Goal: Information Seeking & Learning: Find specific page/section

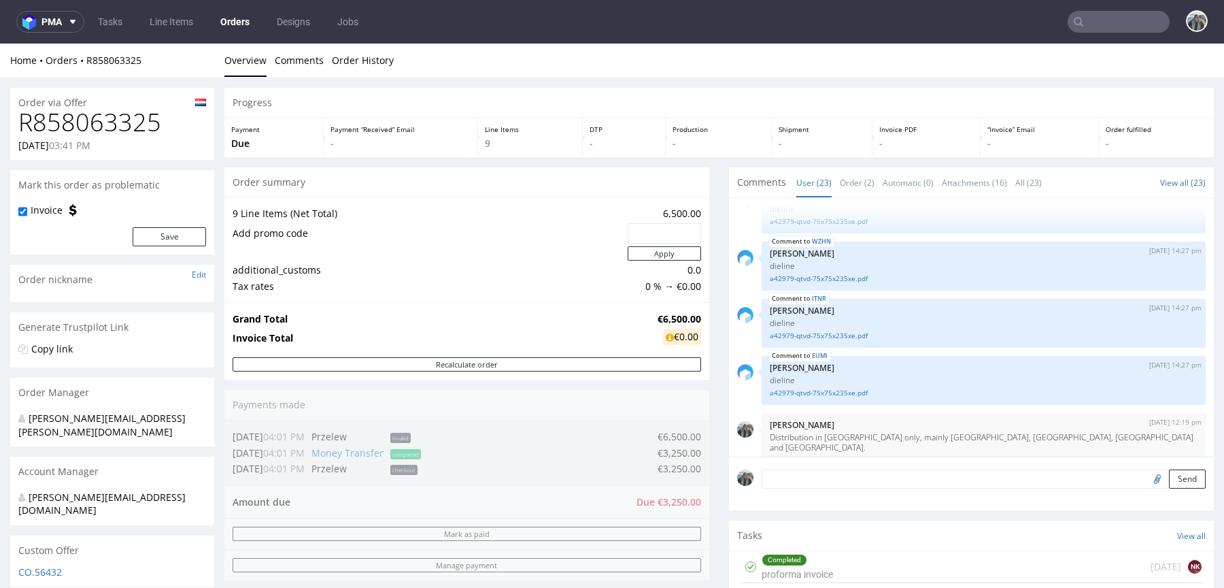
click at [119, 125] on h1 "R858063325" at bounding box center [112, 122] width 188 height 27
copy h1 "R858063325"
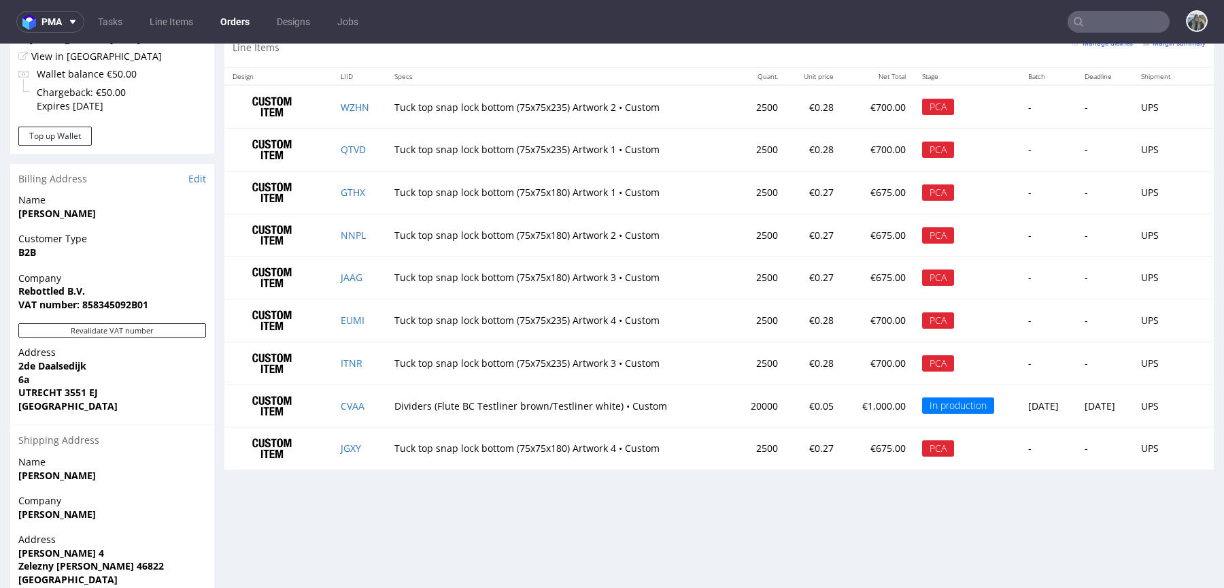
scroll to position [695, 0]
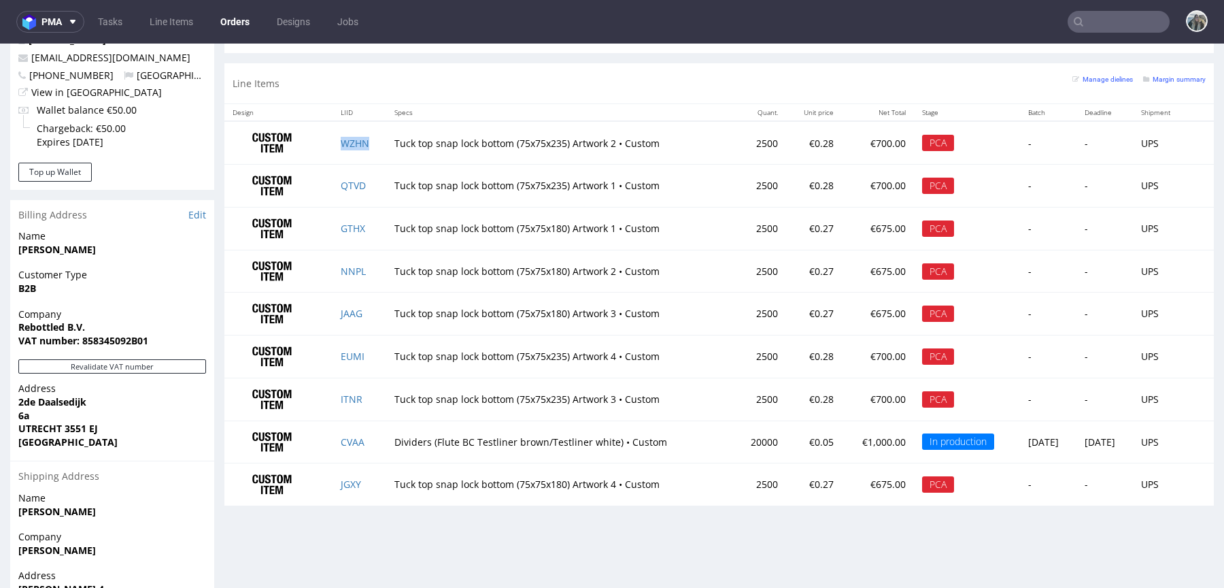
click at [369, 143] on td "WZHN" at bounding box center [360, 142] width 54 height 43
copy link "WZHN"
click at [352, 141] on link "WZHN" at bounding box center [355, 143] width 29 height 13
click at [369, 184] on td "QTVD" at bounding box center [360, 186] width 54 height 43
copy link "QTVD"
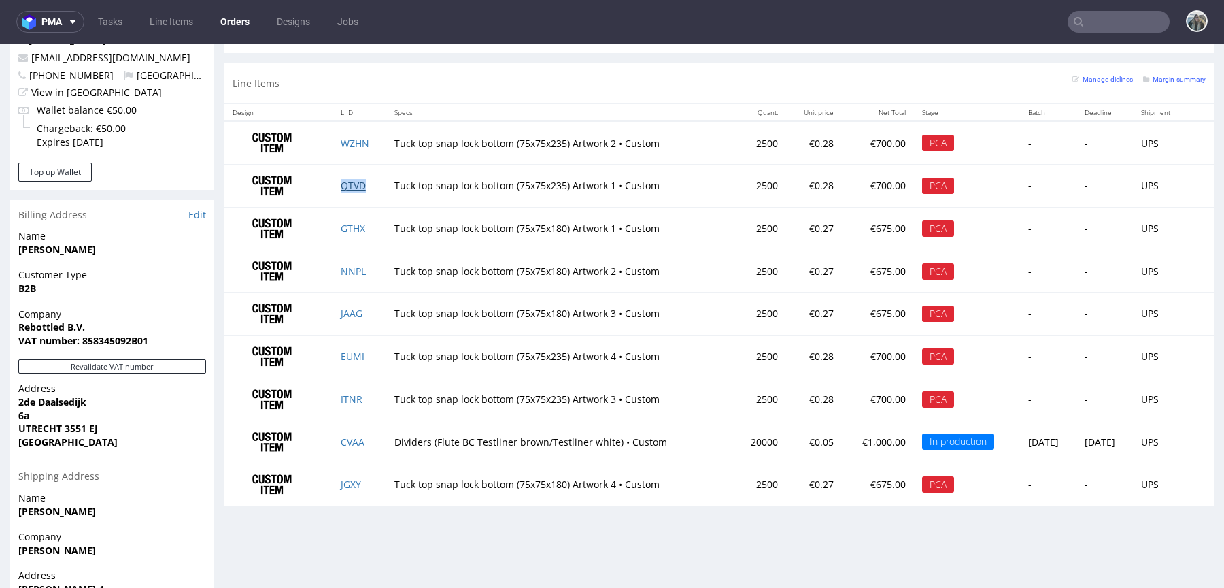
click at [350, 184] on link "QTVD" at bounding box center [353, 185] width 25 height 13
click at [343, 225] on link "GTHX" at bounding box center [353, 228] width 24 height 13
click at [346, 265] on link "NNPL" at bounding box center [353, 271] width 25 height 13
click at [367, 267] on td "NNPL" at bounding box center [360, 271] width 54 height 43
click at [366, 265] on td "NNPL" at bounding box center [360, 271] width 54 height 43
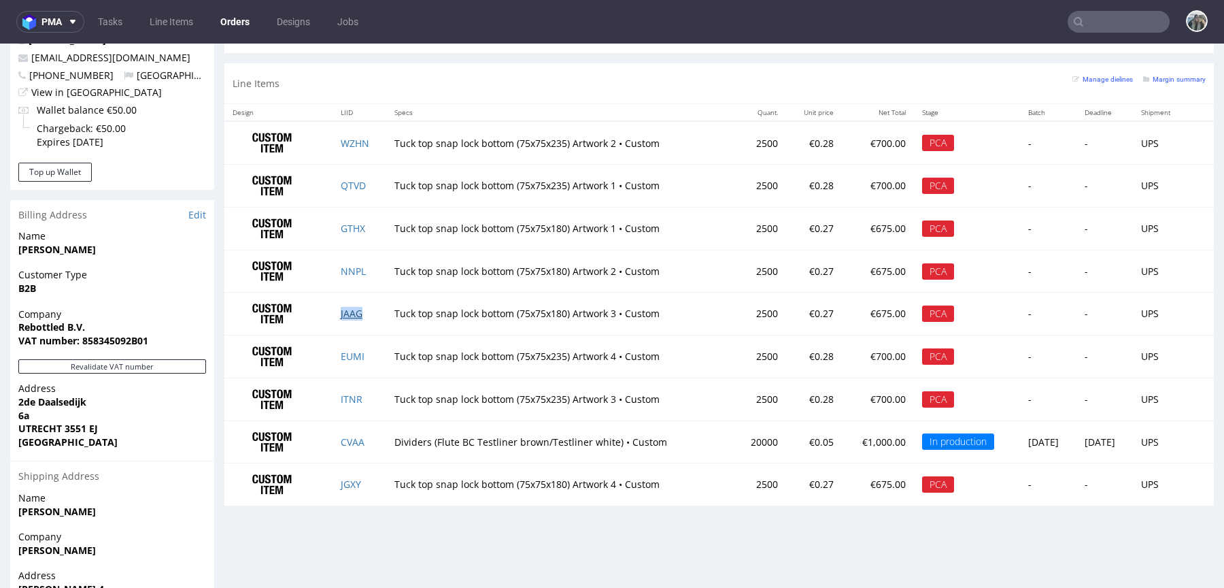
click at [341, 308] on link "JAAG" at bounding box center [352, 313] width 22 height 13
click at [369, 308] on td "JAAG" at bounding box center [360, 313] width 54 height 43
click at [364, 307] on td "JAAG" at bounding box center [360, 313] width 54 height 43
click at [342, 354] on link "EUMI" at bounding box center [353, 356] width 24 height 13
click at [363, 399] on td "ITNR" at bounding box center [360, 398] width 54 height 43
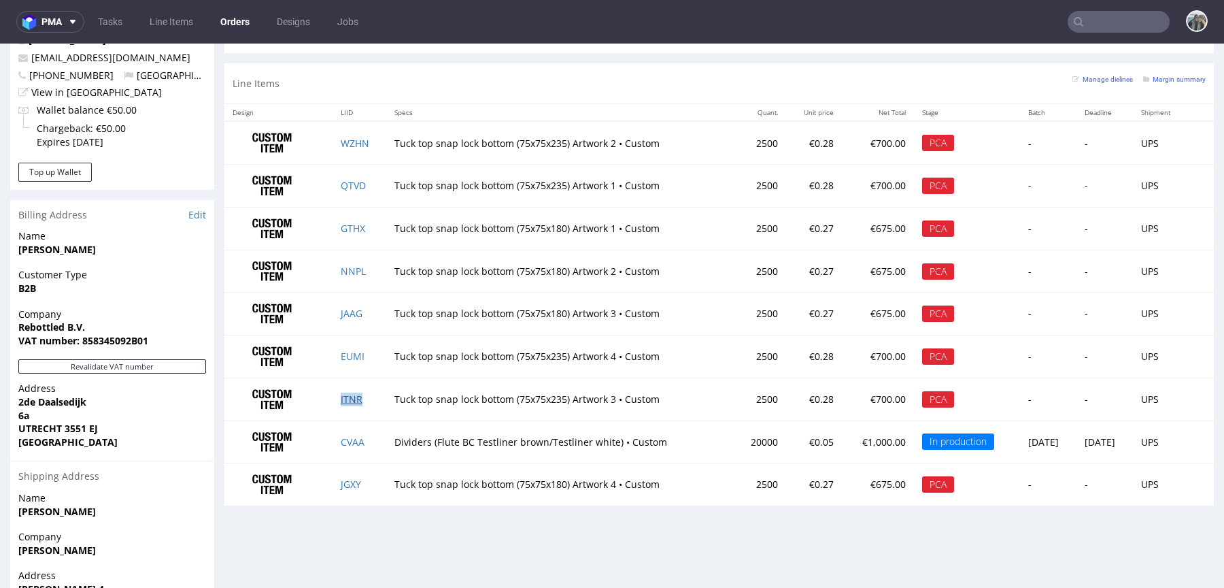
click at [341, 392] on link "ITNR" at bounding box center [352, 398] width 22 height 13
click at [368, 435] on td "CVAA" at bounding box center [360, 441] width 54 height 43
click at [360, 478] on td "JGXY" at bounding box center [360, 484] width 54 height 42
click at [350, 480] on link "JGXY" at bounding box center [351, 483] width 20 height 13
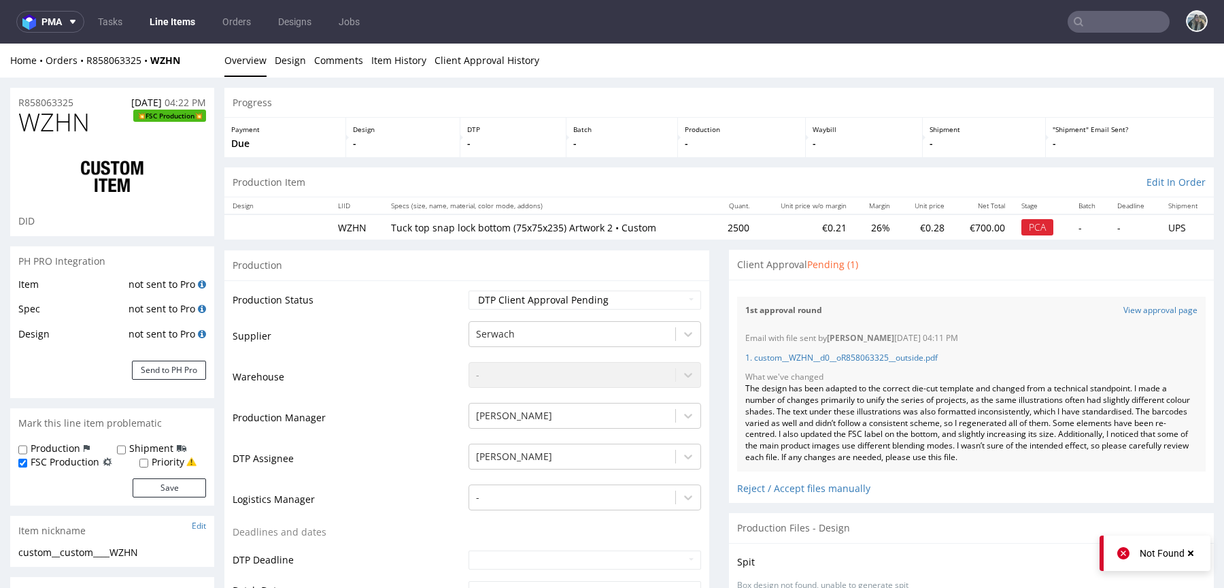
scroll to position [981, 0]
click at [1142, 314] on link "View approval page" at bounding box center [1161, 311] width 74 height 12
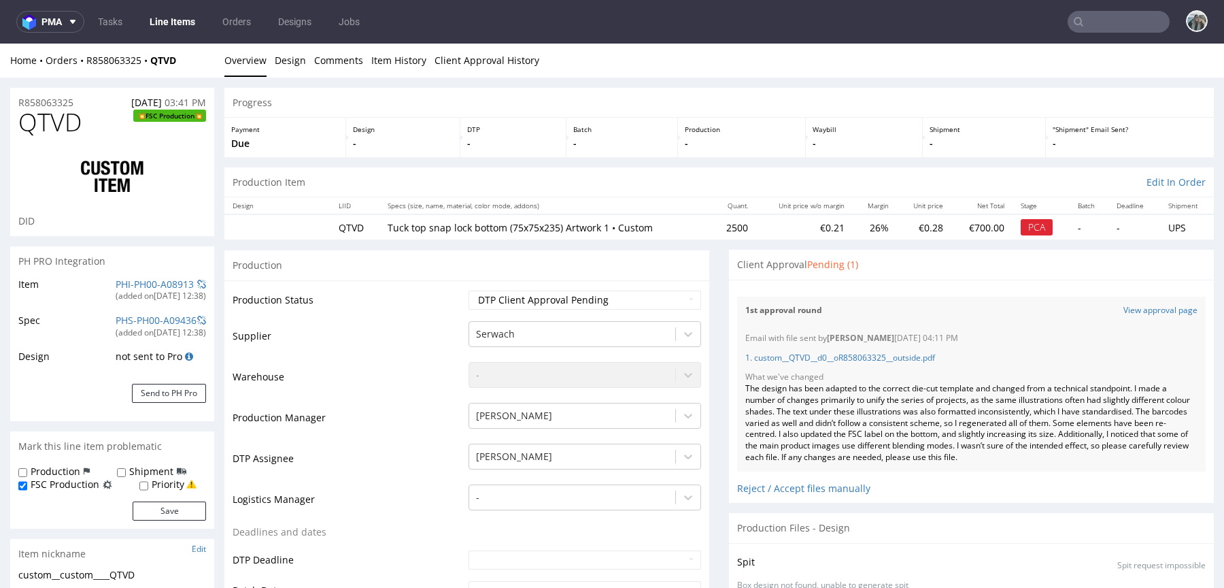
scroll to position [981, 0]
click at [1125, 307] on link "View approval page" at bounding box center [1161, 311] width 74 height 12
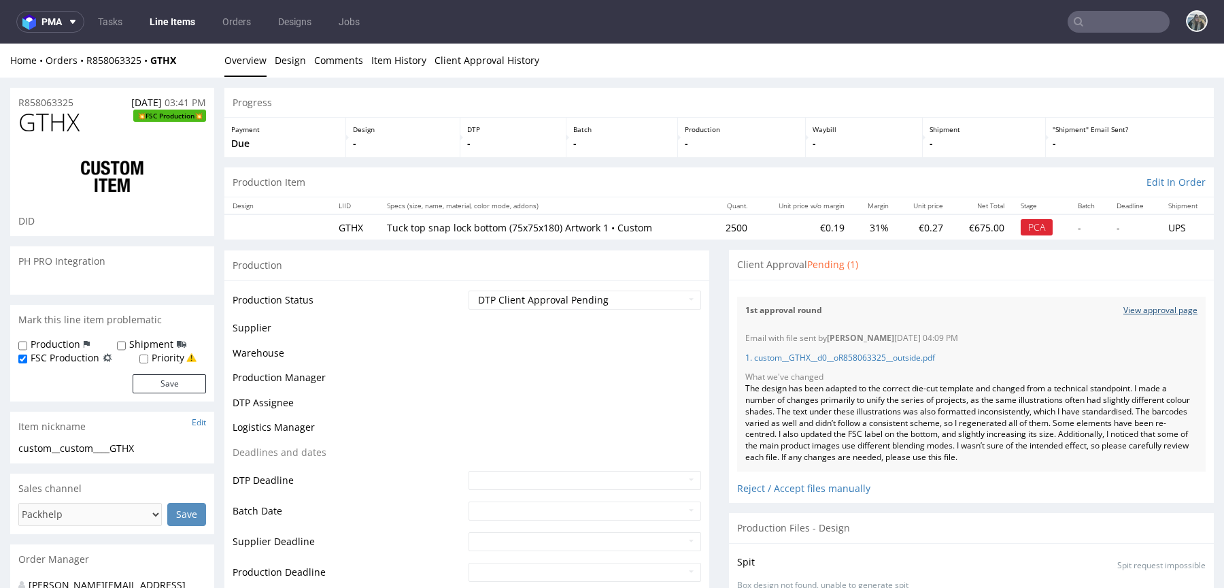
scroll to position [981, 0]
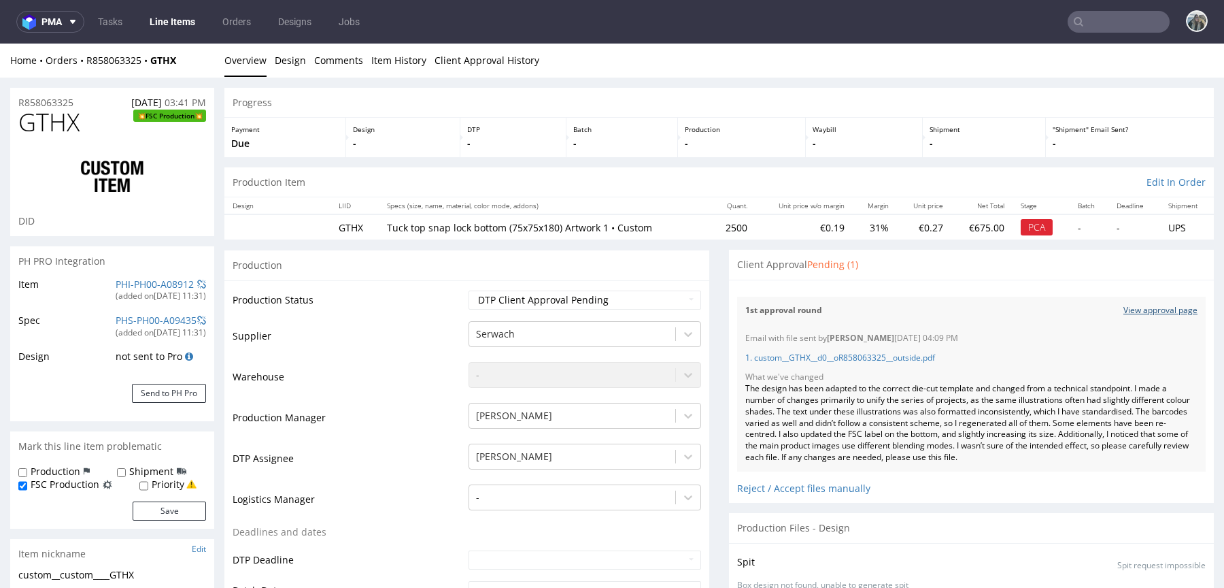
click at [1124, 311] on link "View approval page" at bounding box center [1161, 311] width 74 height 12
click at [63, 125] on span "GTHX" at bounding box center [48, 122] width 61 height 27
copy span "GTHX"
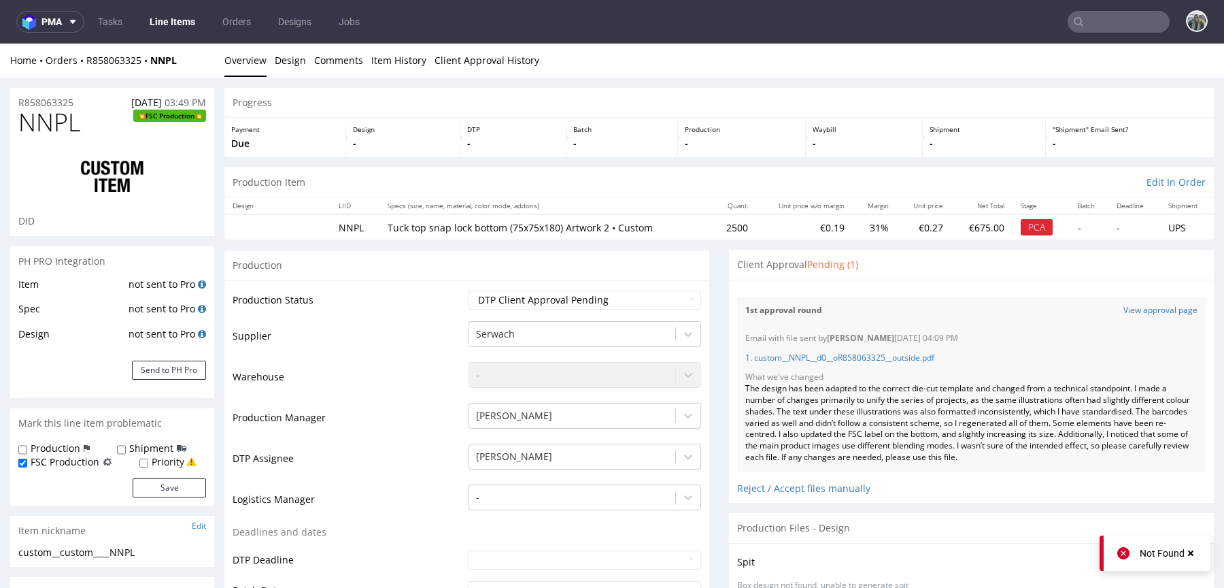
scroll to position [981, 0]
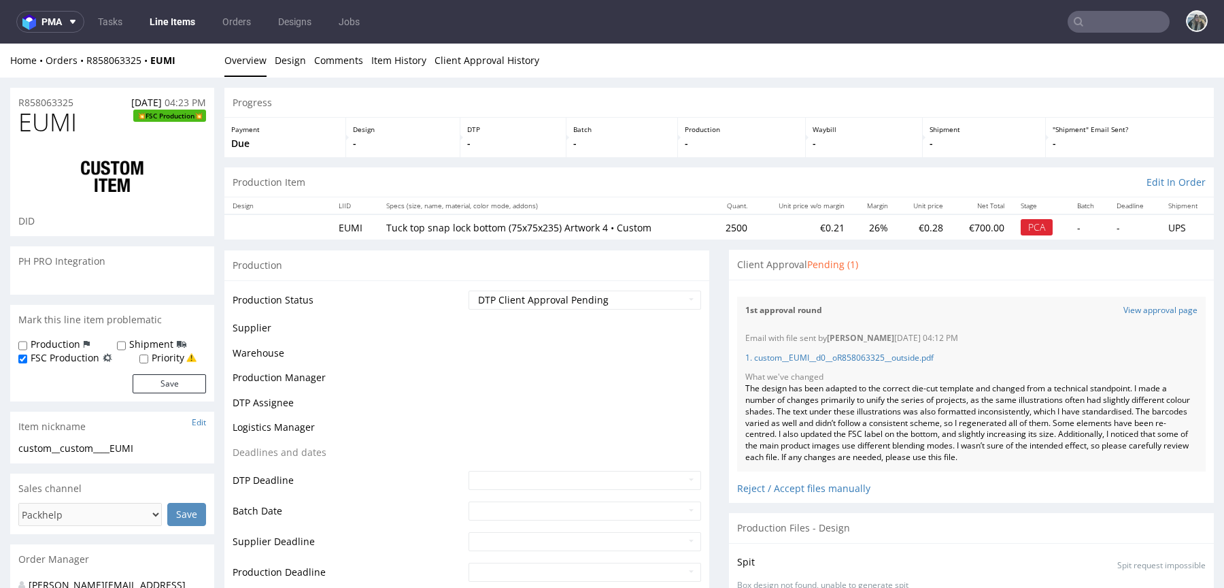
click at [50, 116] on span "EUMI" at bounding box center [47, 122] width 58 height 27
click at [50, 117] on span "EUMI" at bounding box center [47, 122] width 58 height 27
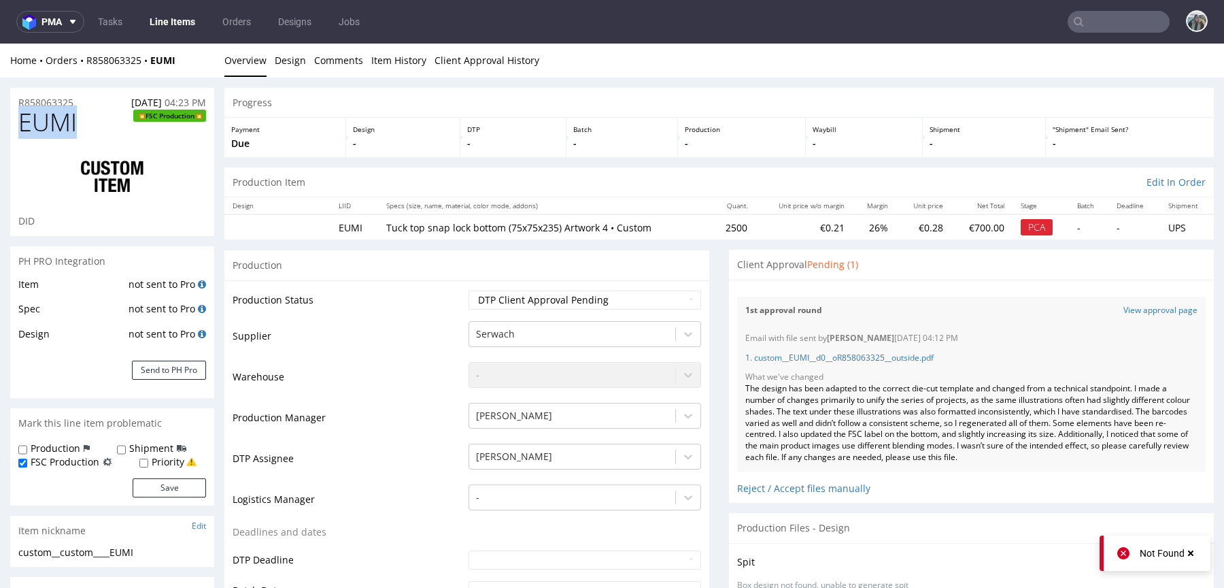
copy span "EUMI"
click at [1124, 314] on link "View approval page" at bounding box center [1161, 311] width 74 height 12
click at [1129, 311] on link "View approval page" at bounding box center [1161, 311] width 74 height 12
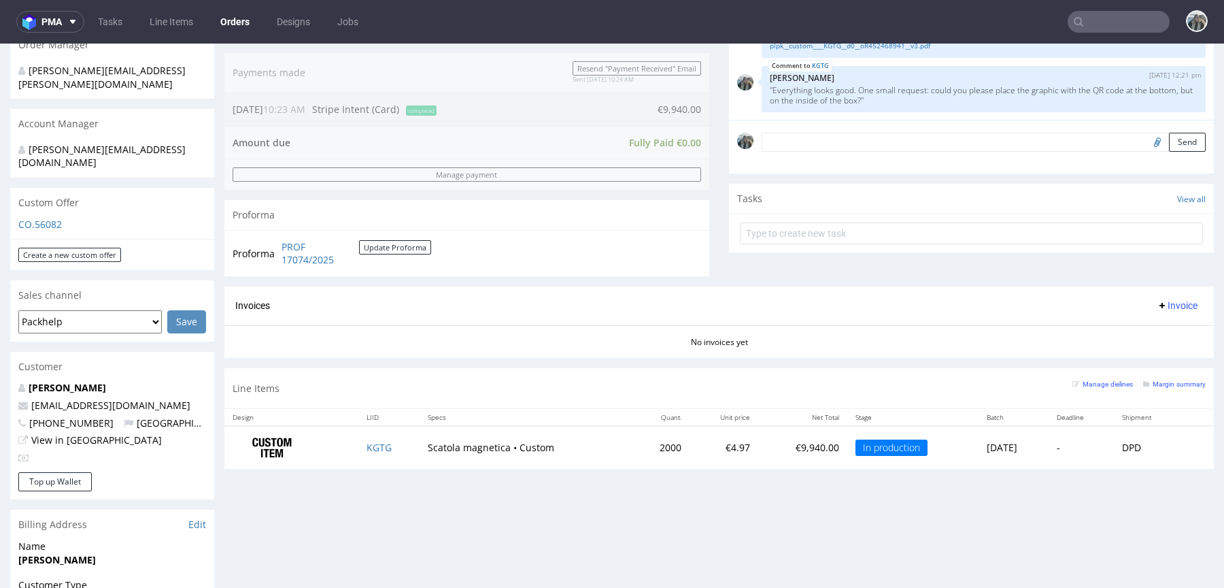
scroll to position [355, 0]
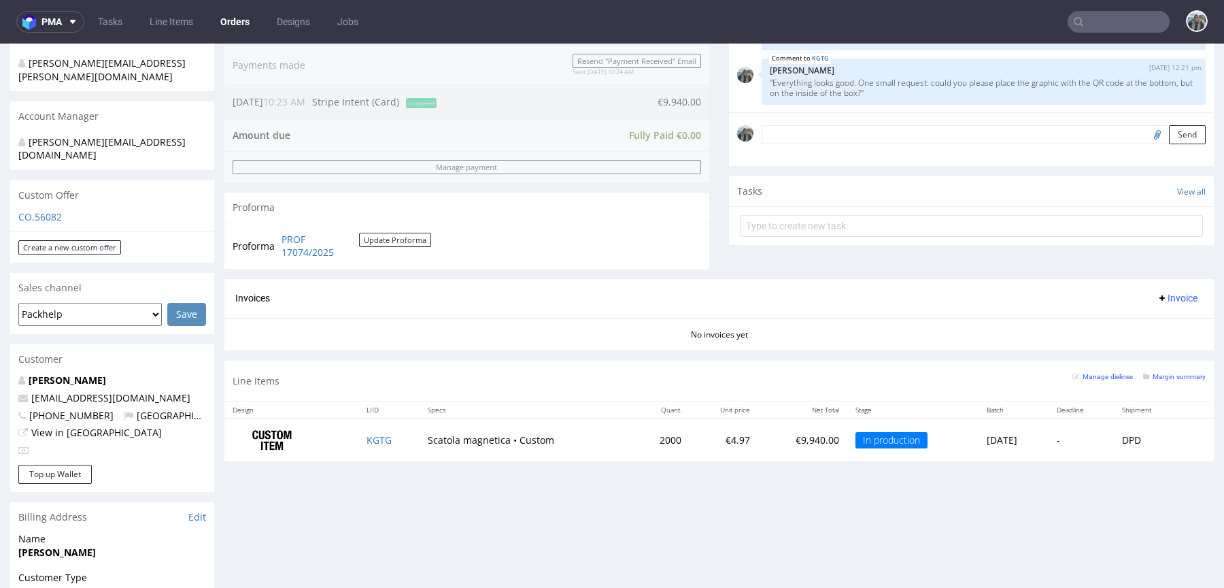
click at [1108, 29] on input "text" at bounding box center [1119, 22] width 102 height 22
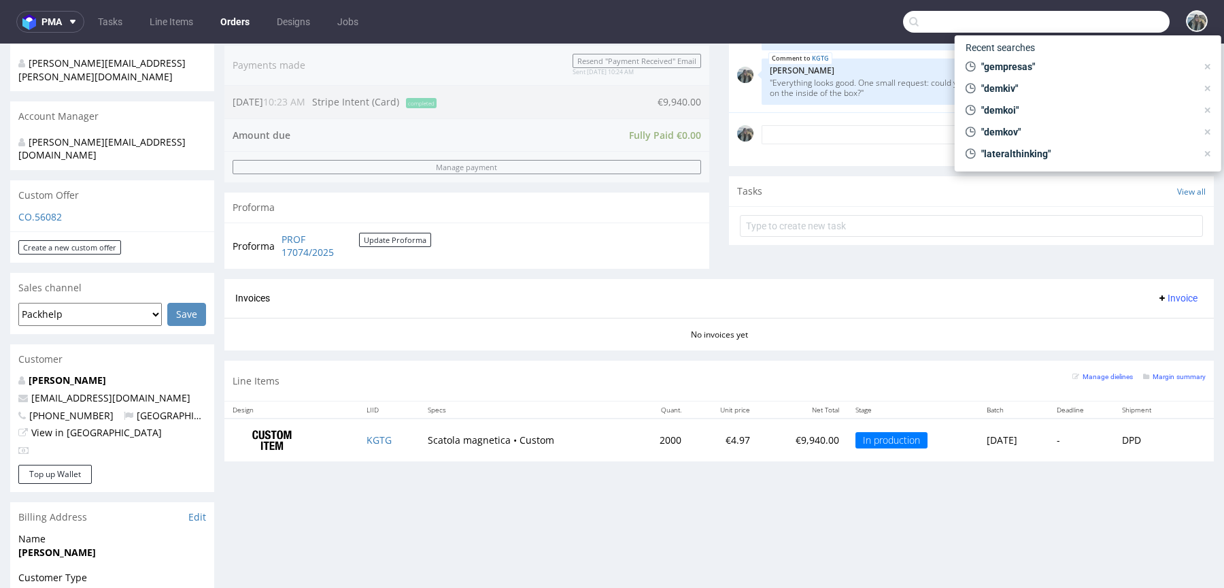
paste input "R766589641"
type input "R766589641"
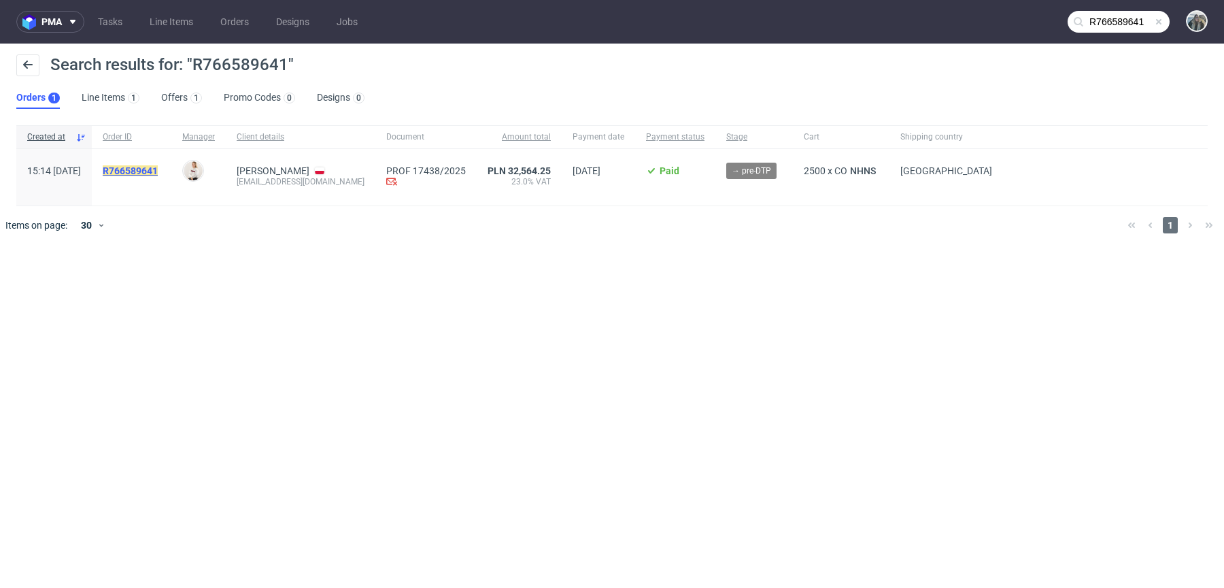
click at [158, 168] on mark "R766589641" at bounding box center [130, 170] width 55 height 11
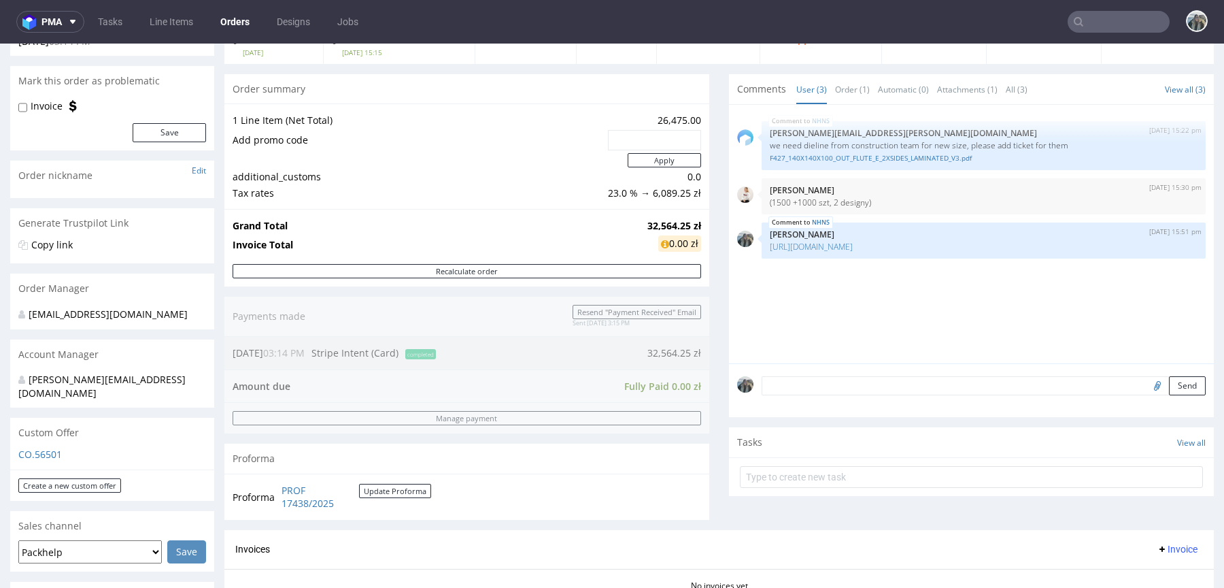
scroll to position [362, 0]
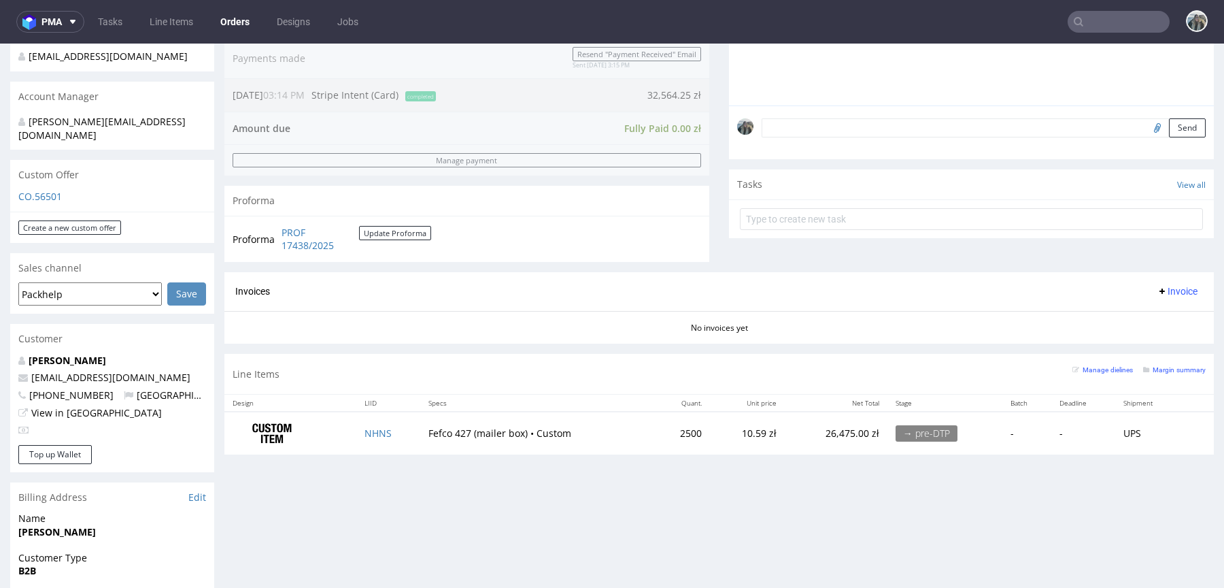
click at [71, 354] on div "[PERSON_NAME] [EMAIL_ADDRESS][DOMAIN_NAME] [PHONE_NUMBER] [GEOGRAPHIC_DATA] Vie…" at bounding box center [112, 399] width 204 height 91
drag, startPoint x: 63, startPoint y: 351, endPoint x: 146, endPoint y: 319, distance: 89.6
click at [63, 354] on link "[PERSON_NAME]" at bounding box center [68, 360] width 78 height 13
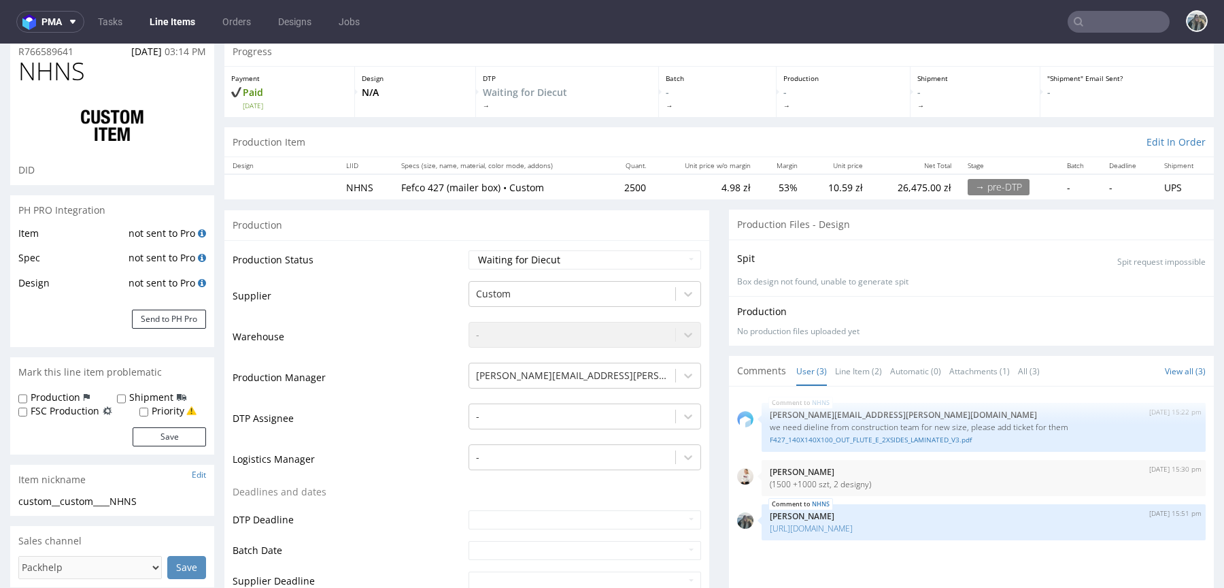
scroll to position [99, 0]
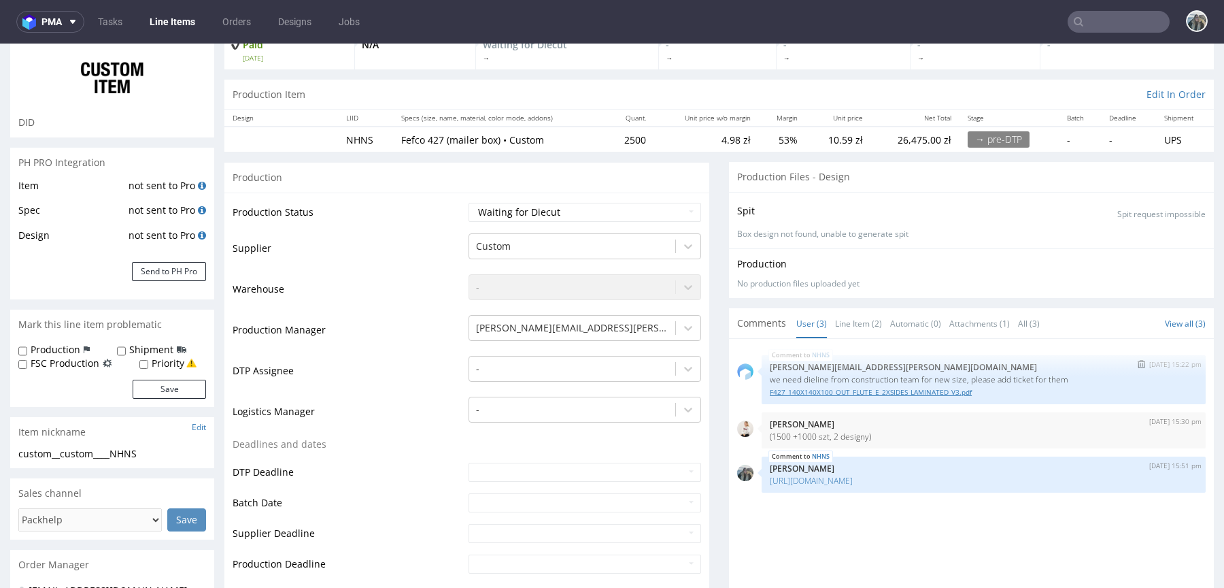
click at [907, 392] on link "F427_140X140X100_OUT_FLUTE_E_2XSIDES_LAMINATED_V3.pdf" at bounding box center [984, 392] width 428 height 10
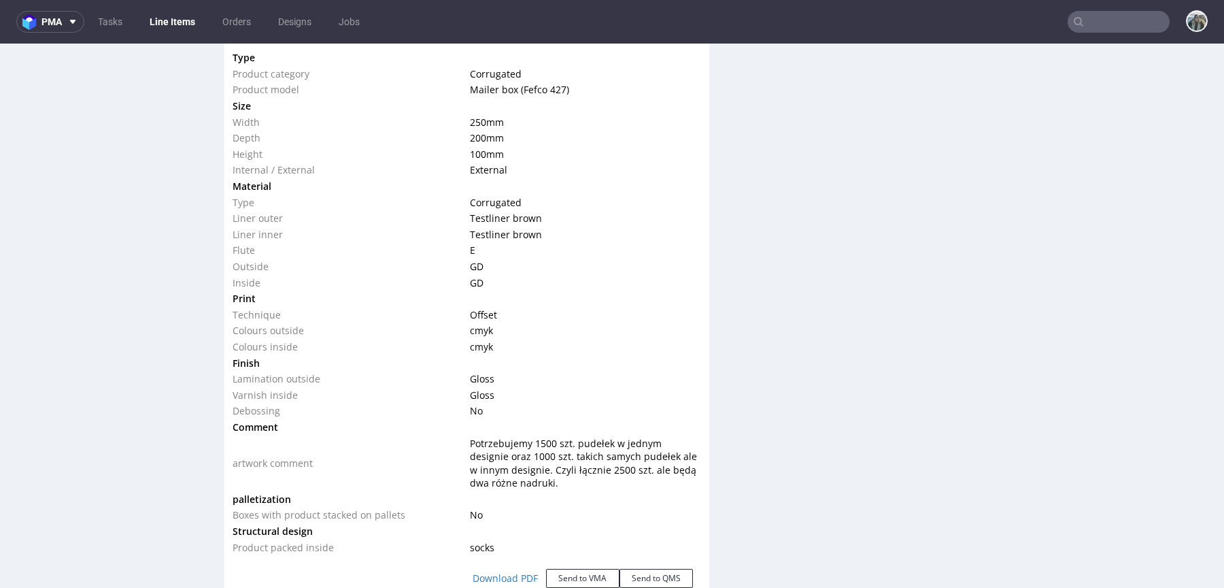
scroll to position [1279, 0]
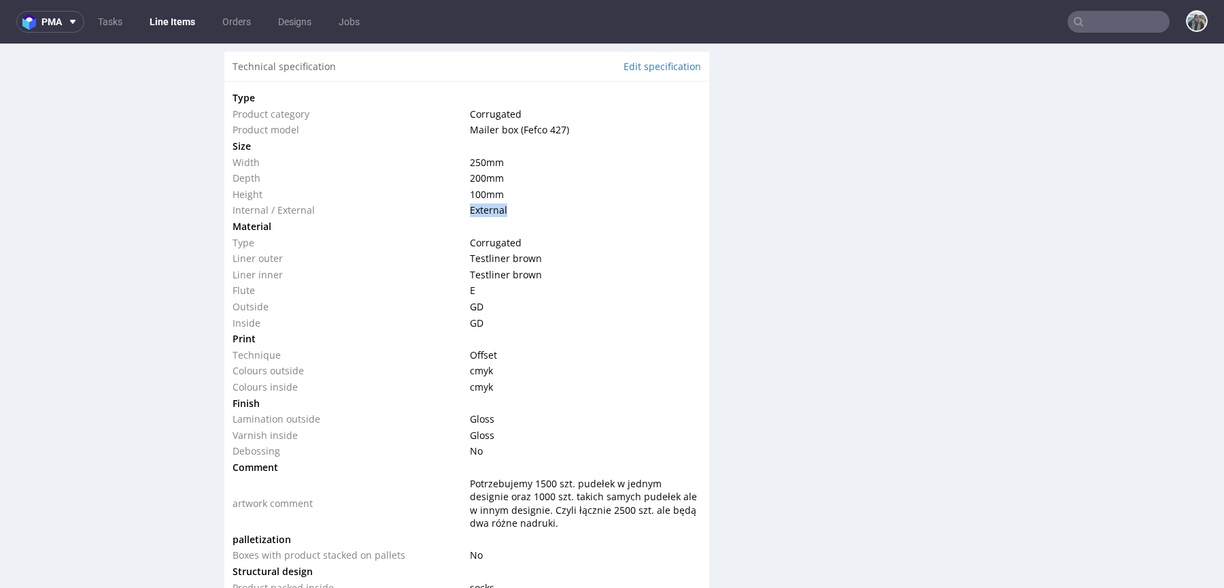
drag, startPoint x: 503, startPoint y: 209, endPoint x: 433, endPoint y: 209, distance: 70.1
click at [434, 209] on tr "Internal / External External" at bounding box center [467, 210] width 469 height 16
copy tr "External"
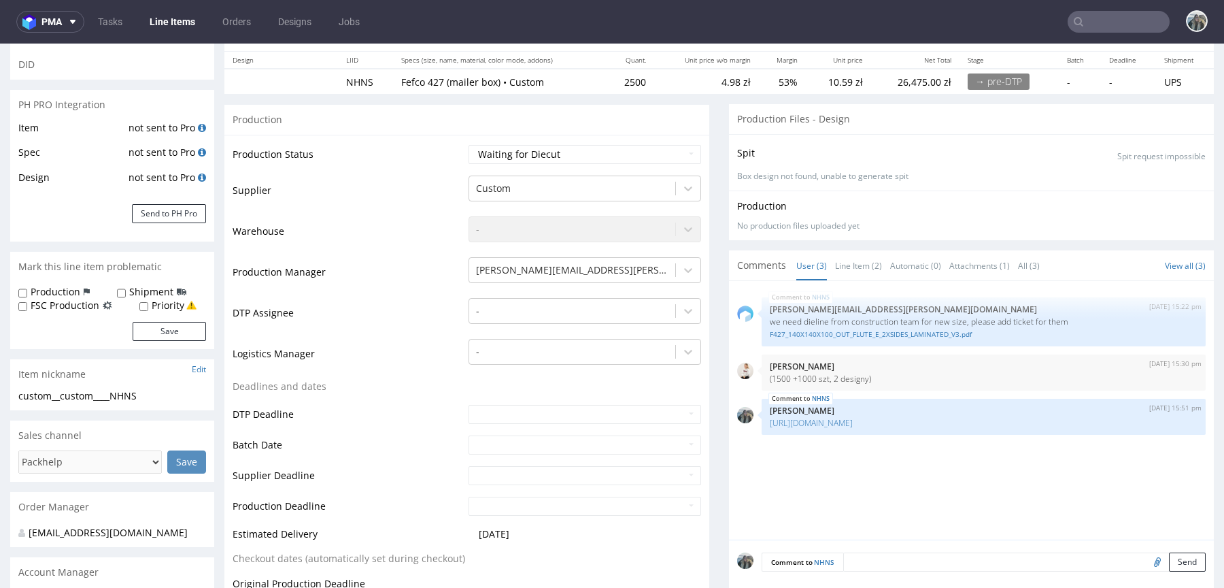
scroll to position [174, 0]
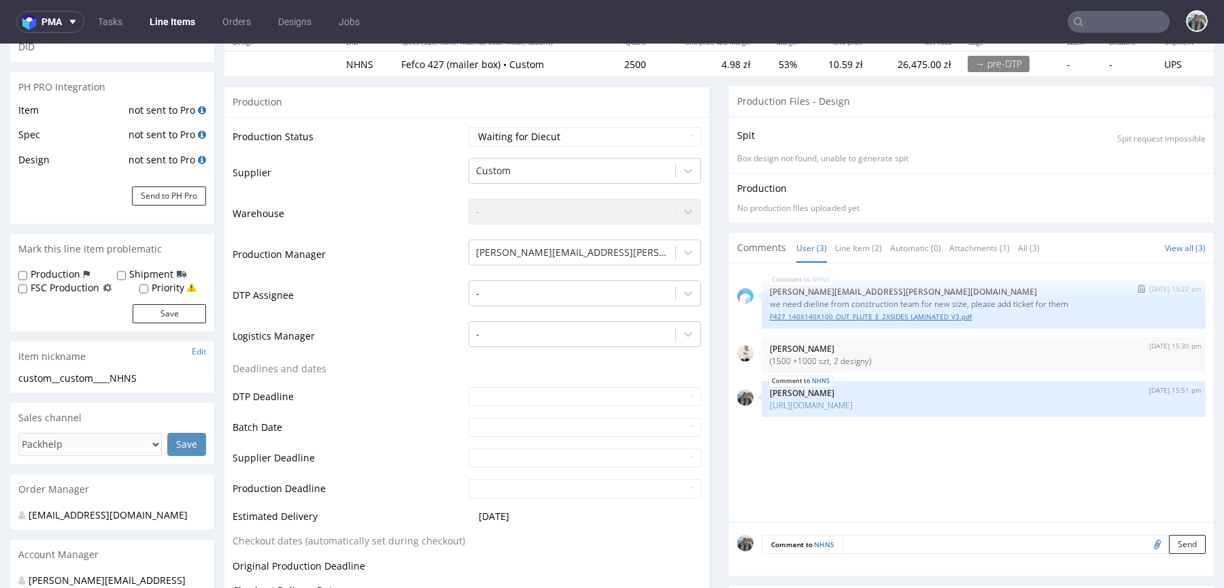
click at [837, 314] on link "F427_140X140X100_OUT_FLUTE_E_2XSIDES_LAMINATED_V3.pdf" at bounding box center [984, 316] width 428 height 10
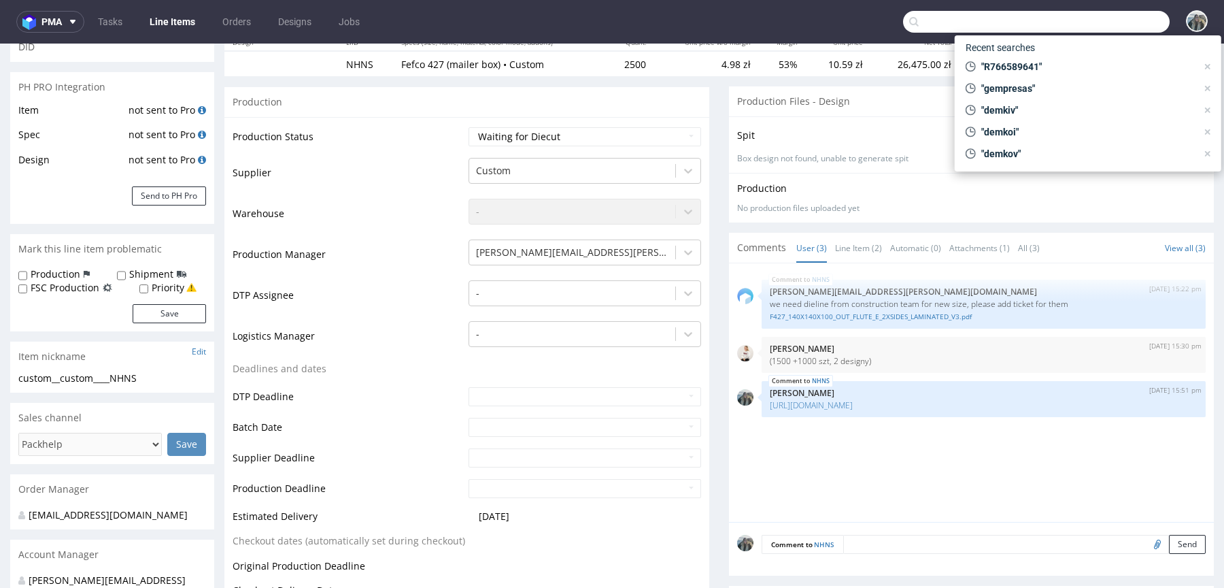
click at [1100, 22] on input "text" at bounding box center [1036, 22] width 267 height 22
type input "aguirreycia"
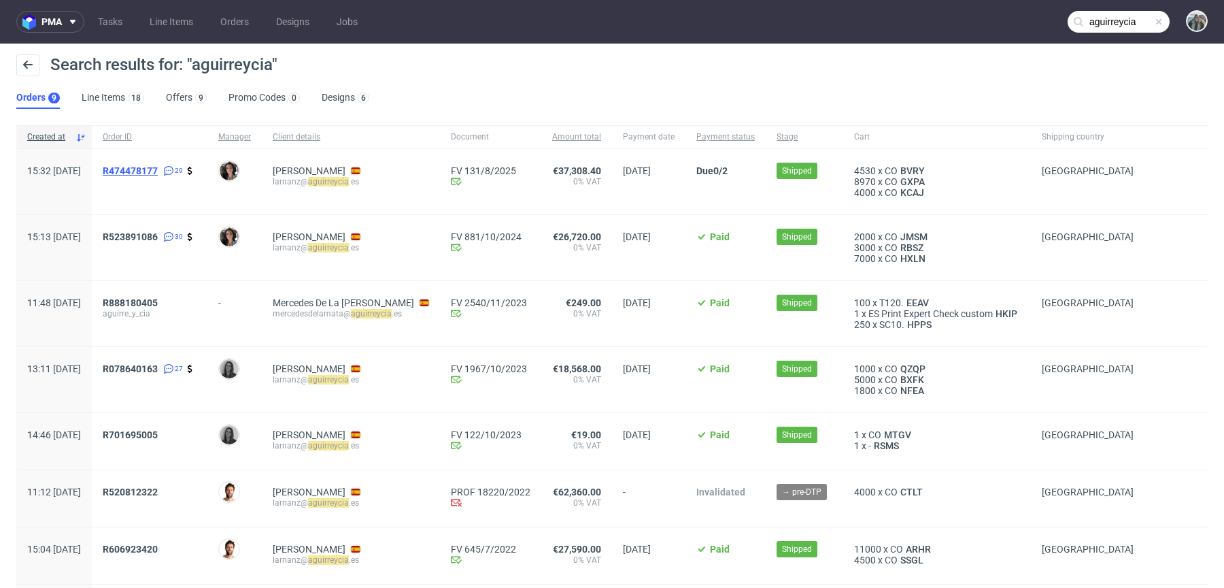
click at [158, 168] on span "R474478177" at bounding box center [130, 170] width 55 height 11
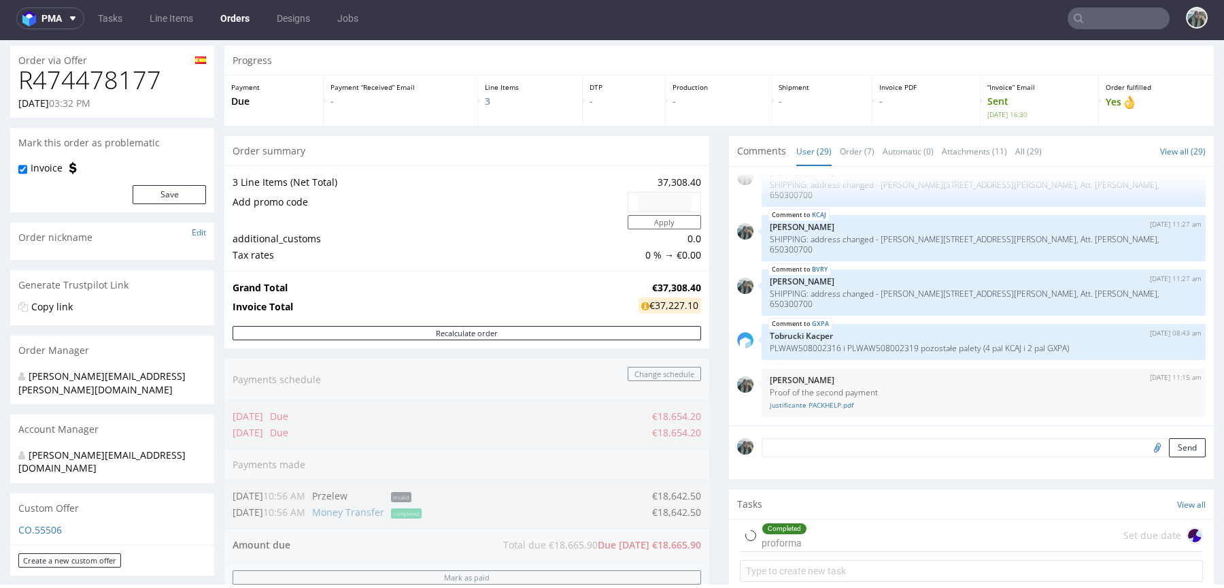
scroll to position [296, 0]
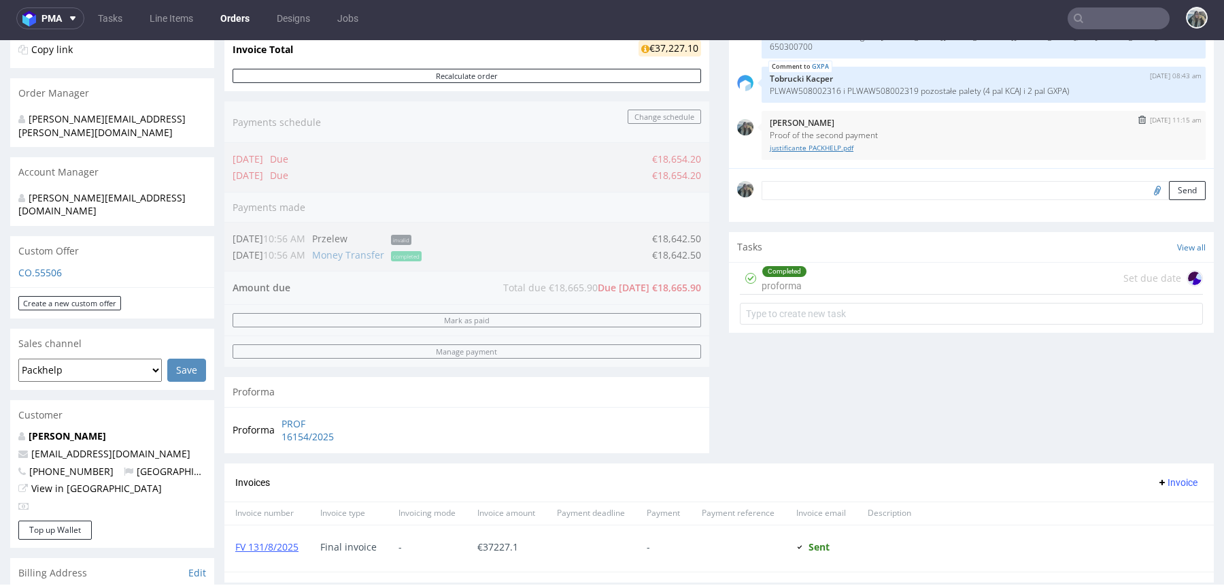
click at [815, 150] on link "justificante PACKHELP.pdf" at bounding box center [984, 148] width 428 height 10
click at [1146, 194] on input "file" at bounding box center [1155, 190] width 19 height 18
type input "C:\fakepath\IAENMAIL-DC-250818-1830-0000391.pdf"
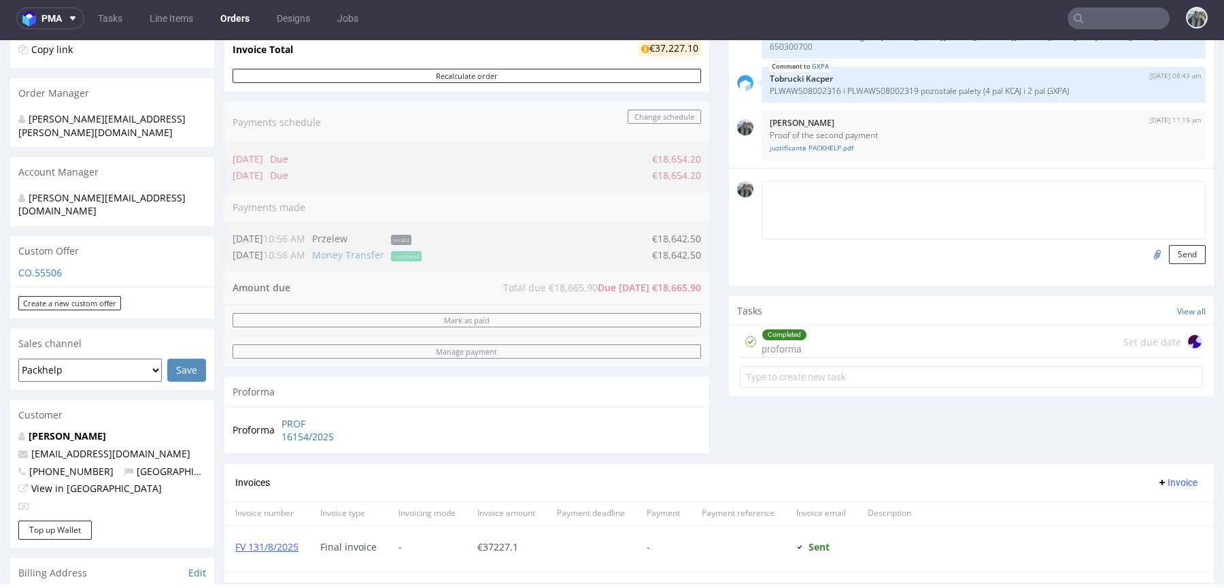
click at [879, 181] on textarea at bounding box center [984, 210] width 444 height 58
type textarea "Pop v2"
click at [1169, 253] on button "Send" at bounding box center [1187, 254] width 37 height 19
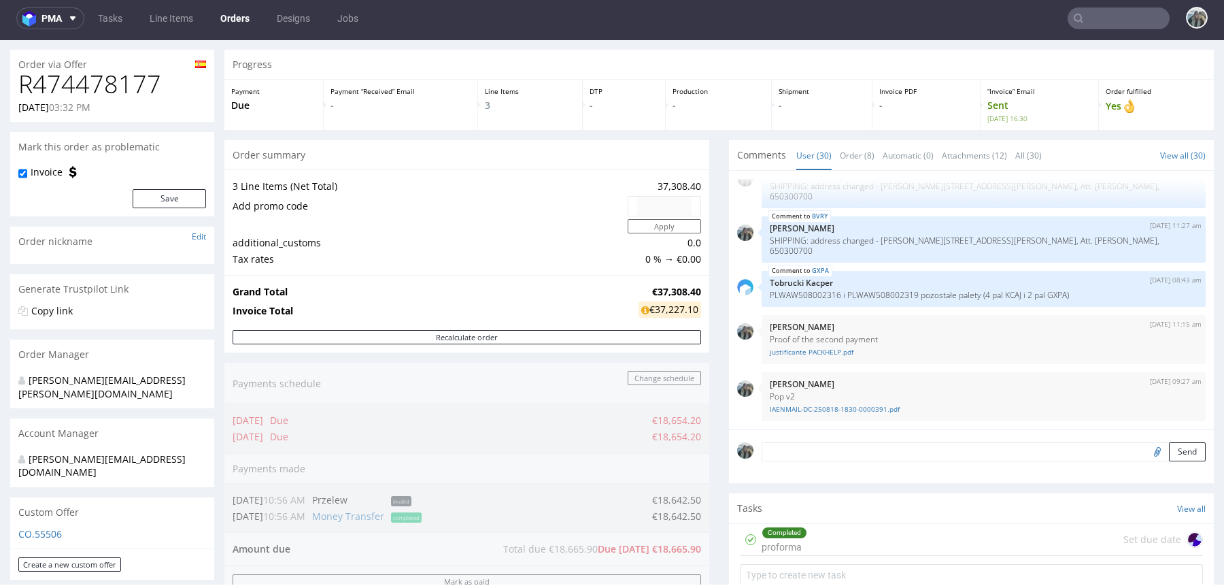
scroll to position [69, 0]
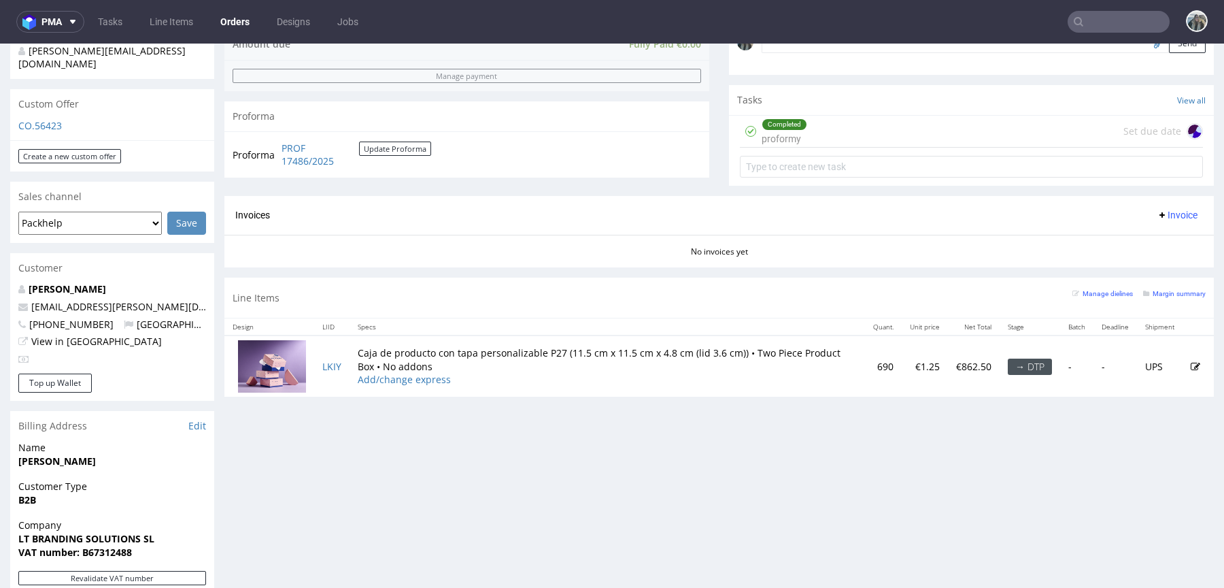
scroll to position [534, 0]
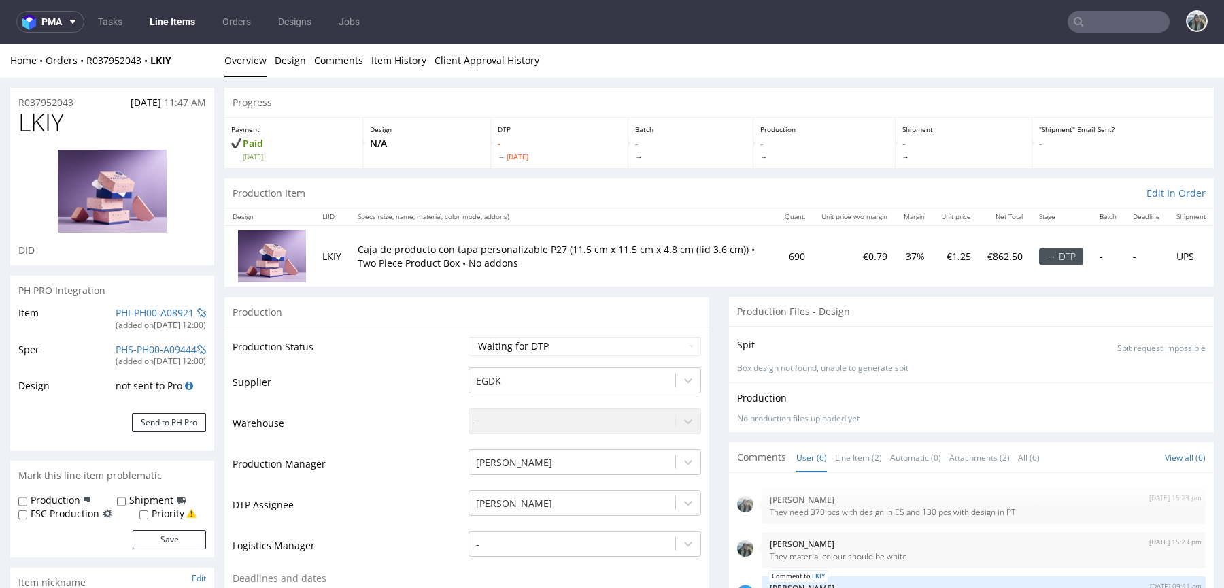
click at [49, 126] on span "LKIY" at bounding box center [41, 122] width 46 height 27
click at [49, 127] on span "LKIY" at bounding box center [41, 122] width 46 height 27
copy span "LKIY"
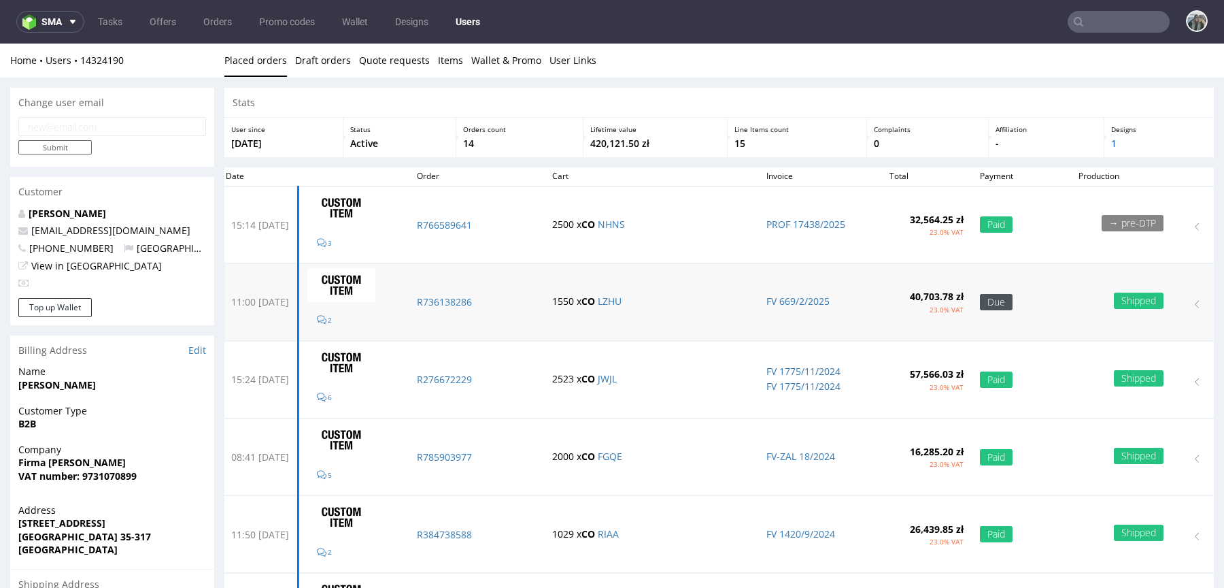
click at [495, 309] on td "R736138286" at bounding box center [476, 302] width 135 height 77
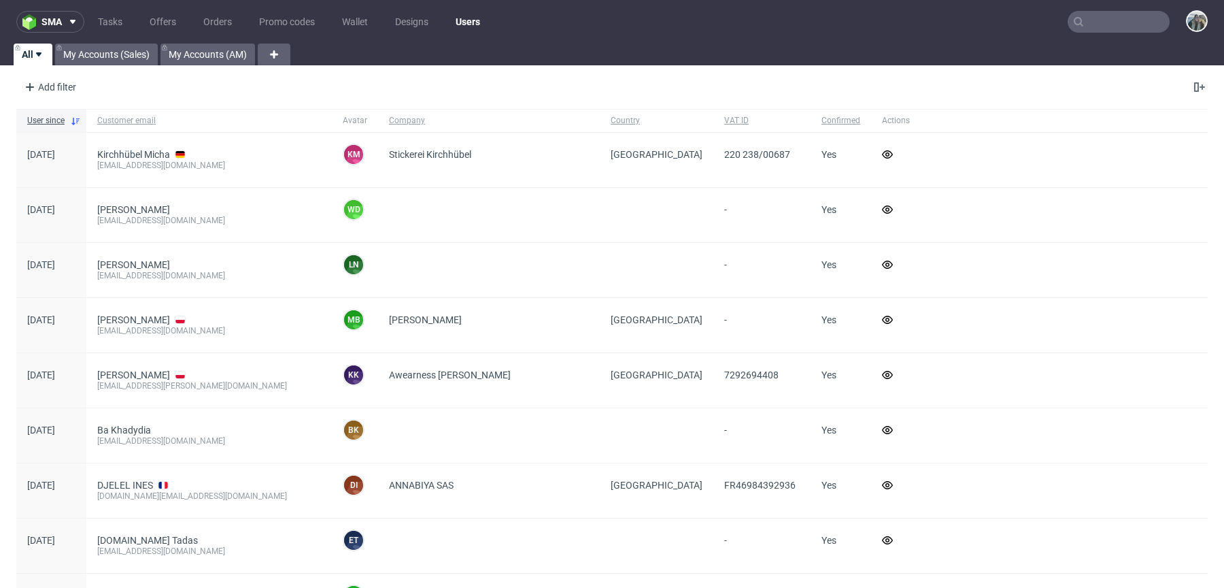
click at [1110, 14] on input "text" at bounding box center [1119, 22] width 102 height 22
paste input "camachofabricaciontextil"
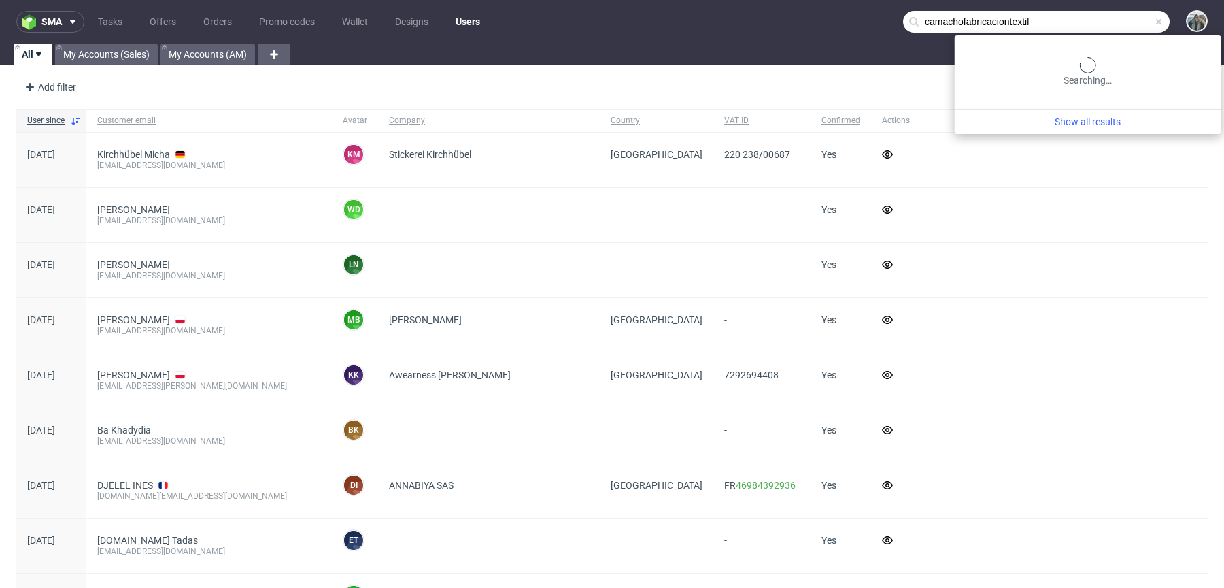
type input "camachofabricaciontextil"
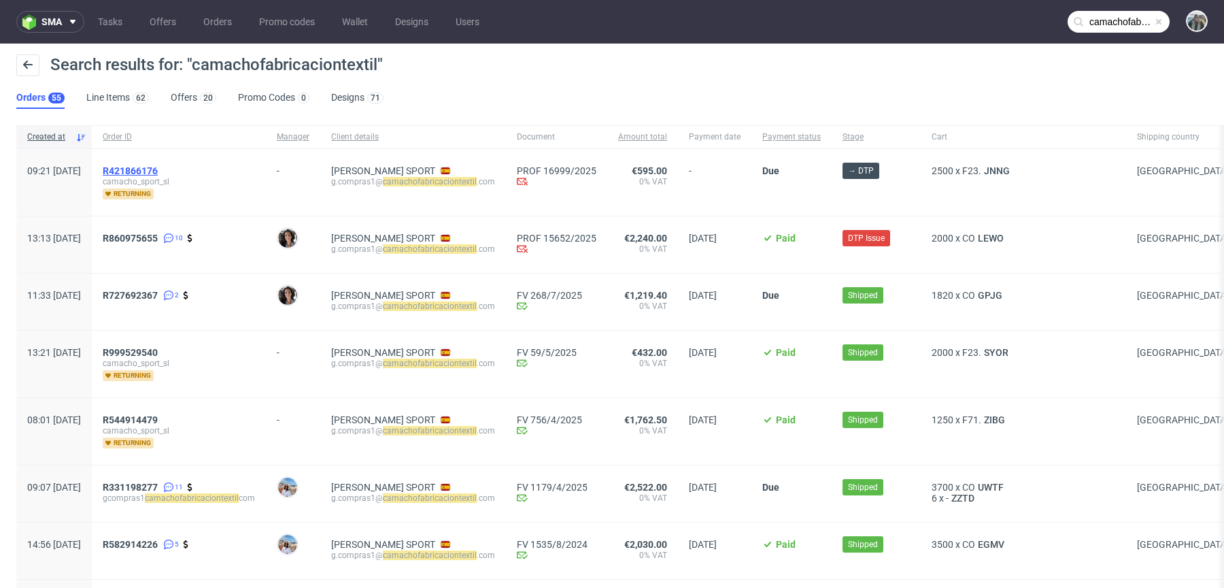
click at [158, 167] on span "R421866176" at bounding box center [130, 170] width 55 height 11
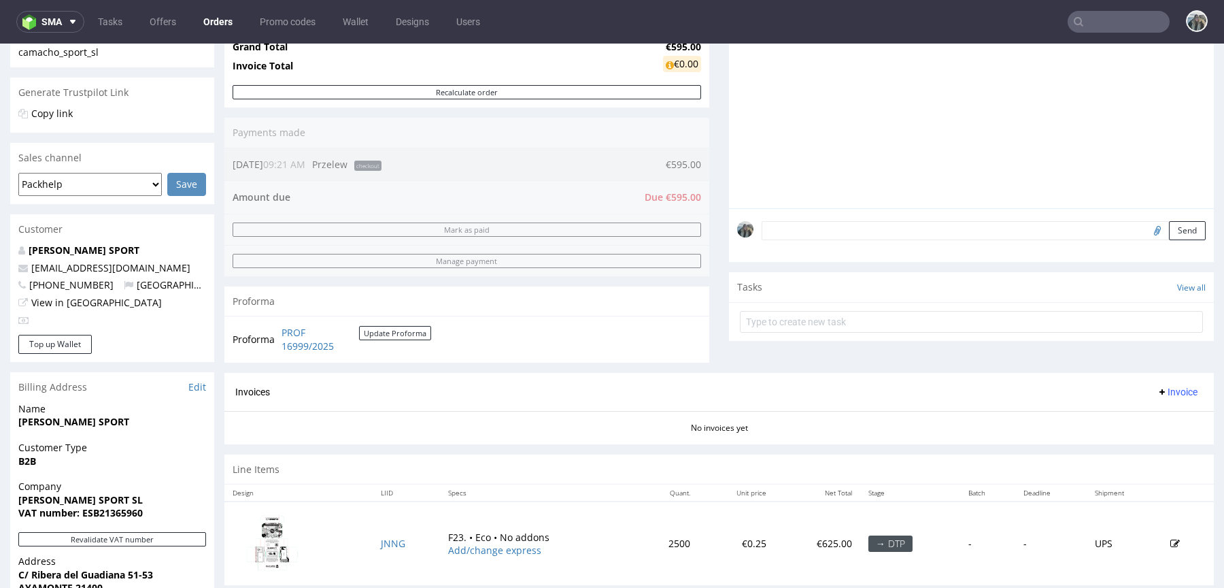
scroll to position [389, 0]
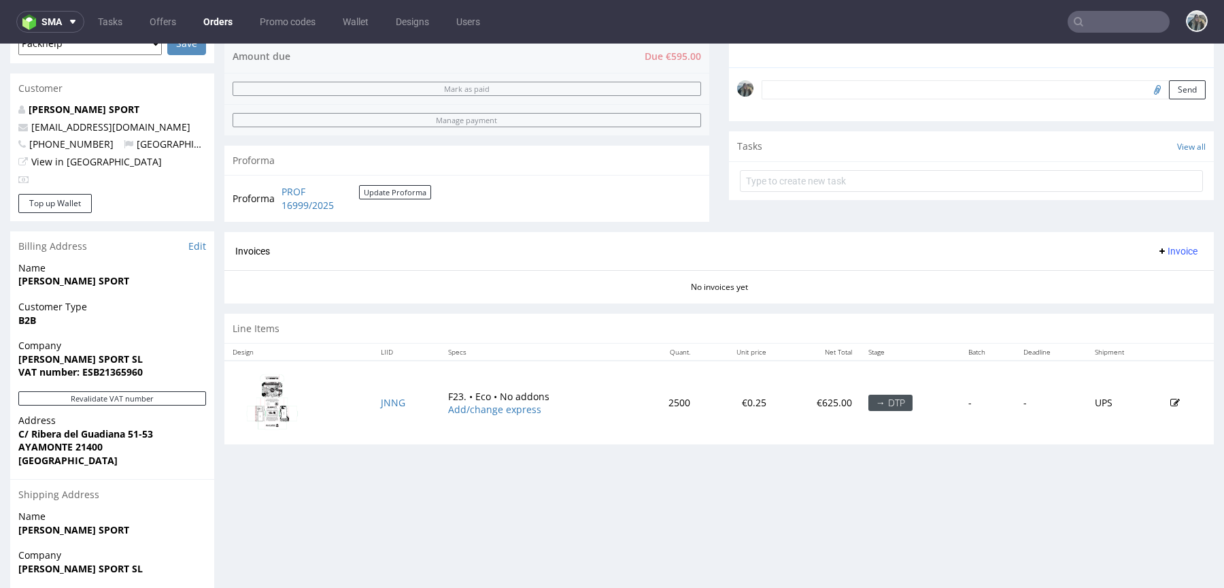
type input "camachofabricaciontextil"
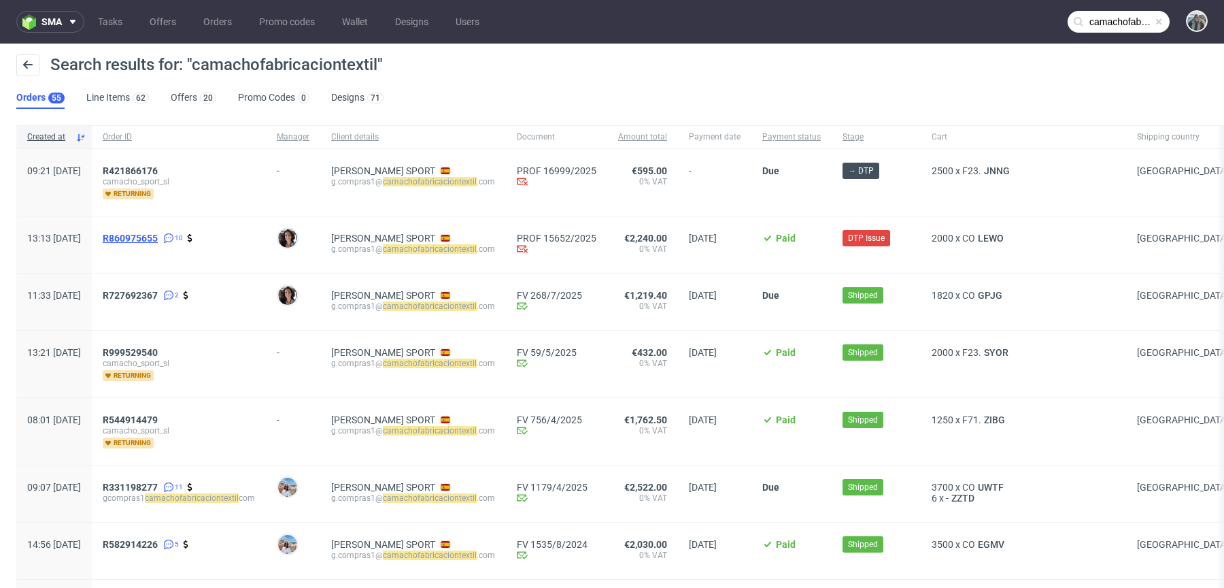
click at [158, 234] on span "R860975655" at bounding box center [130, 238] width 55 height 11
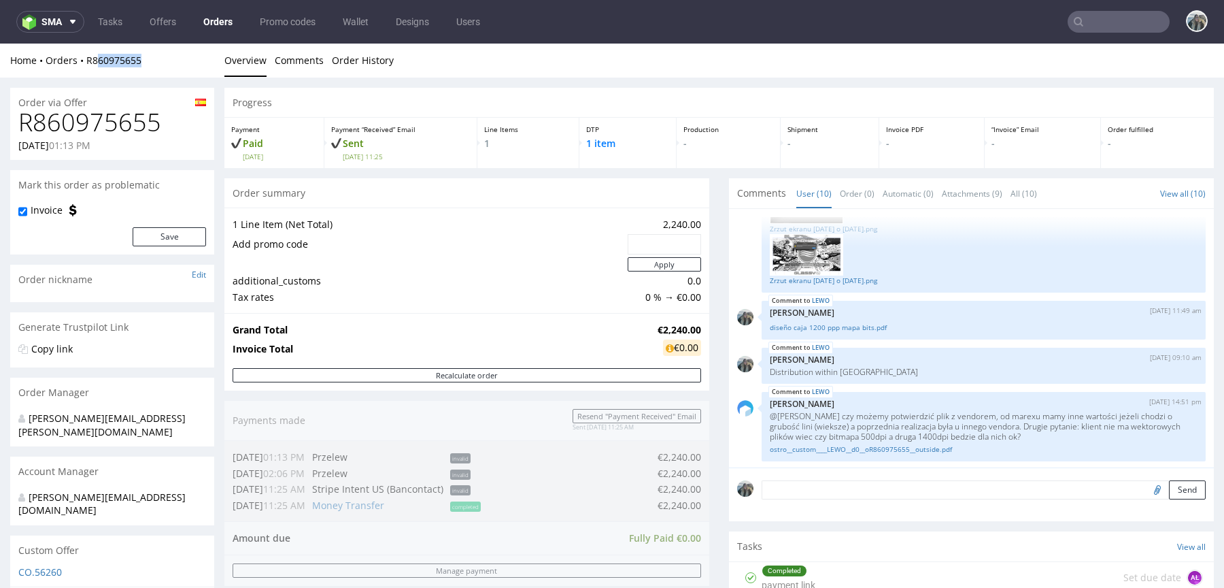
drag, startPoint x: 154, startPoint y: 66, endPoint x: 98, endPoint y: 66, distance: 56.5
click at [98, 66] on div "Home Orders R860975655" at bounding box center [112, 61] width 204 height 14
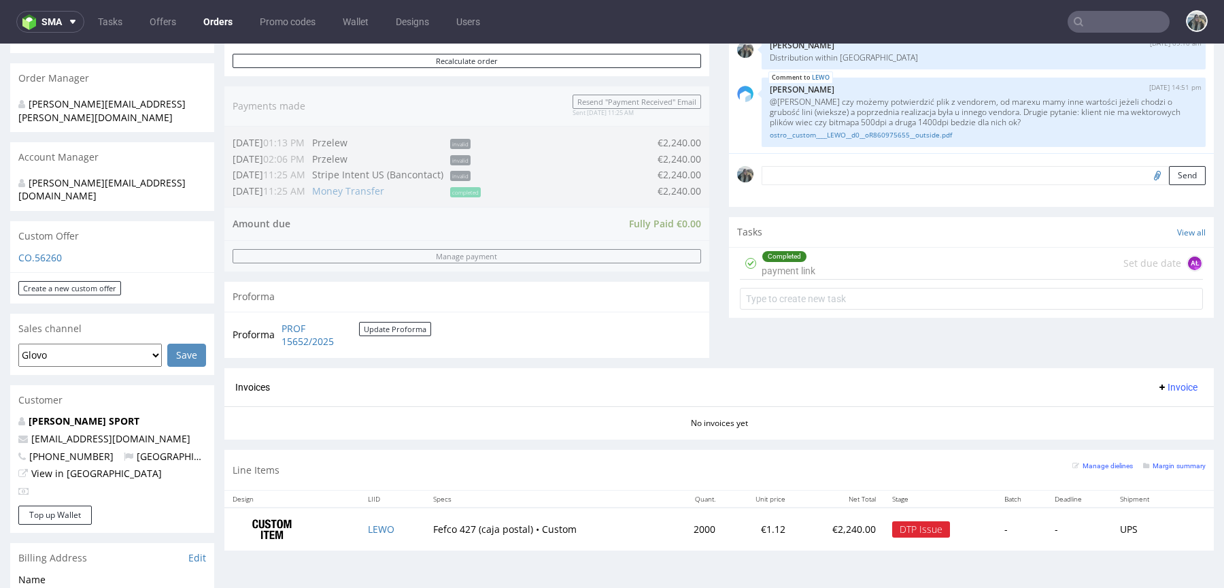
scroll to position [378, 0]
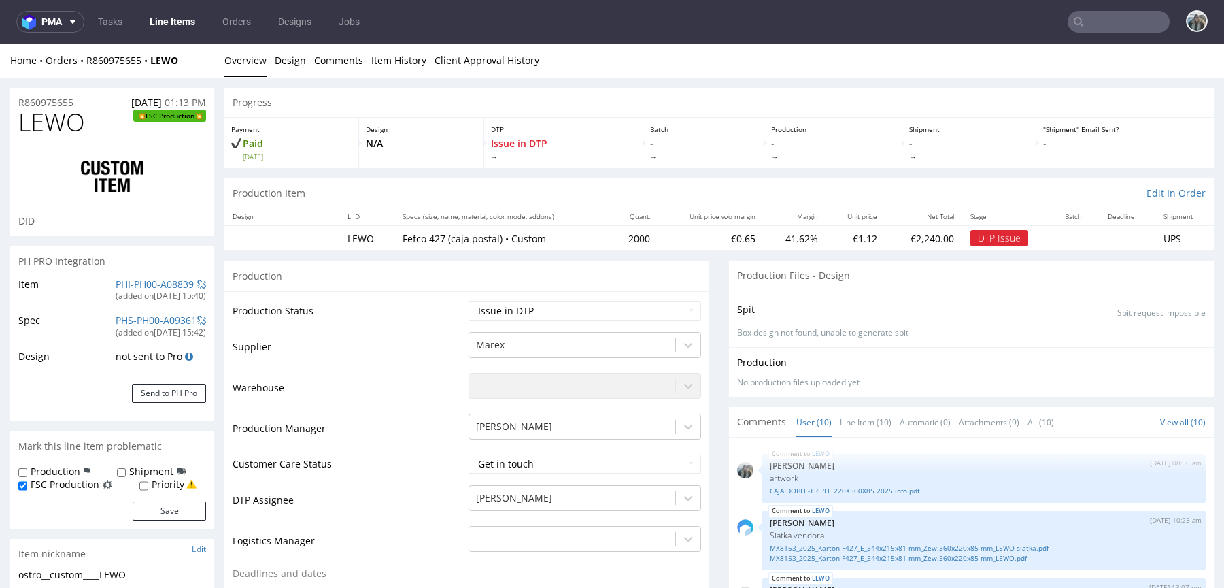
scroll to position [801, 0]
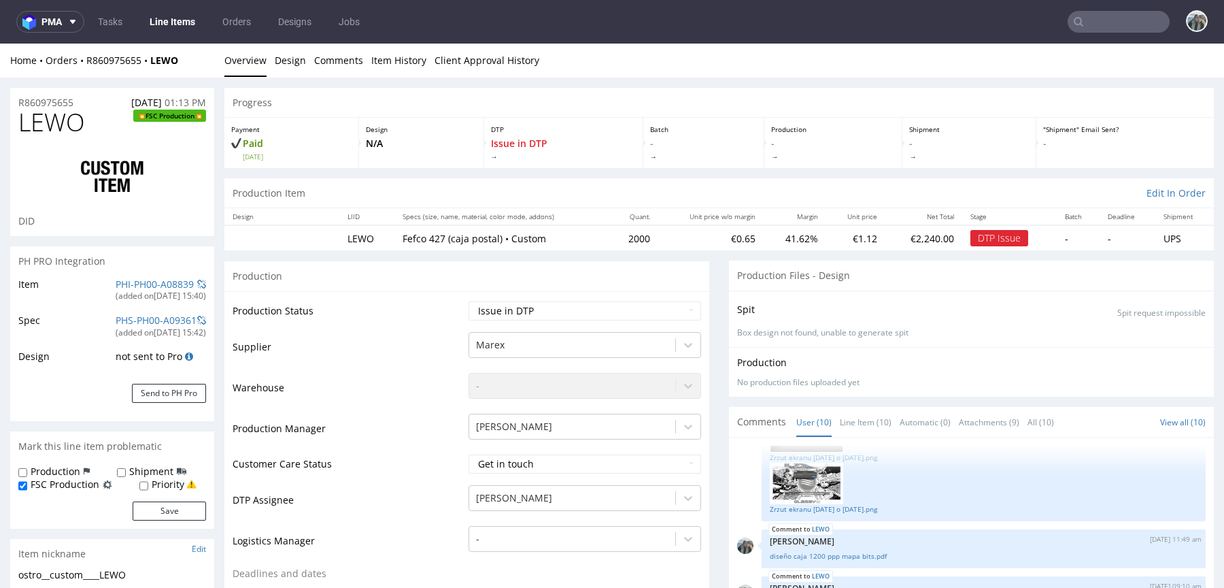
click at [58, 117] on span "LEWO" at bounding box center [51, 122] width 67 height 27
copy span "LEWO"
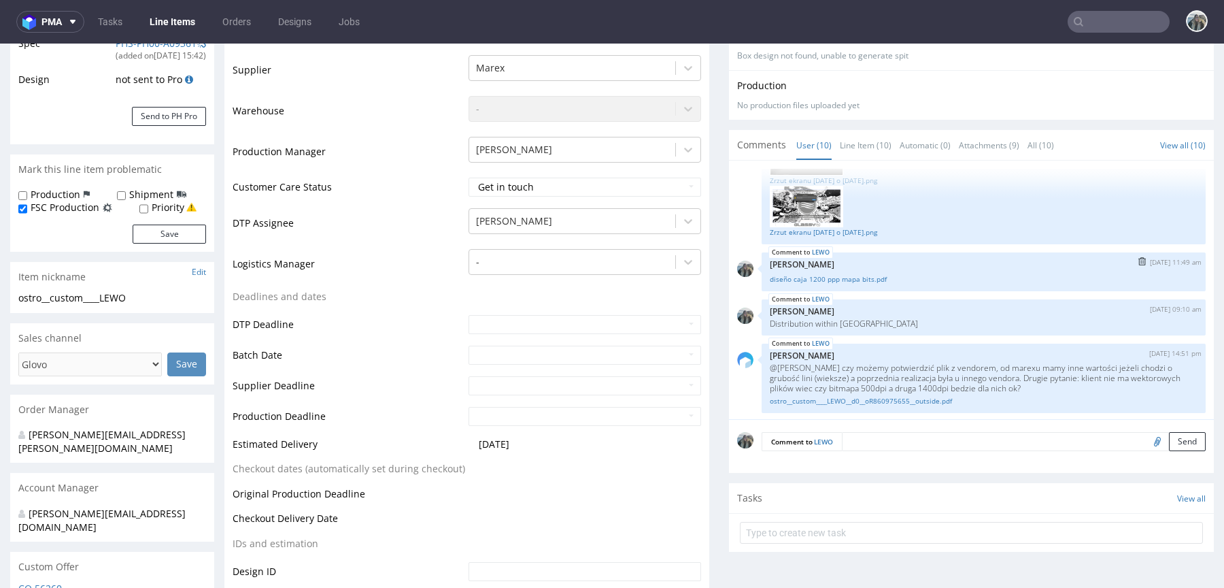
scroll to position [280, 0]
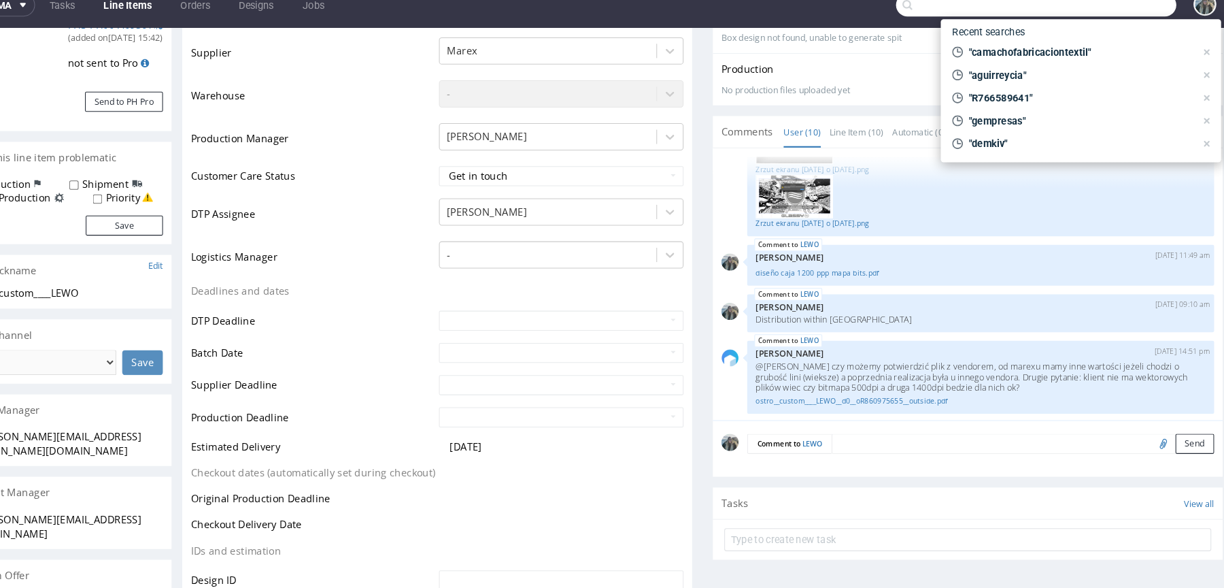
click at [1088, 28] on input "text" at bounding box center [1036, 22] width 267 height 22
paste input "lateralthinking"
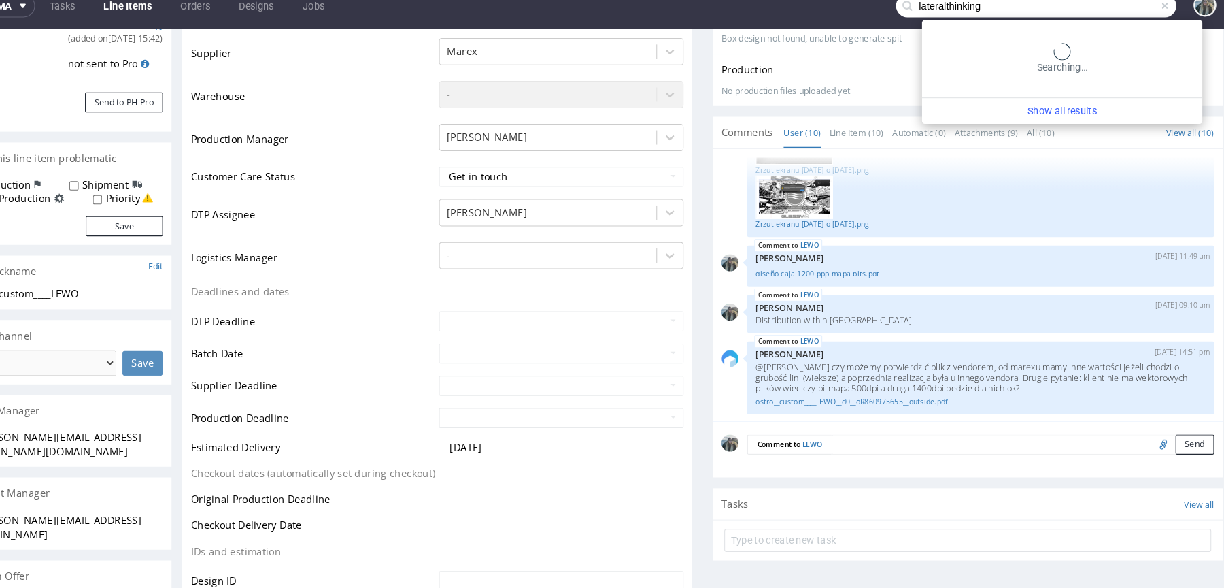
type input "lateralthinking"
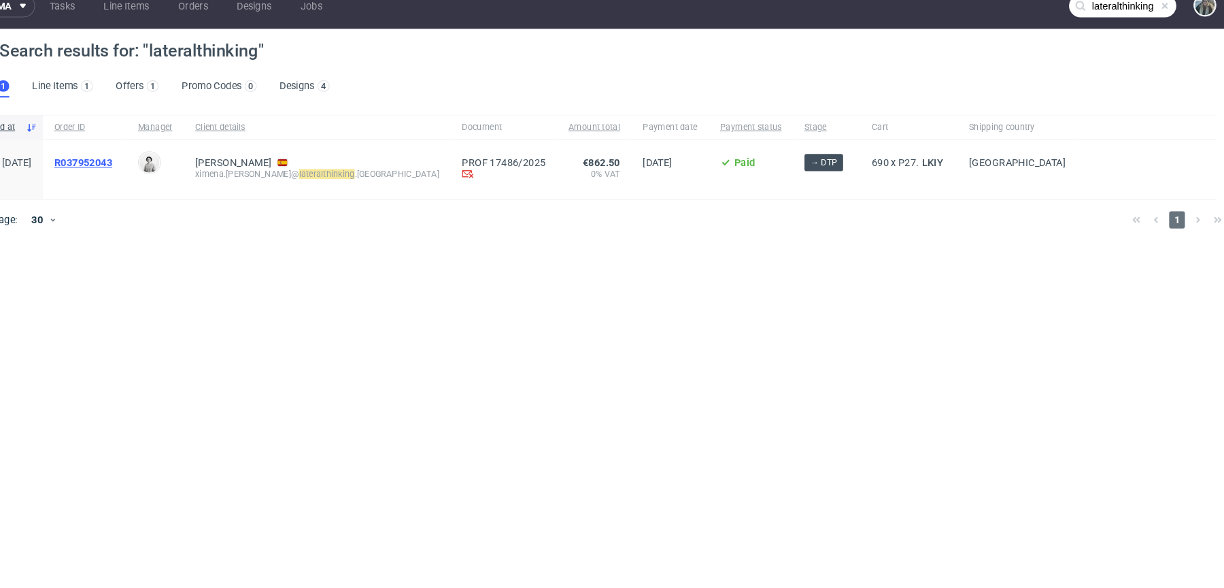
click at [158, 172] on span "R037952043" at bounding box center [130, 170] width 55 height 11
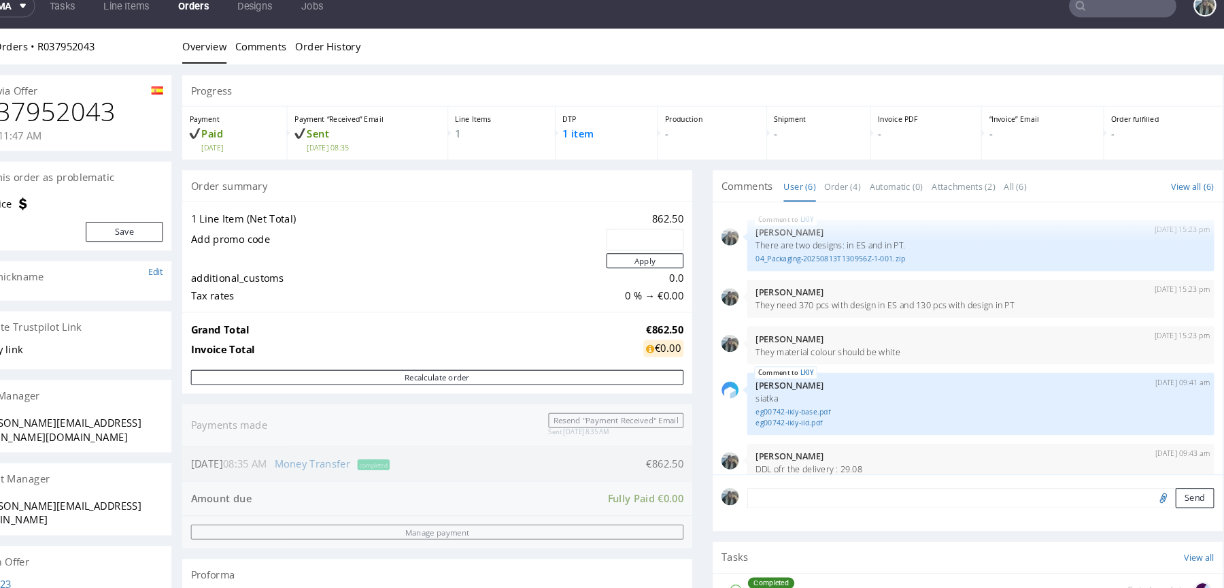
scroll to position [58, 0]
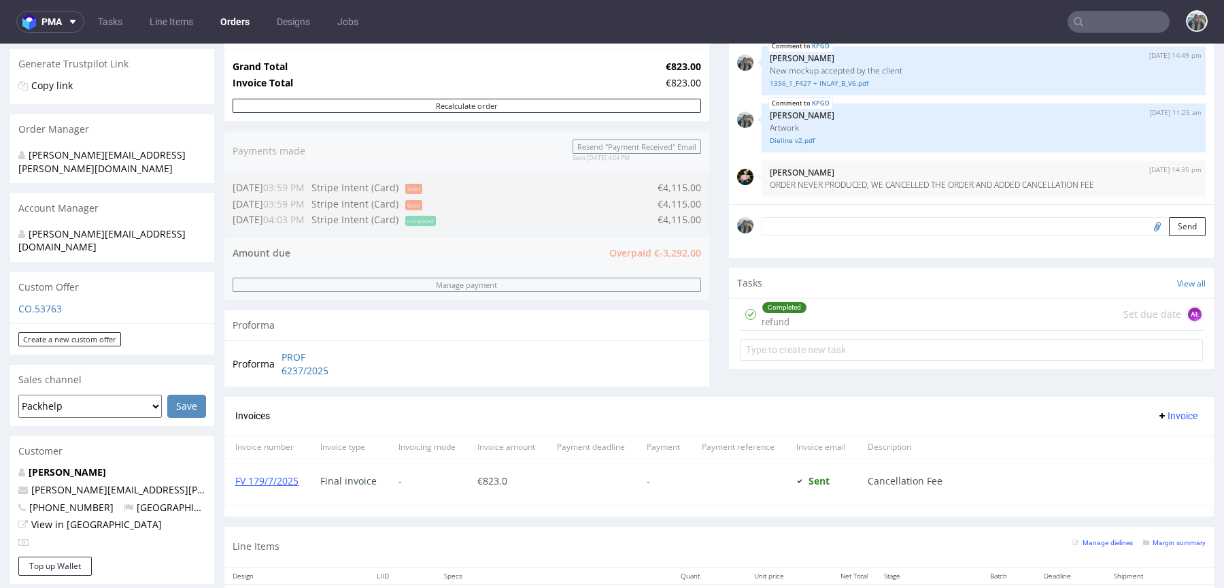
scroll to position [291, 0]
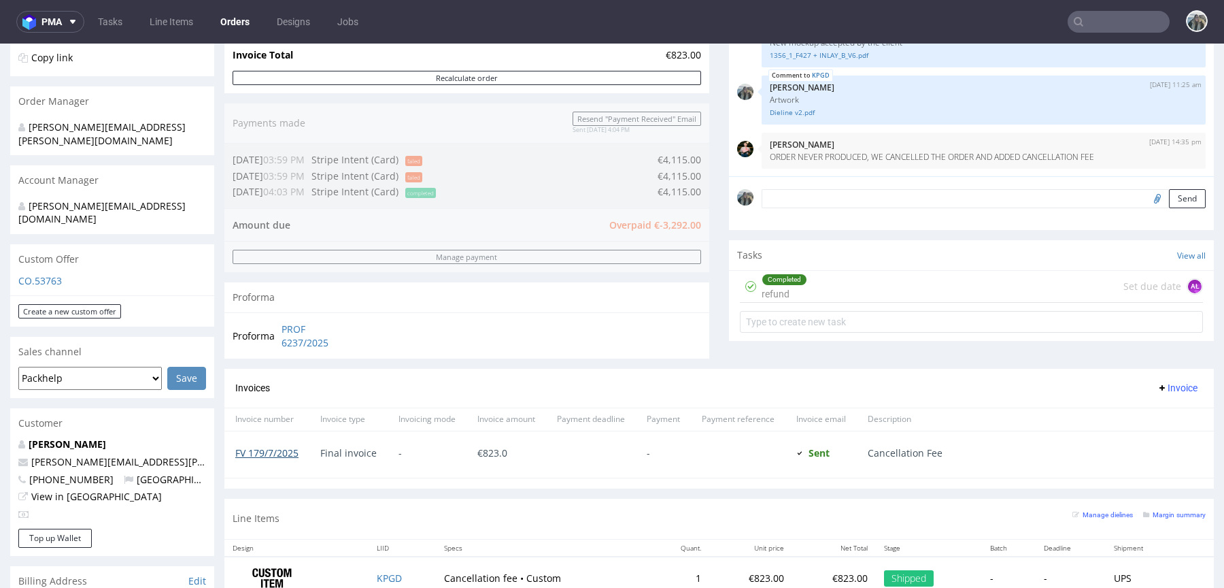
click at [280, 447] on link "FV 179/7/2025" at bounding box center [266, 452] width 63 height 13
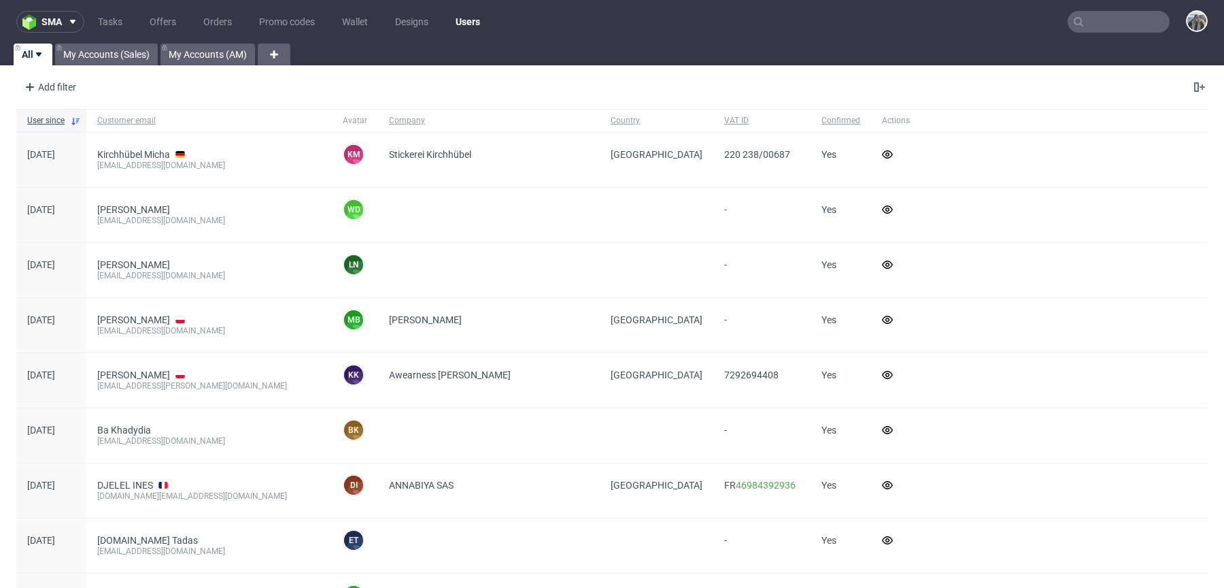
click at [1126, 36] on nav "sma Tasks Offers Orders Promo codes Wallet Designs Users" at bounding box center [612, 22] width 1224 height 44
click at [1125, 31] on input "text" at bounding box center [1119, 22] width 102 height 22
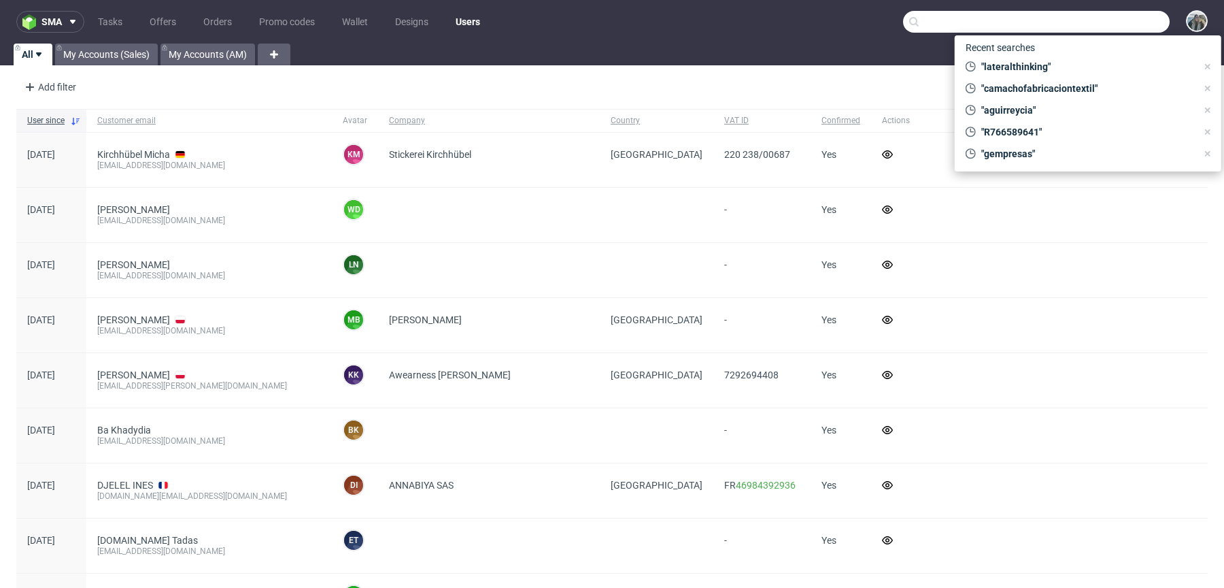
paste input "matchaflix"
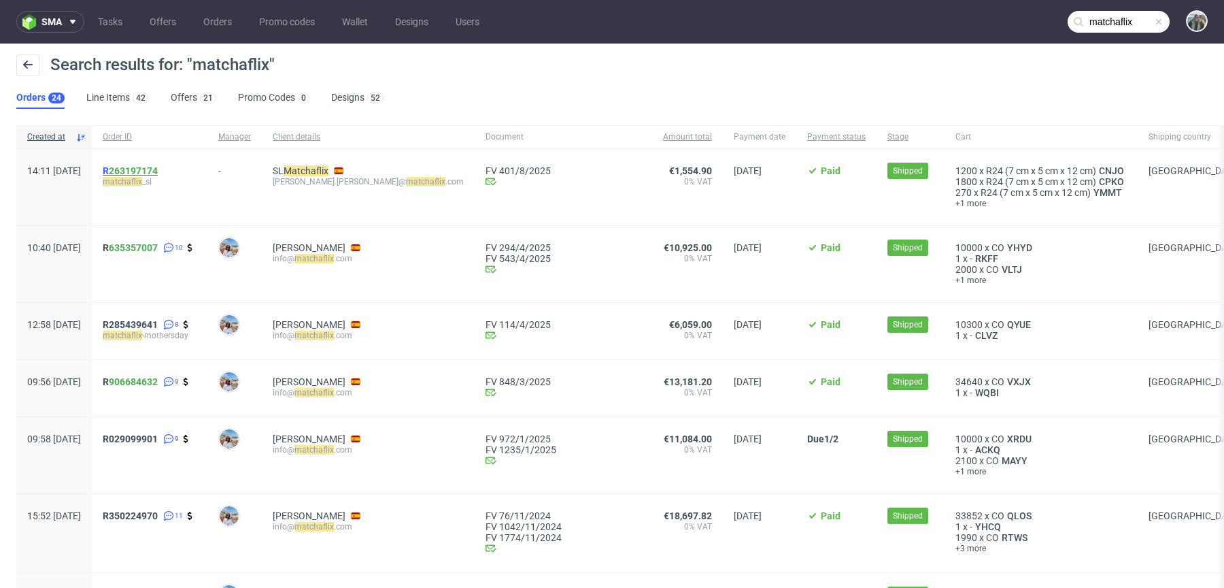
click at [158, 171] on link "263197174" at bounding box center [133, 170] width 49 height 11
click at [143, 172] on div "R 263197174 matchaflix _sl" at bounding box center [150, 187] width 116 height 76
click at [146, 172] on span "R 263197174" at bounding box center [130, 170] width 55 height 11
click at [1092, 26] on input "matchaflix" at bounding box center [1119, 22] width 102 height 22
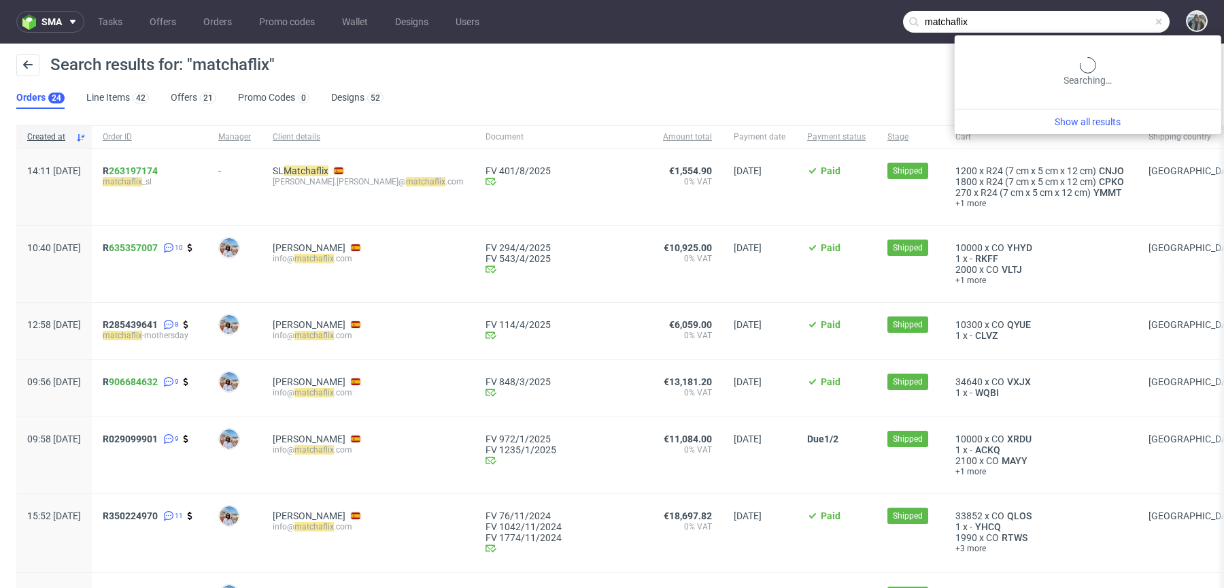
paste input "R037952043"
type input "R037952043"
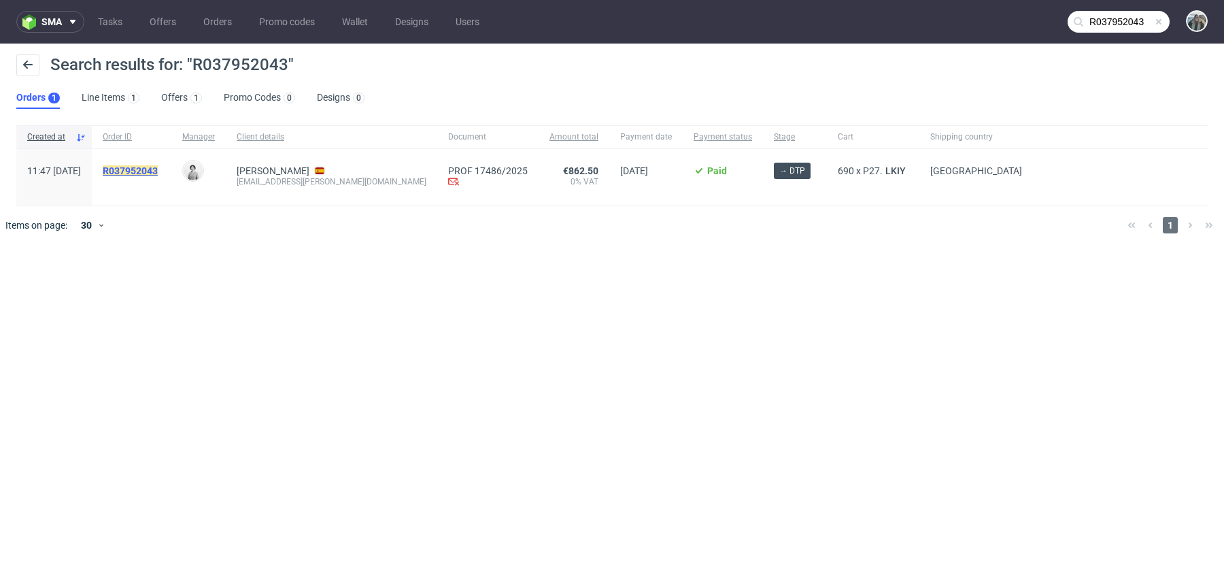
click at [158, 168] on mark "R037952043" at bounding box center [130, 170] width 55 height 11
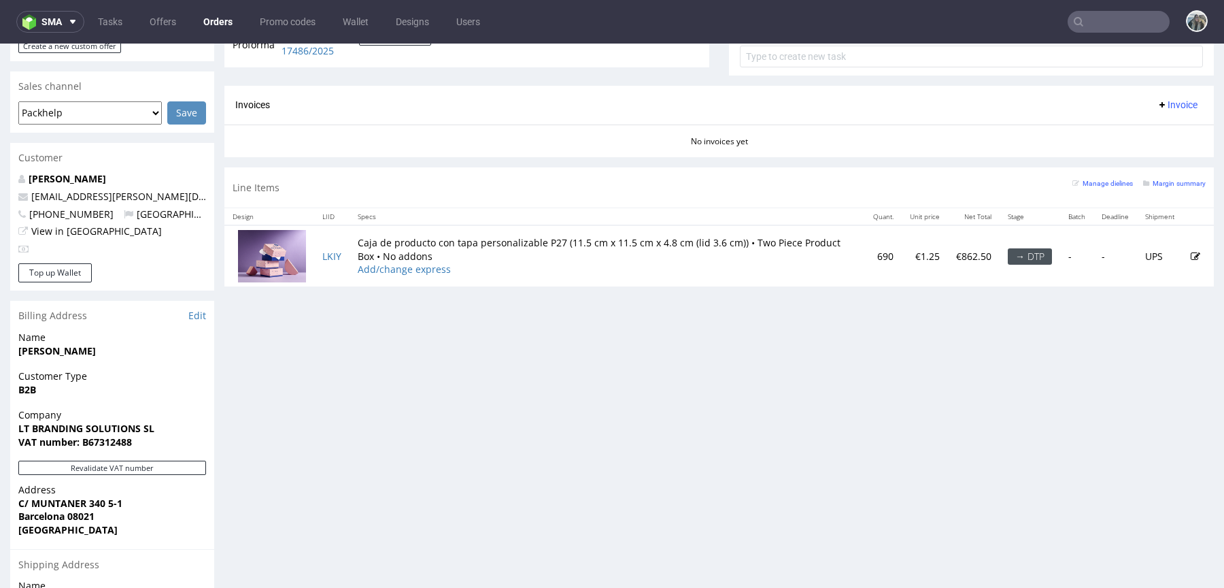
scroll to position [467, 0]
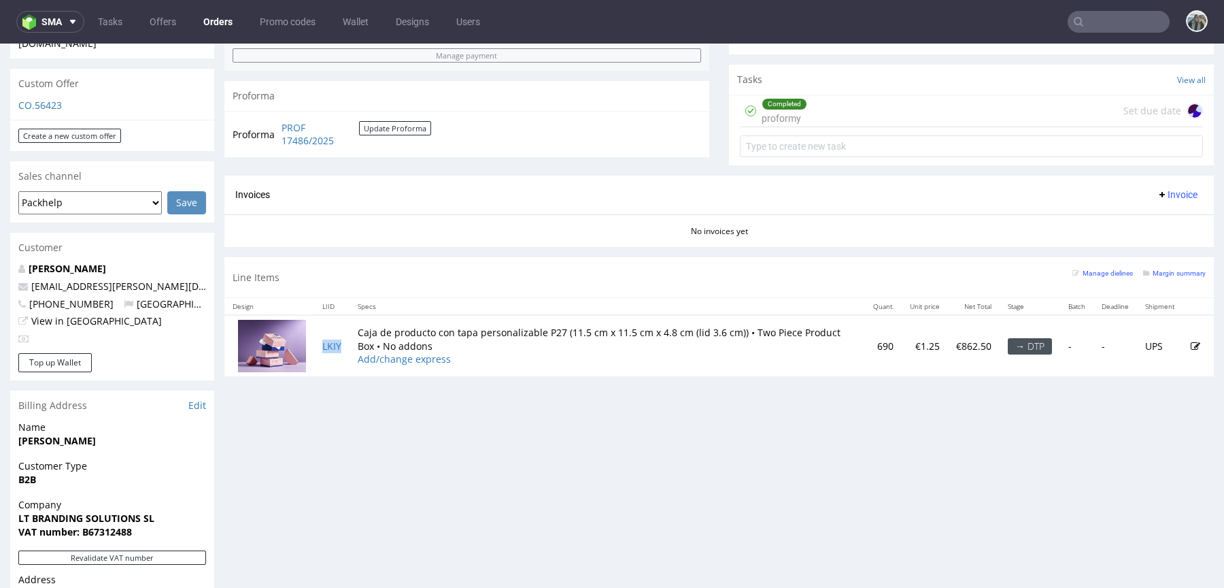
click at [348, 343] on td "LKIY" at bounding box center [331, 345] width 35 height 61
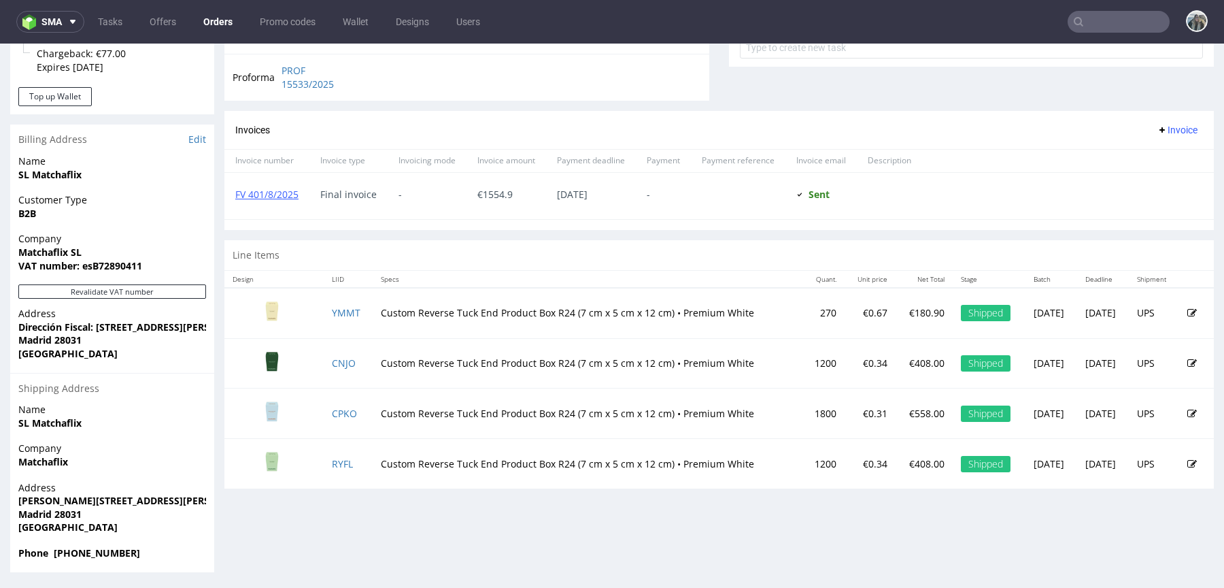
scroll to position [3, 0]
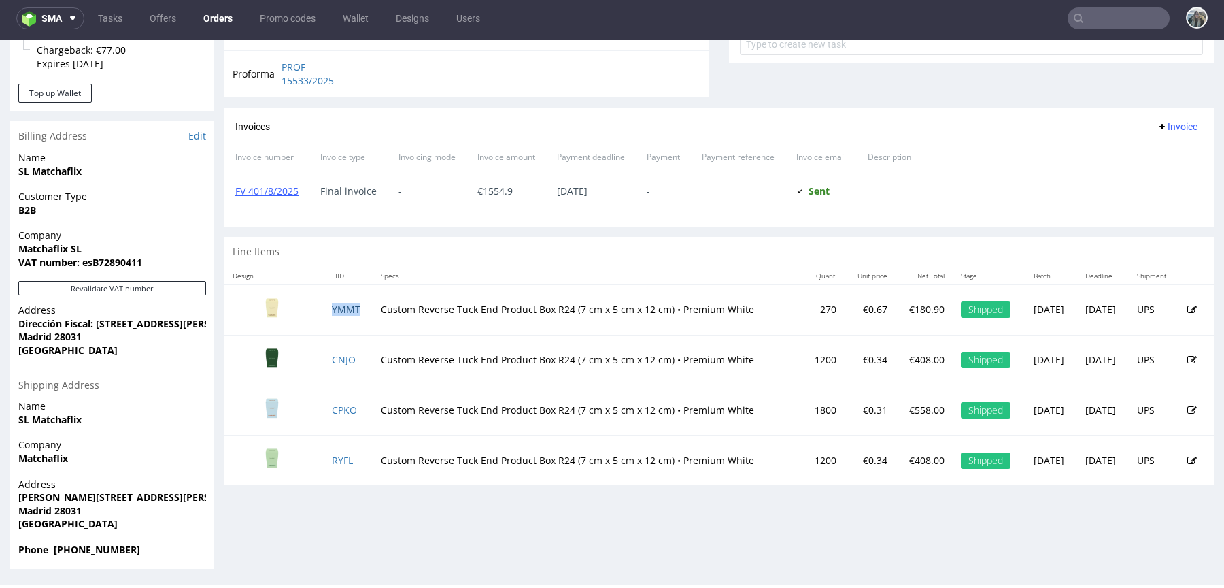
click at [335, 307] on link "YMMT" at bounding box center [346, 309] width 29 height 13
click at [335, 369] on td "CNJO" at bounding box center [349, 360] width 50 height 50
click at [335, 356] on link "CNJO" at bounding box center [344, 359] width 24 height 13
click at [341, 405] on link "CPKO" at bounding box center [344, 409] width 25 height 13
click at [341, 454] on link "RYFL" at bounding box center [342, 460] width 21 height 13
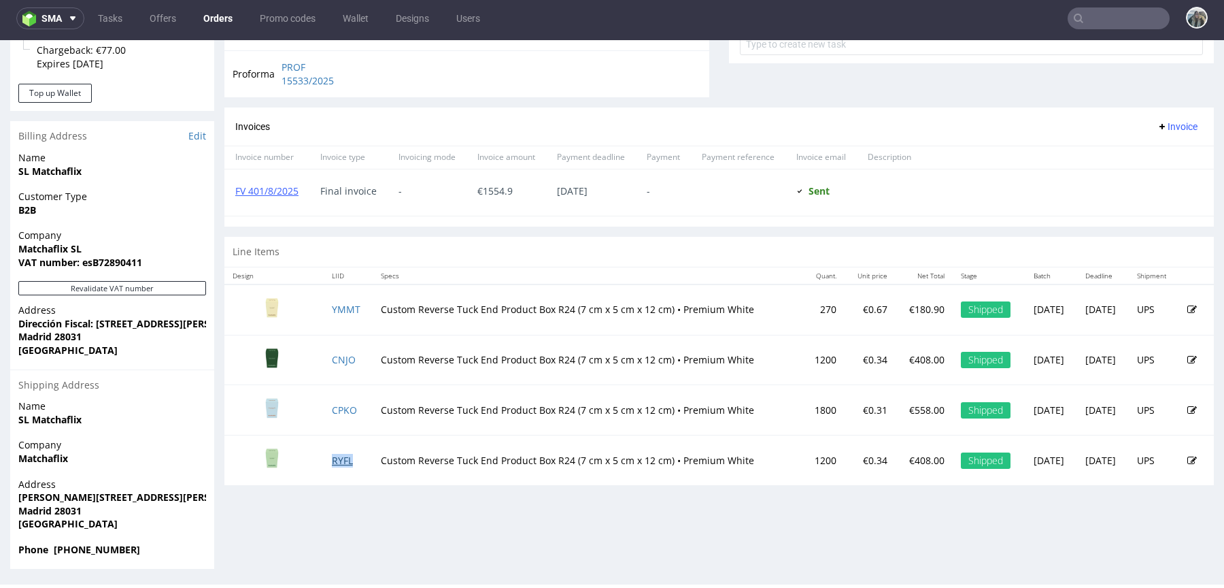
scroll to position [0, 0]
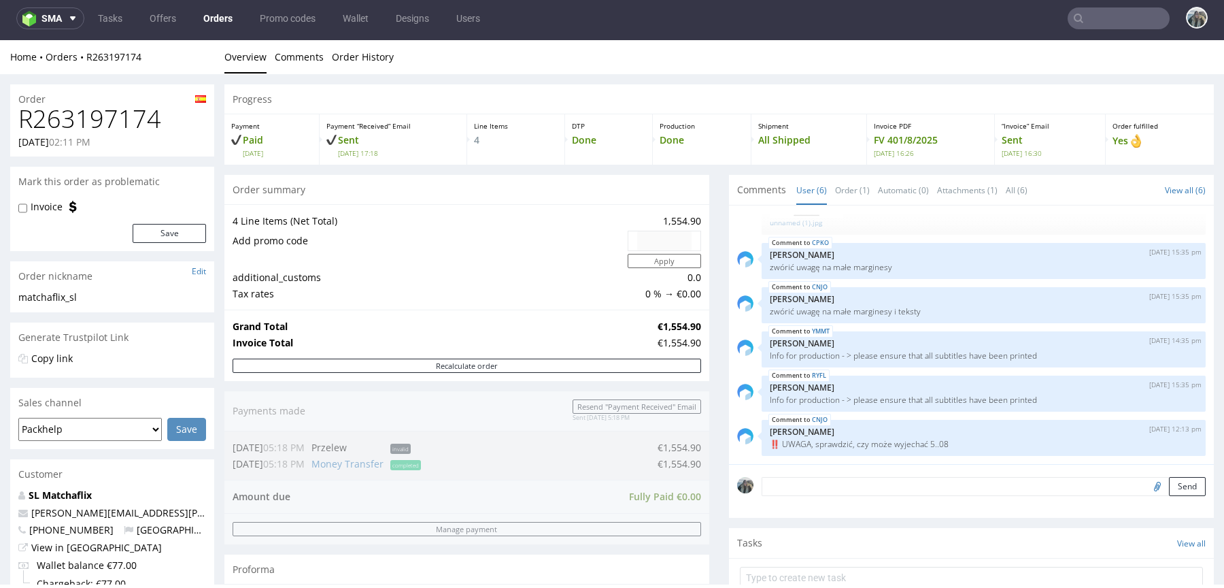
click at [106, 119] on h1 "R263197174" at bounding box center [112, 118] width 188 height 27
click at [106, 120] on h1 "R263197174" at bounding box center [112, 118] width 188 height 27
copy h1 "R263197174"
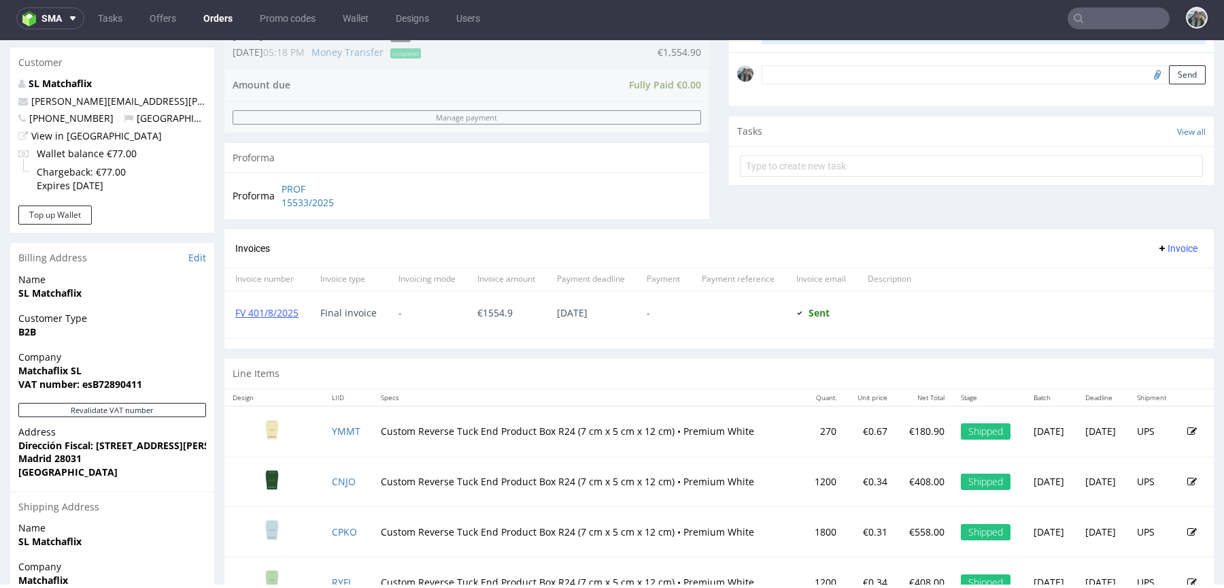
scroll to position [522, 0]
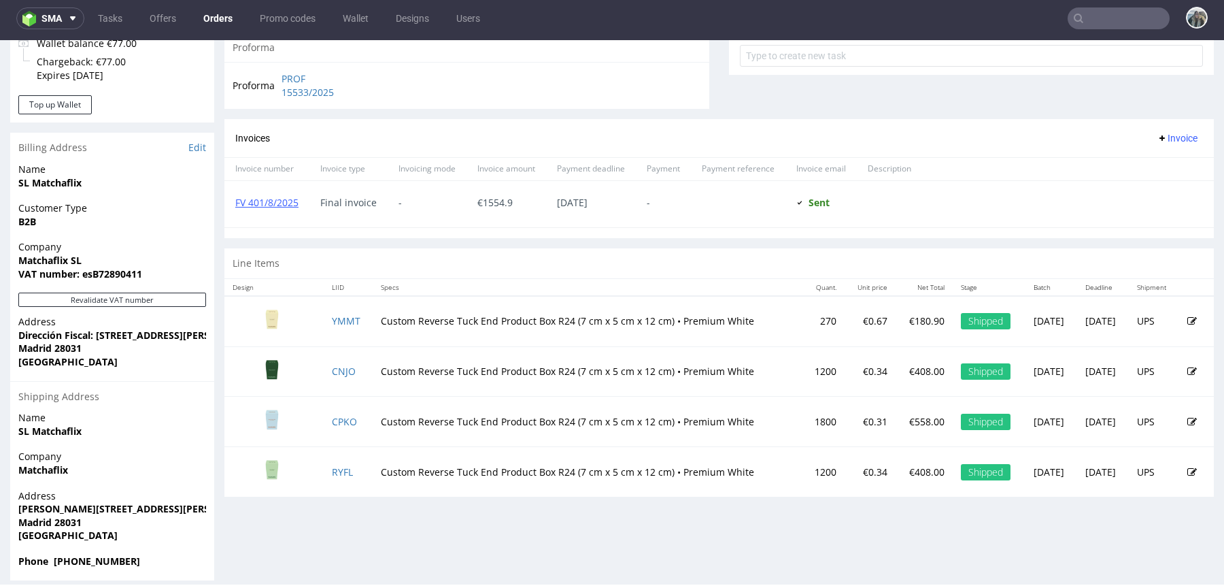
click at [373, 318] on td "Custom Reverse Tuck End Product Box R24 (7 cm x 5 cm x 12 cm) • Premium White" at bounding box center [588, 321] width 430 height 50
click at [337, 310] on td "YMMT" at bounding box center [349, 321] width 50 height 50
click at [337, 316] on link "YMMT" at bounding box center [346, 320] width 29 height 13
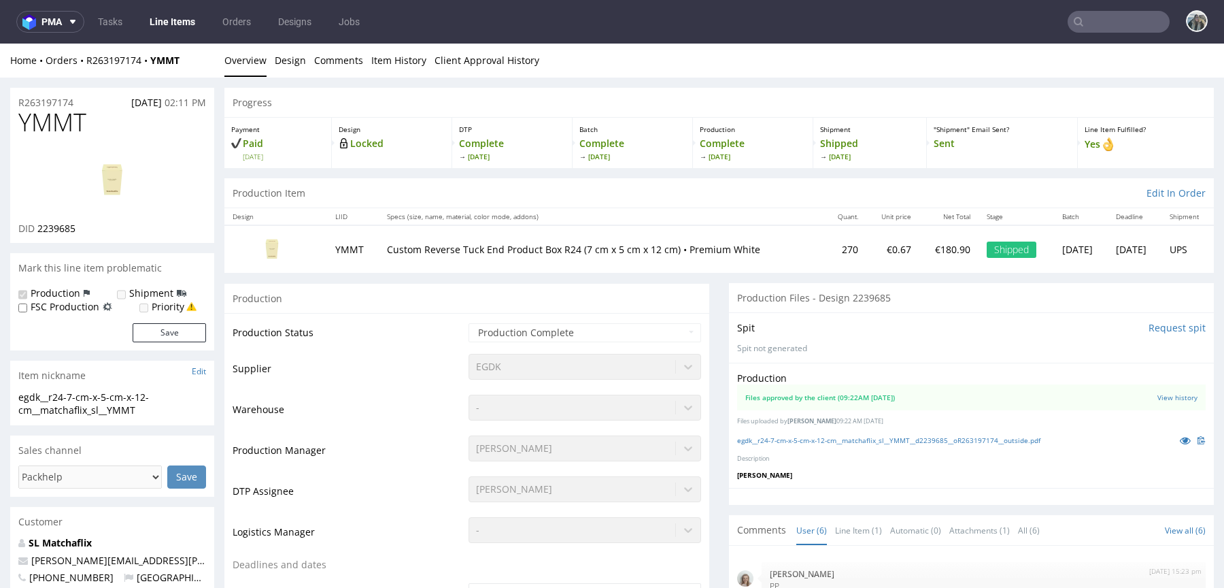
scroll to position [194, 0]
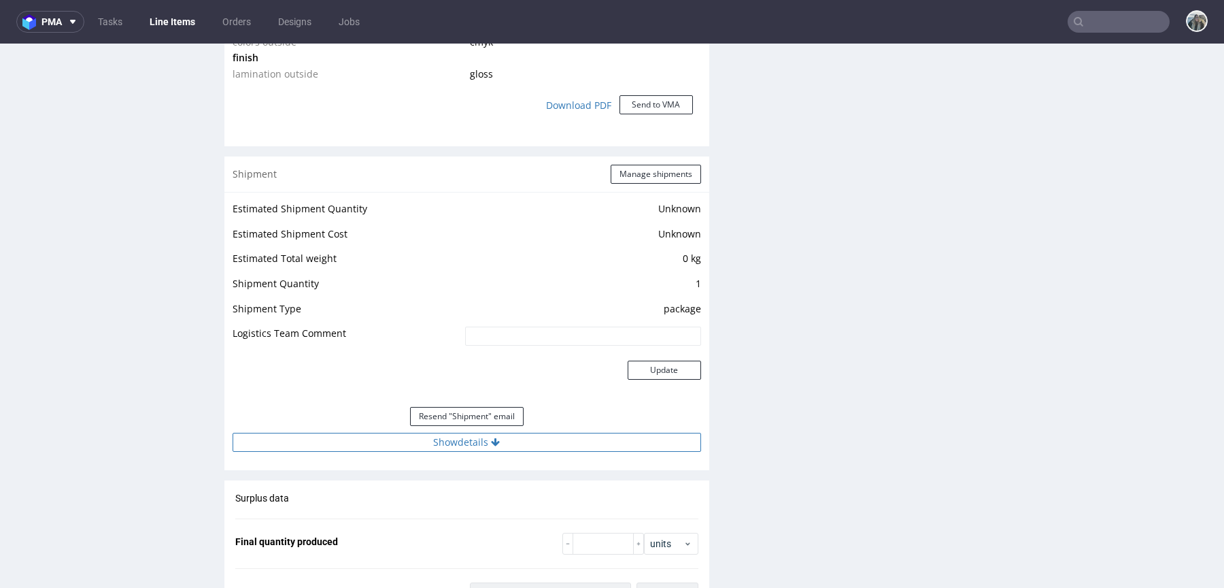
click at [494, 440] on icon at bounding box center [495, 442] width 9 height 10
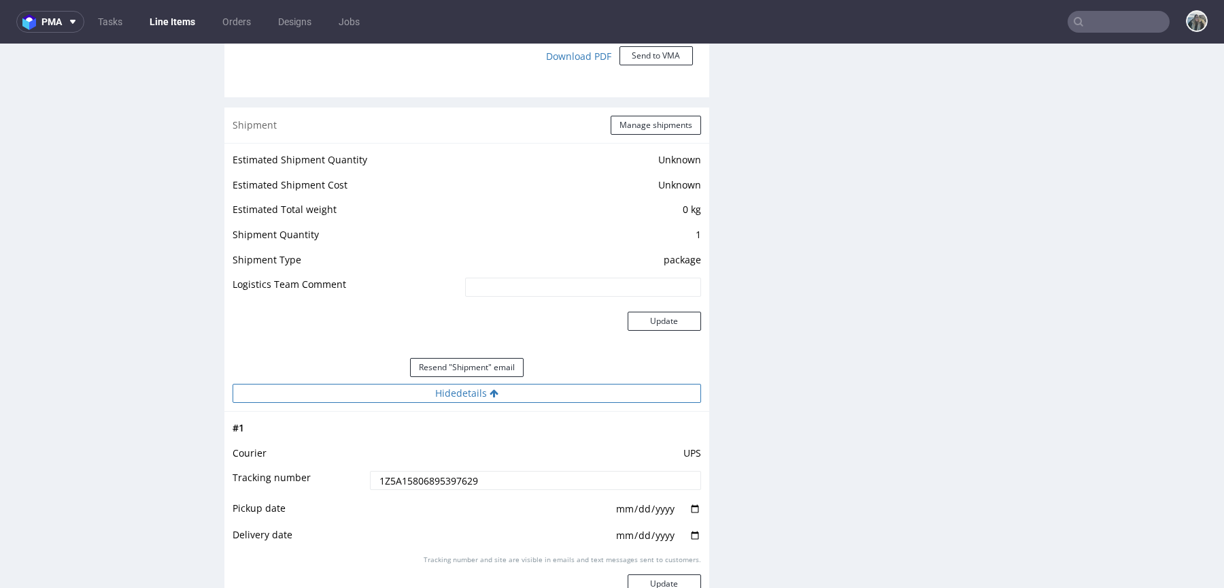
scroll to position [1379, 0]
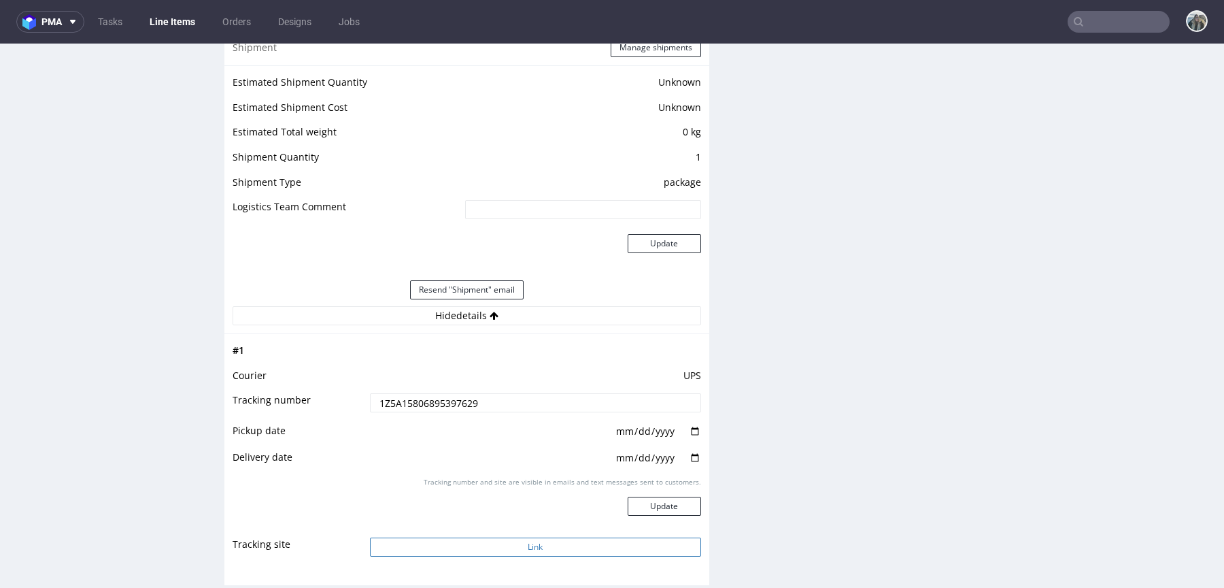
click at [573, 555] on td "Link" at bounding box center [534, 551] width 335 height 31
click at [513, 550] on button "Link" at bounding box center [535, 546] width 331 height 19
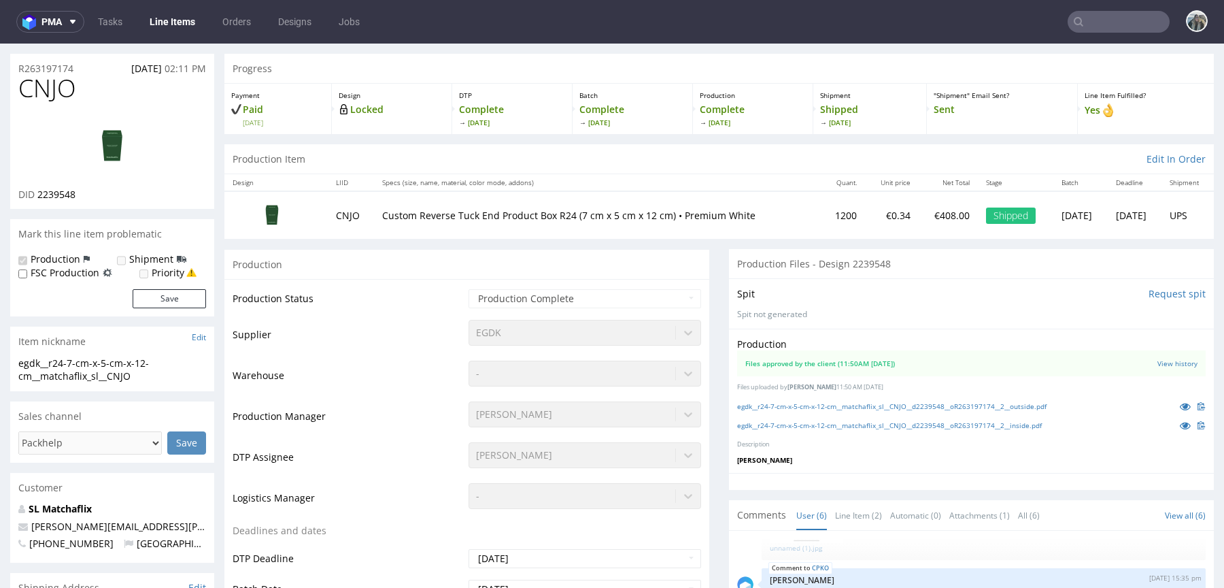
scroll to position [76, 0]
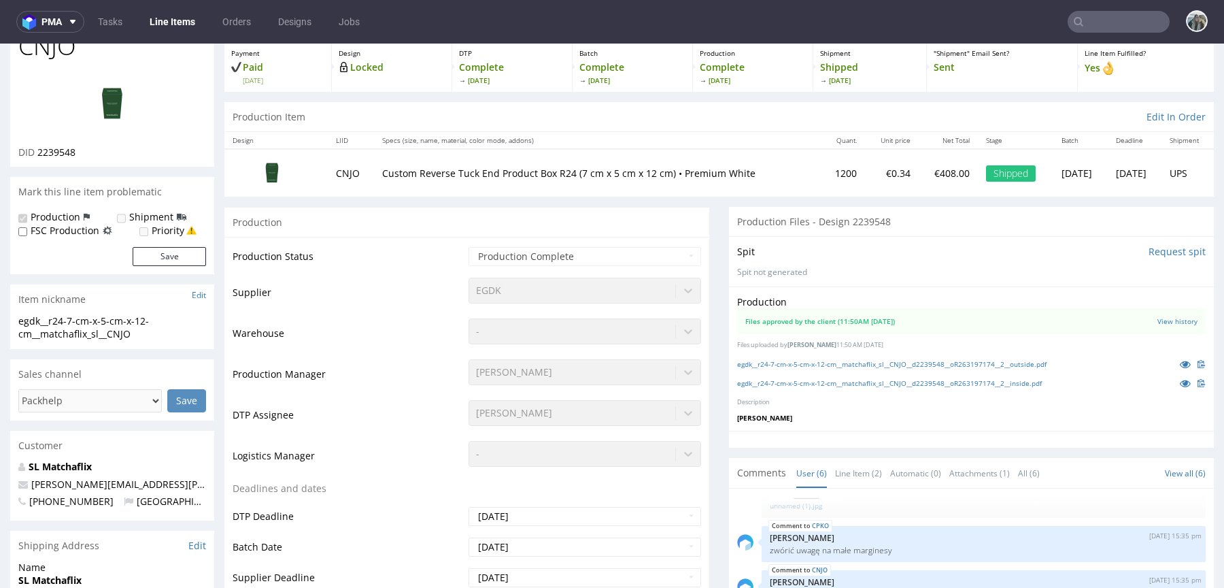
click at [342, 169] on td "CNJO" at bounding box center [351, 172] width 46 height 47
copy td "CNJO"
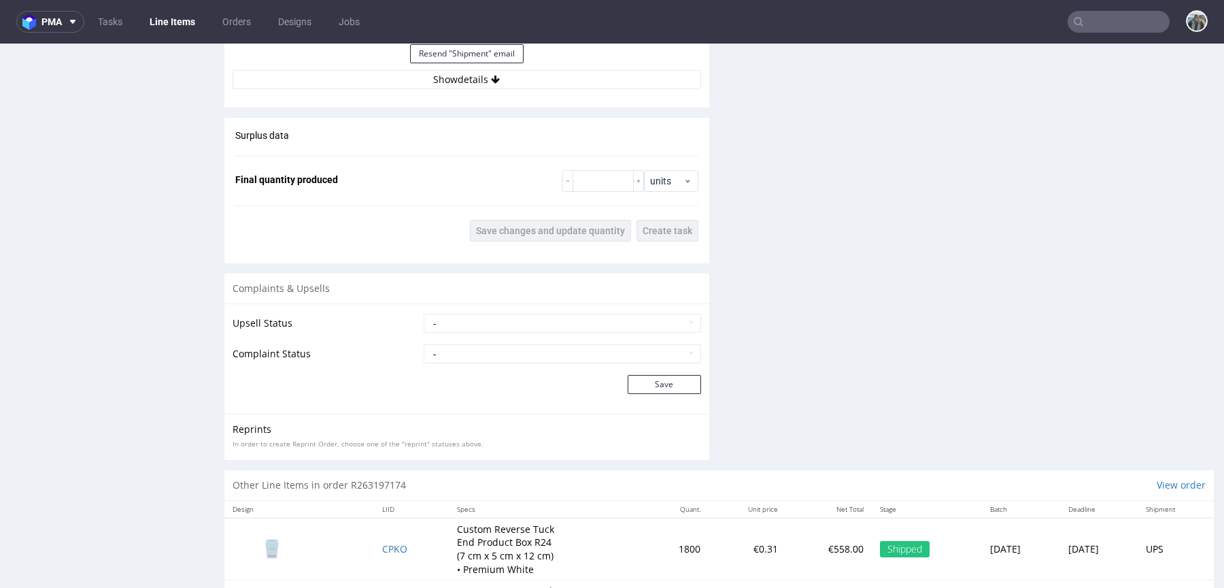
scroll to position [1641, 0]
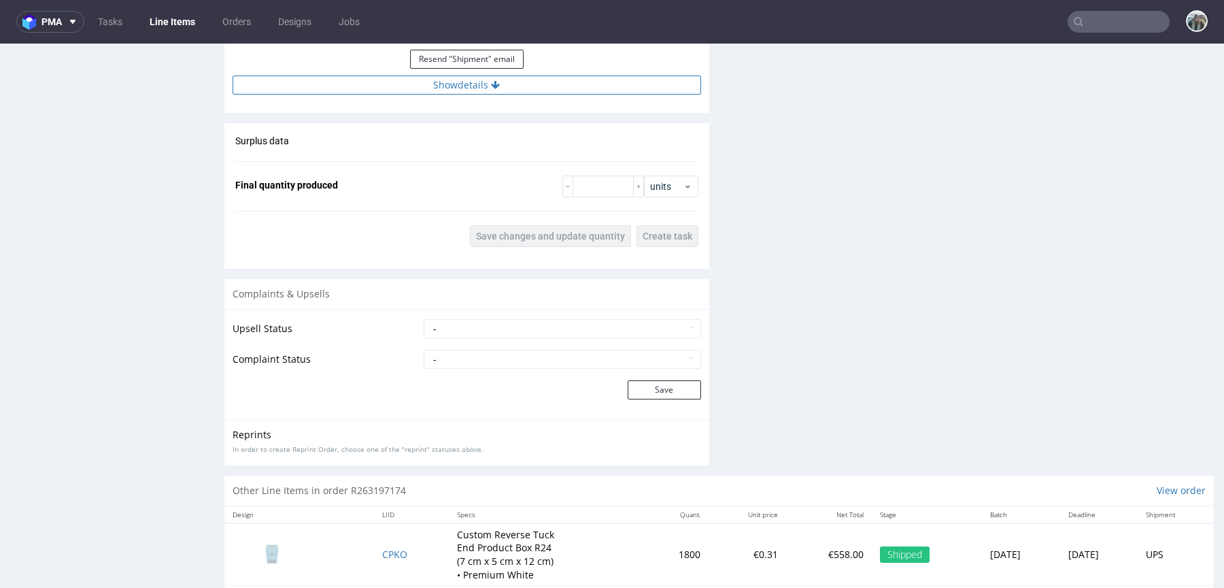
click at [463, 84] on button "Show details" at bounding box center [467, 84] width 469 height 19
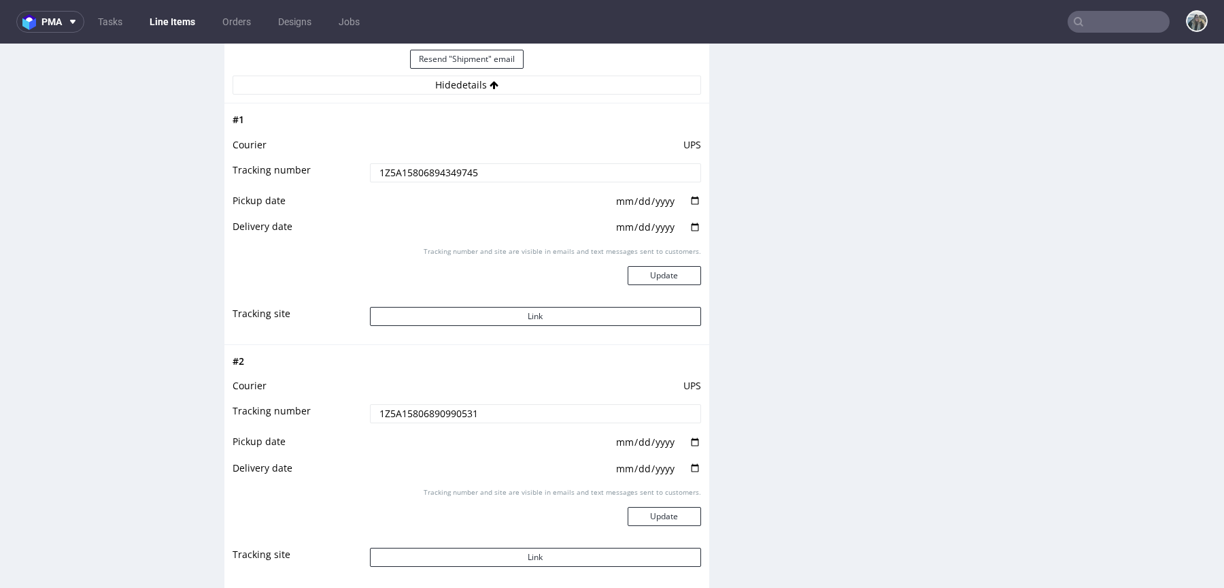
click at [462, 172] on input "1Z5A15806894349745" at bounding box center [535, 172] width 331 height 19
click at [505, 313] on button "Link" at bounding box center [535, 316] width 331 height 19
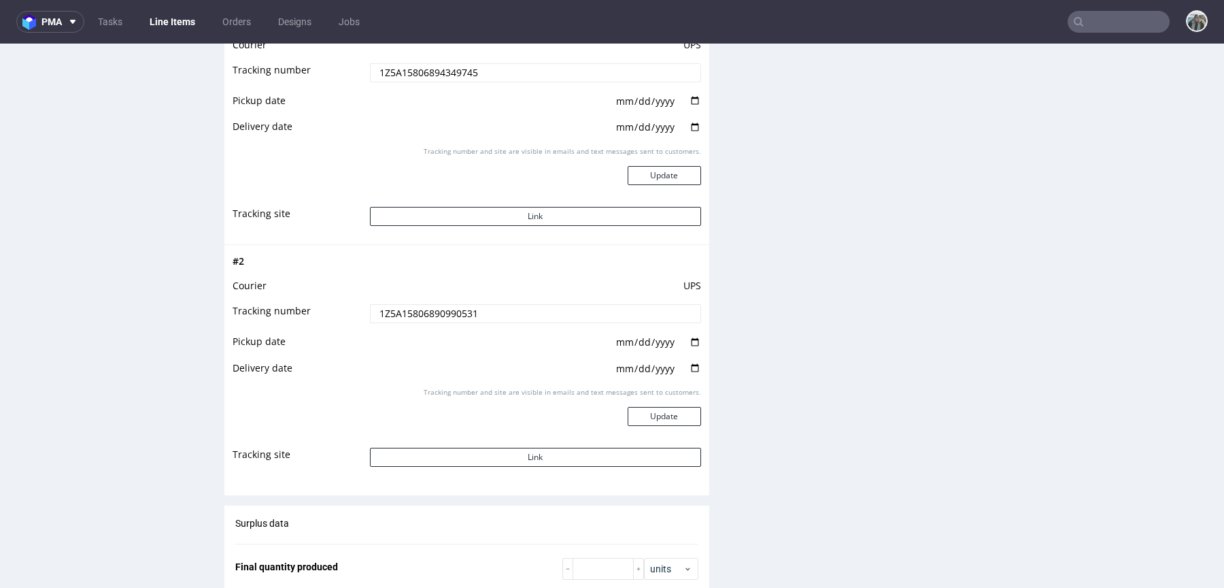
scroll to position [1830, 0]
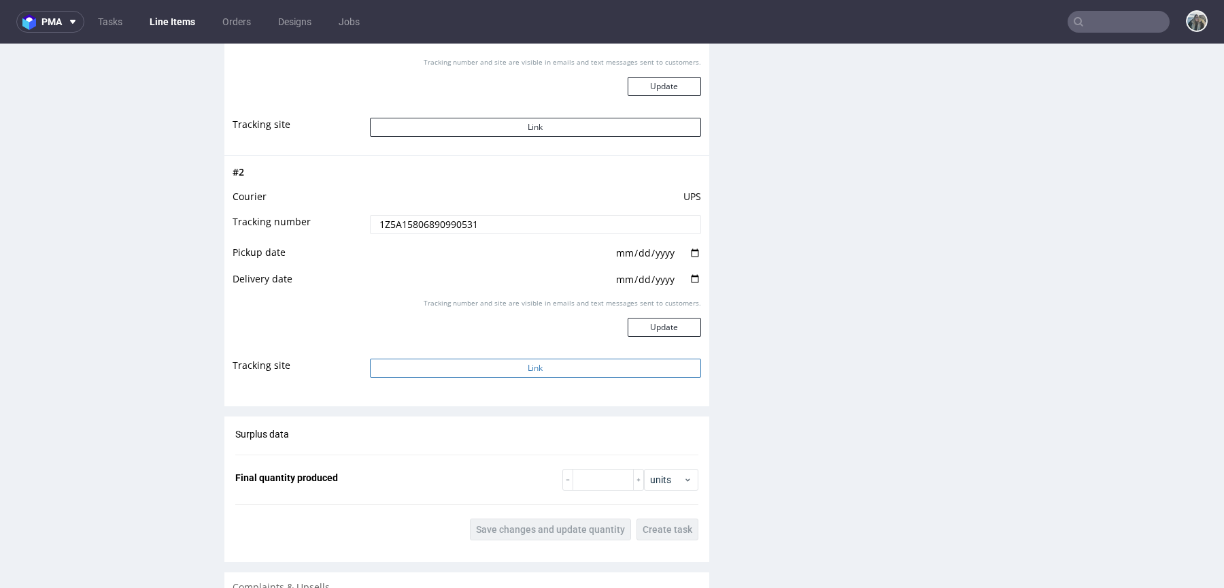
click at [560, 365] on button "Link" at bounding box center [535, 367] width 331 height 19
click at [458, 219] on input "1Z5A15806890990531" at bounding box center [535, 224] width 331 height 19
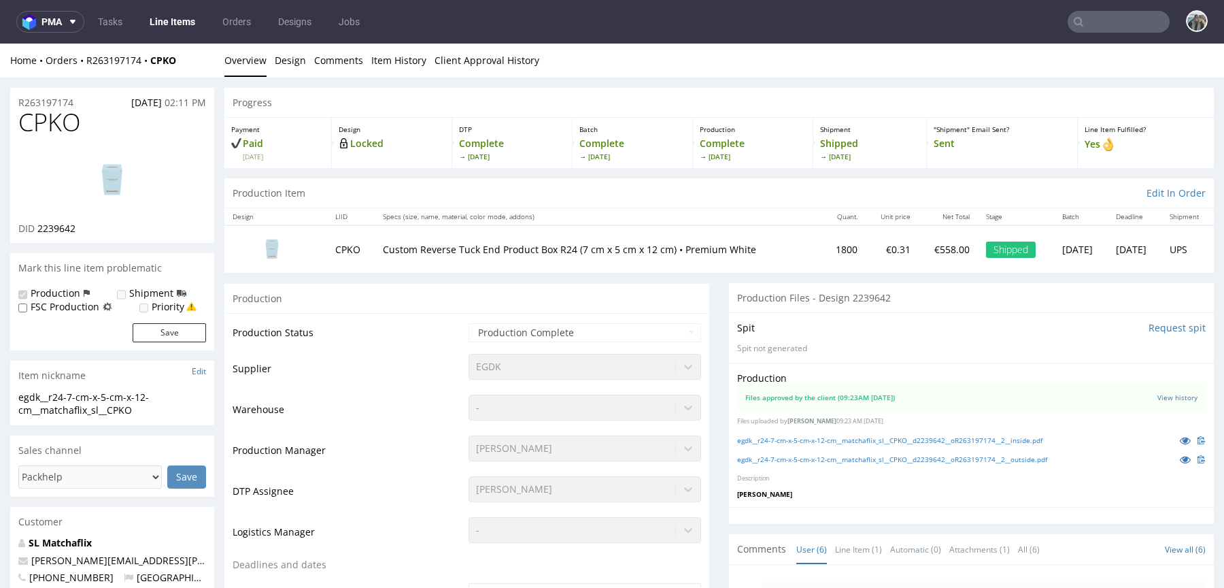
scroll to position [194, 0]
click at [55, 126] on span "CPKO" at bounding box center [49, 122] width 63 height 27
click at [55, 125] on span "CPKO" at bounding box center [49, 122] width 63 height 27
copy span "CPKO"
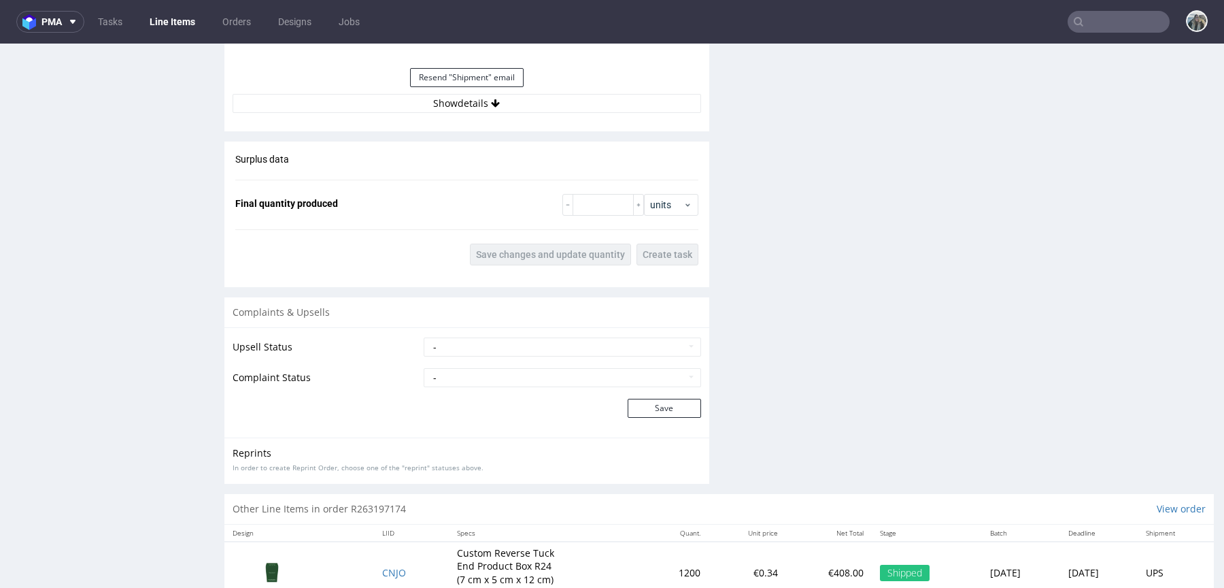
scroll to position [1651, 0]
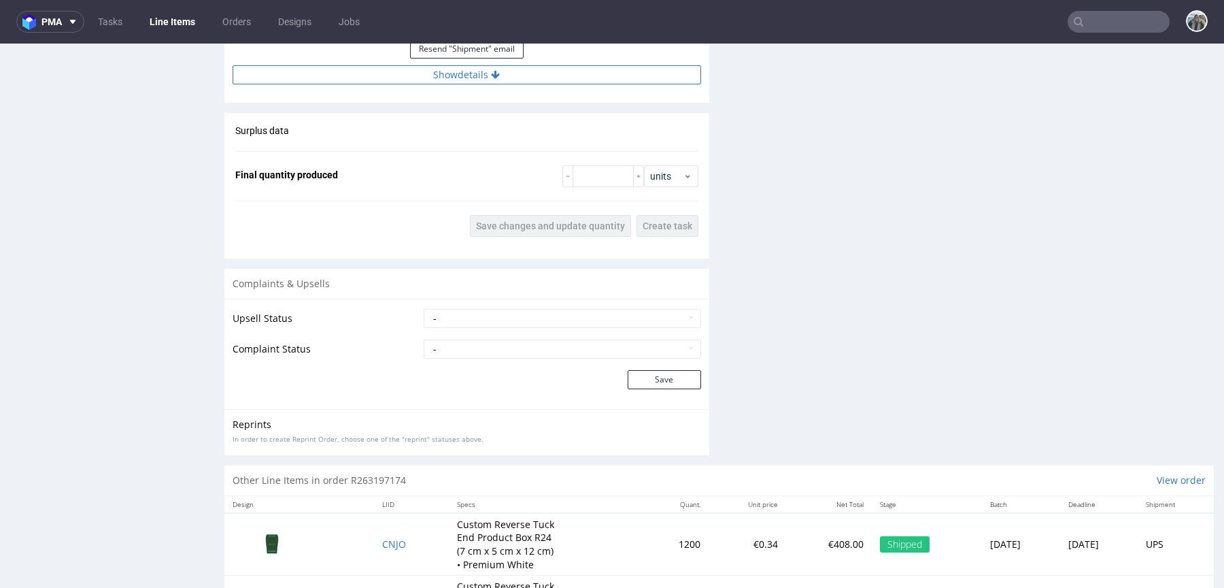
click at [501, 80] on button "Show details" at bounding box center [467, 74] width 469 height 19
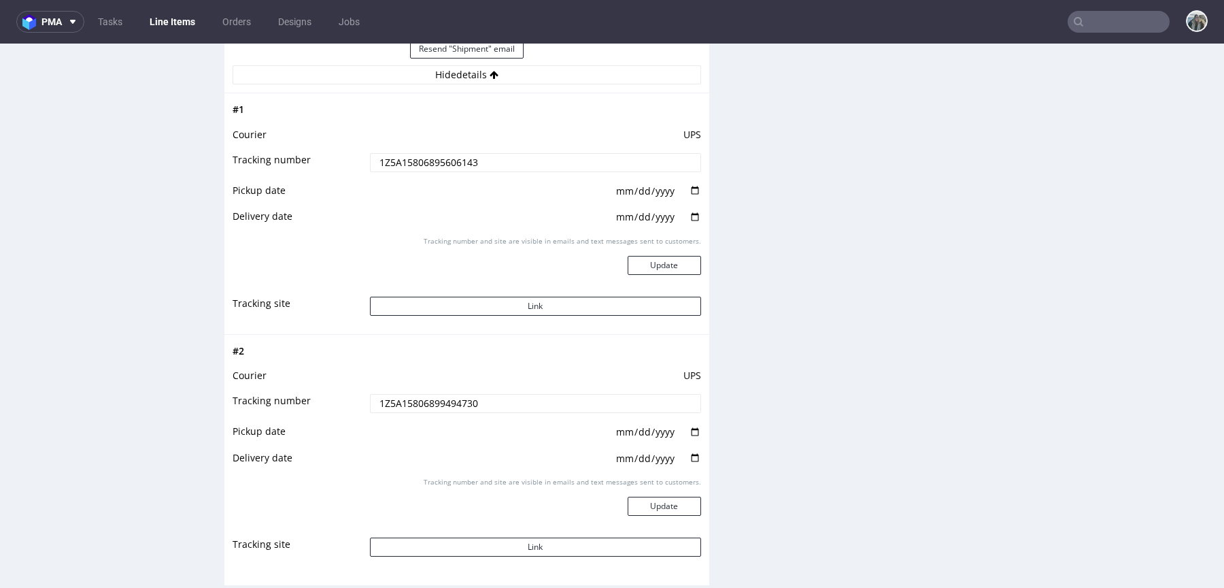
click at [477, 158] on input "1Z5A15806895606143" at bounding box center [535, 162] width 331 height 19
click at [529, 297] on button "Link" at bounding box center [535, 306] width 331 height 19
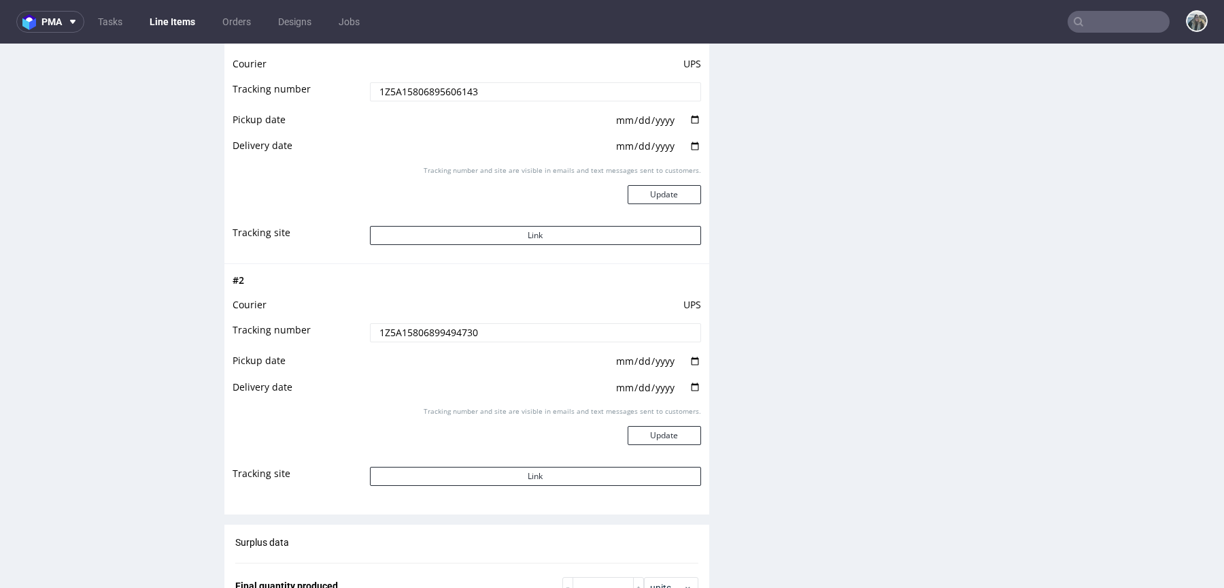
scroll to position [1885, 0]
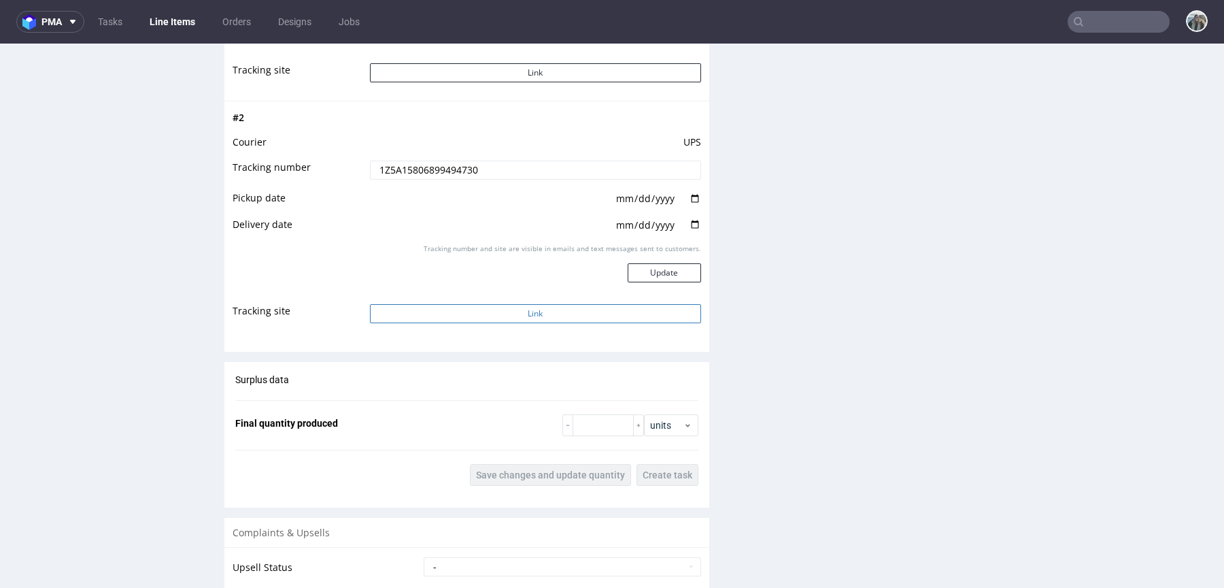
click at [538, 312] on button "Link" at bounding box center [535, 313] width 331 height 19
click at [510, 171] on input "1Z5A15806899494730" at bounding box center [535, 170] width 331 height 19
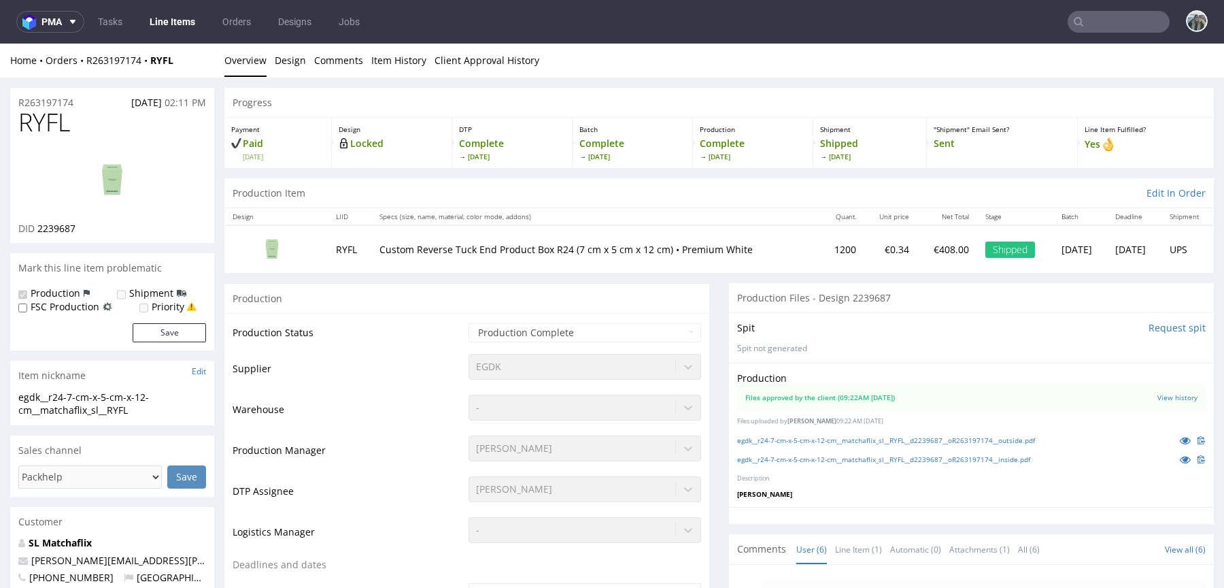
scroll to position [194, 0]
click at [55, 123] on span "RYFL" at bounding box center [44, 122] width 52 height 27
click at [54, 123] on span "RYFL" at bounding box center [44, 122] width 52 height 27
copy span "RYFL"
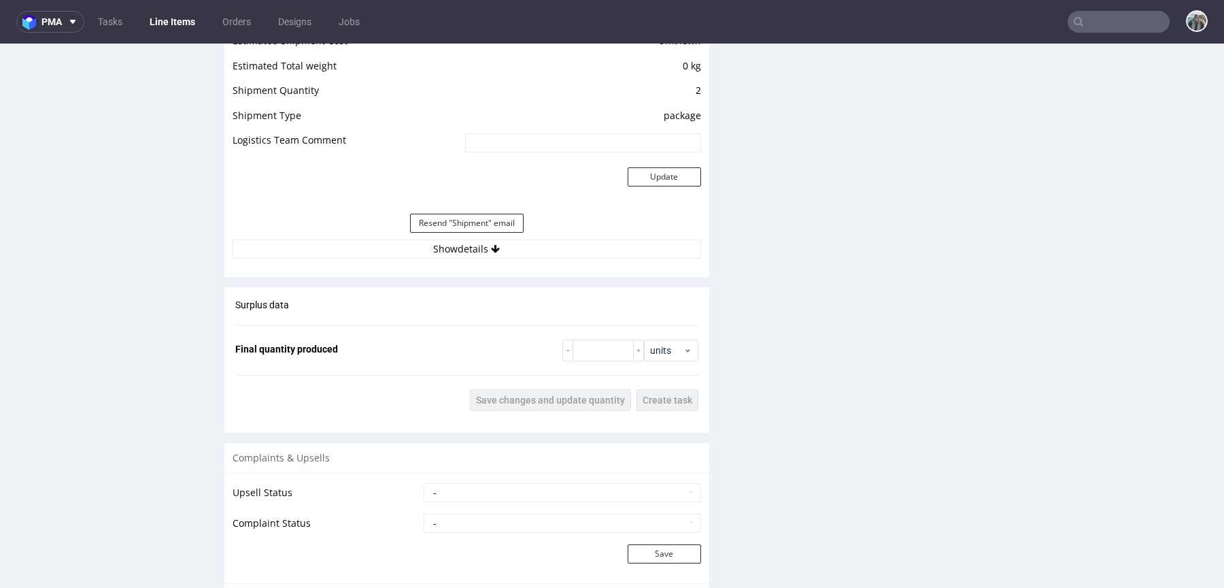
scroll to position [1545, 0]
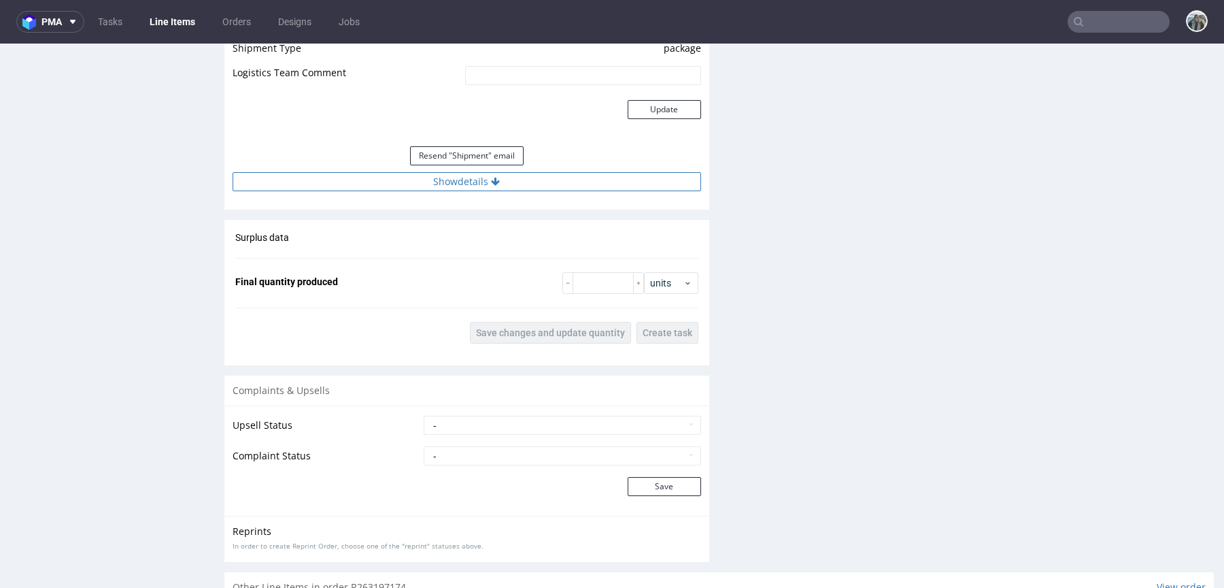
click at [531, 182] on button "Show details" at bounding box center [467, 181] width 469 height 19
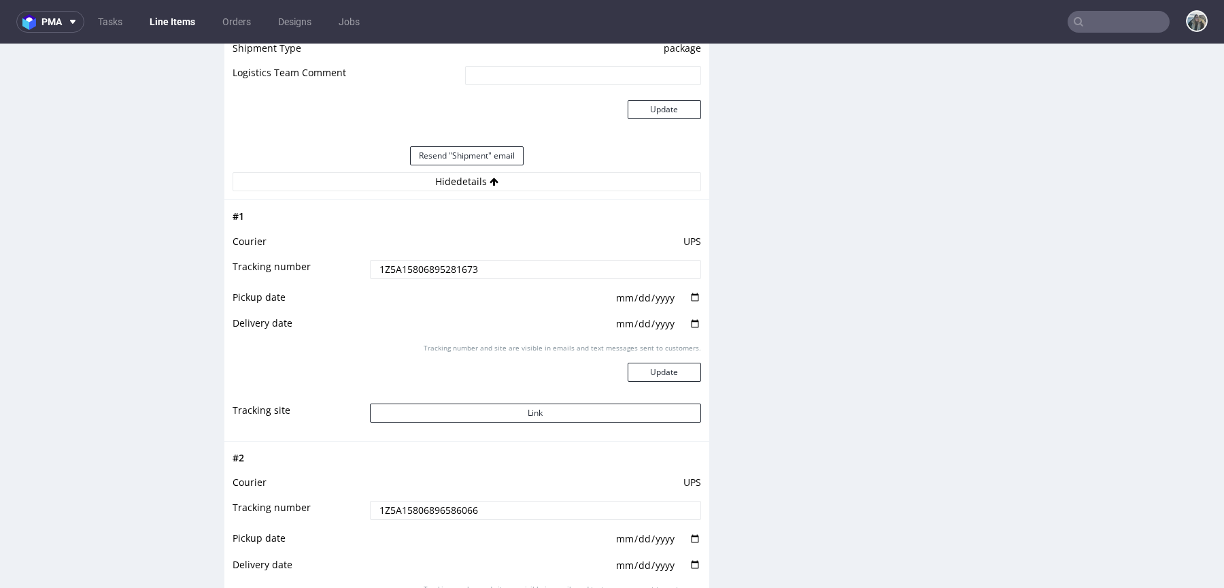
click at [555, 272] on input "1Z5A15806895281673" at bounding box center [535, 269] width 331 height 19
click at [552, 405] on button "Link" at bounding box center [535, 412] width 331 height 19
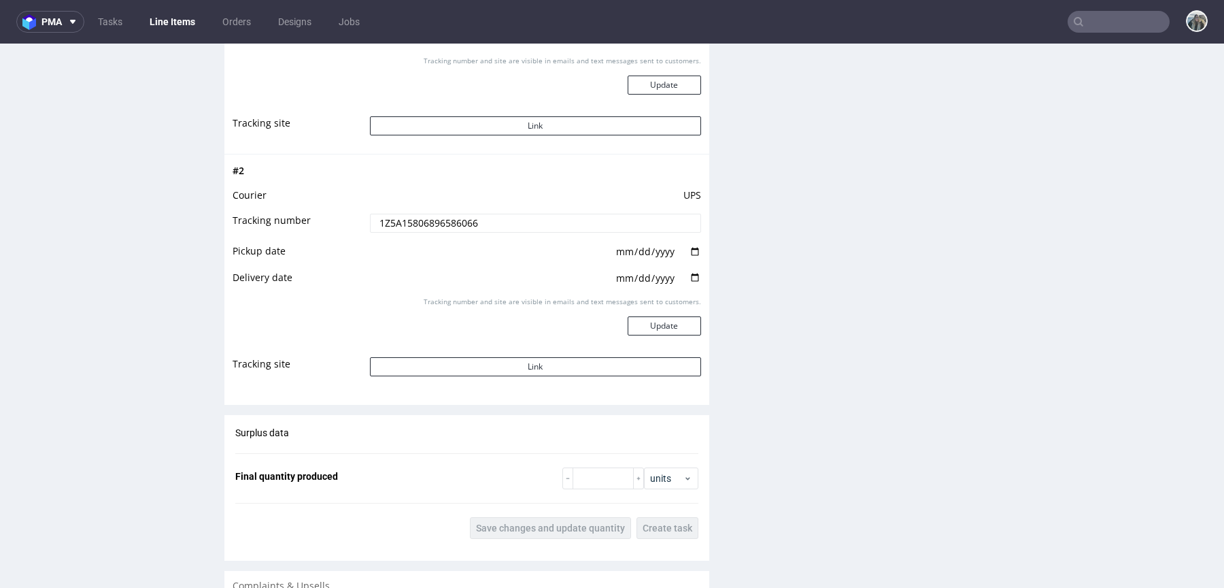
click at [514, 215] on input "1Z5A15806896586066" at bounding box center [535, 223] width 331 height 19
click at [590, 360] on button "Link" at bounding box center [535, 366] width 331 height 19
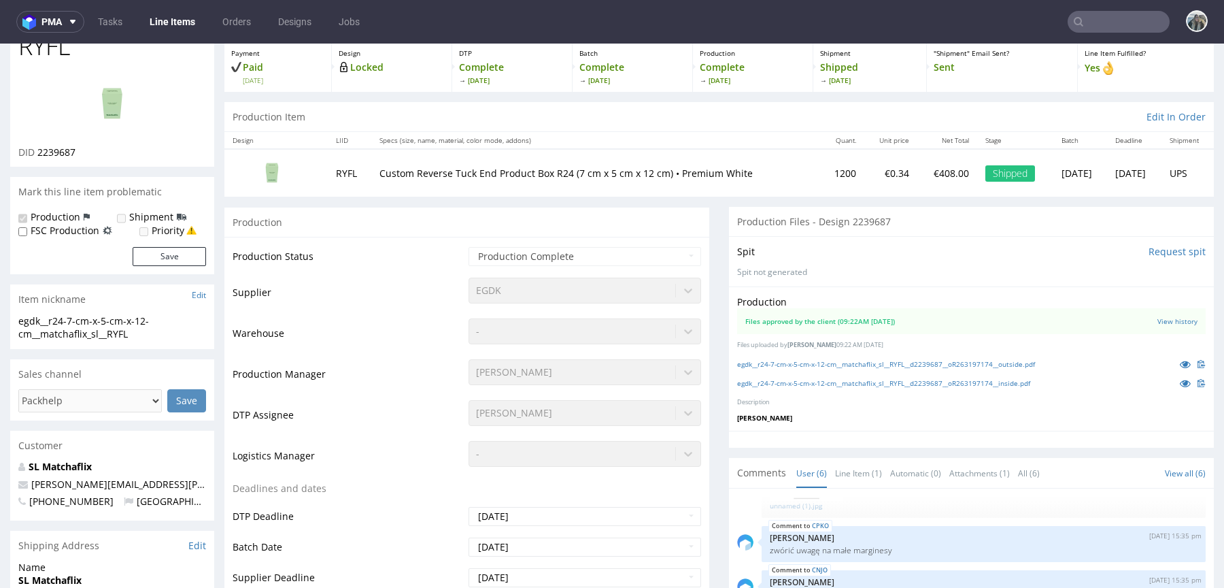
scroll to position [0, 0]
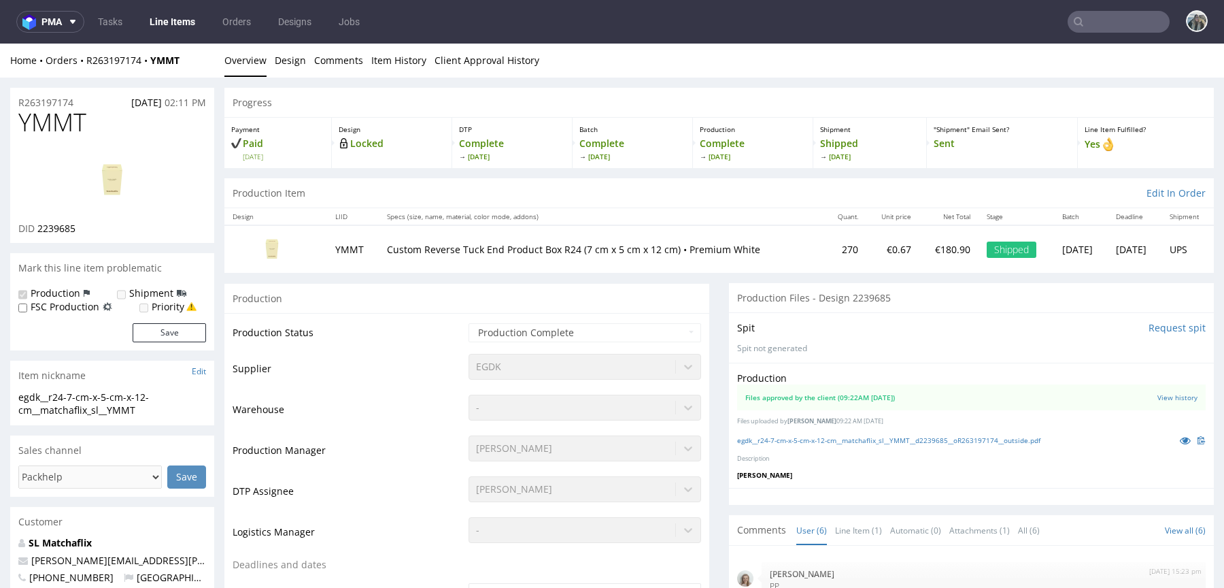
scroll to position [194, 0]
click at [58, 128] on span "YMMT" at bounding box center [52, 122] width 68 height 27
copy span "YMMT"
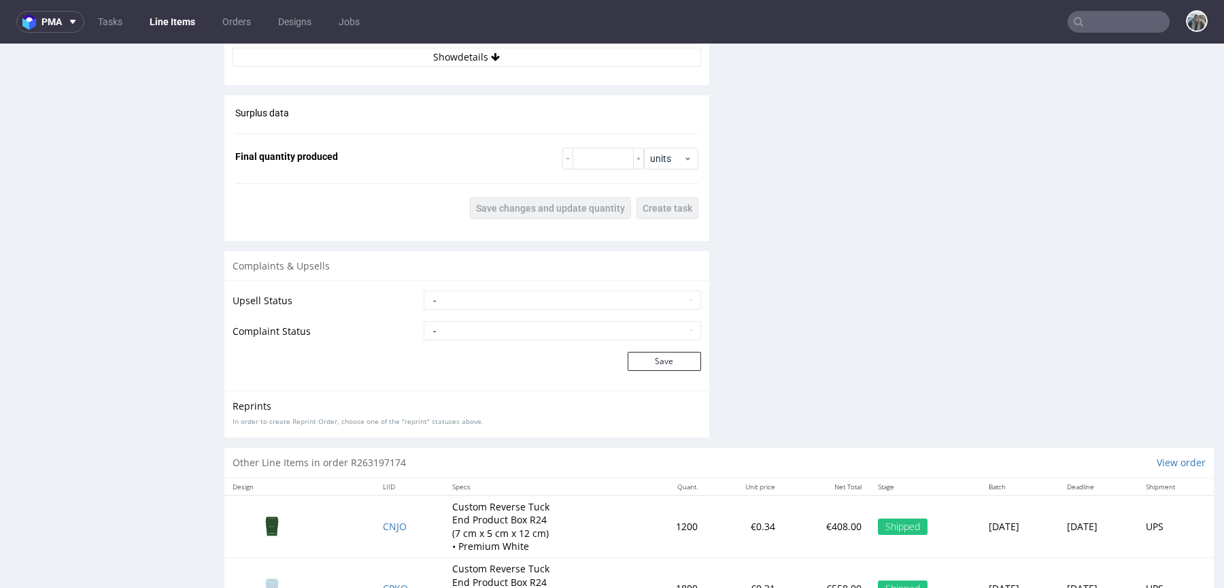
scroll to position [1460, 0]
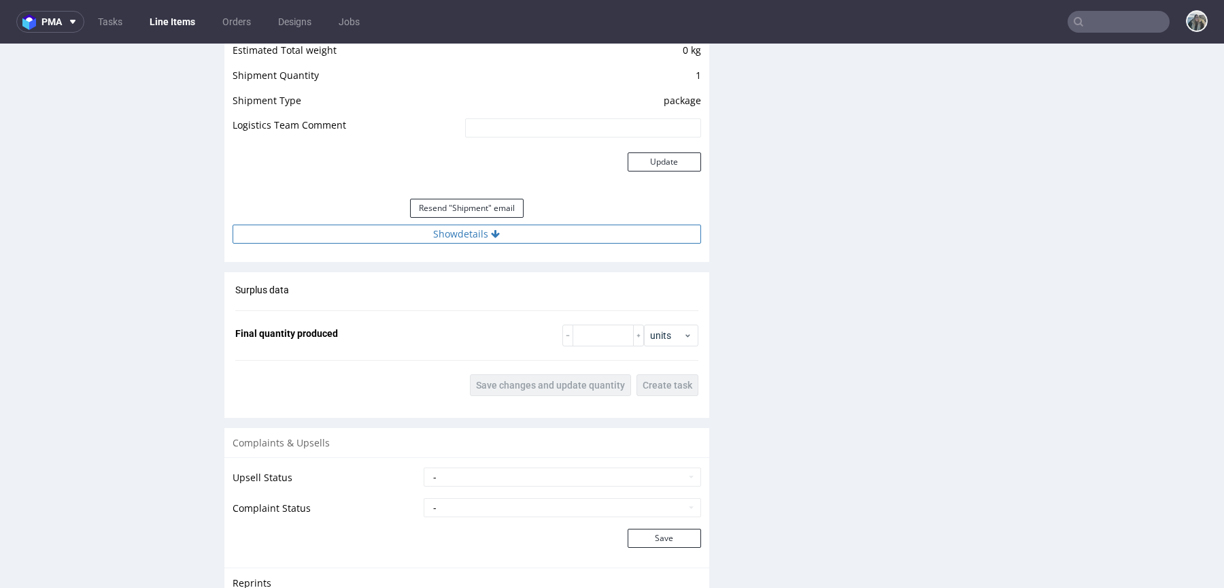
click at [469, 229] on button "Show details" at bounding box center [467, 233] width 469 height 19
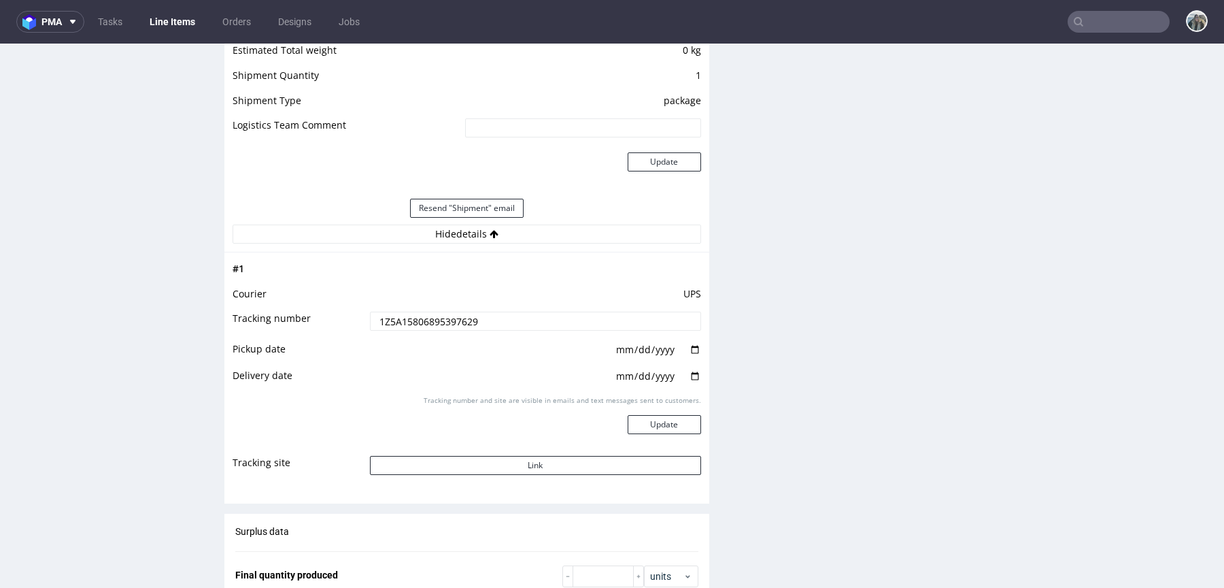
click at [469, 311] on input "1Z5A15806895397629" at bounding box center [535, 320] width 331 height 19
click at [505, 456] on button "Link" at bounding box center [535, 465] width 331 height 19
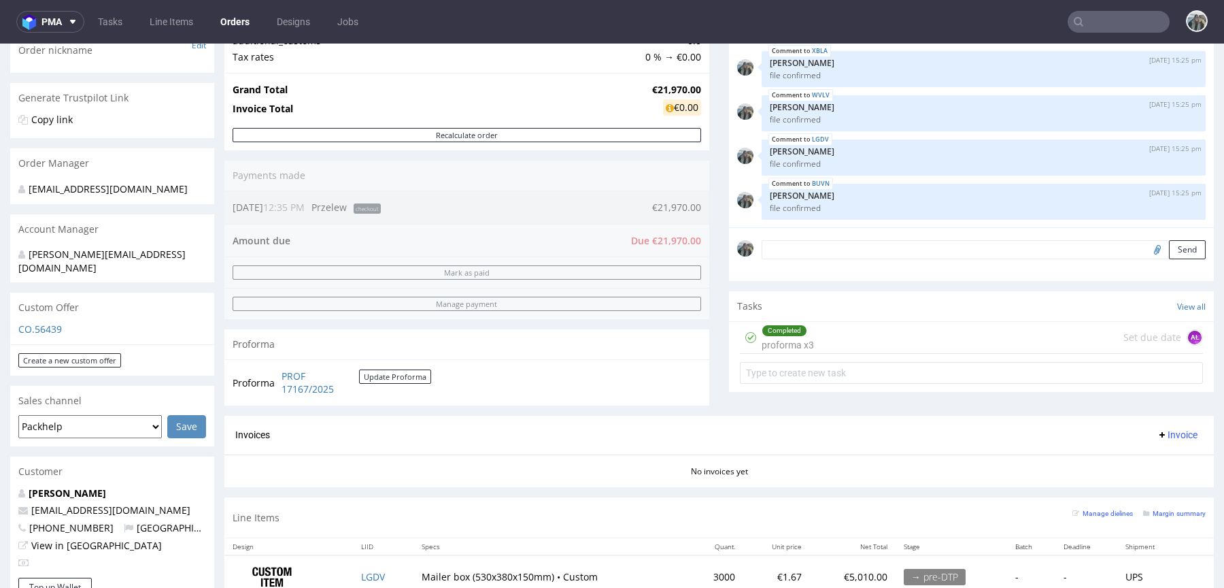
scroll to position [58, 0]
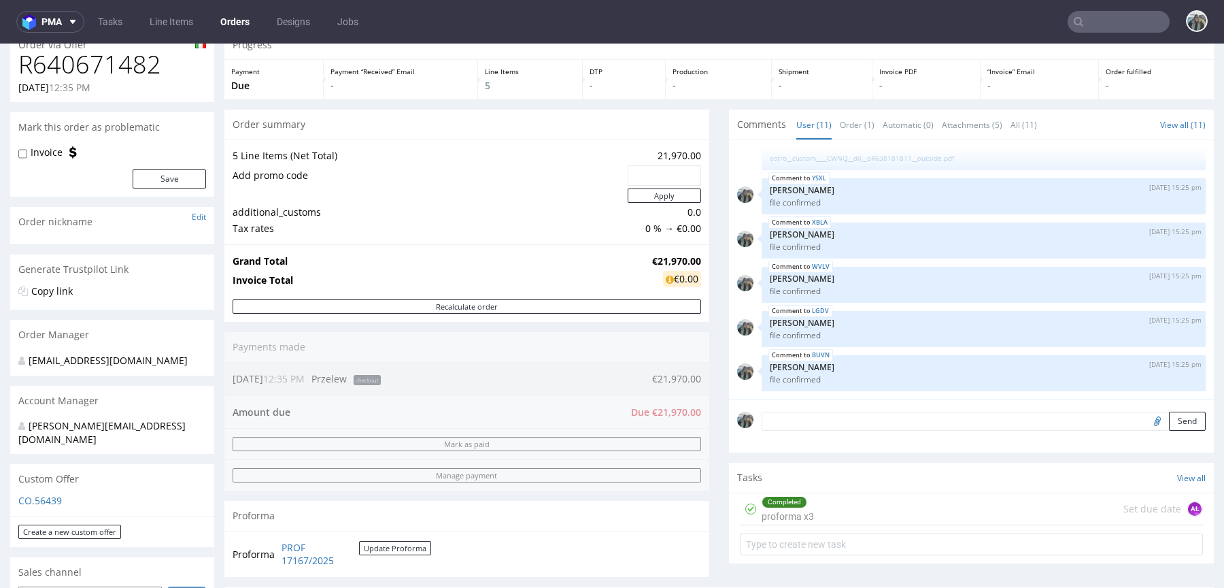
click at [109, 58] on h1 "R640671482" at bounding box center [112, 64] width 188 height 27
copy h1 "R640671482"
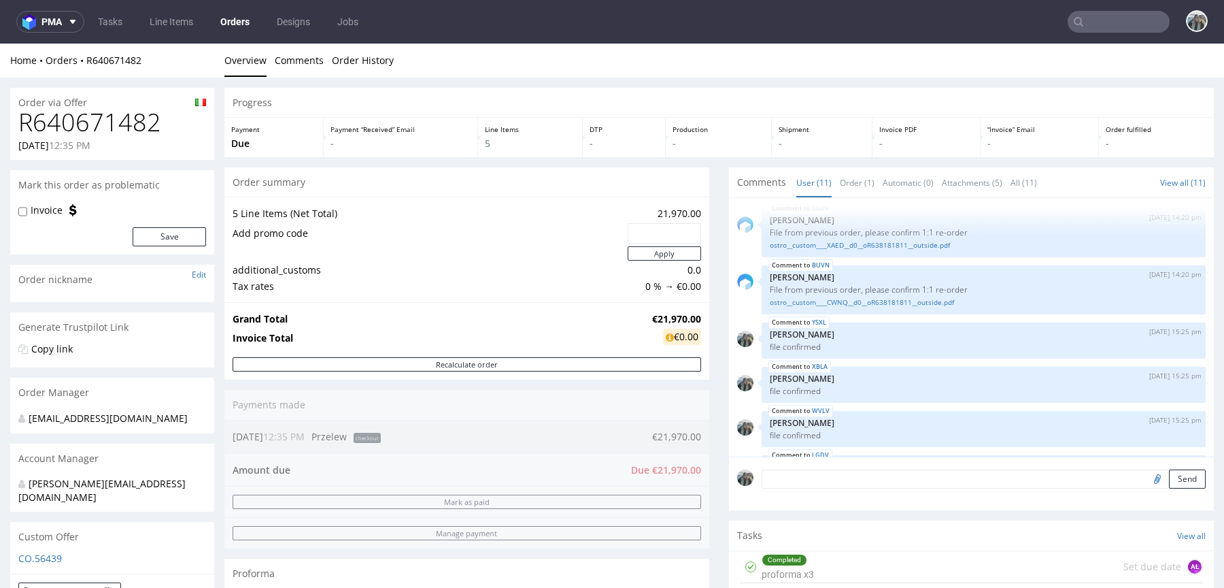
scroll to position [308, 0]
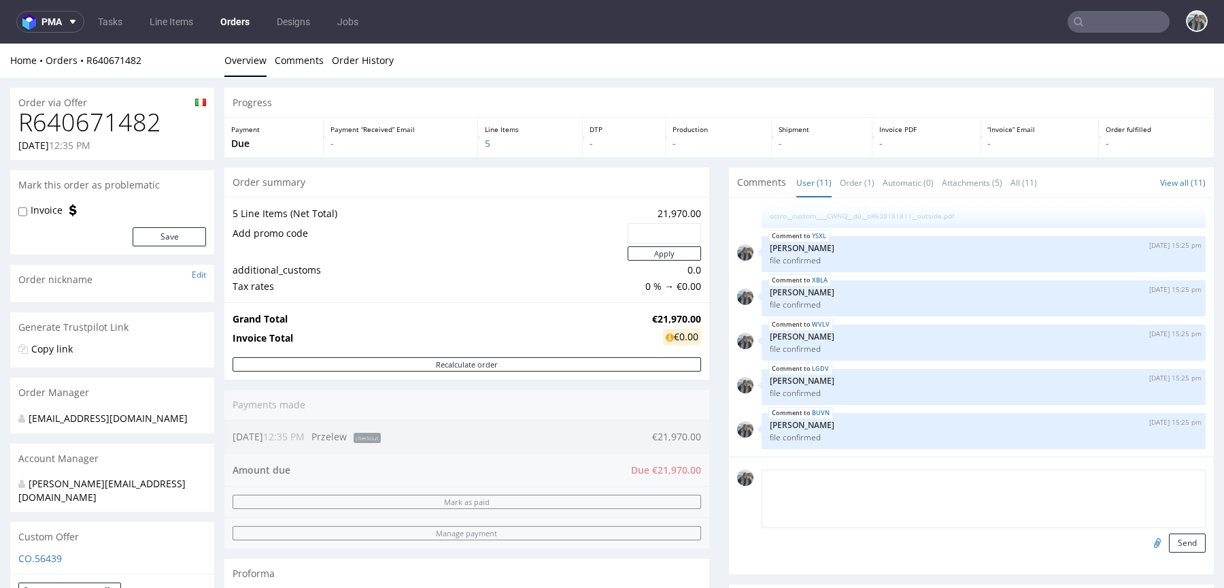
click at [872, 482] on textarea at bounding box center [984, 498] width 444 height 58
click at [107, 129] on h1 "R640671482" at bounding box center [112, 122] width 188 height 27
click at [107, 128] on h1 "R640671482" at bounding box center [112, 122] width 188 height 27
copy h1 "R640671482"
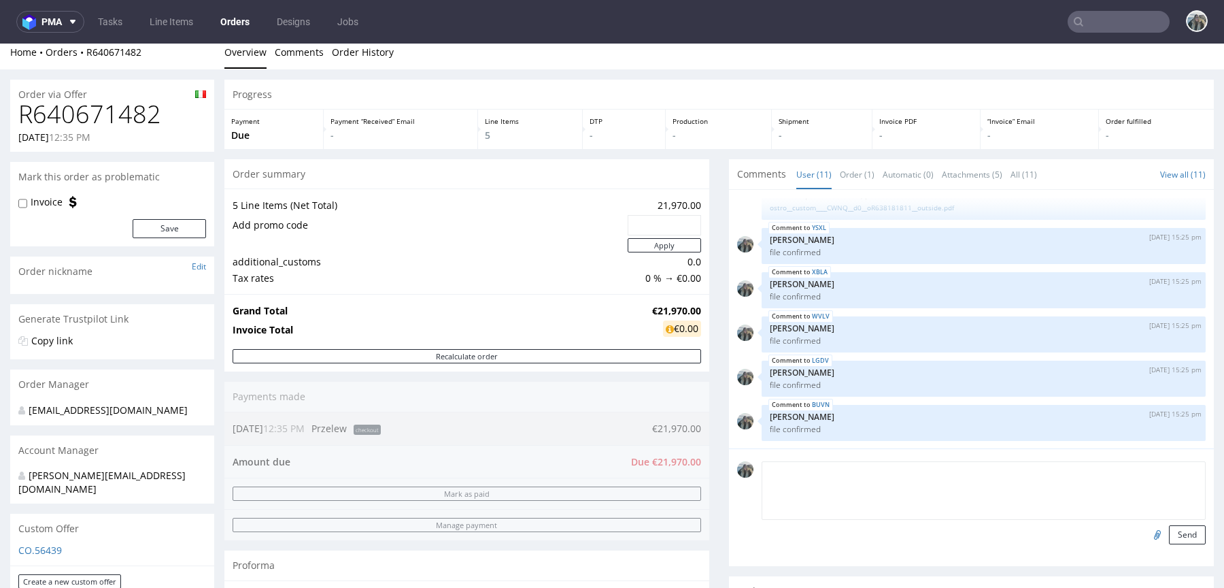
click at [835, 488] on textarea at bounding box center [984, 490] width 444 height 58
paste textarea "irst payment before the first week of September."
click at [863, 467] on textarea "First payment before the first week of September." at bounding box center [984, 490] width 444 height 58
click at [1111, 482] on textarea "First payment before - first week of September." at bounding box center [984, 490] width 444 height 58
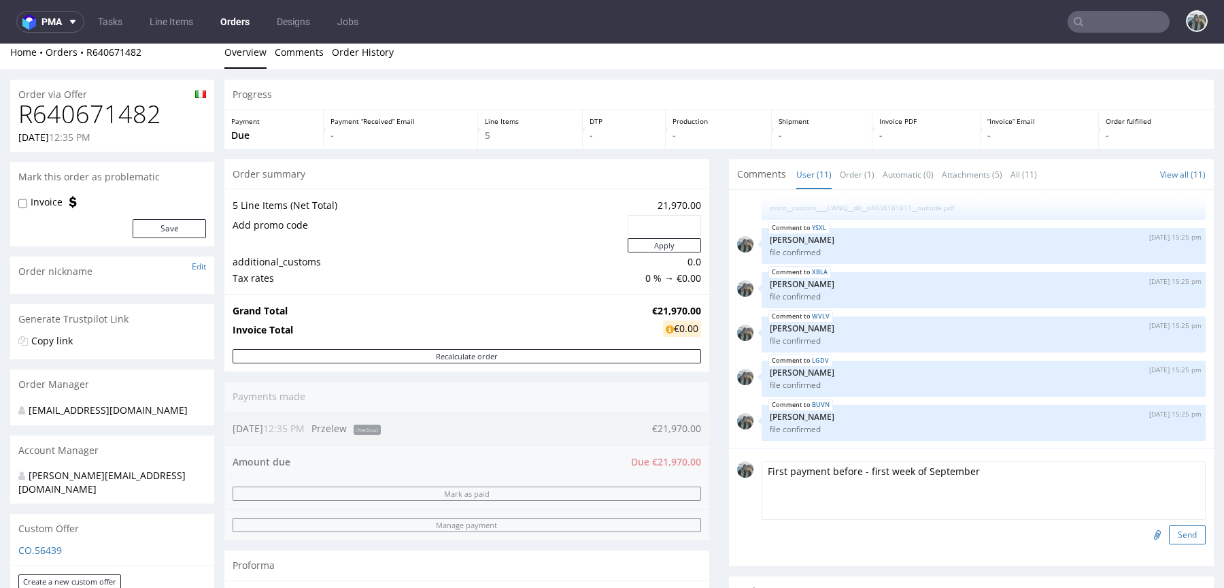
type textarea "First payment before - first week of September"
drag, startPoint x: 1177, startPoint y: 527, endPoint x: 1135, endPoint y: 528, distance: 42.2
click at [1177, 527] on button "Send" at bounding box center [1187, 534] width 37 height 19
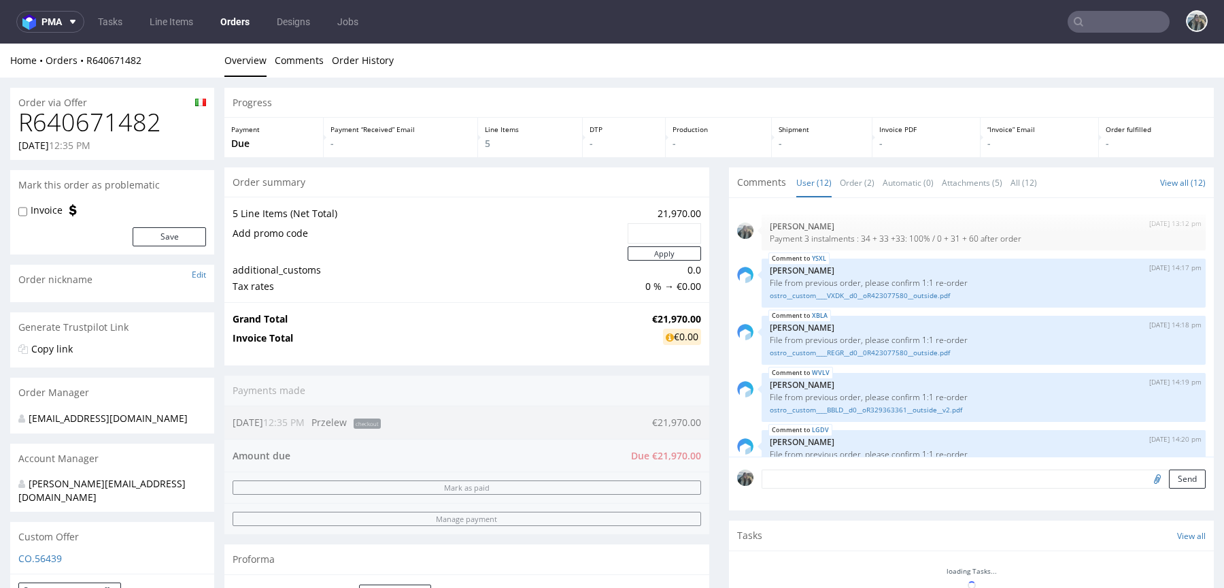
scroll to position [352, 0]
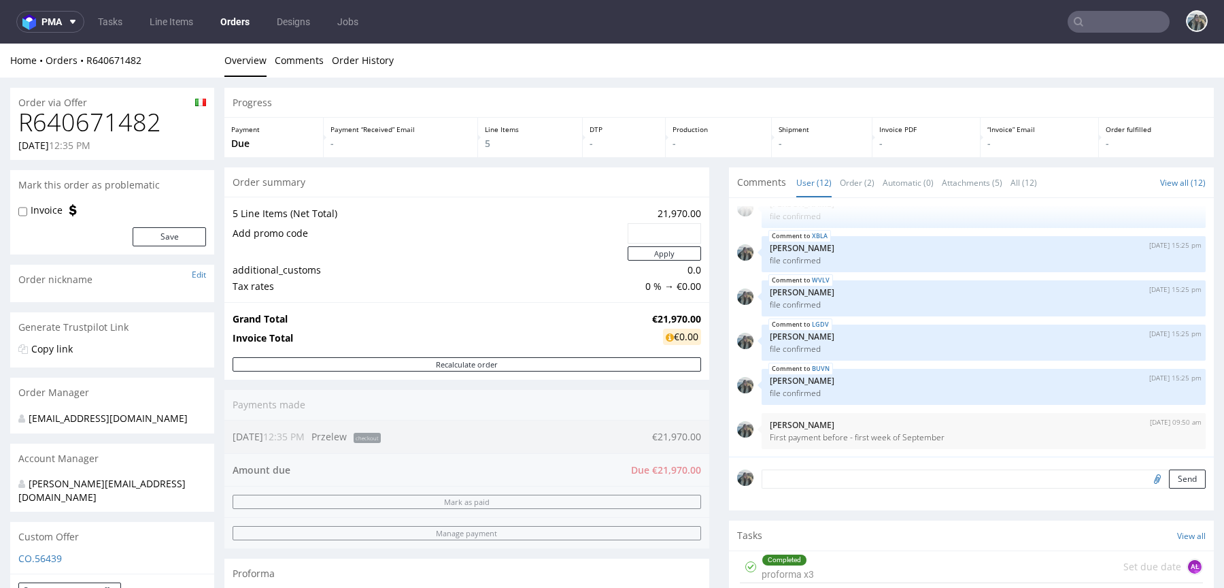
scroll to position [122, 0]
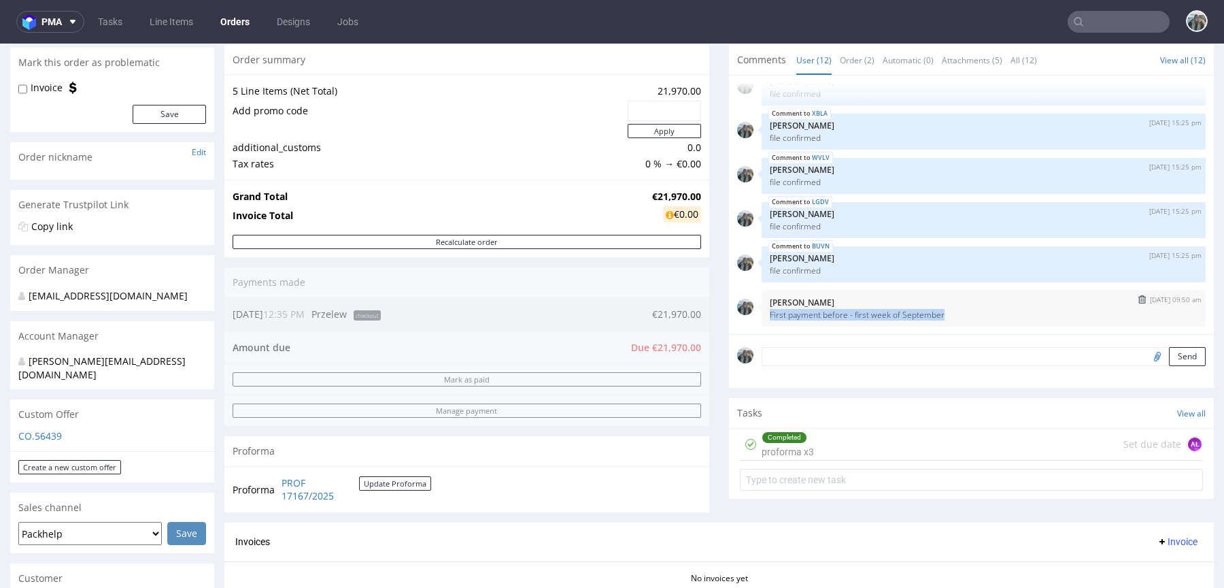
drag, startPoint x: 949, startPoint y: 309, endPoint x: 760, endPoint y: 313, distance: 188.4
click at [762, 313] on div "[DATE] 09:50 am [PERSON_NAME] First payment before - first week of September" at bounding box center [984, 308] width 444 height 36
copy p "First payment before - first week of September"
click at [1077, 360] on textarea at bounding box center [984, 356] width 444 height 19
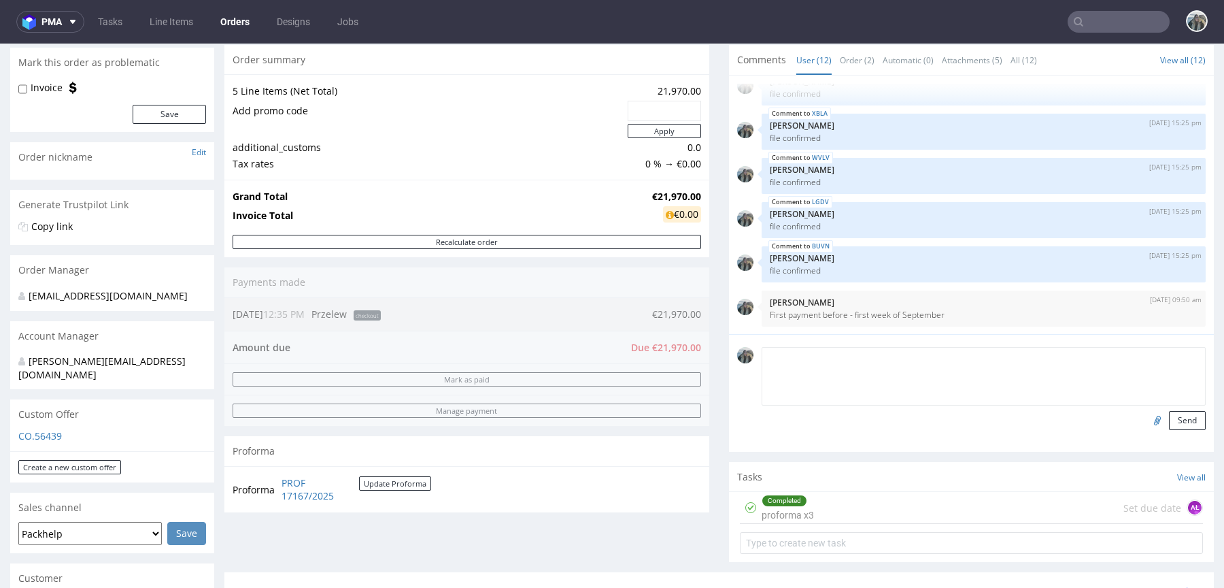
paste textarea "First payment before - first week of September"
click at [858, 358] on textarea "First payment before - first week of September" at bounding box center [984, 376] width 444 height 58
type textarea "First payment before first week of September"
drag, startPoint x: 1166, startPoint y: 419, endPoint x: 1157, endPoint y: 380, distance: 40.6
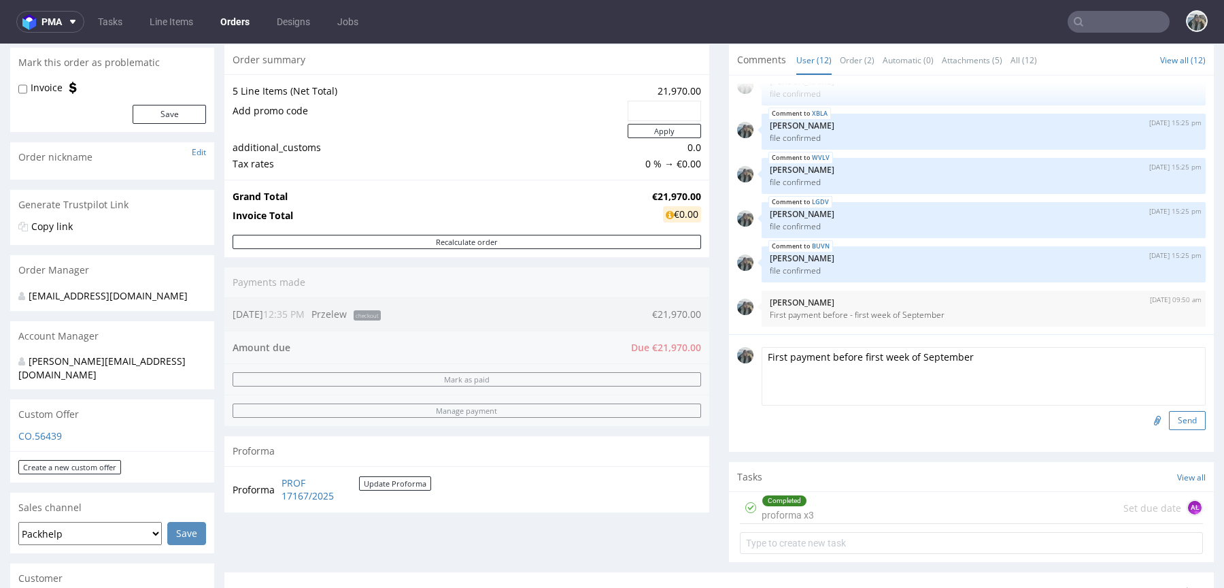
click at [1169, 420] on button "Send" at bounding box center [1187, 420] width 37 height 19
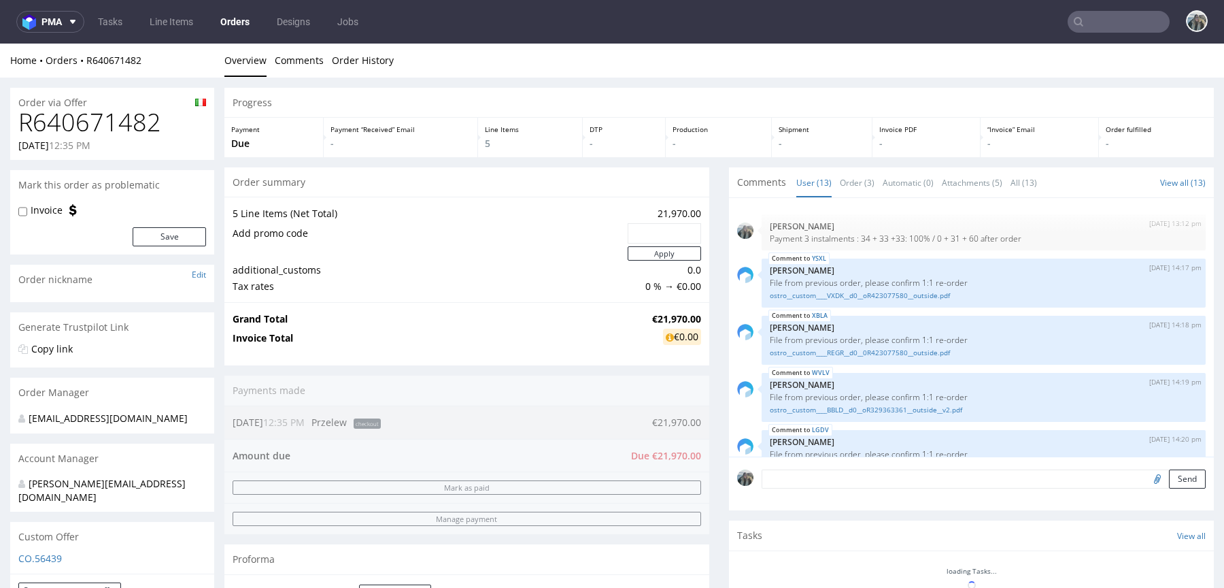
scroll to position [397, 0]
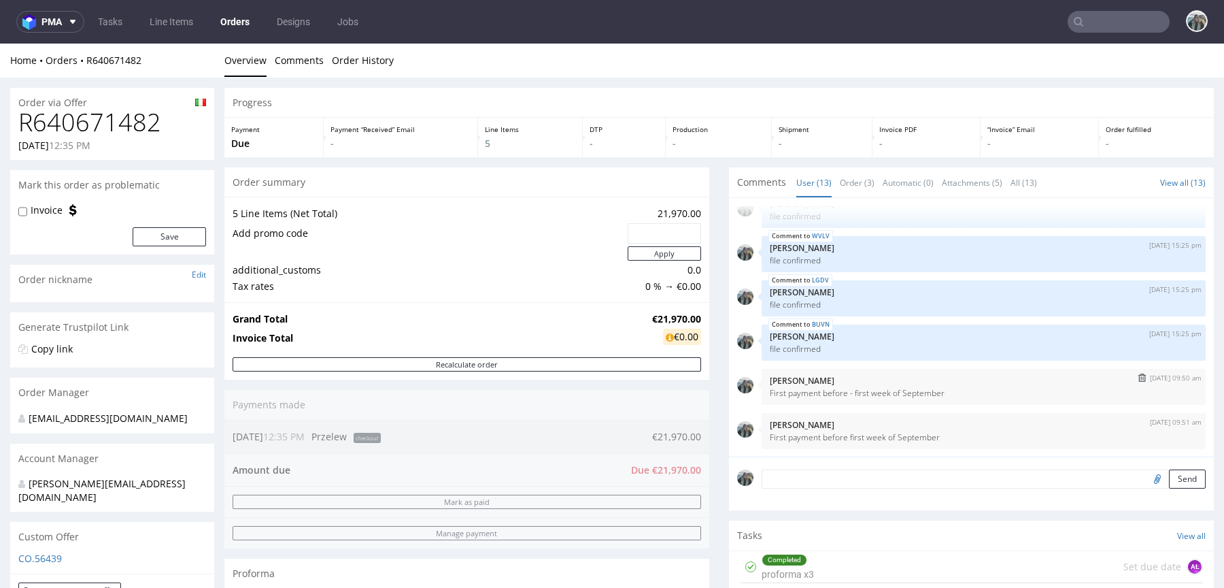
click at [1139, 375] on img "submit" at bounding box center [1142, 377] width 7 height 8
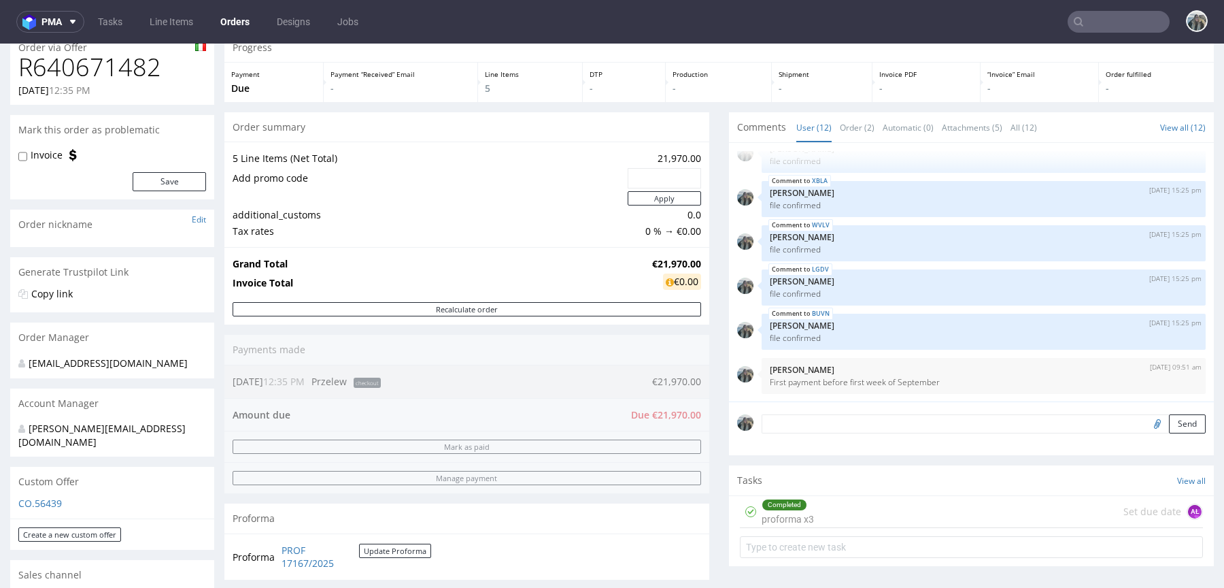
scroll to position [120, 0]
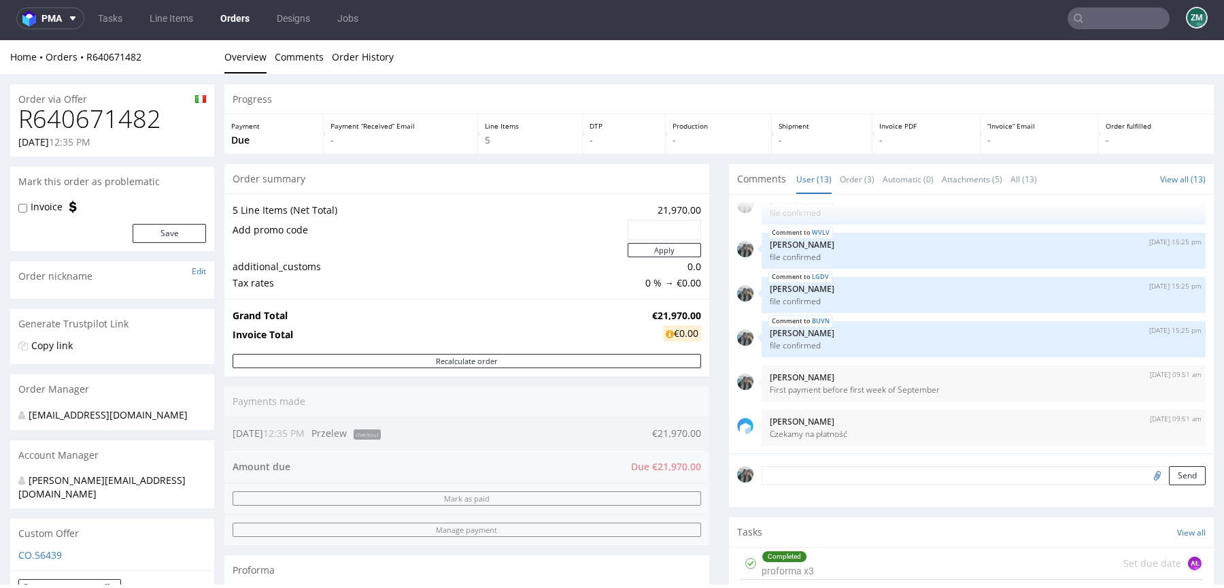
click at [107, 114] on h1 "R640671482" at bounding box center [112, 118] width 188 height 27
click at [107, 115] on h1 "R640671482" at bounding box center [112, 118] width 188 height 27
copy h1 "R640671482"
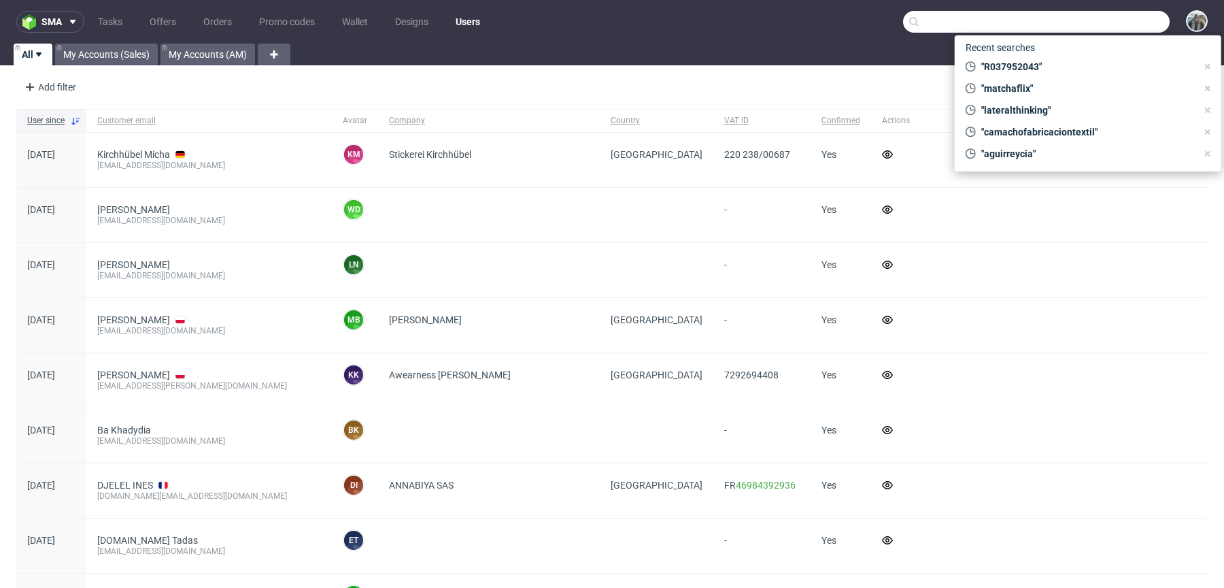
click at [1104, 27] on input "text" at bounding box center [1036, 22] width 267 height 22
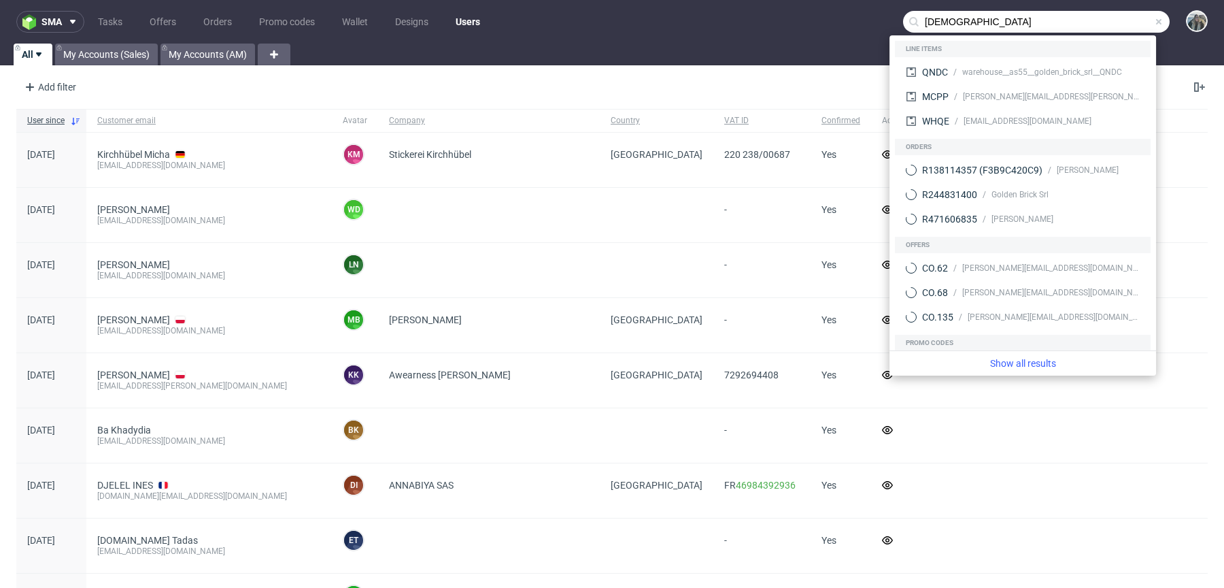
type input "[DEMOGRAPHIC_DATA]"
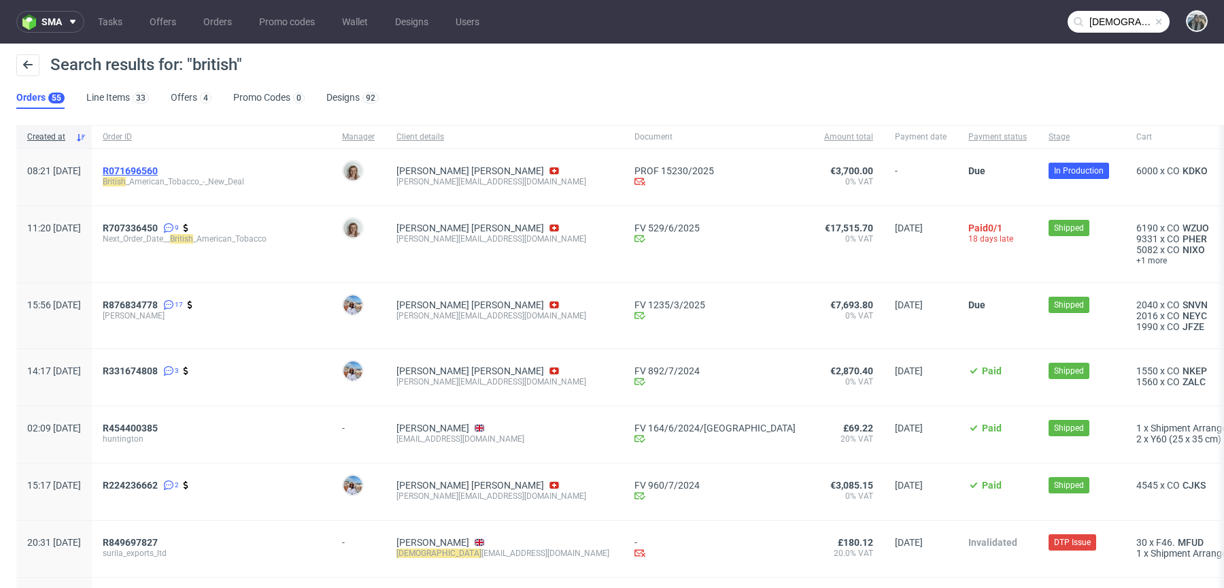
click at [158, 165] on span "R071696560" at bounding box center [130, 170] width 55 height 11
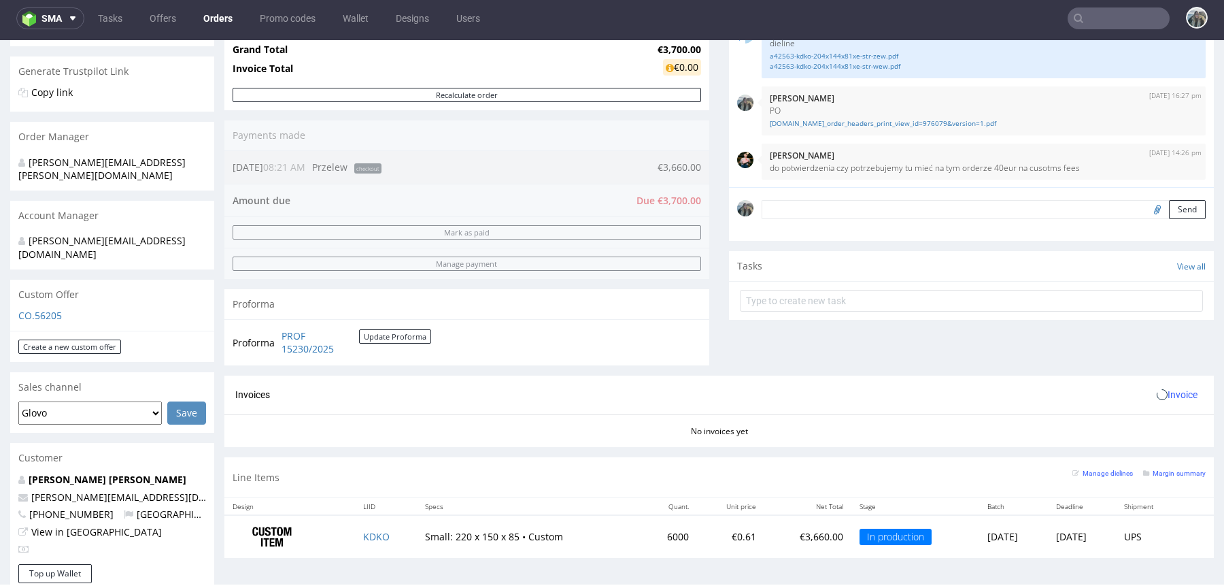
scroll to position [468, 0]
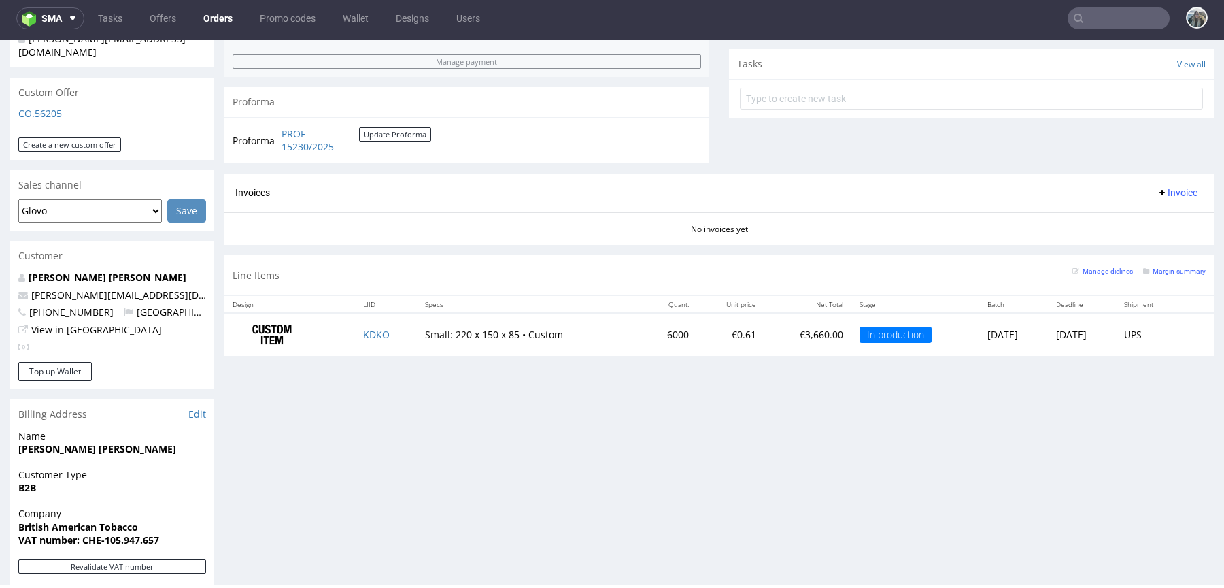
click at [1096, 21] on input "text" at bounding box center [1119, 18] width 102 height 22
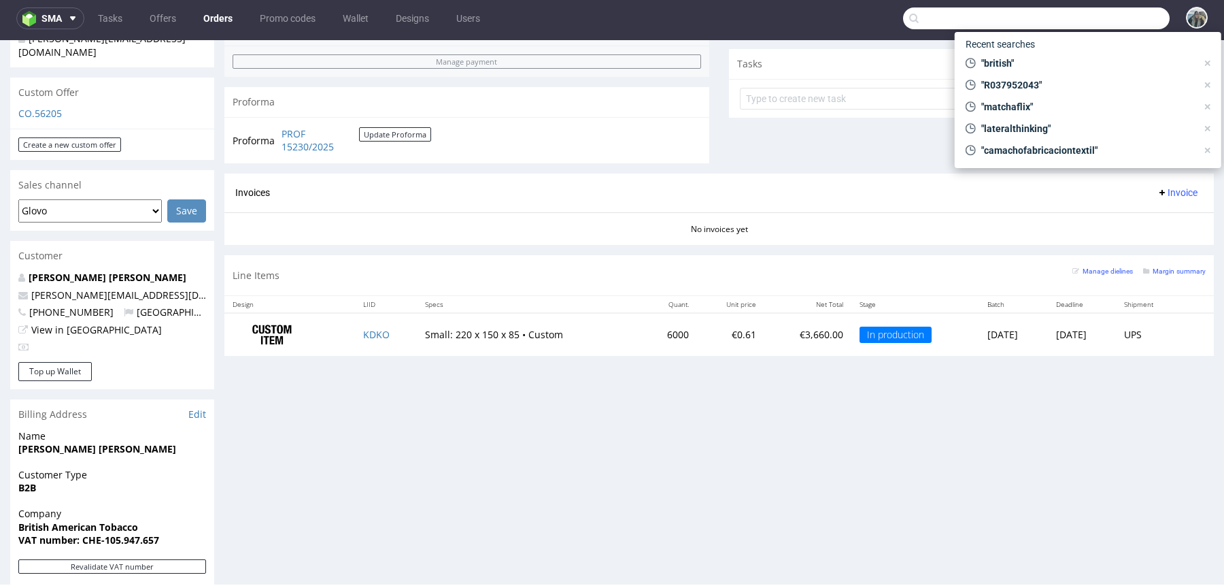
paste input "560 pcs in ES + 130 pcs in PT"
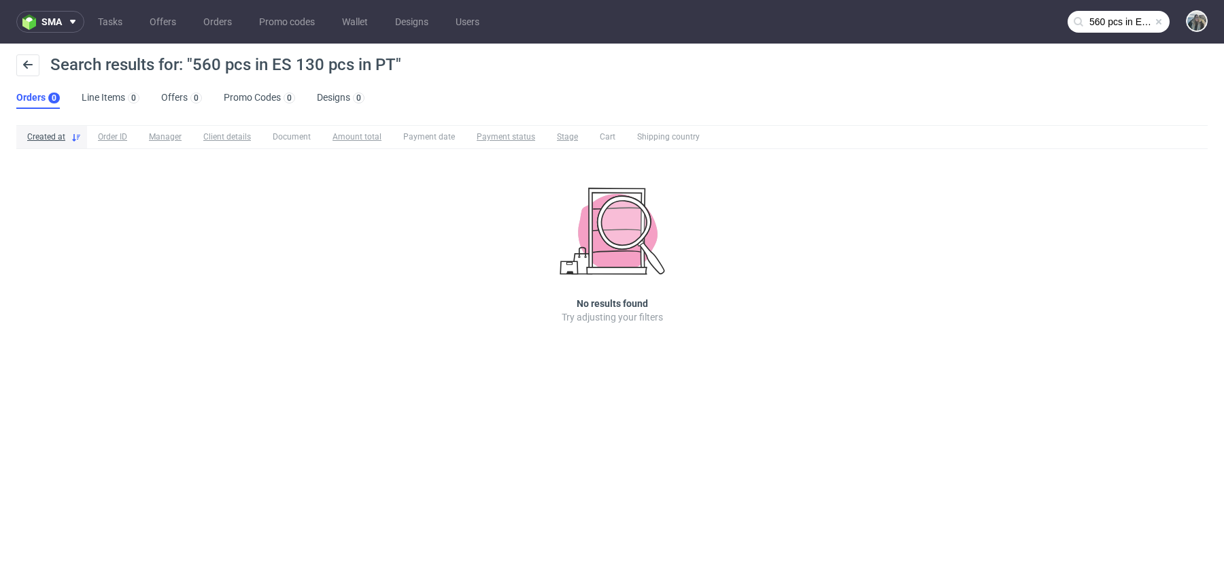
click at [1098, 28] on input "560 pcs in ES 130 pcs in PT" at bounding box center [1119, 22] width 102 height 22
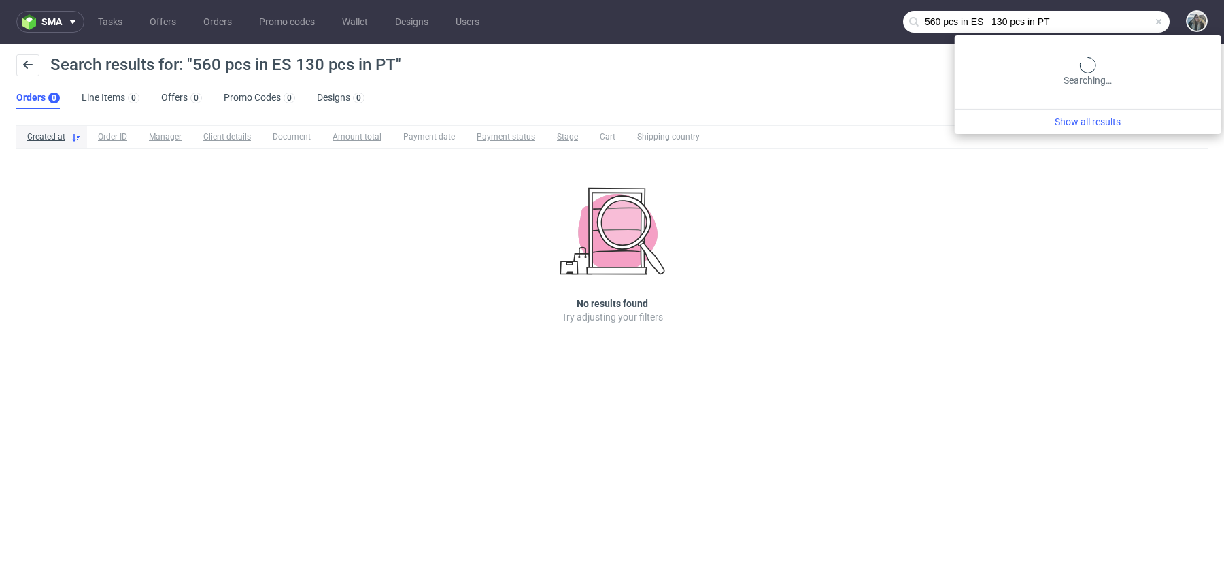
paste input "+"
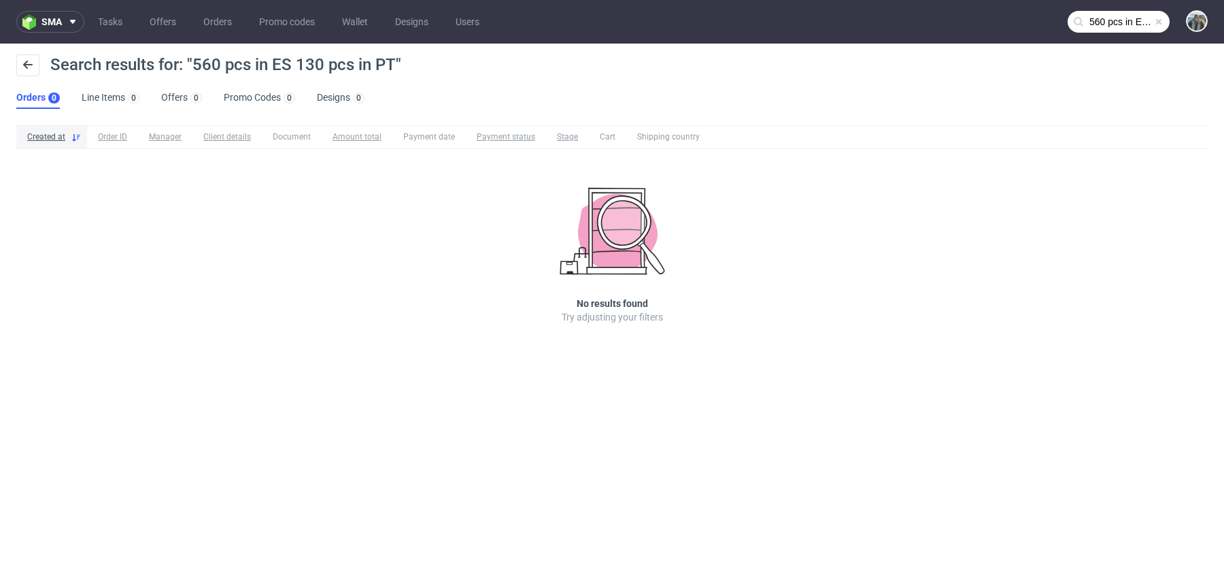
click at [1101, 7] on nav "sma Tasks Offers Orders Promo codes Wallet Designs Users 560 pcs in ES + 130 pc…" at bounding box center [612, 22] width 1224 height 44
click at [1101, 10] on nav "sma Tasks Offers Orders Promo codes Wallet Designs Users 560 pcs in ES + 130 pc…" at bounding box center [612, 22] width 1224 height 44
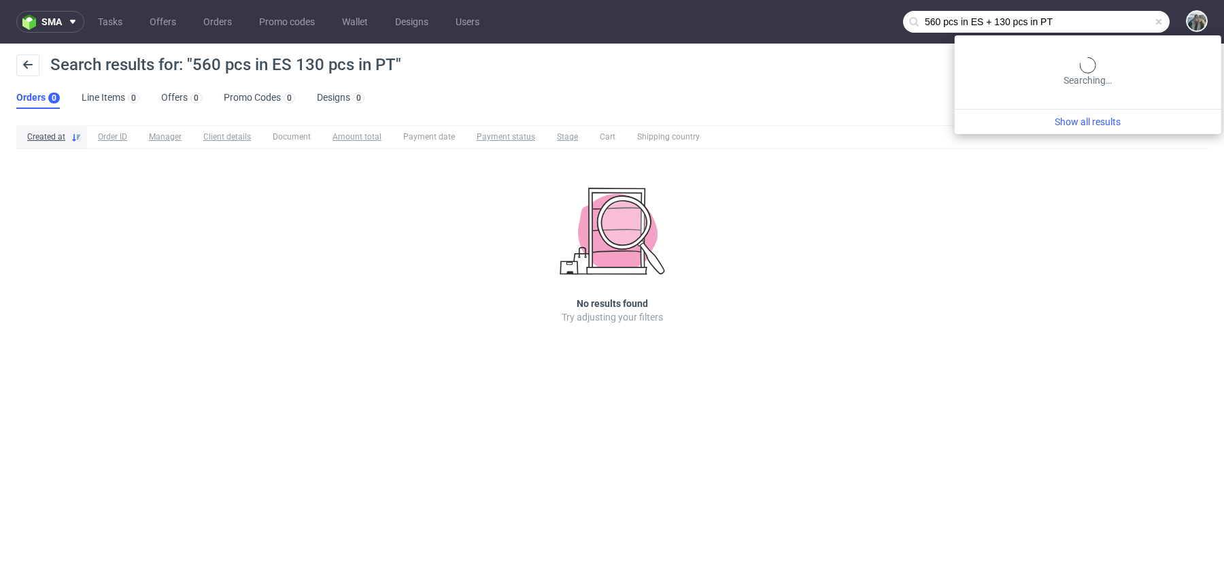
click at [1101, 20] on input "560 pcs in ES + 130 pcs in PT" at bounding box center [1036, 22] width 267 height 22
paste input "R472075883"
type input "R472075883"
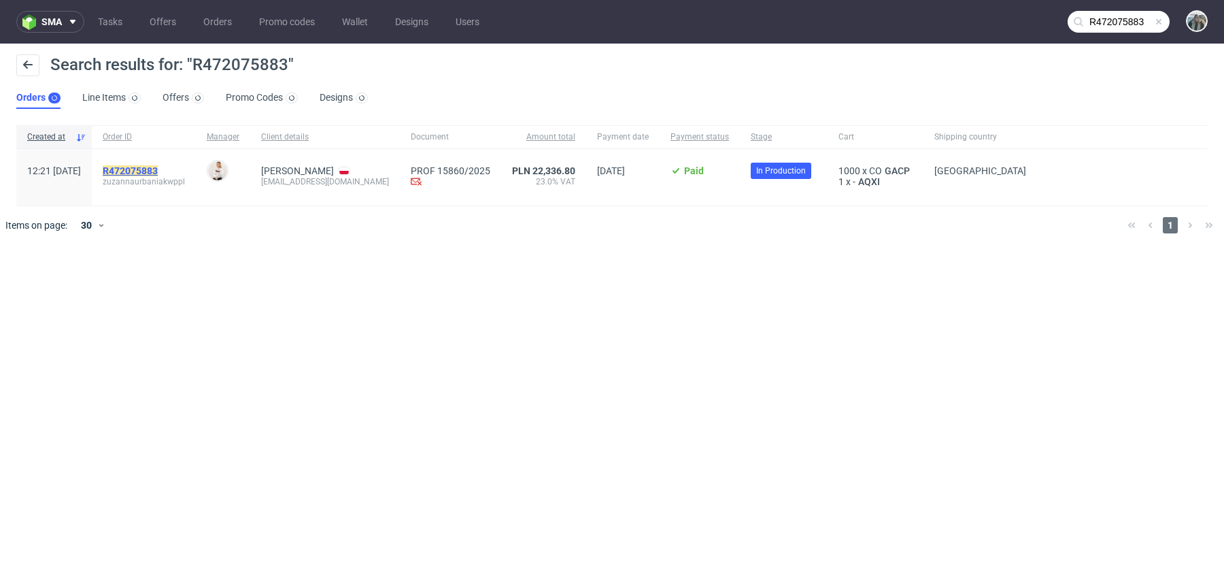
click at [158, 169] on mark "R472075883" at bounding box center [130, 170] width 55 height 11
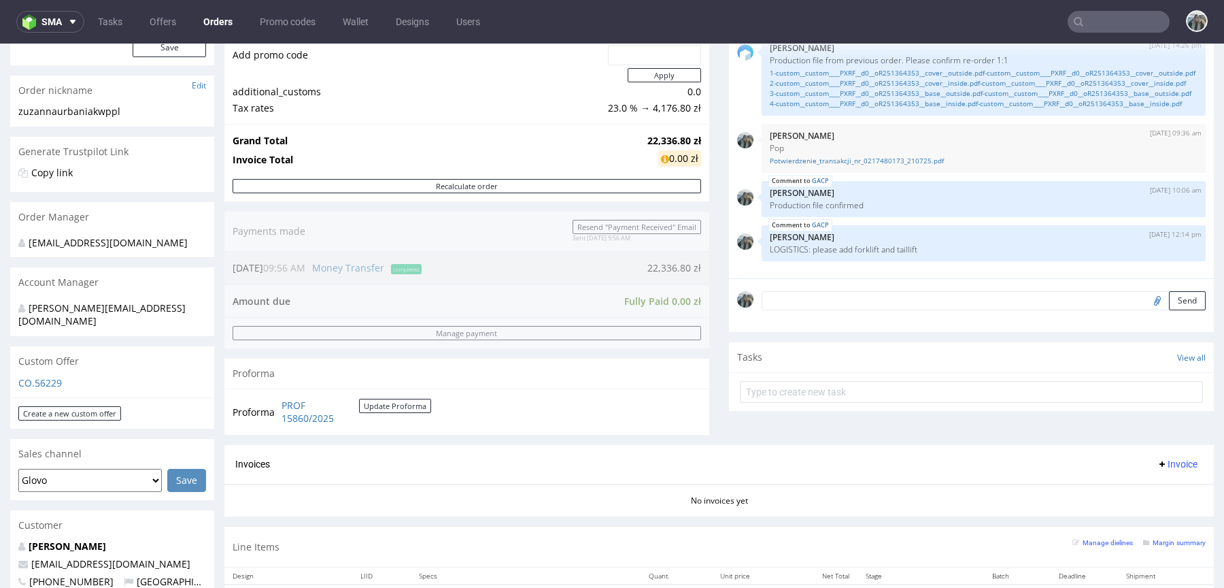
scroll to position [362, 0]
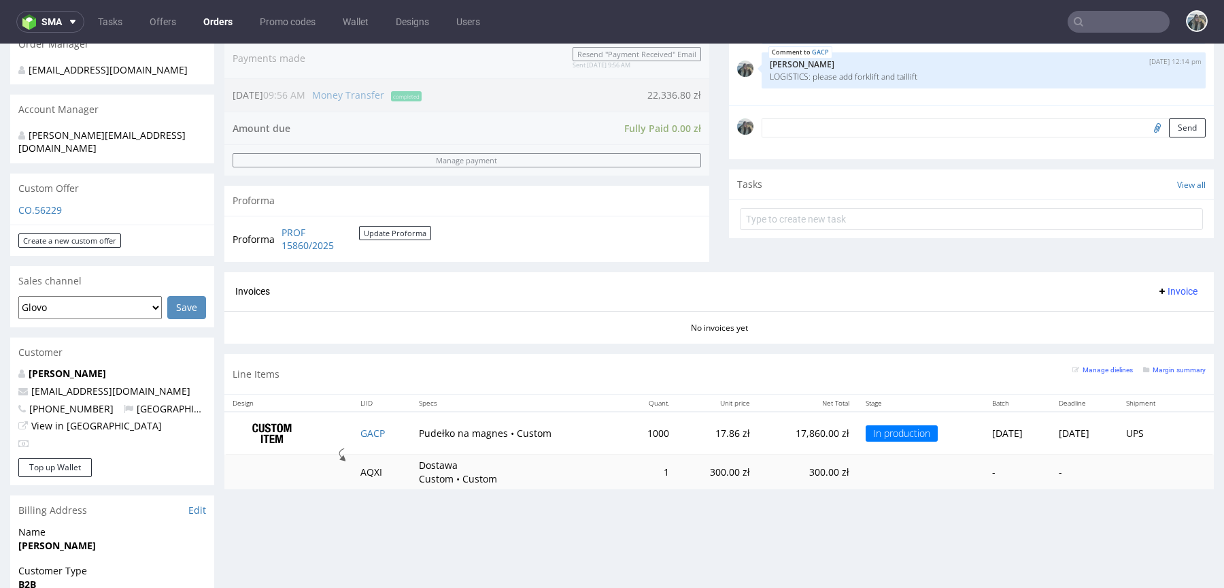
click at [1123, 23] on input "text" at bounding box center [1119, 22] width 102 height 22
paste input "R404437359"
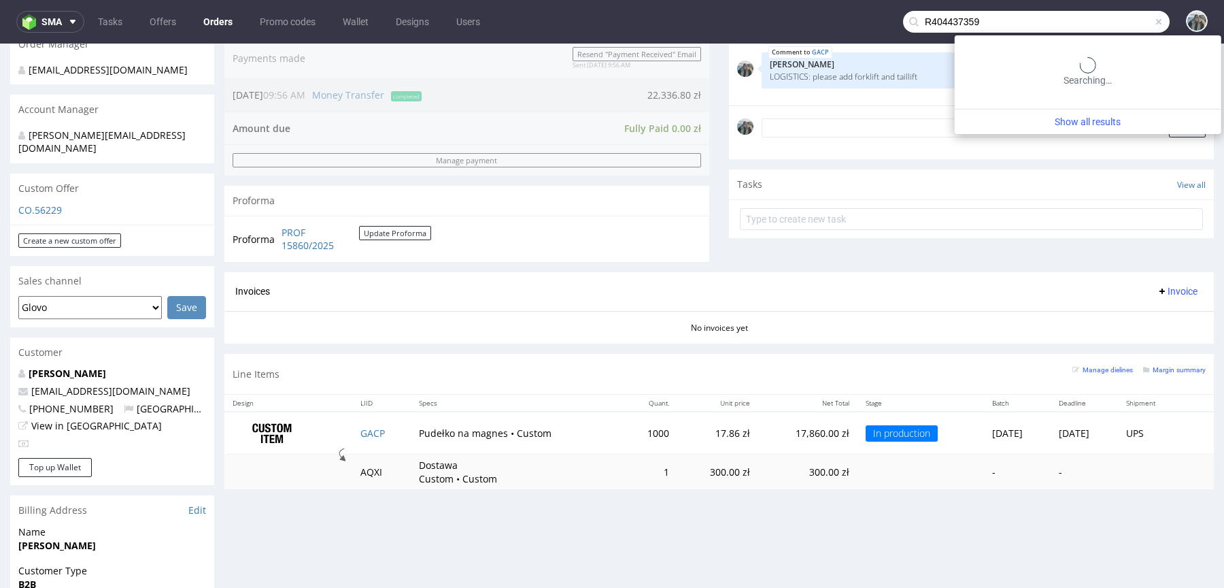
type input "R404437359"
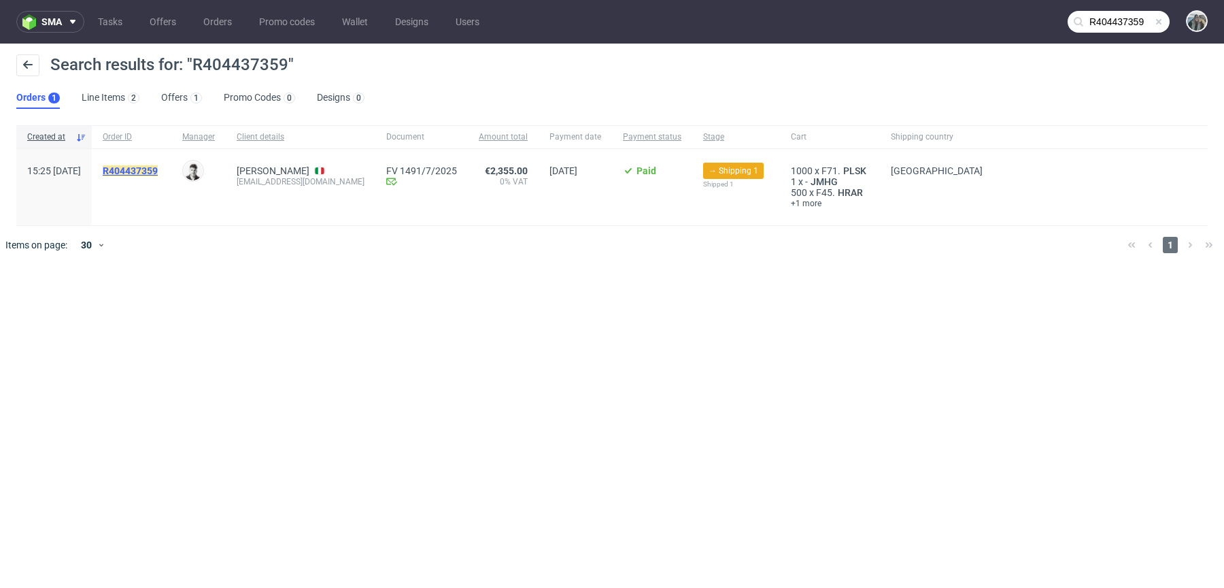
click at [158, 173] on mark "R404437359" at bounding box center [130, 170] width 55 height 11
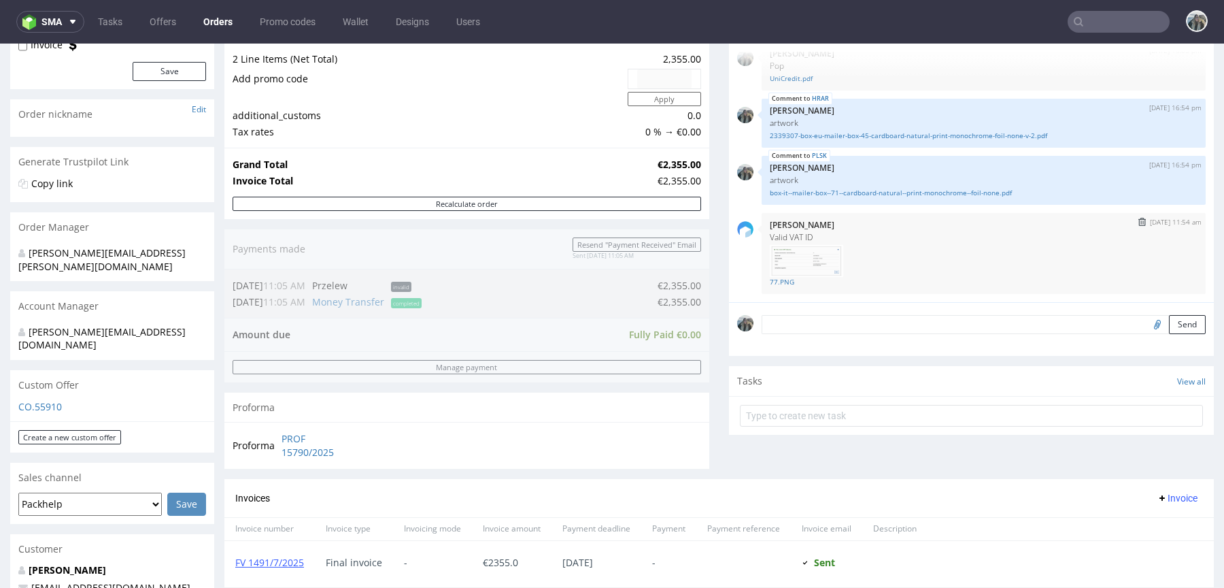
scroll to position [477, 0]
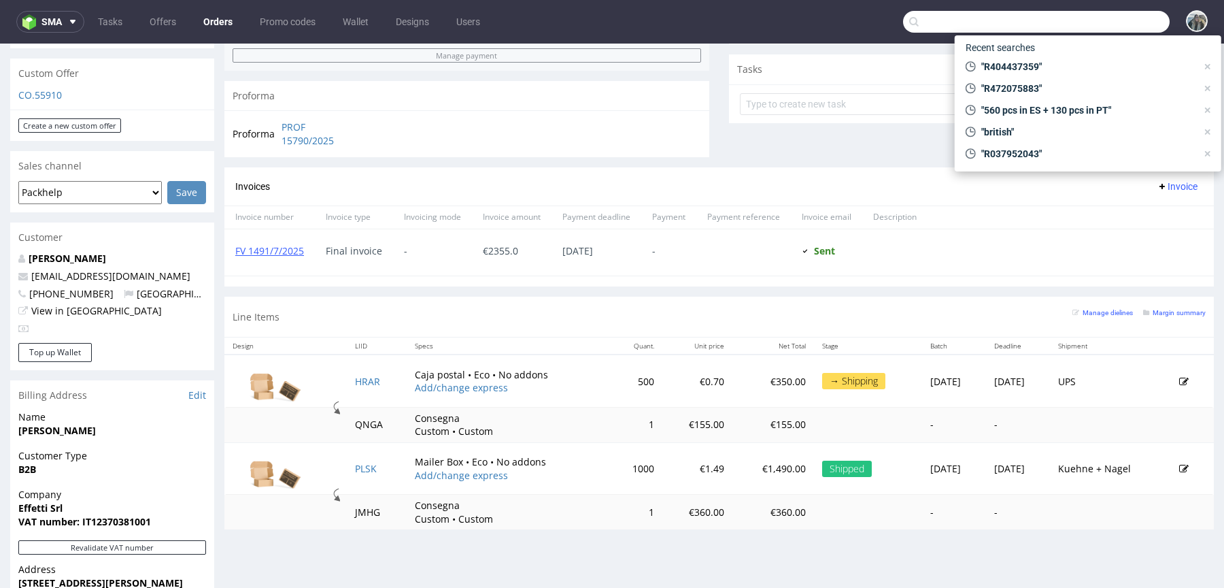
click at [1106, 25] on input "text" at bounding box center [1036, 22] width 267 height 22
paste input "R945537519"
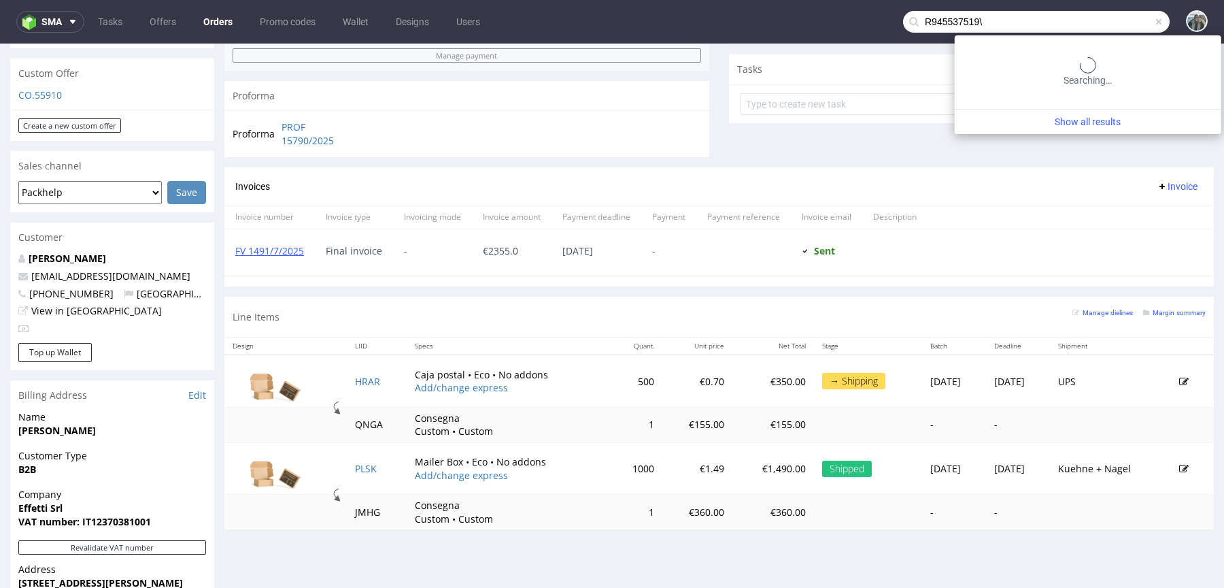
paste input "text"
type input "R945537519"
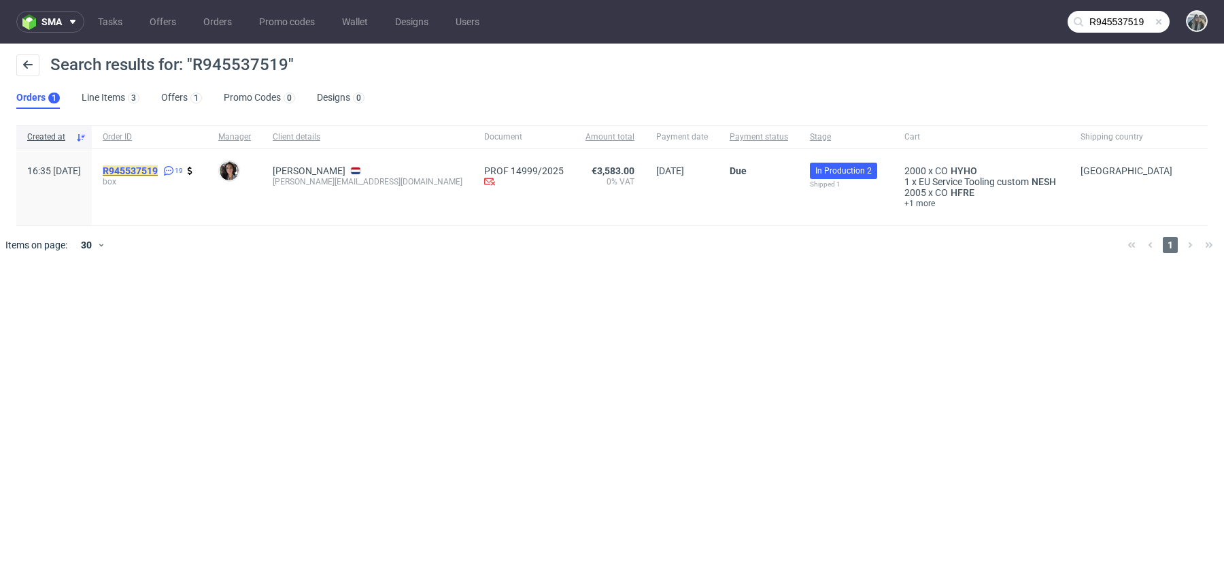
click at [158, 165] on mark "R945537519" at bounding box center [130, 170] width 55 height 11
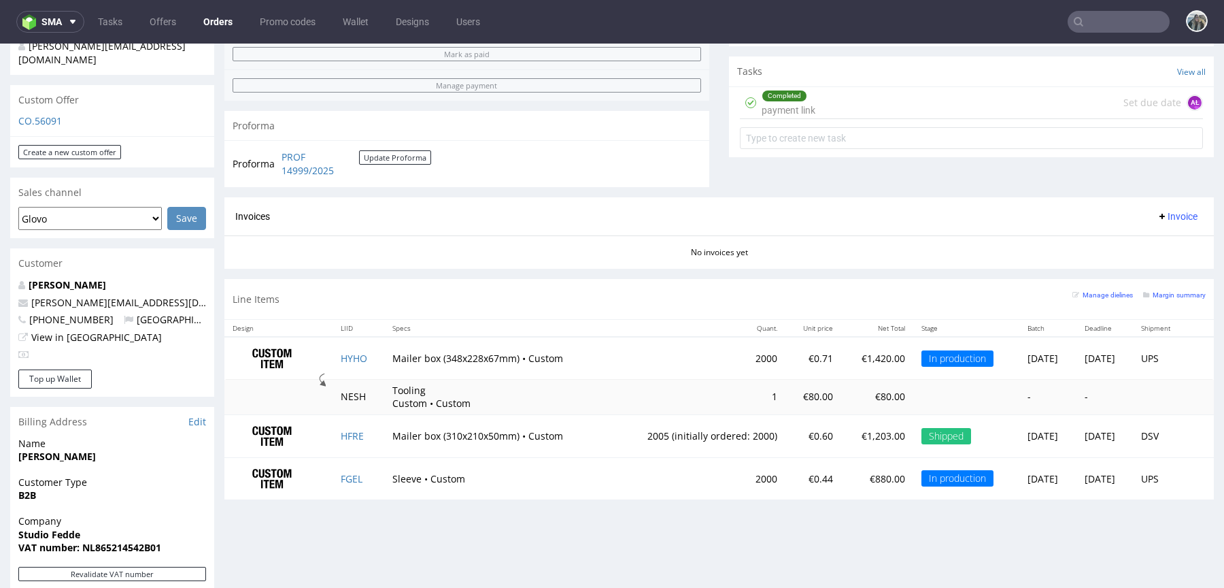
scroll to position [473, 0]
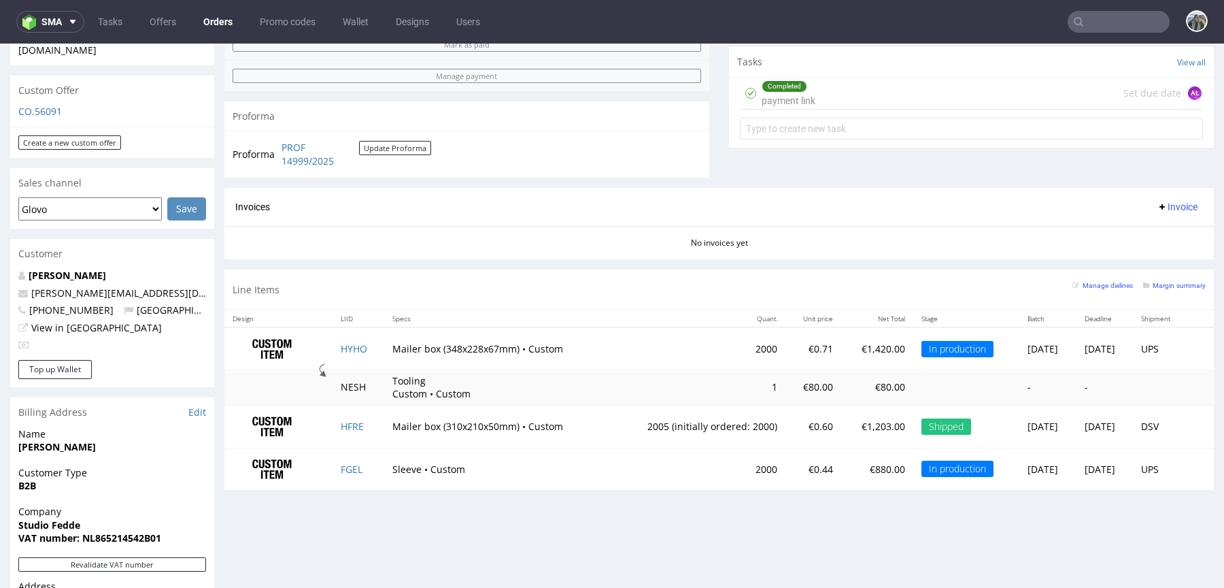
click at [1091, 20] on input "text" at bounding box center [1119, 22] width 102 height 22
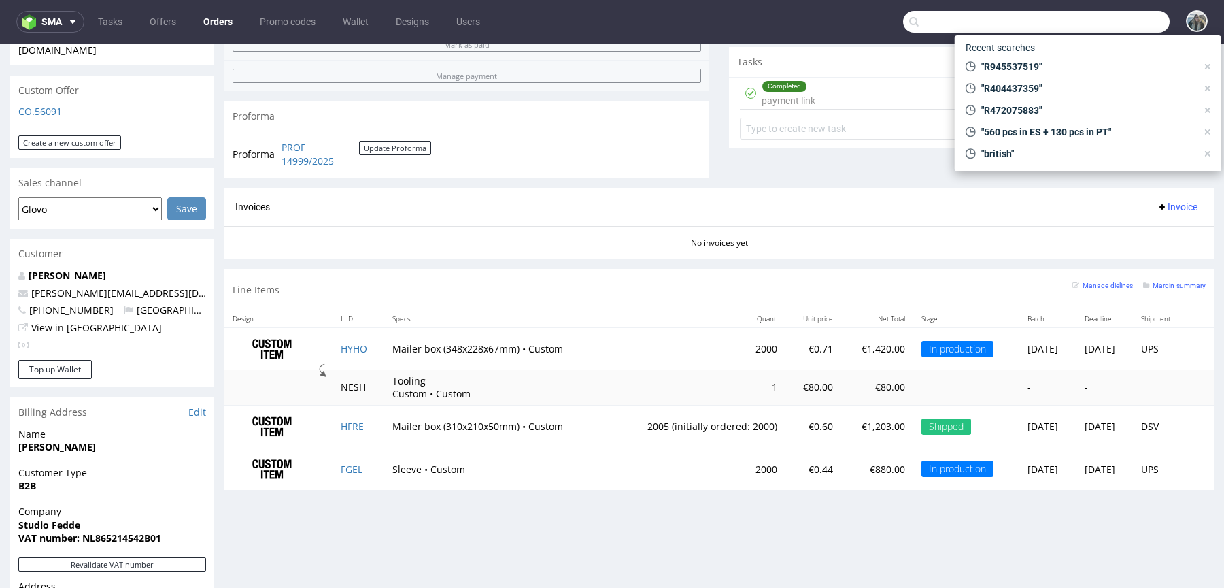
paste input "R751789182"
type input "R751789182"
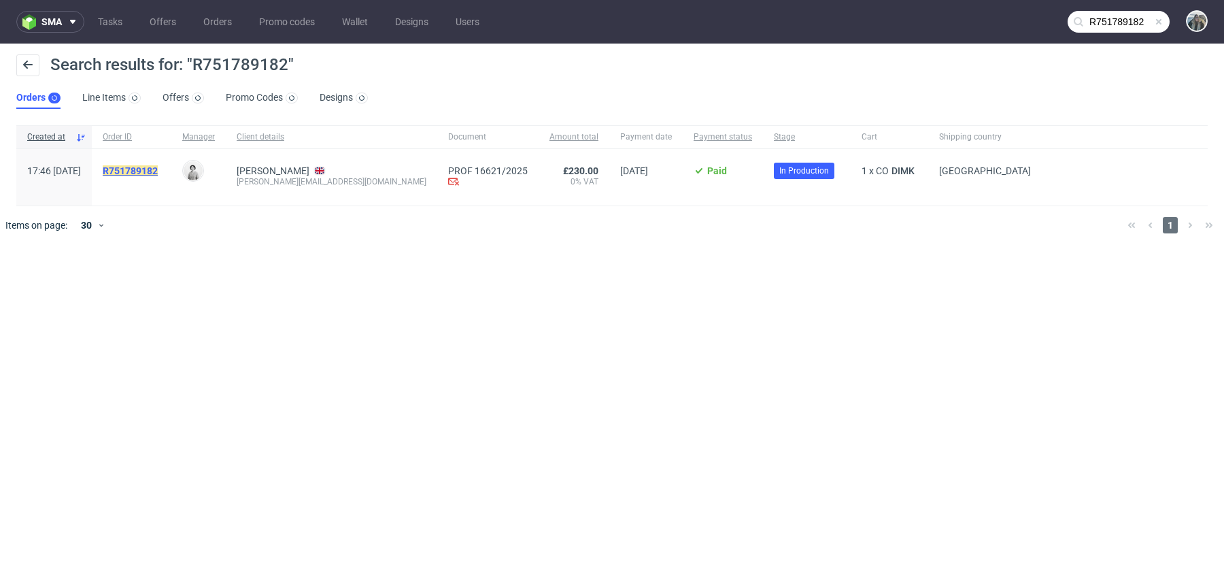
click at [158, 173] on mark "R751789182" at bounding box center [130, 170] width 55 height 11
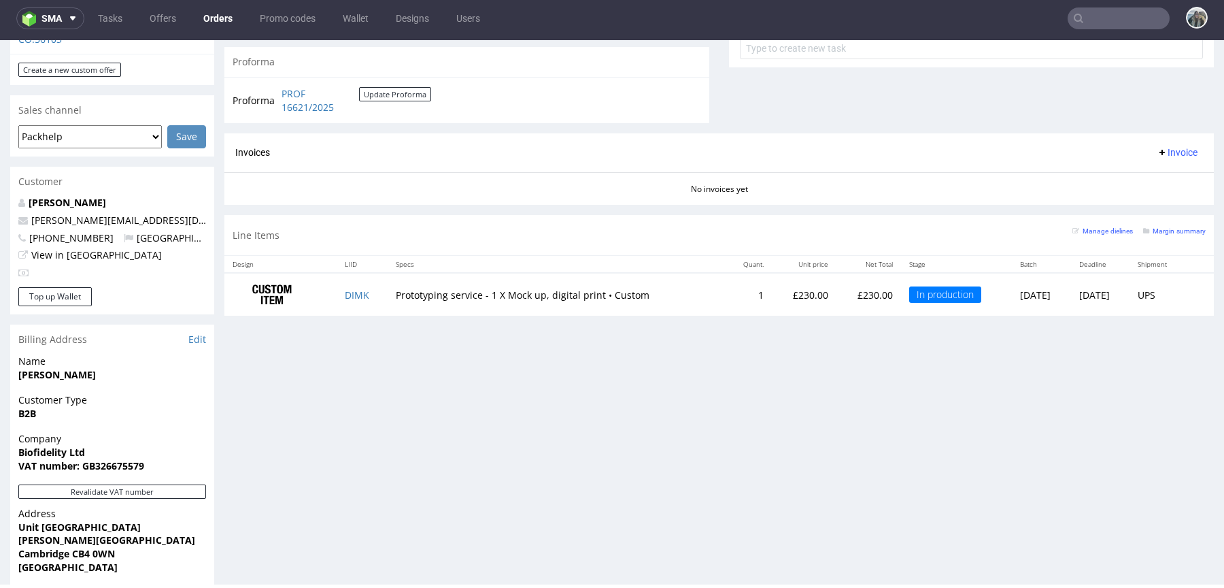
scroll to position [597, 0]
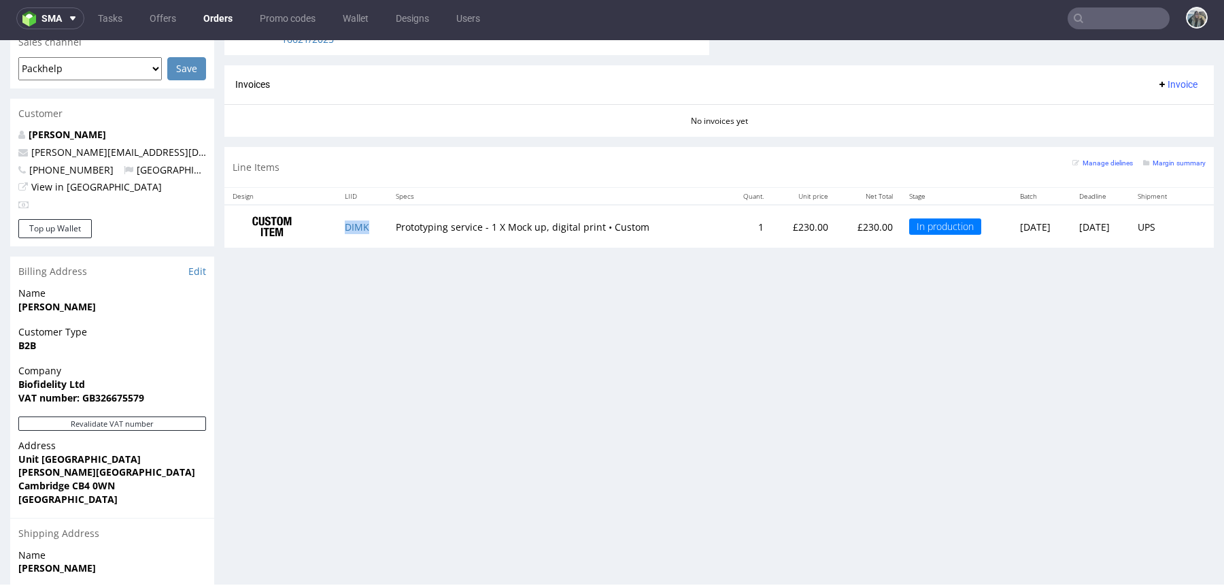
click at [367, 224] on td "DIMK" at bounding box center [362, 226] width 51 height 43
click at [1116, 17] on input "text" at bounding box center [1119, 18] width 102 height 22
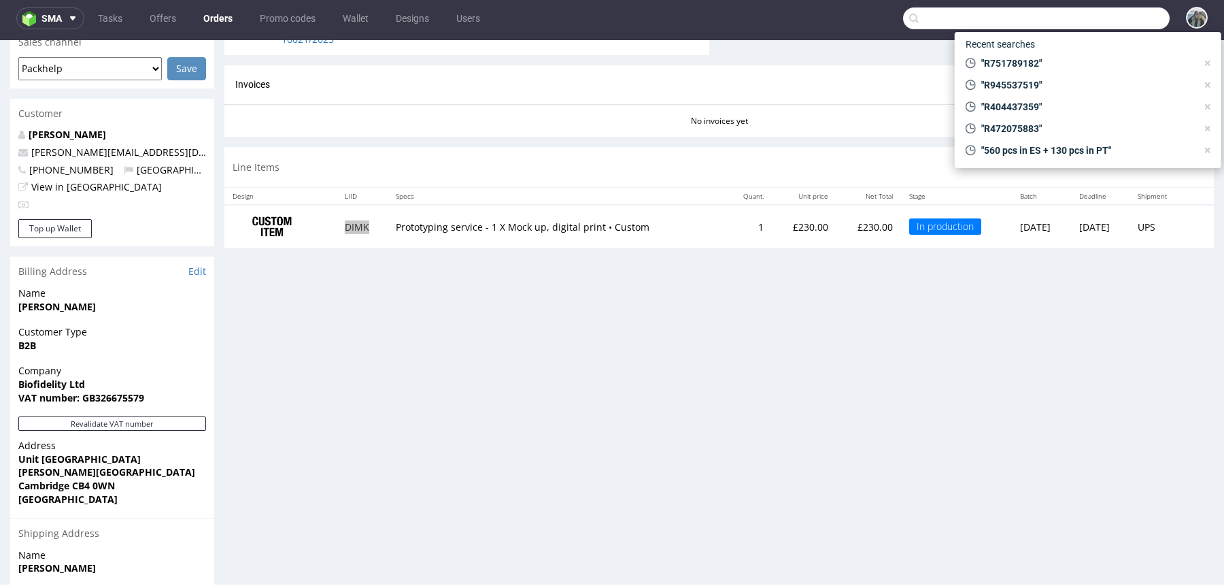
paste input "R572317730"
type input "R572317730"
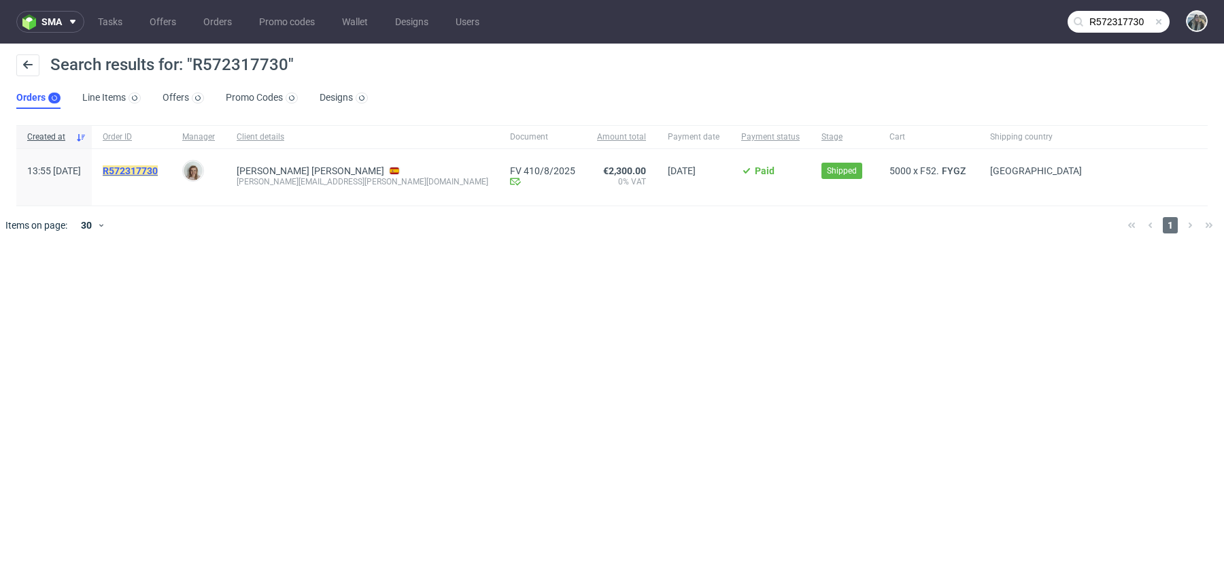
click at [158, 174] on mark "R572317730" at bounding box center [130, 170] width 55 height 11
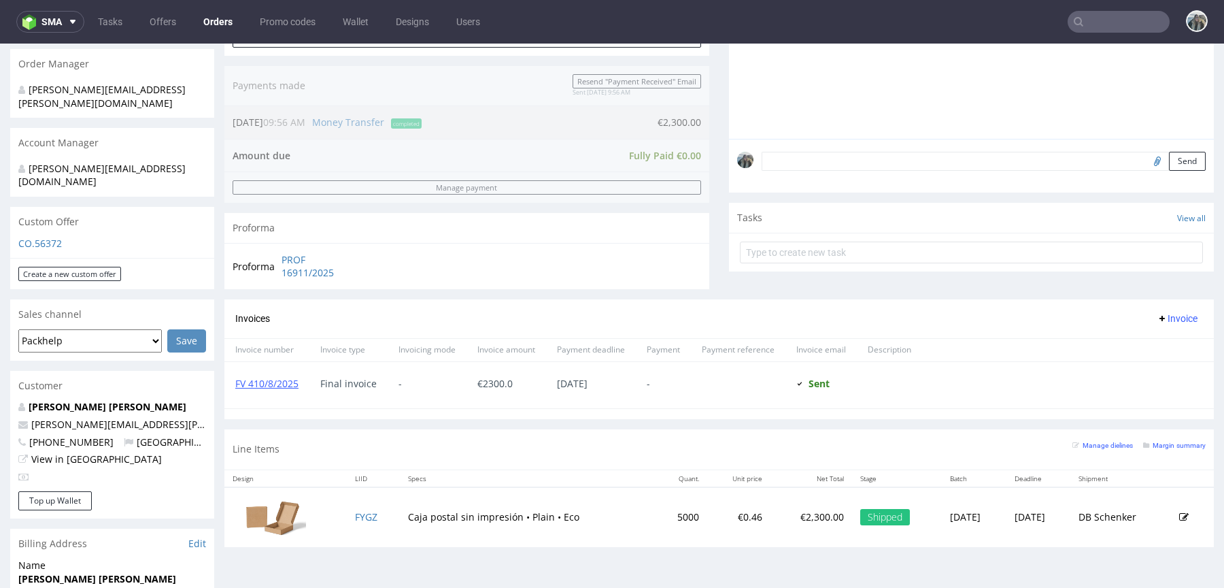
scroll to position [375, 0]
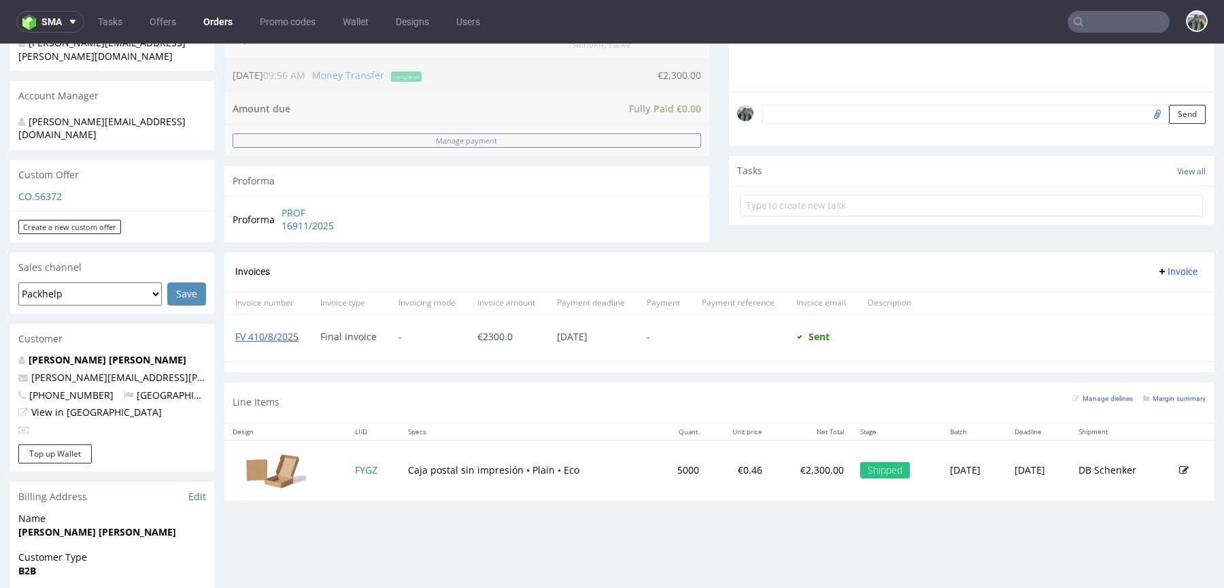
click at [1077, 22] on input "text" at bounding box center [1119, 22] width 102 height 22
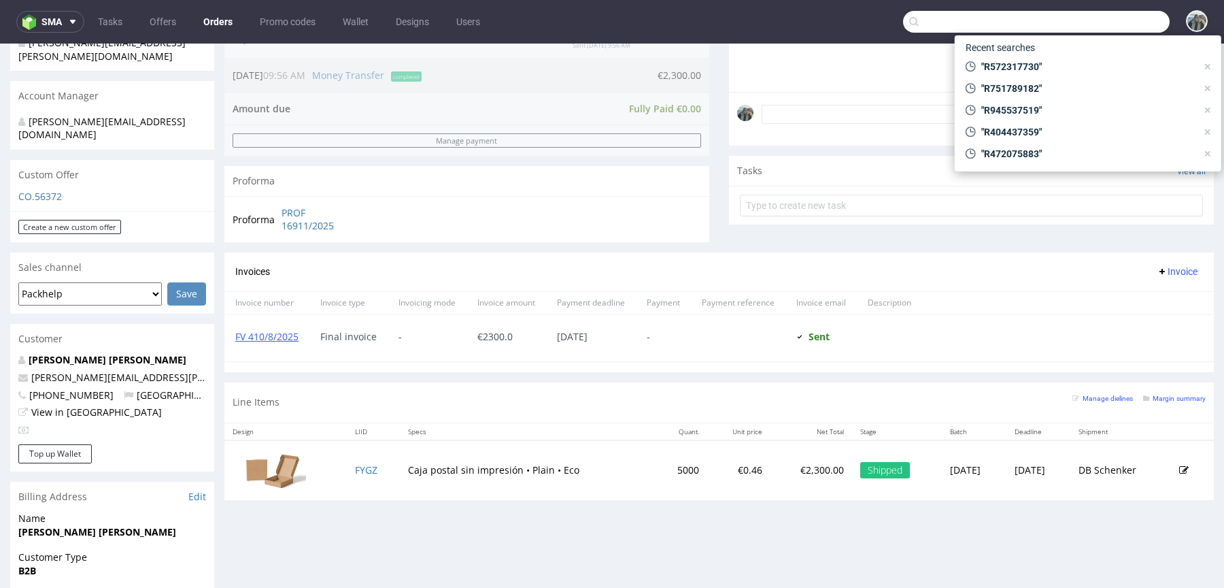
paste input "R083734190"
type input "R083734190"
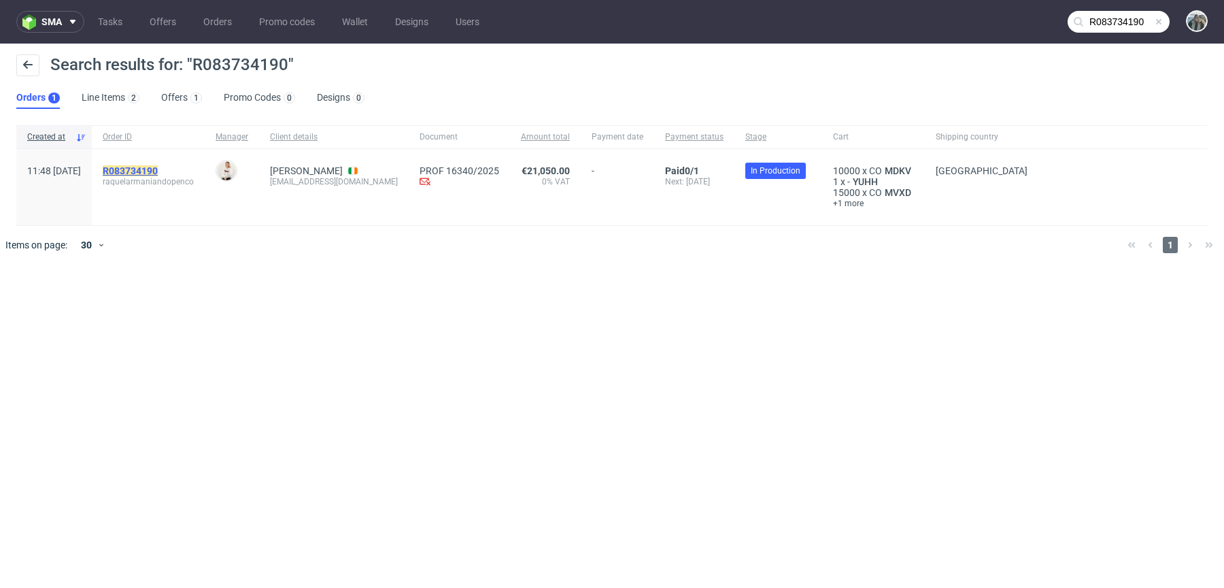
click at [152, 167] on mark "R083734190" at bounding box center [130, 170] width 55 height 11
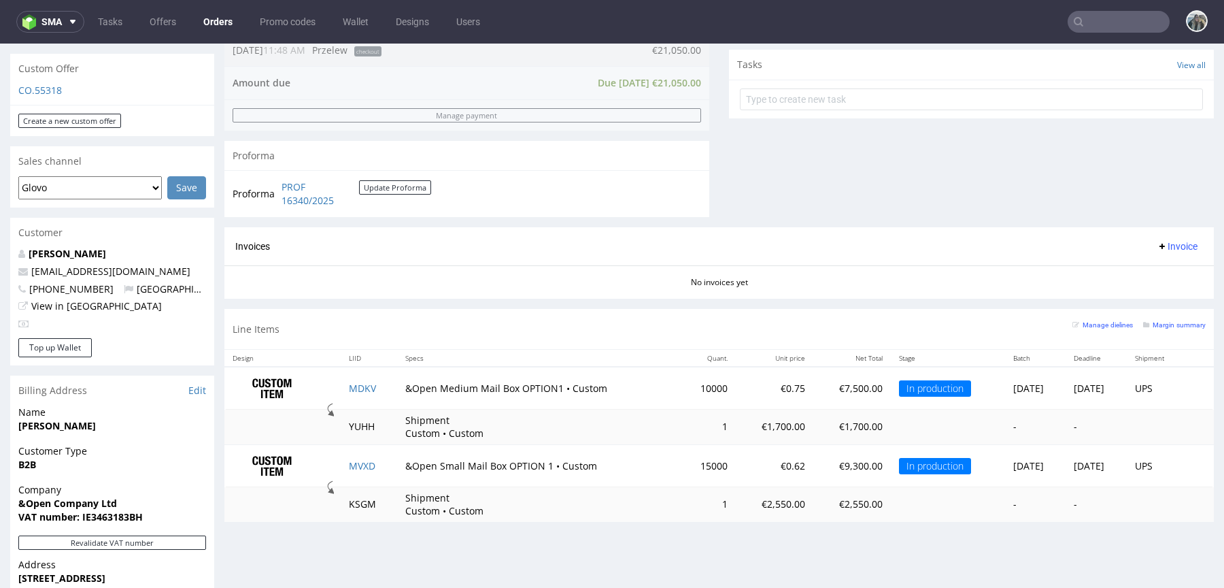
scroll to position [536, 0]
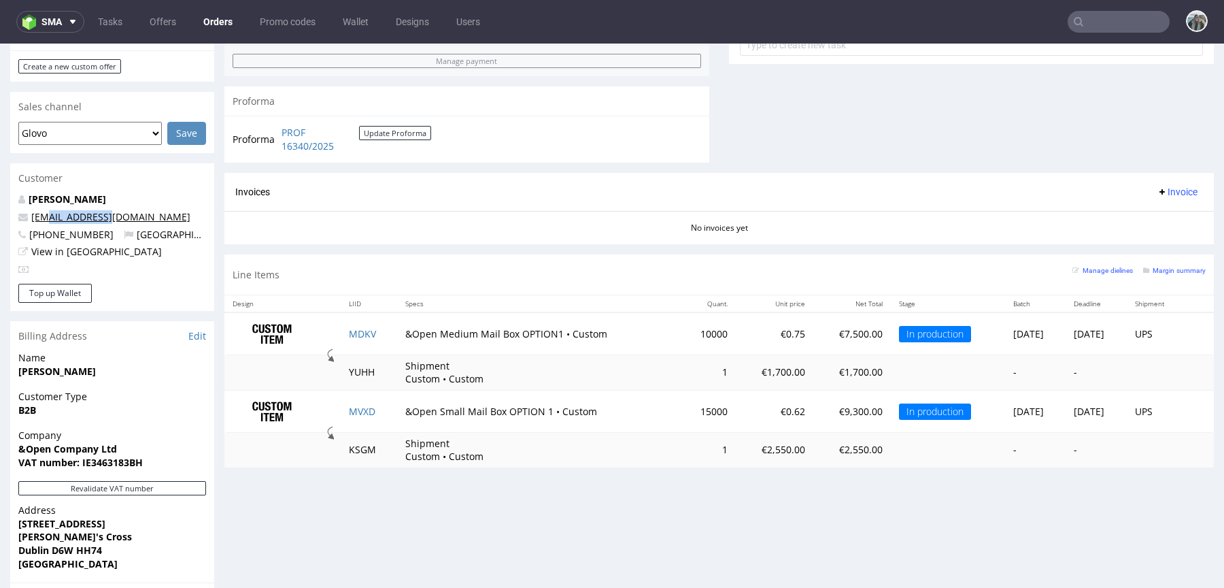
drag, startPoint x: 121, startPoint y: 203, endPoint x: 50, endPoint y: 203, distance: 70.7
click at [49, 210] on p "gabi@andopen.co" at bounding box center [112, 217] width 188 height 14
copy link "i@andopen.co"
click at [66, 192] on link "Gabriela Fernandes" at bounding box center [68, 198] width 78 height 13
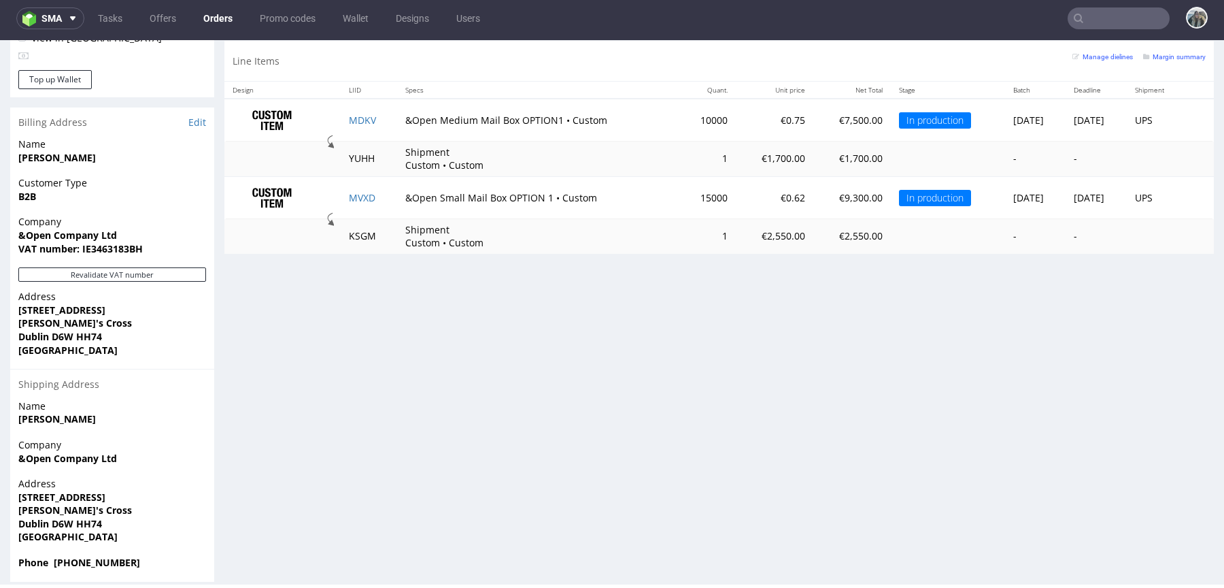
scroll to position [706, 0]
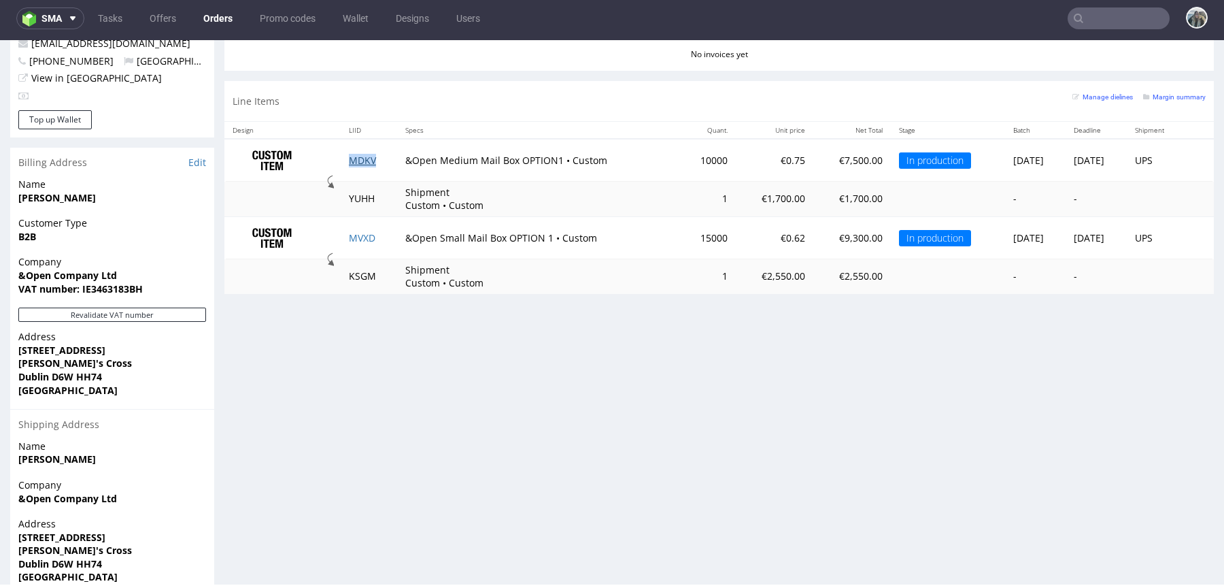
click at [351, 156] on link "MDKV" at bounding box center [362, 160] width 27 height 13
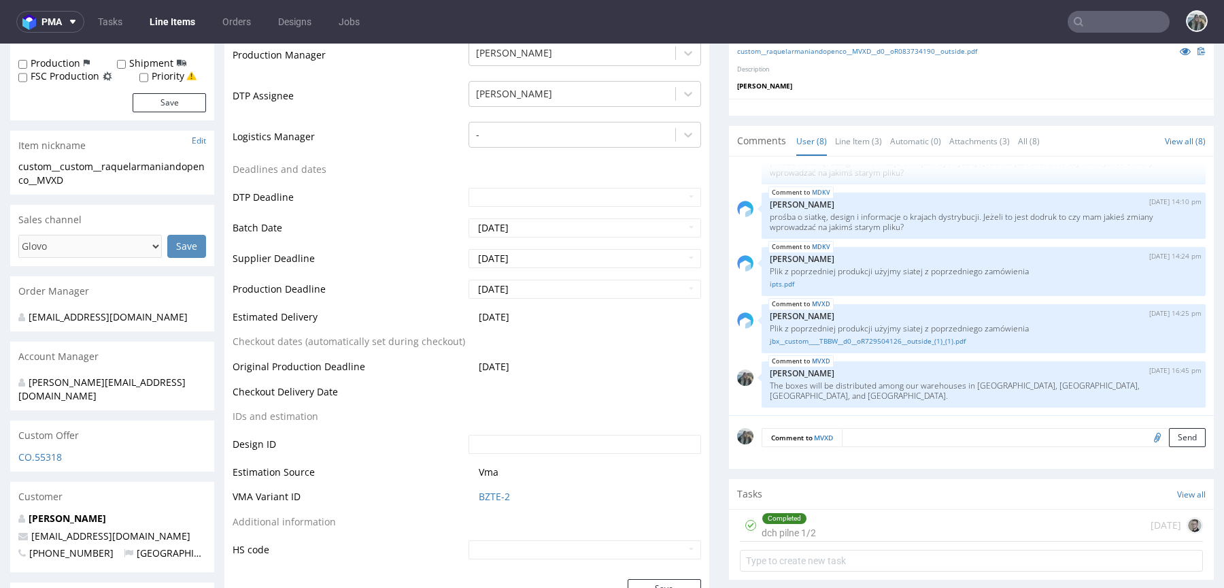
scroll to position [410, 0]
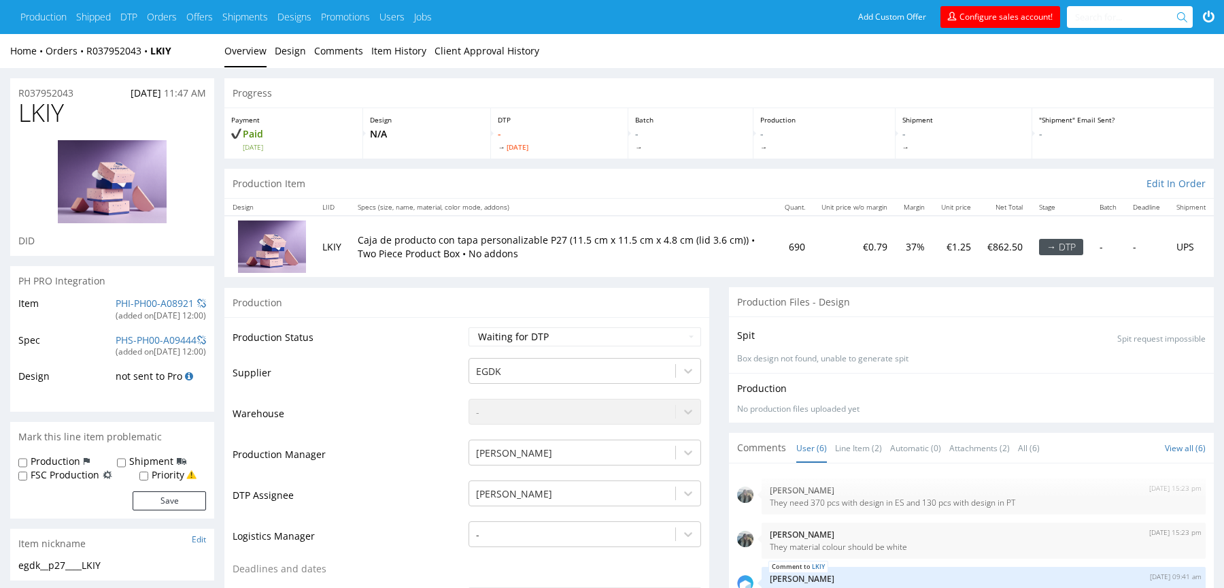
click at [45, 114] on span "LKIY" at bounding box center [41, 112] width 46 height 27
drag, startPoint x: 82, startPoint y: 98, endPoint x: 0, endPoint y: 97, distance: 81.6
copy p "R037952043"
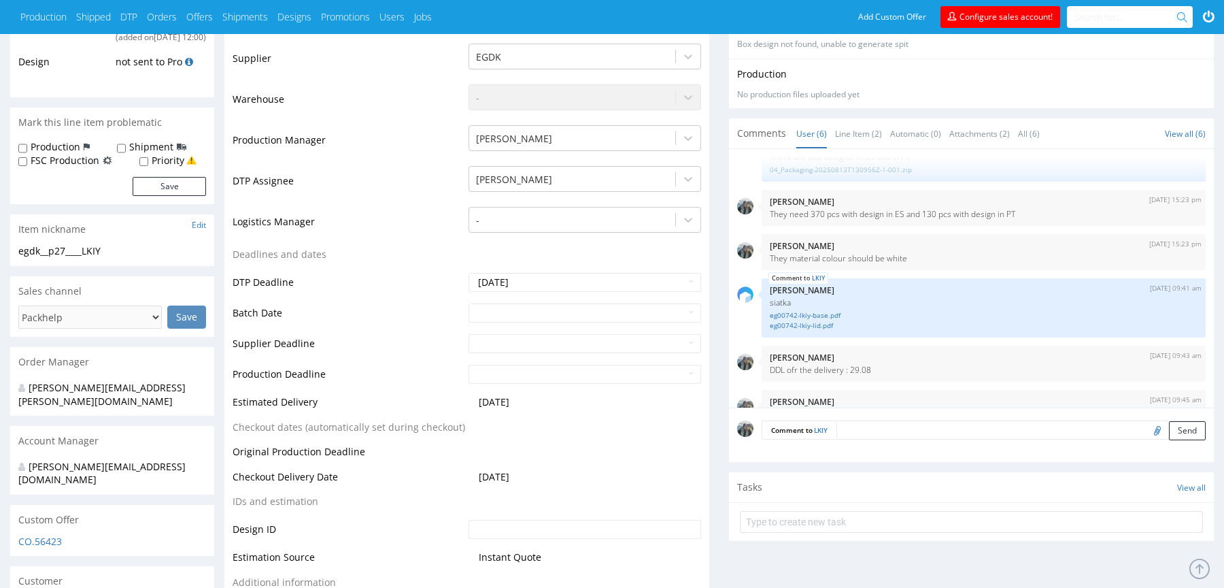
scroll to position [58, 0]
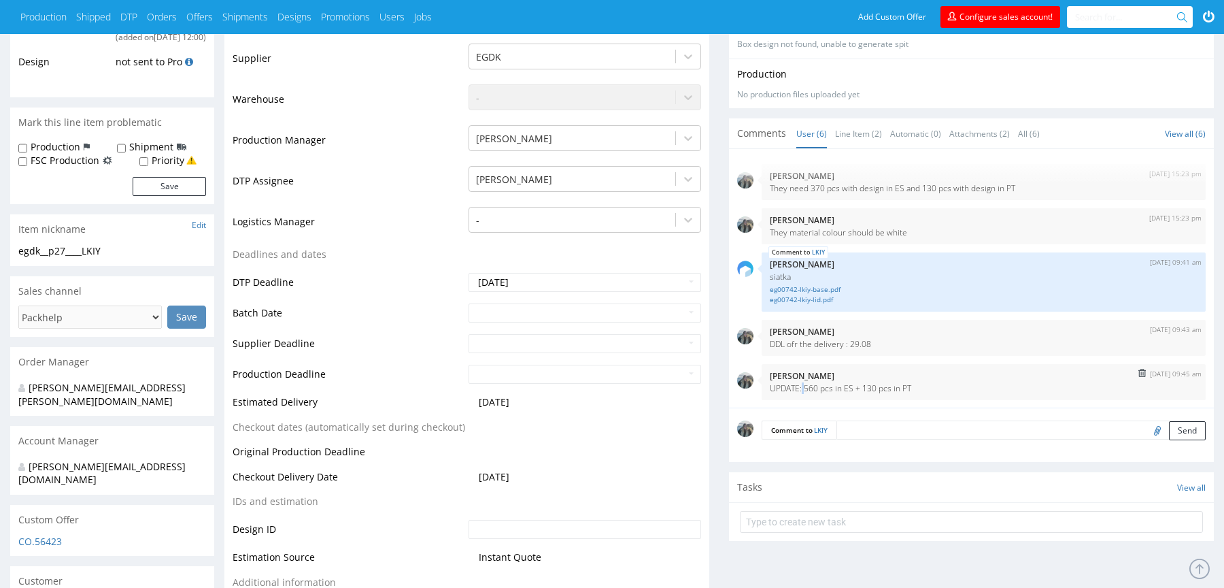
drag, startPoint x: 929, startPoint y: 386, endPoint x: 806, endPoint y: 389, distance: 123.1
click at [806, 389] on p "UPDATE: 560 pcs in ES + 130 pcs in PT" at bounding box center [984, 388] width 428 height 10
drag, startPoint x: 806, startPoint y: 389, endPoint x: 927, endPoint y: 389, distance: 121.1
click at [930, 390] on p "UPDATE: 560 pcs in ES + 130 pcs in PT" at bounding box center [984, 388] width 428 height 10
drag, startPoint x: 927, startPoint y: 389, endPoint x: 805, endPoint y: 386, distance: 121.8
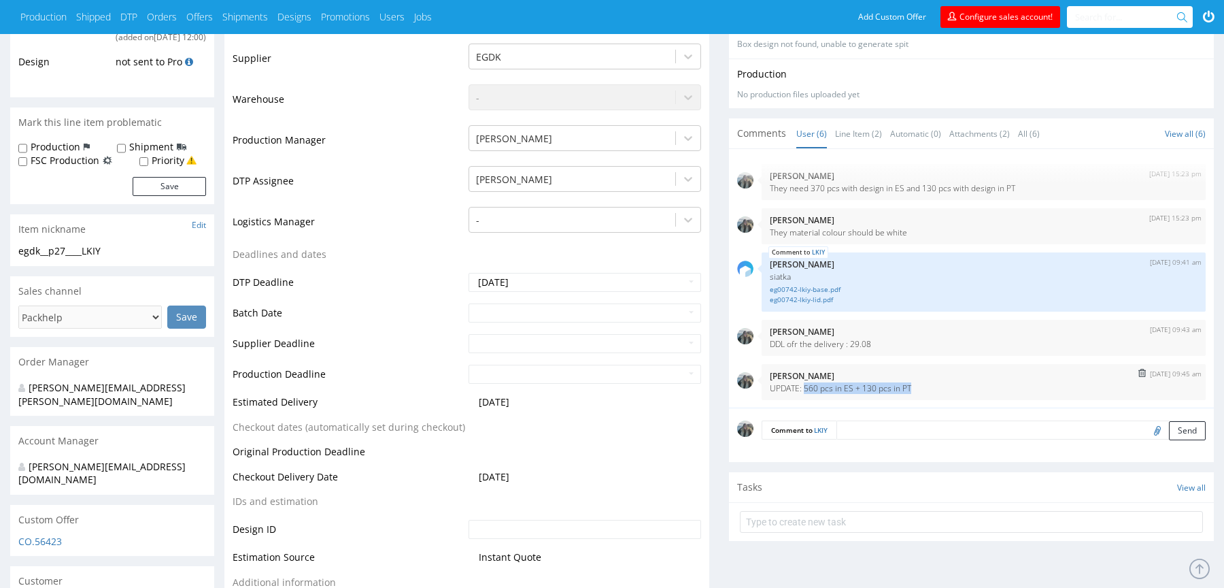
click at [805, 386] on p "UPDATE: 560 pcs in ES + 130 pcs in PT" at bounding box center [984, 388] width 428 height 10
copy p "560 pcs in ES + 130 pcs in PT"
click at [831, 286] on link "eg00742-lkiy-base.pdf" at bounding box center [984, 289] width 428 height 10
click at [831, 294] on link "eg00742-lkiy-lid.pdf" at bounding box center [984, 299] width 428 height 10
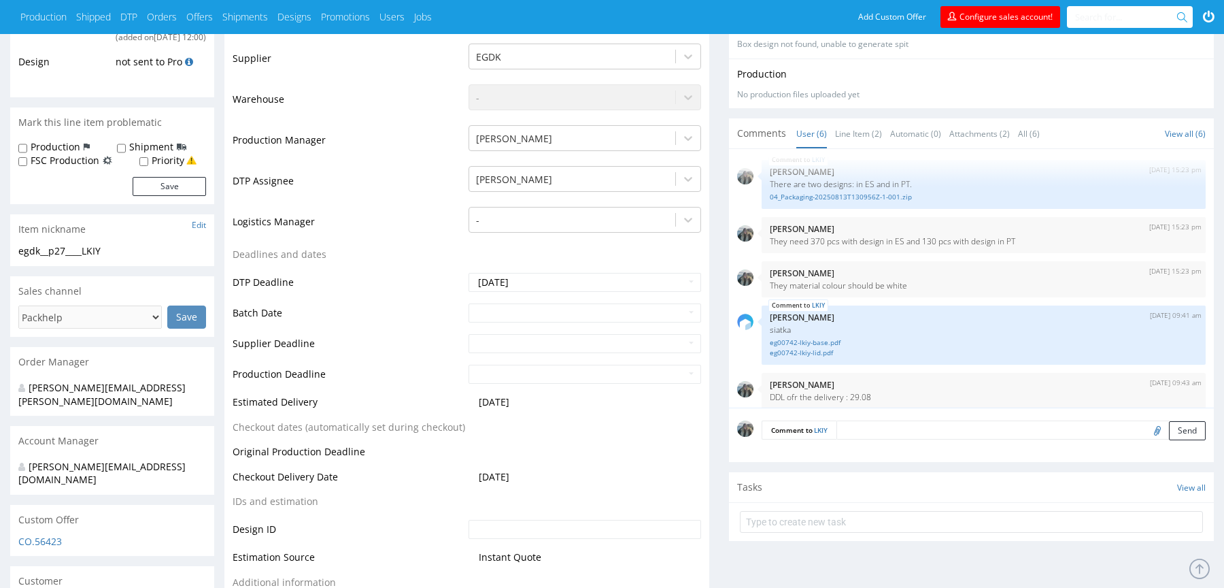
scroll to position [0, 0]
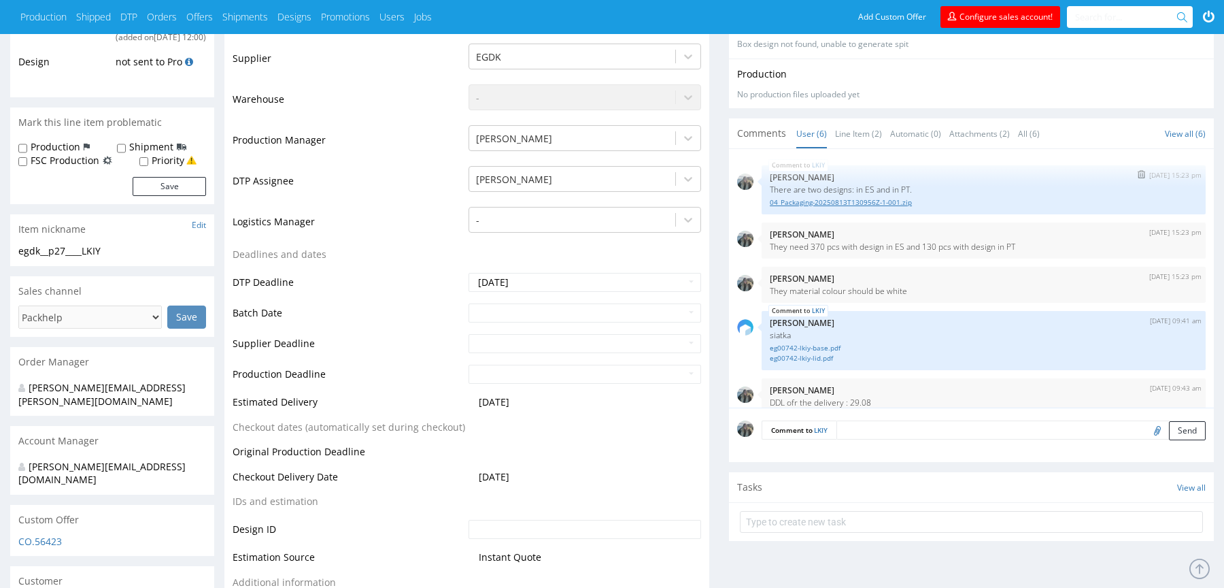
click at [885, 201] on link "04_Packaging-20250813T130956Z-1-001.zip" at bounding box center [984, 202] width 428 height 10
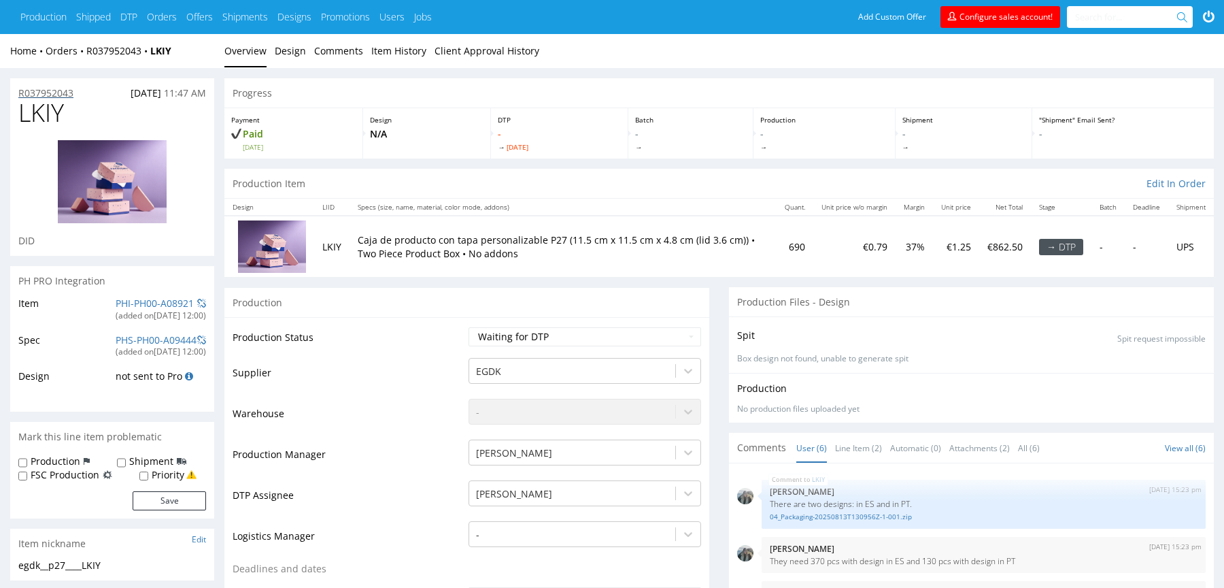
drag, startPoint x: 61, startPoint y: 95, endPoint x: 110, endPoint y: 106, distance: 50.8
click at [60, 95] on p "R037952043" at bounding box center [45, 93] width 55 height 14
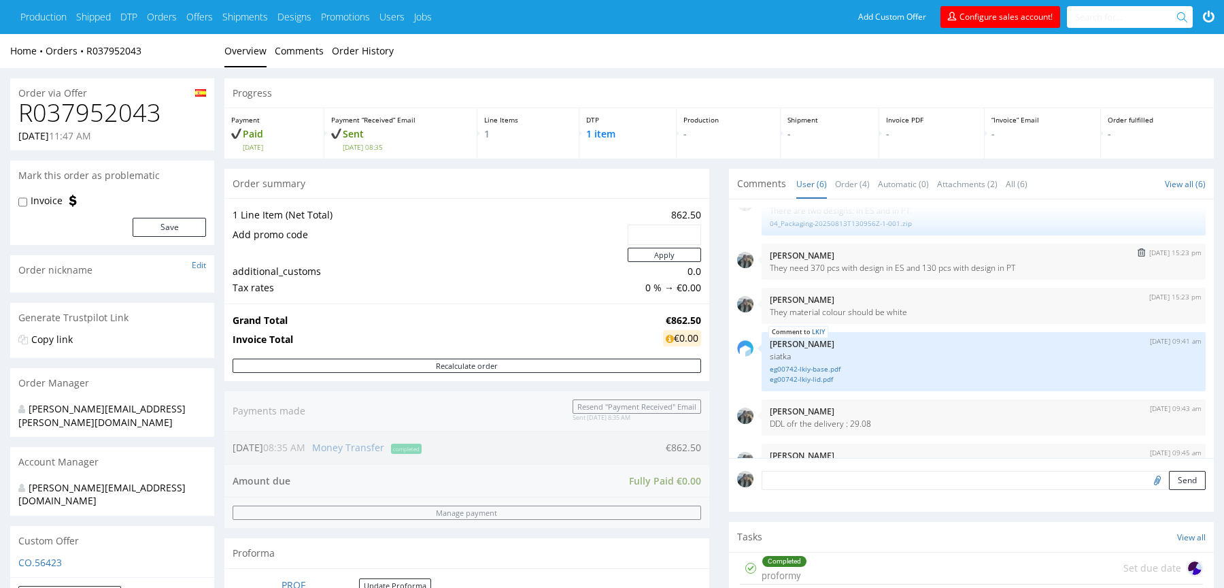
scroll to position [28, 0]
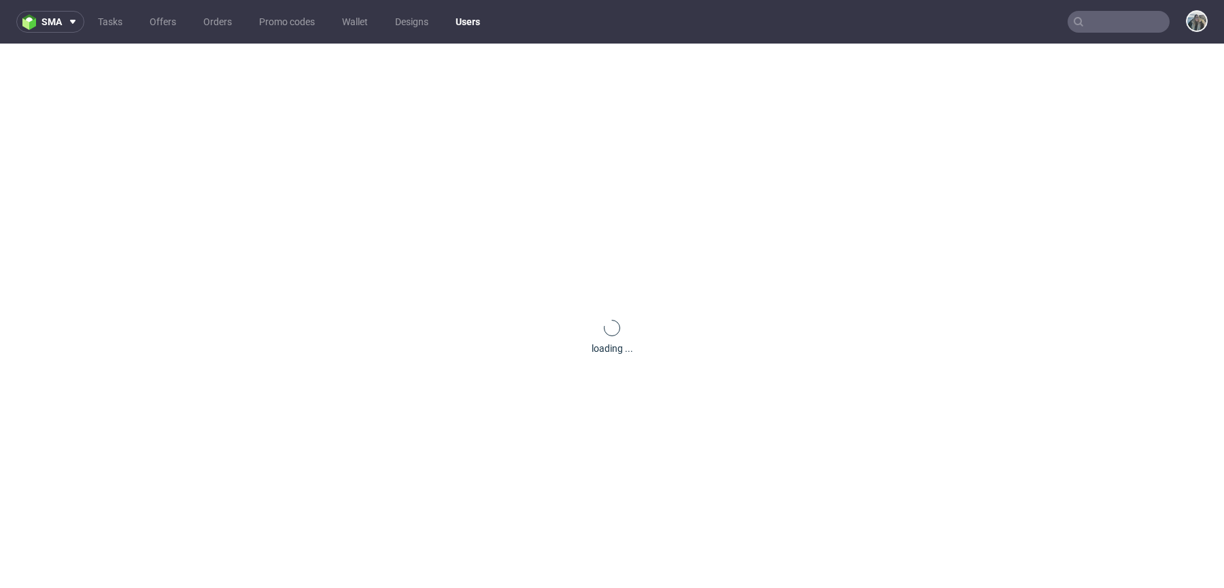
click at [1104, 19] on input "text" at bounding box center [1119, 22] width 102 height 22
paste input "i@[DOMAIN_NAME]"
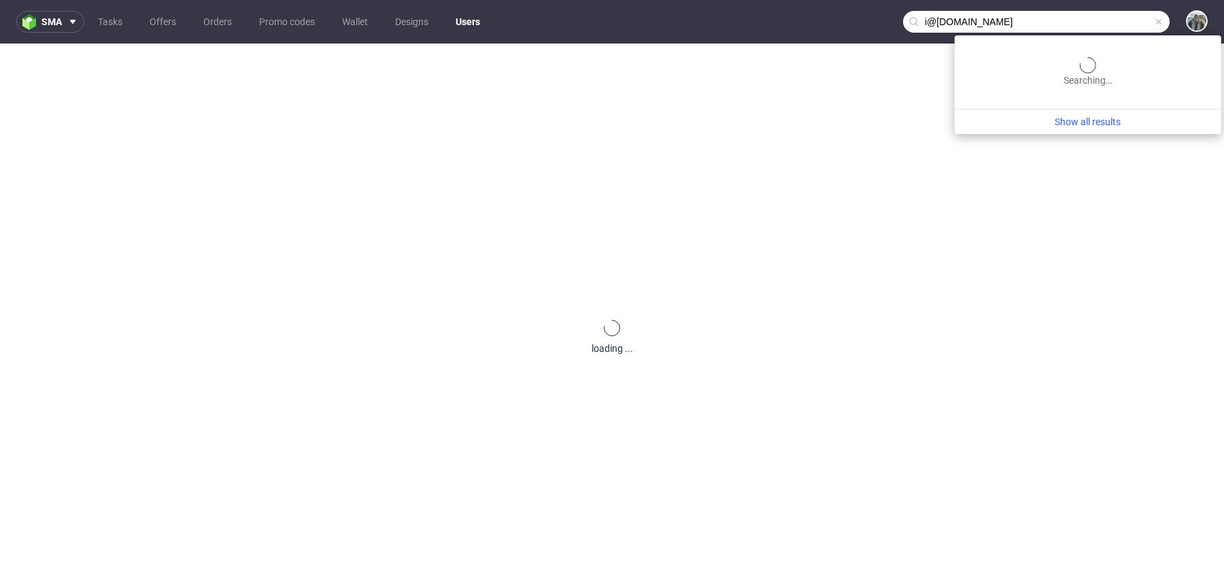
type input "i@[DOMAIN_NAME]"
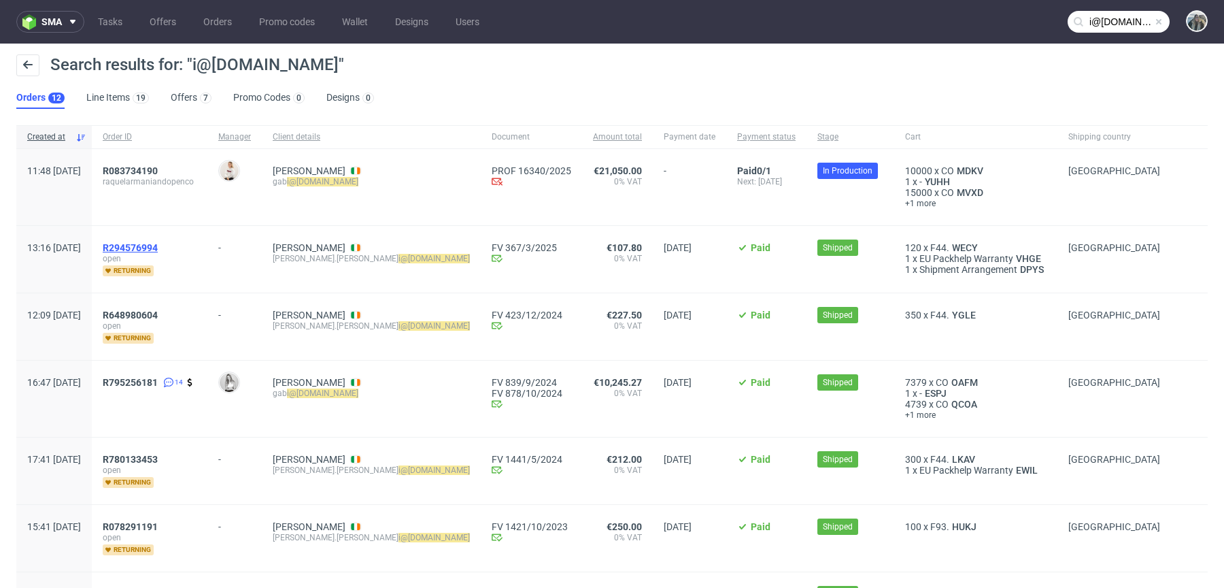
click at [158, 250] on span "R294576994" at bounding box center [130, 247] width 55 height 11
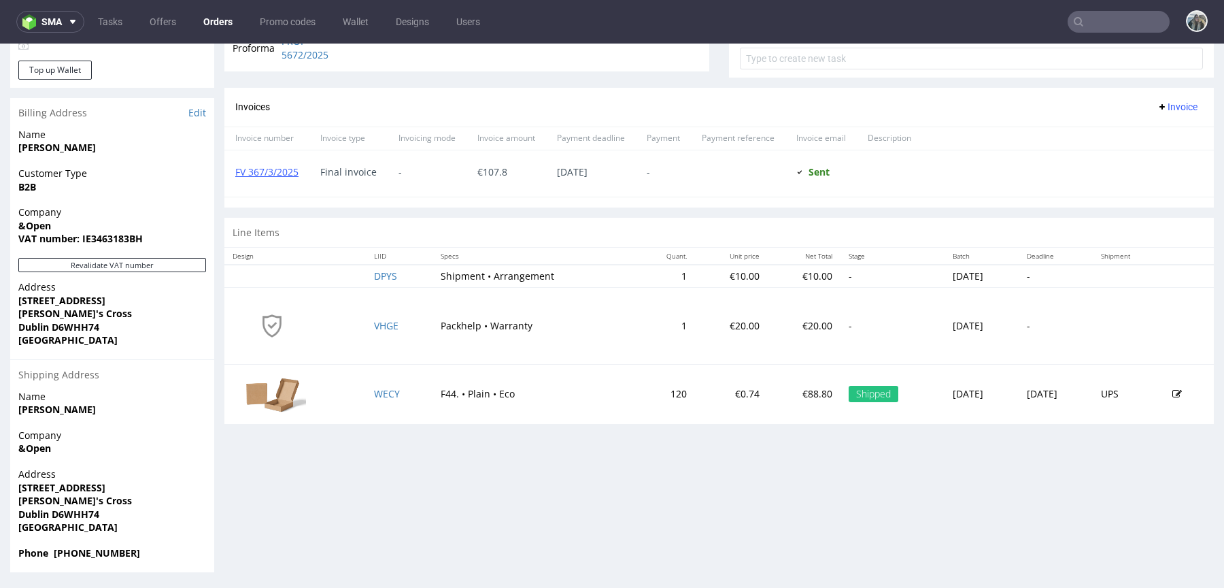
scroll to position [3, 0]
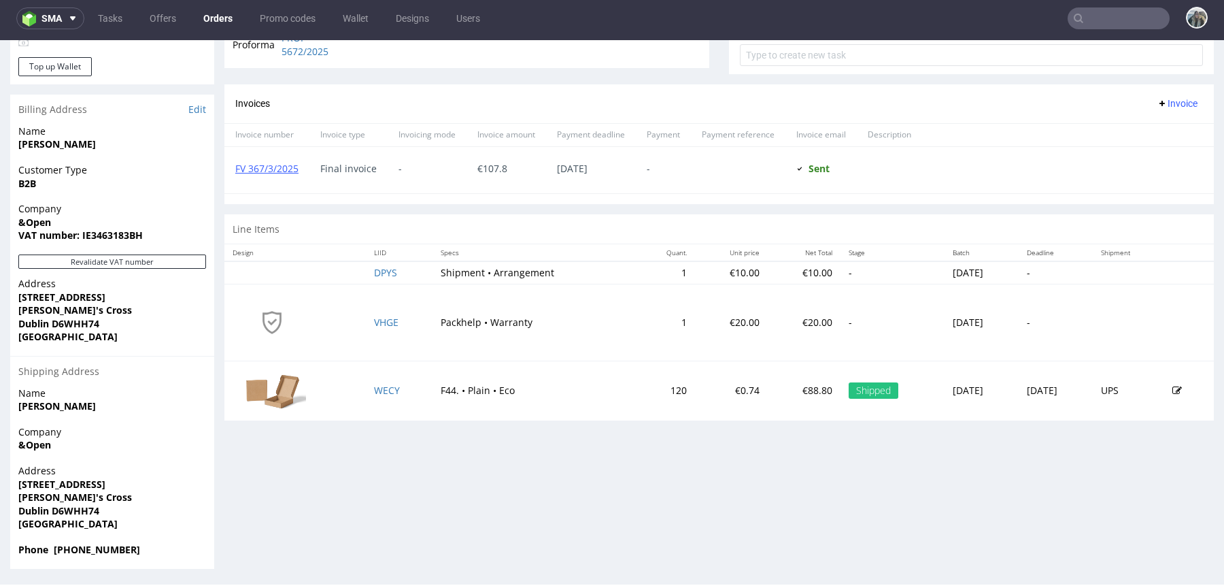
type input "i@[DOMAIN_NAME]"
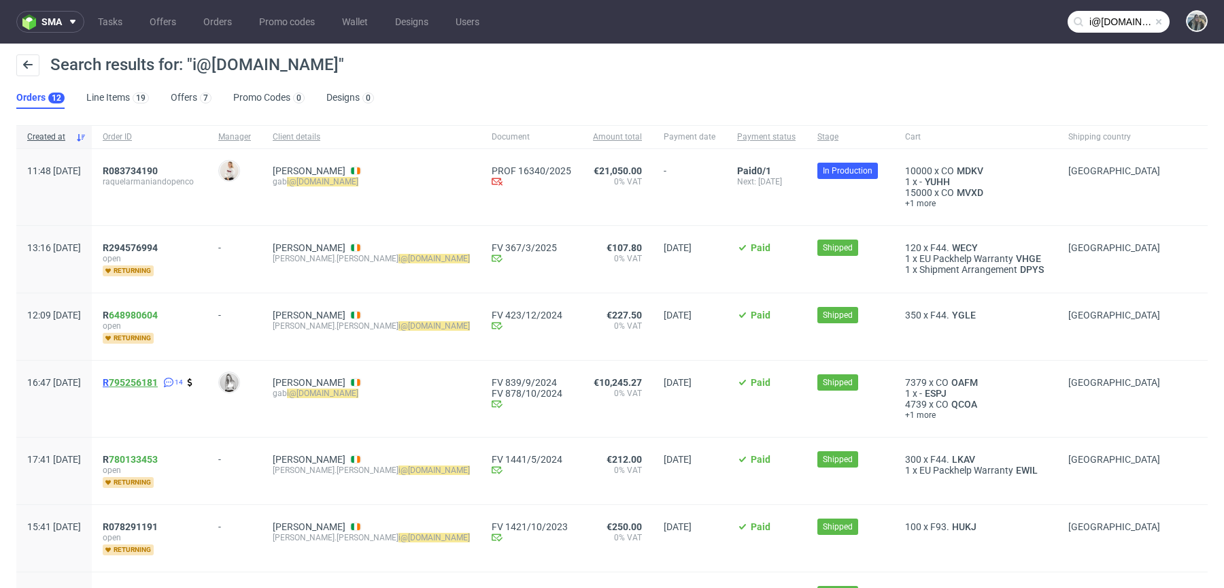
drag, startPoint x: 178, startPoint y: 372, endPoint x: 164, endPoint y: 384, distance: 18.3
click at [158, 384] on link "795256181" at bounding box center [133, 382] width 49 height 11
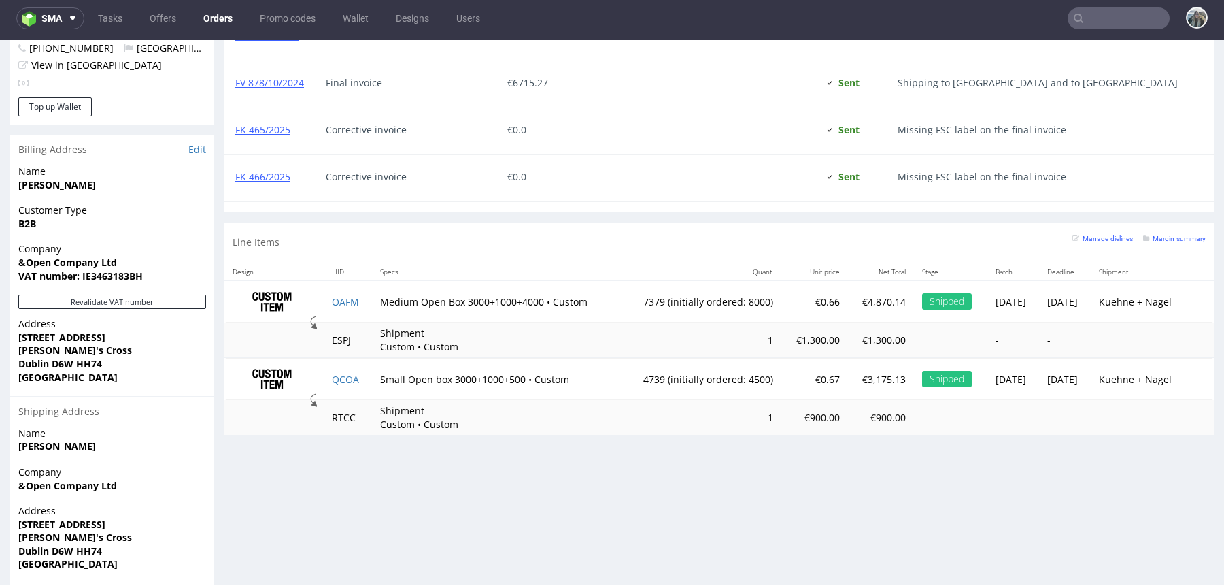
scroll to position [733, 0]
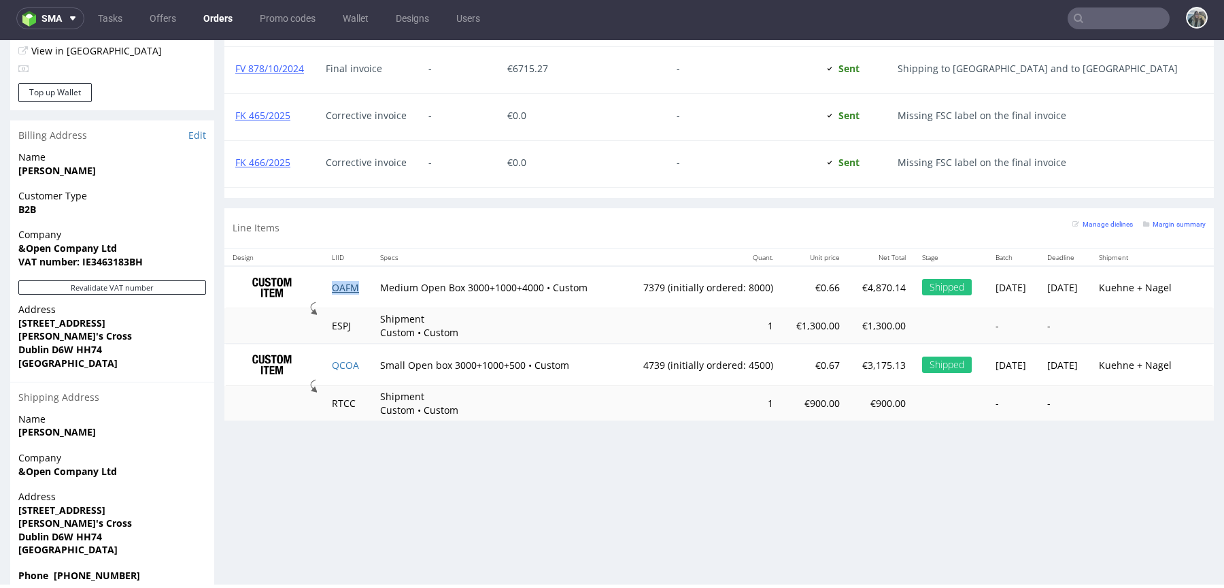
click at [337, 282] on link "OAFM" at bounding box center [345, 287] width 27 height 13
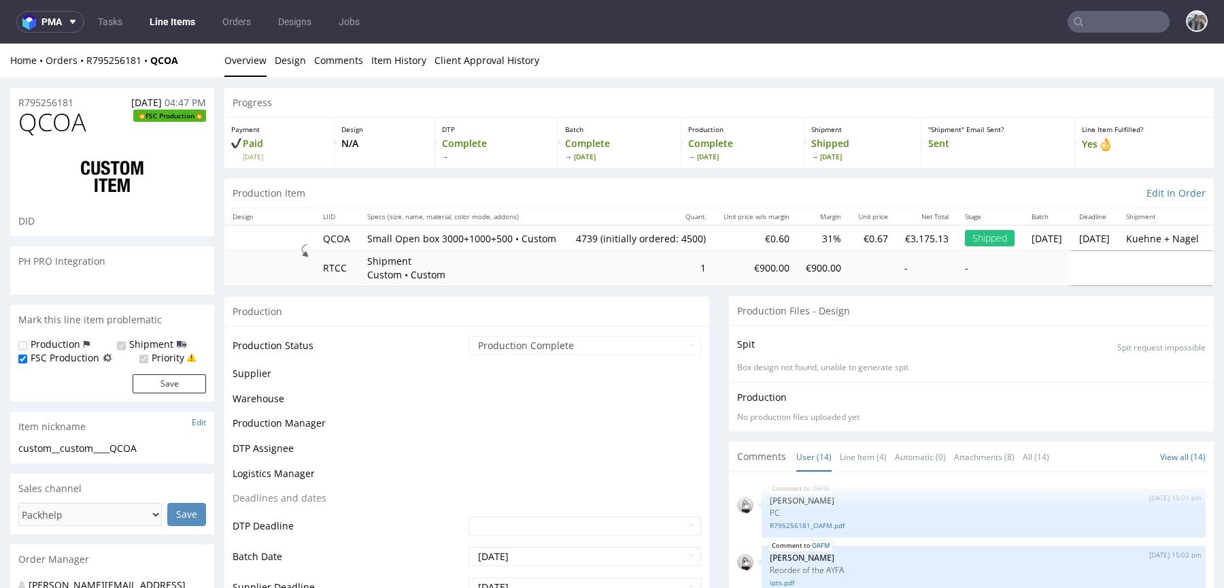
scroll to position [592, 0]
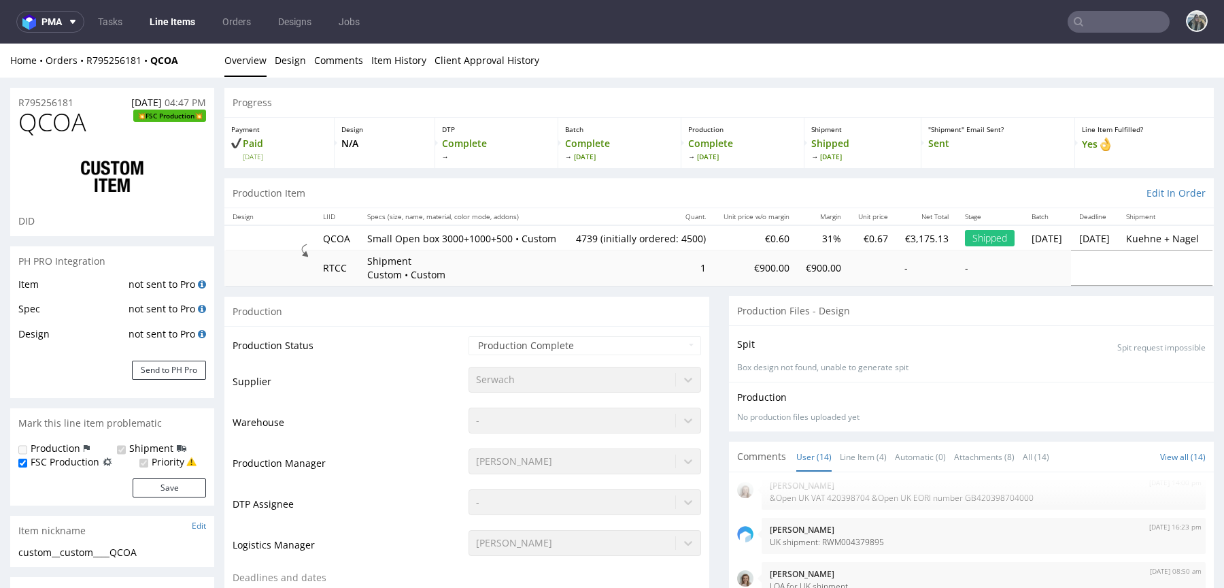
select select "in_progress"
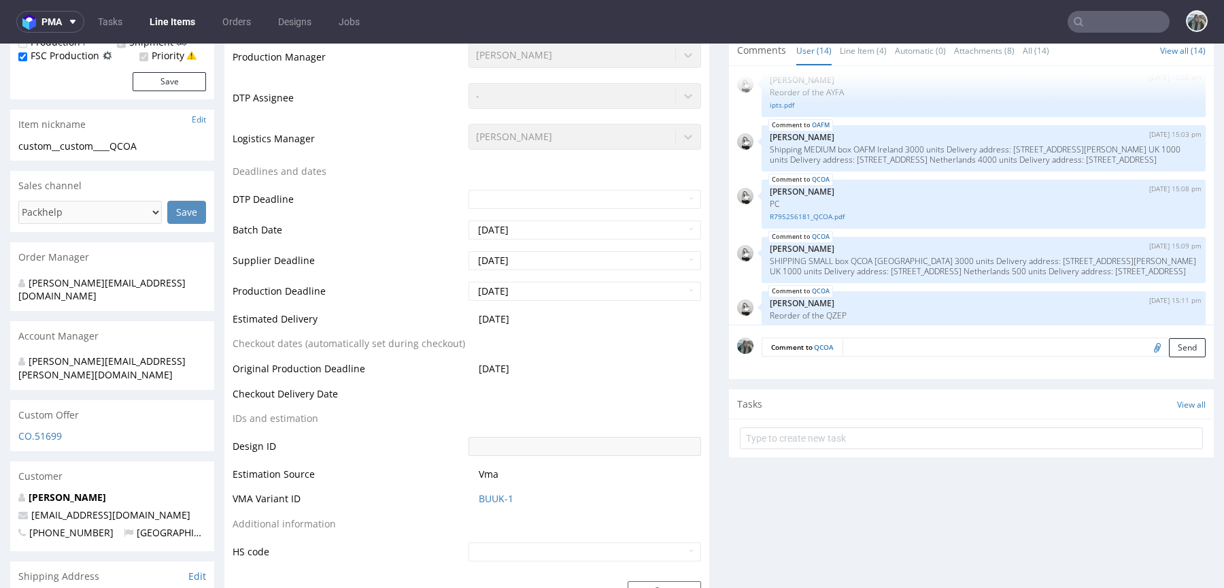
scroll to position [0, 0]
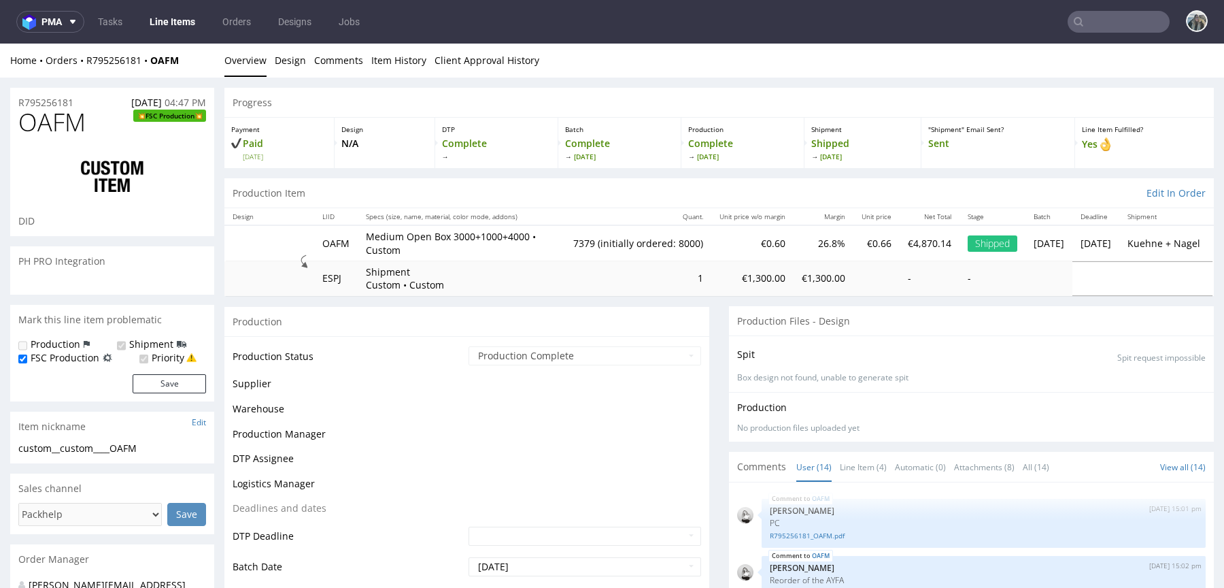
select select "in_progress"
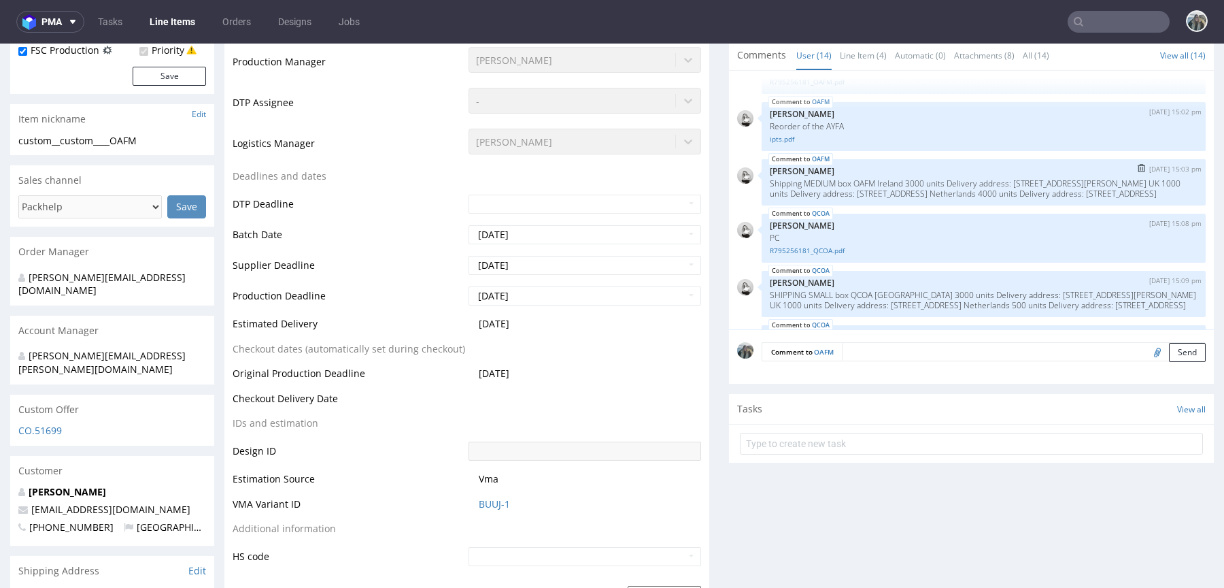
scroll to position [45, 0]
drag, startPoint x: 892, startPoint y: 172, endPoint x: 952, endPoint y: 170, distance: 60.6
click at [952, 171] on div "OAFM [DATE] 15:03 pm [PERSON_NAME] Shipping MEDIUM box OAFM Ireland 3000 units …" at bounding box center [984, 179] width 444 height 46
drag, startPoint x: 873, startPoint y: 189, endPoint x: 992, endPoint y: 186, distance: 119.1
click at [992, 187] on p "Shipping MEDIUM box OAFM Ireland 3000 units Delivery address: [STREET_ADDRESS][…" at bounding box center [984, 185] width 428 height 20
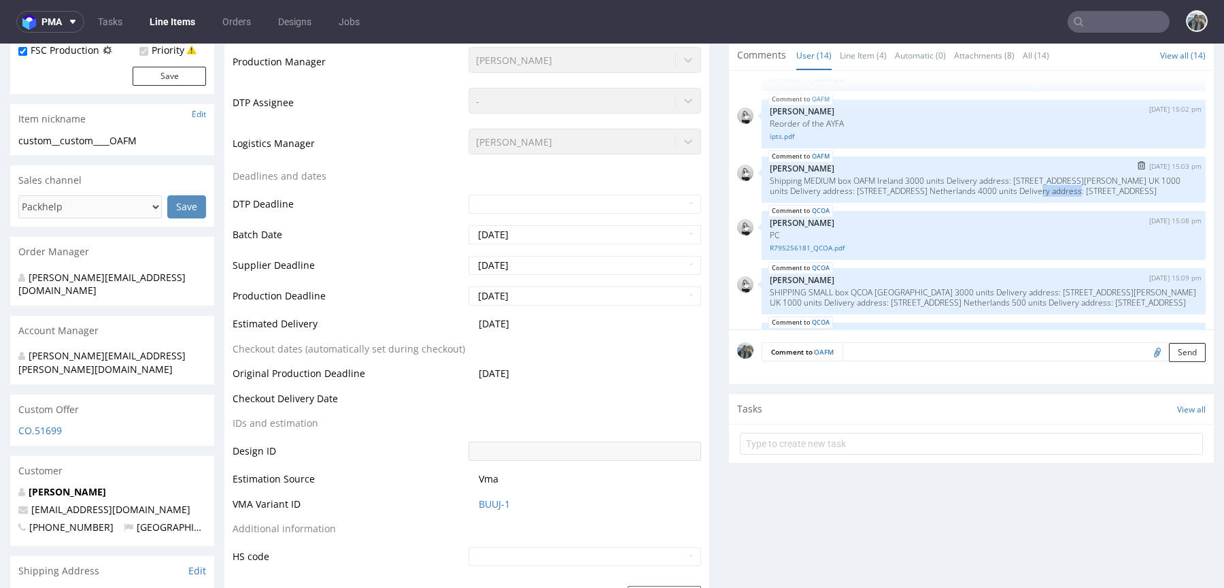
drag, startPoint x: 1027, startPoint y: 188, endPoint x: 1066, endPoint y: 188, distance: 39.5
click at [1066, 188] on p "Shipping MEDIUM box OAFM Ireland 3000 units Delivery address: [STREET_ADDRESS][…" at bounding box center [984, 185] width 428 height 20
drag, startPoint x: 926, startPoint y: 199, endPoint x: 1017, endPoint y: 199, distance: 91.8
click at [1017, 196] on p "Shipping MEDIUM box OAFM Ireland 3000 units Delivery address: [STREET_ADDRESS][…" at bounding box center [984, 185] width 428 height 20
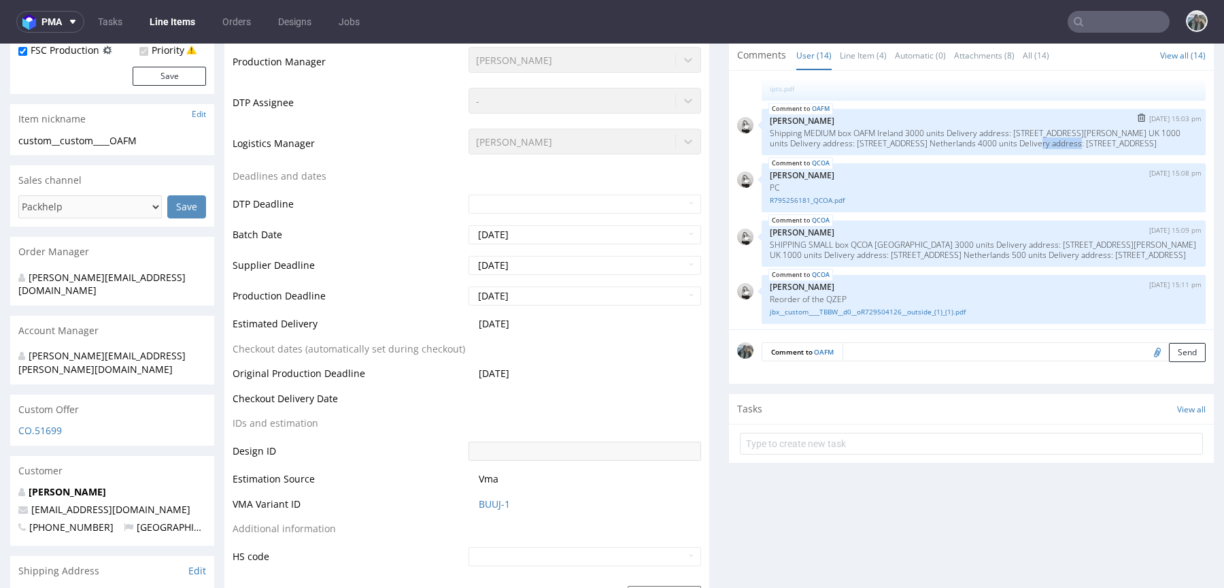
scroll to position [94, 0]
click at [940, 256] on p "SHIPPING SMALL box QCOA [GEOGRAPHIC_DATA] 3000 units Delivery address: [STREET_…" at bounding box center [984, 248] width 428 height 20
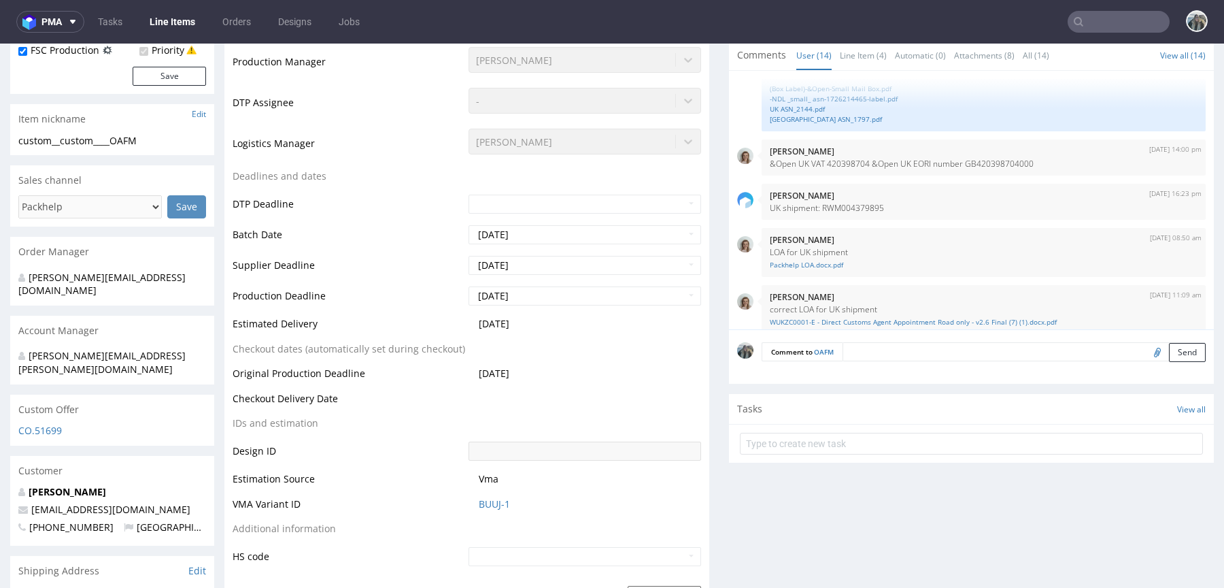
scroll to position [507, 0]
drag, startPoint x: 807, startPoint y: 178, endPoint x: 893, endPoint y: 179, distance: 85.7
click at [892, 167] on p "&Open UK VAT 420398704 &Open UK EORI number GB420398704000" at bounding box center [984, 161] width 428 height 10
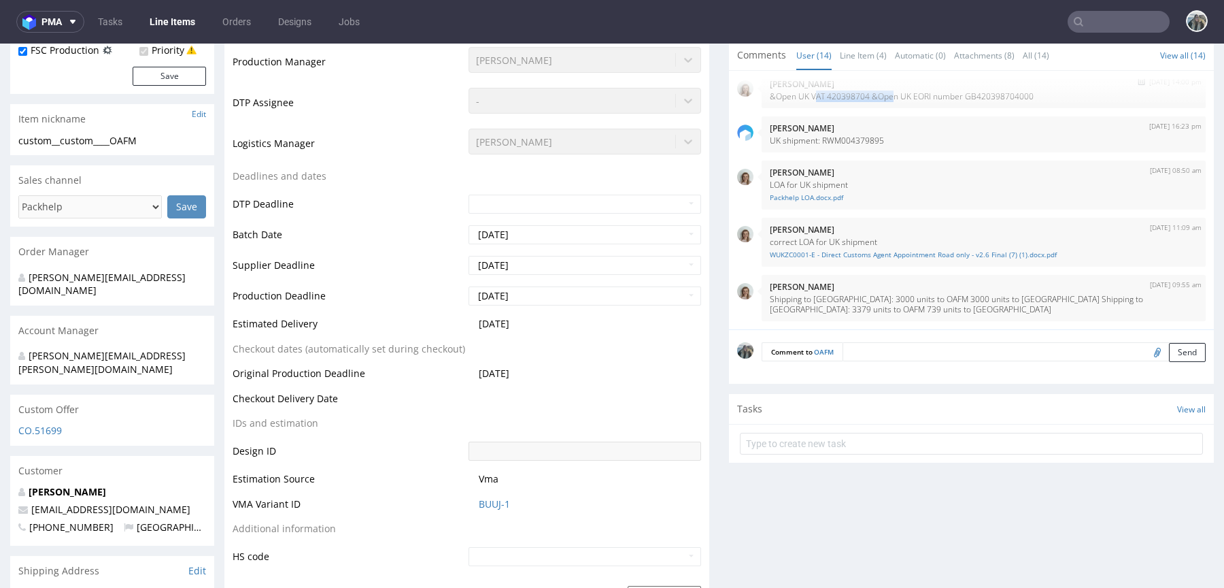
scroll to position [592, 0]
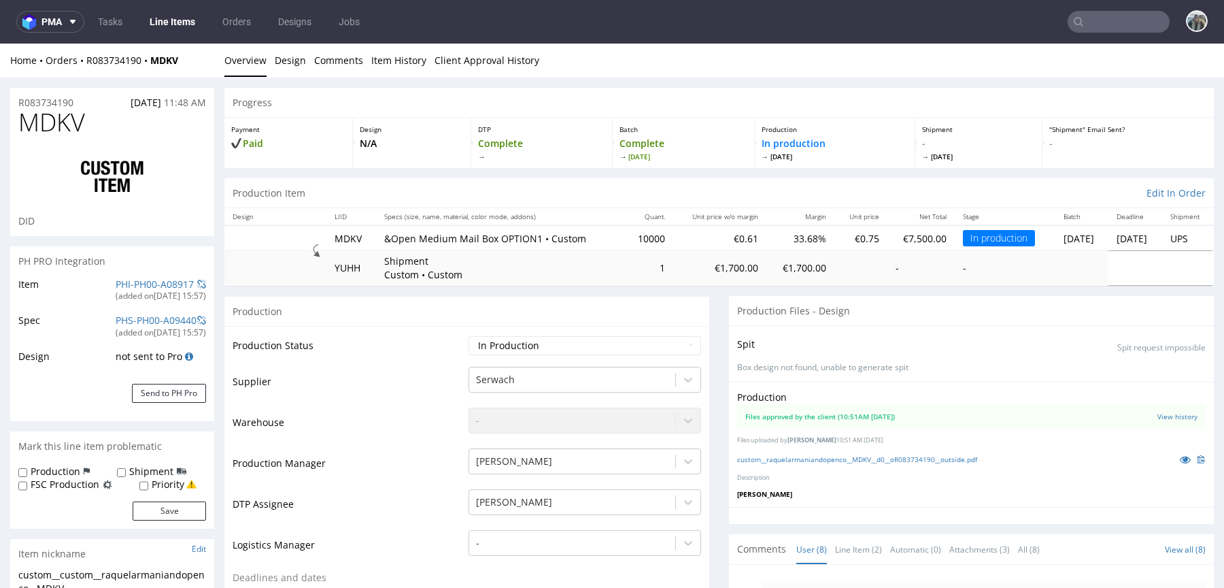
scroll to position [211, 0]
click at [1100, 24] on input "text" at bounding box center [1119, 22] width 102 height 22
paste input "R733938539"
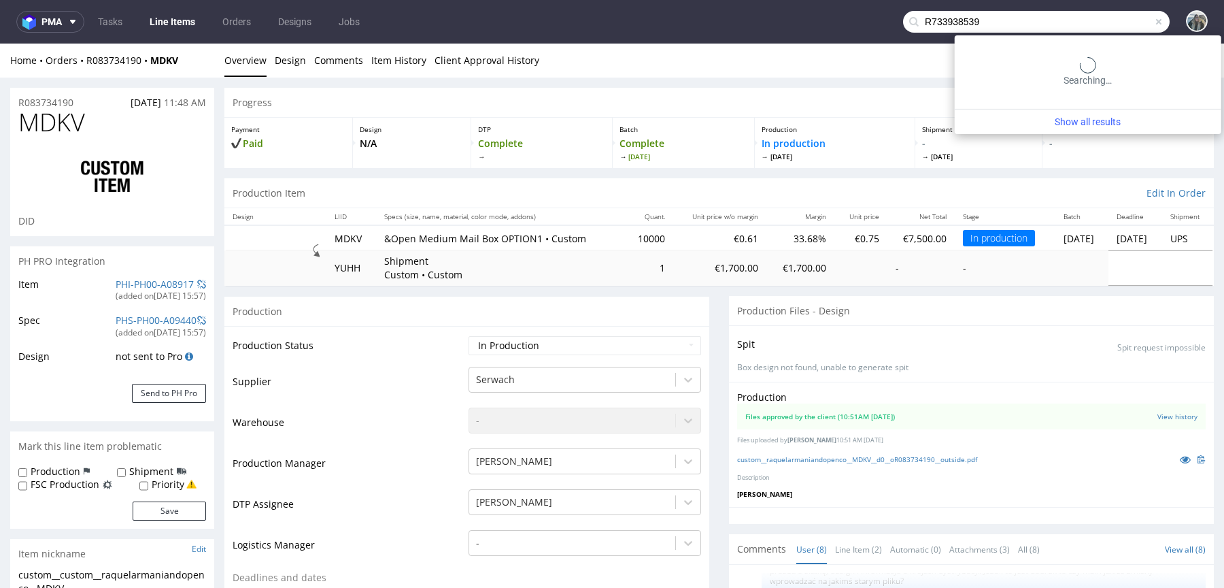
type input "R733938539"
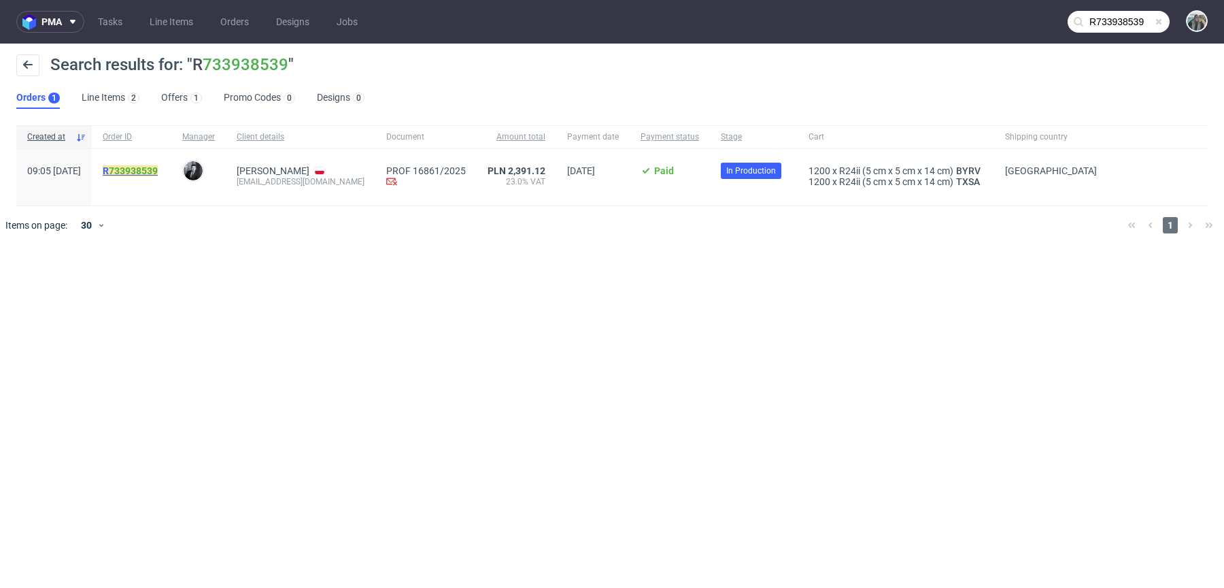
click at [161, 175] on link "R 733938539" at bounding box center [132, 170] width 58 height 11
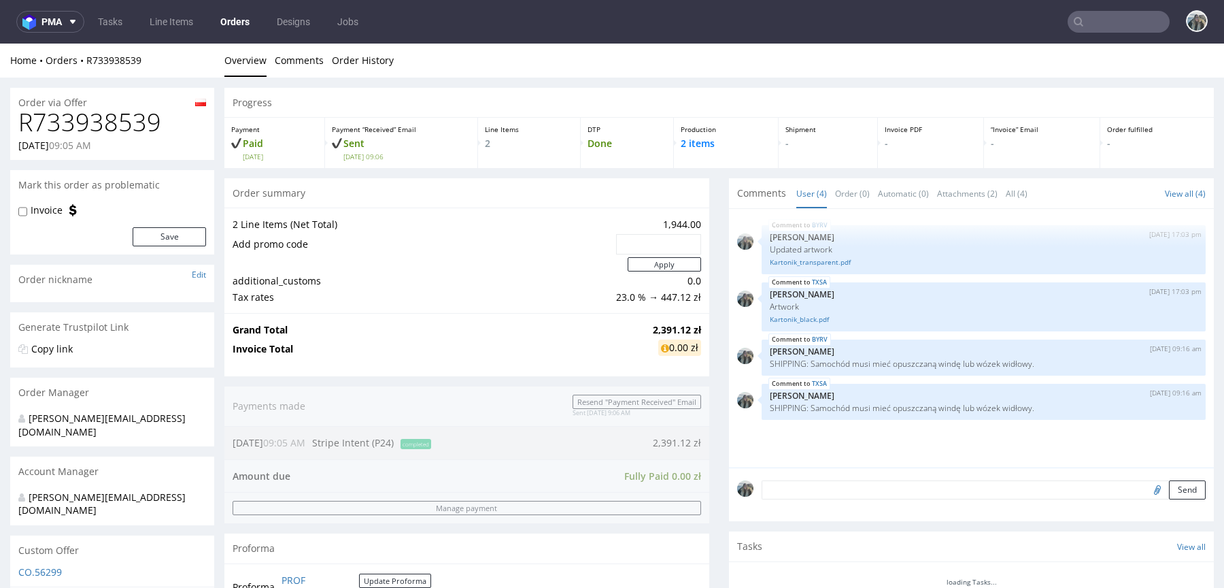
scroll to position [706, 0]
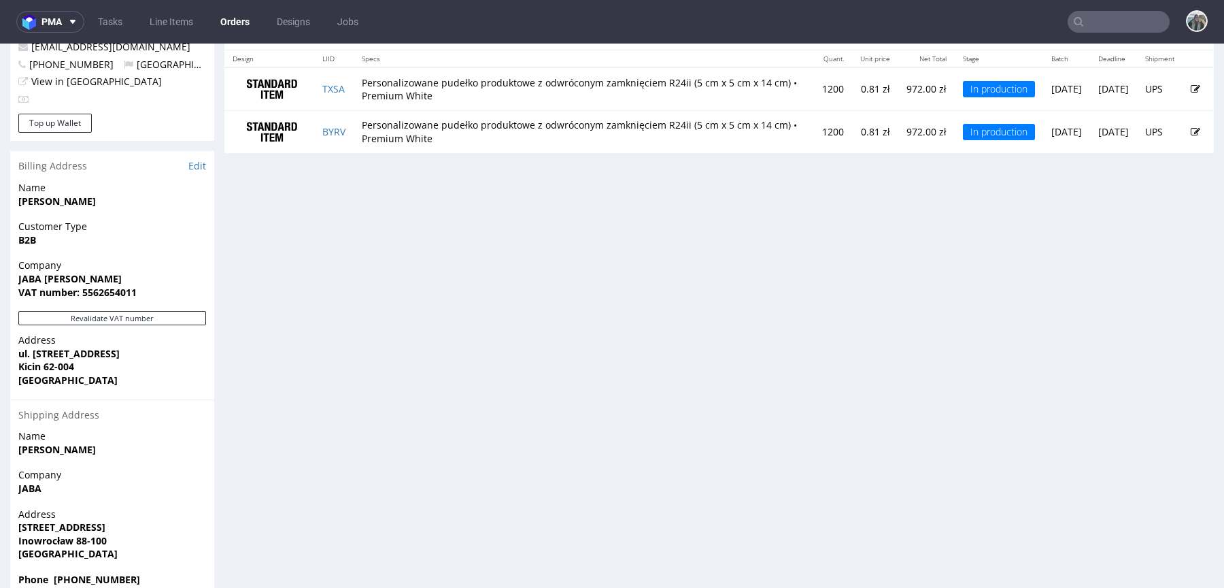
click at [1116, 35] on nav "pma Tasks Line Items Orders Designs Jobs" at bounding box center [612, 22] width 1224 height 44
click at [1116, 30] on input "text" at bounding box center [1119, 22] width 102 height 22
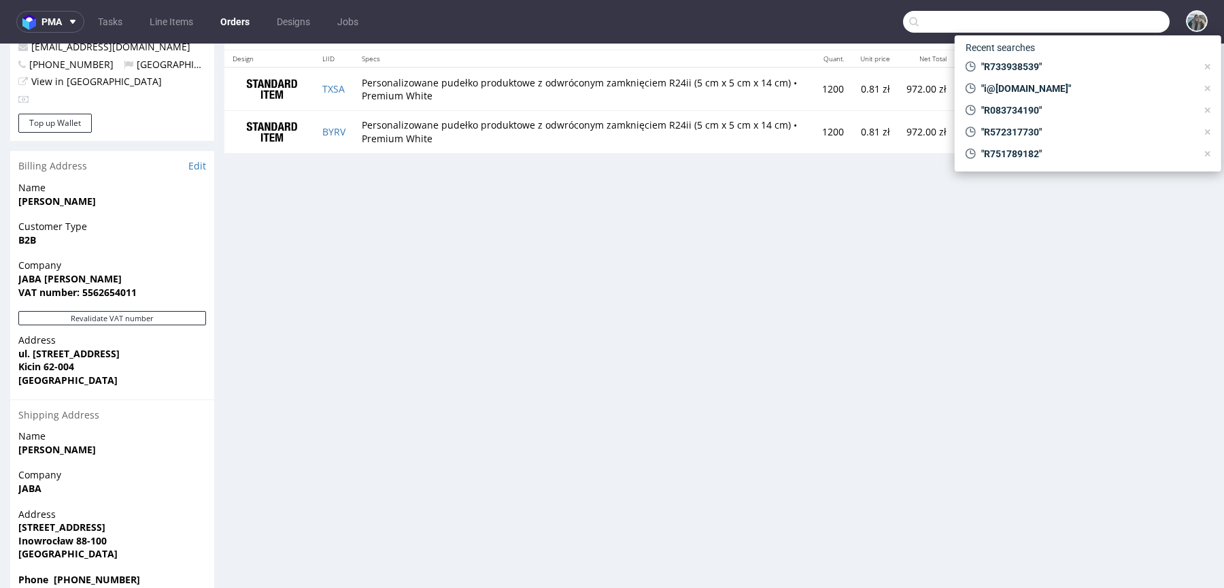
paste input "R709588051"
type input "R709588051"
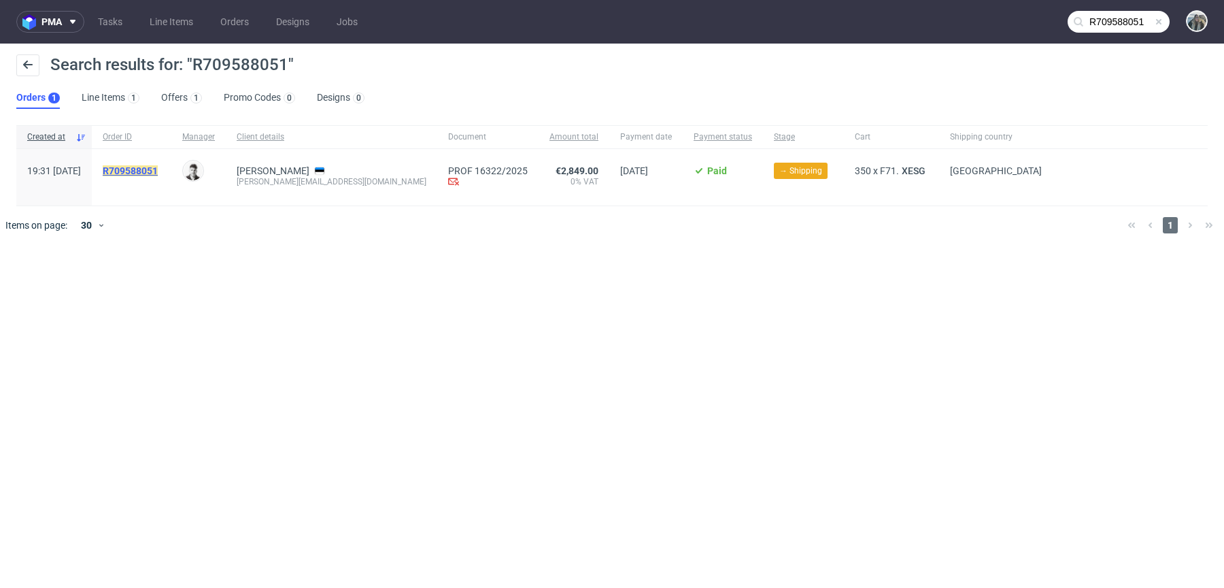
click at [158, 169] on mark "R709588051" at bounding box center [130, 170] width 55 height 11
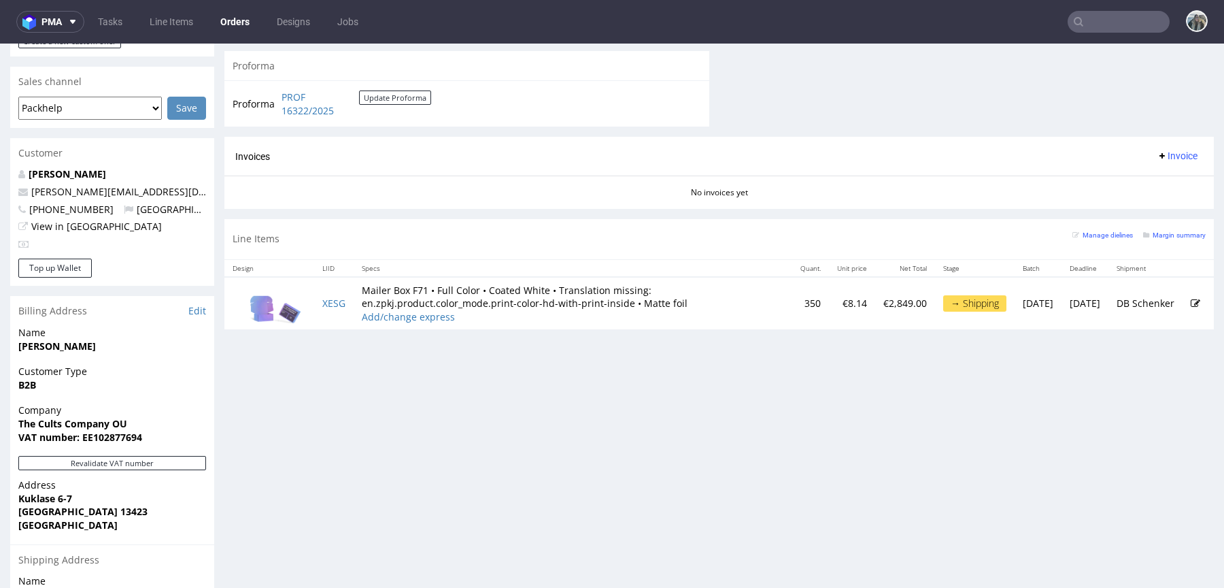
scroll to position [458, 0]
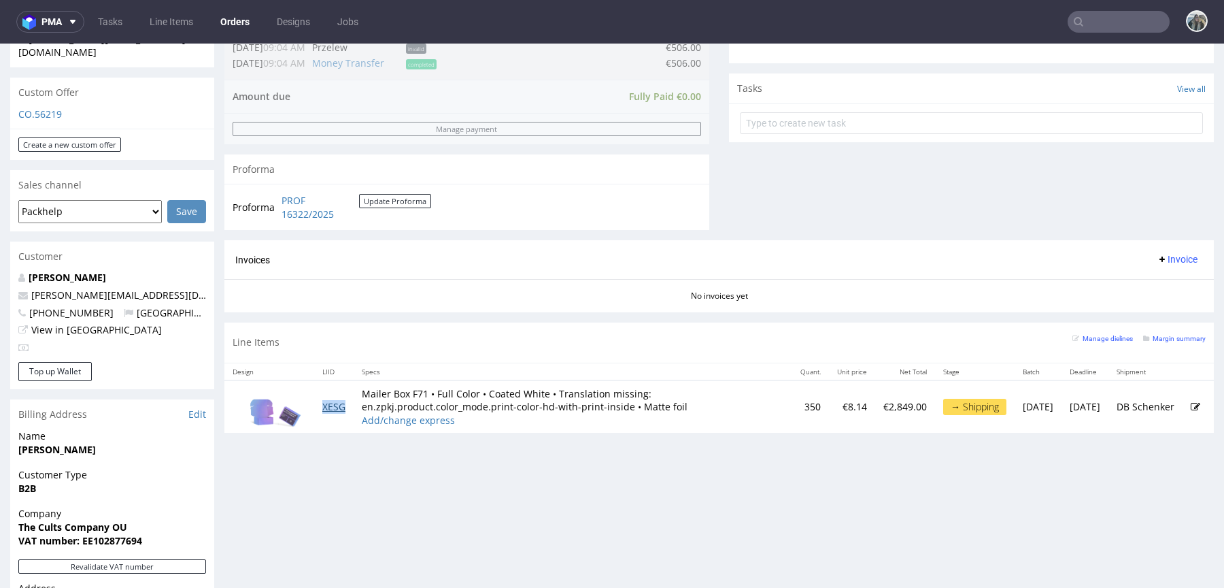
click at [339, 408] on link "XESG" at bounding box center [333, 406] width 23 height 13
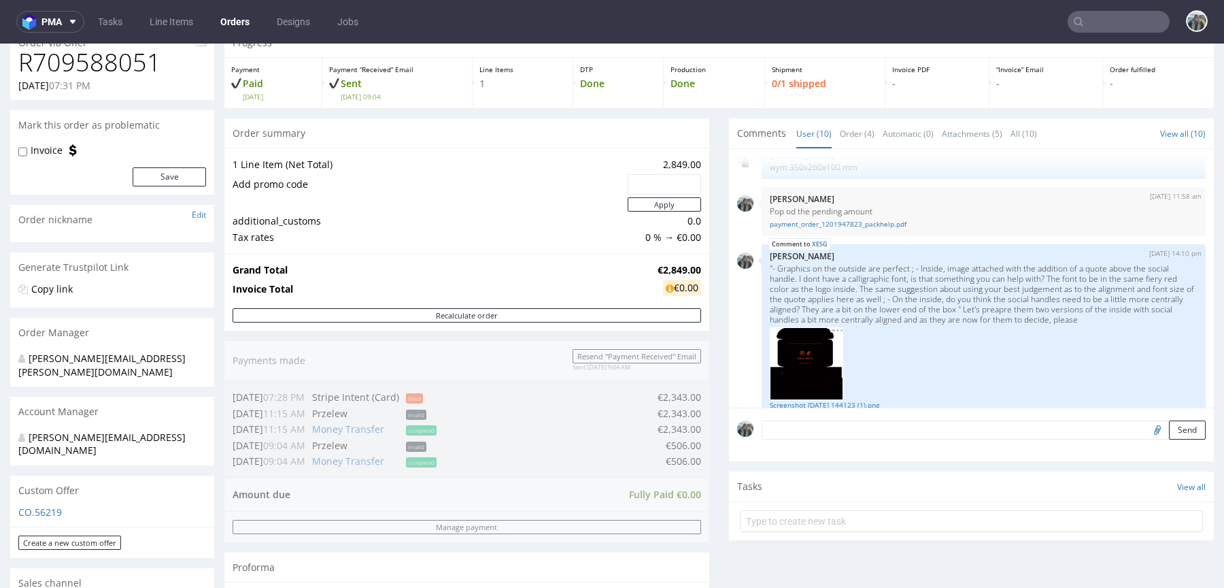
scroll to position [0, 0]
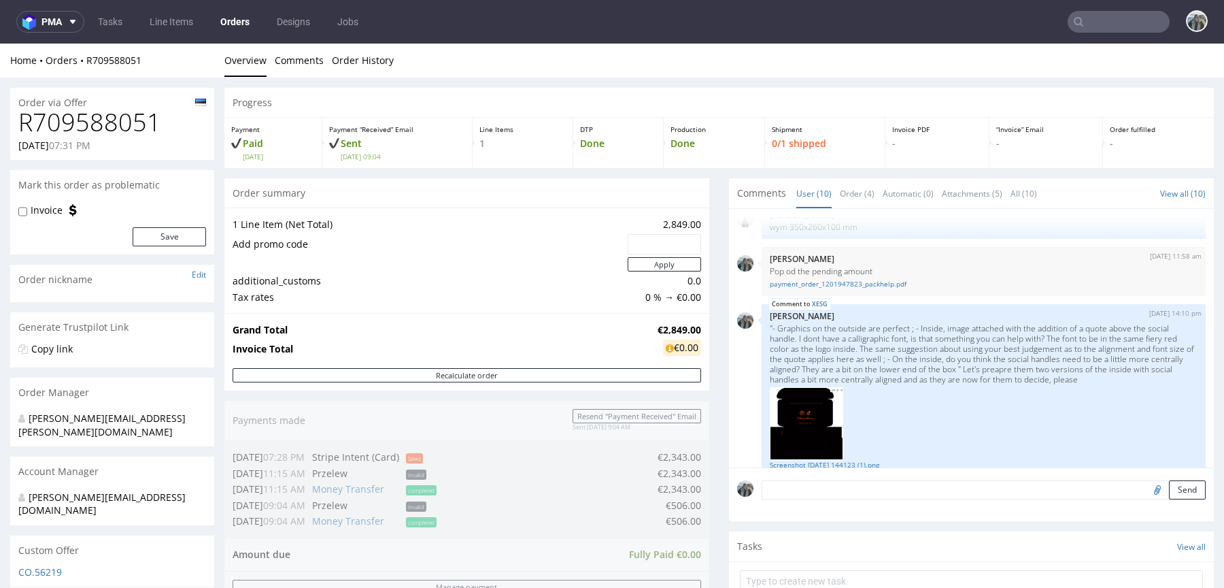
click at [104, 127] on h1 "R709588051" at bounding box center [112, 122] width 188 height 27
copy h1 "R709588051"
drag, startPoint x: 158, startPoint y: 56, endPoint x: 84, endPoint y: 56, distance: 74.1
click at [85, 56] on div "Home Orders R709588051" at bounding box center [112, 61] width 204 height 14
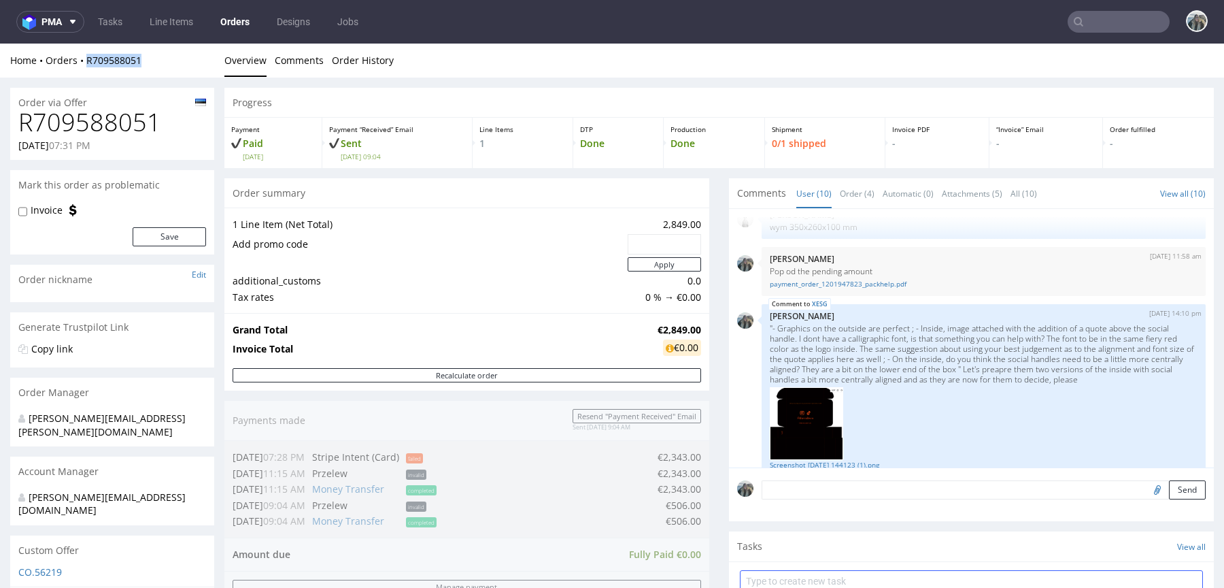
copy link "R709588051"
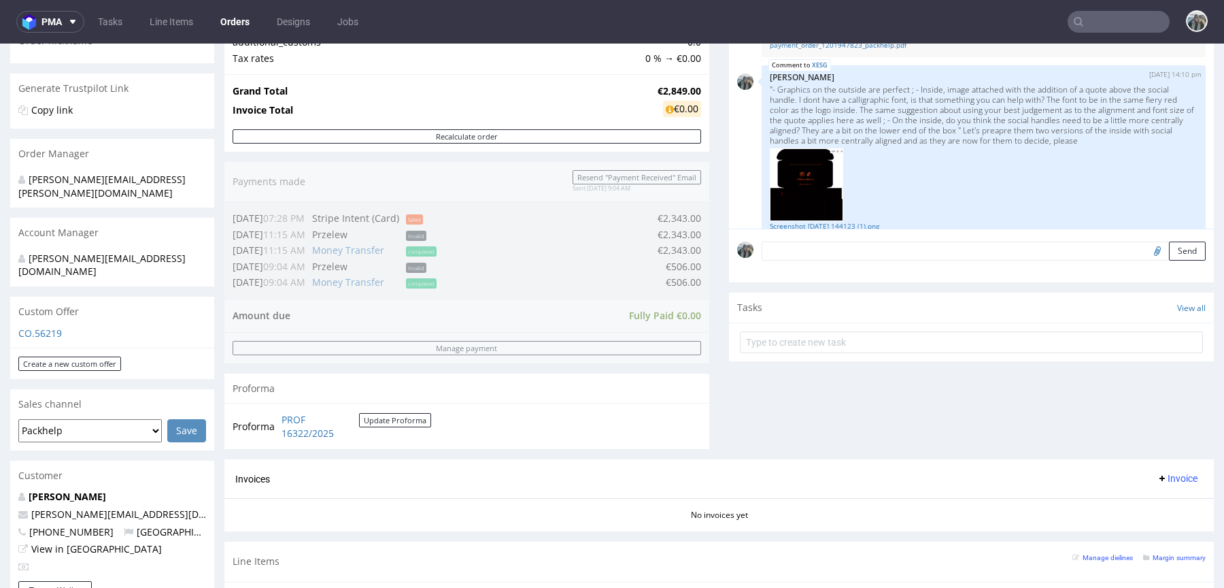
scroll to position [490, 0]
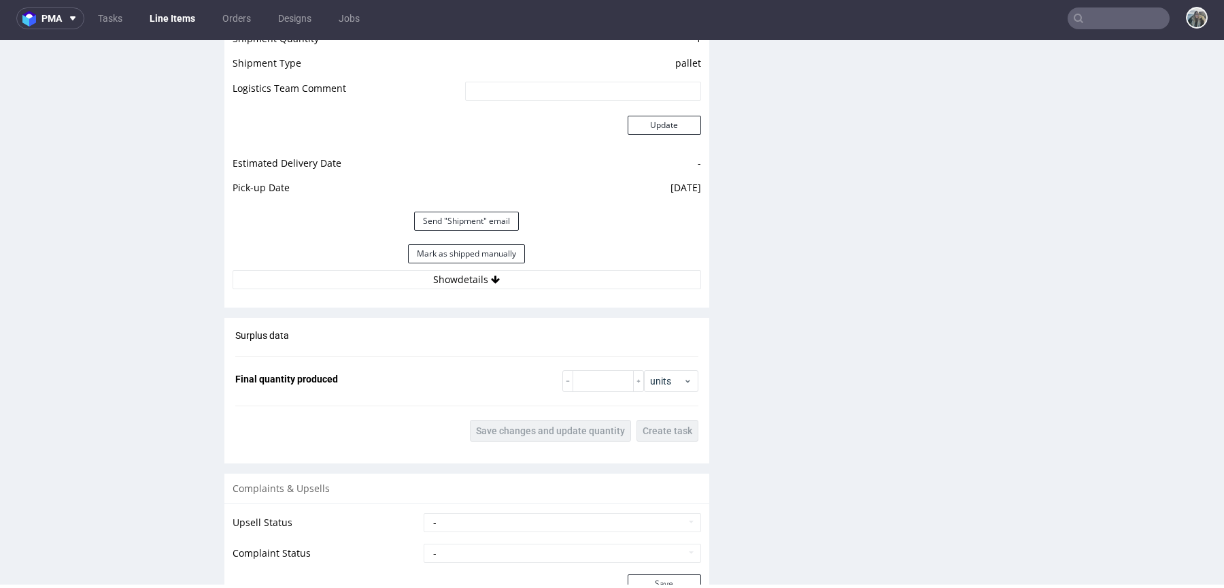
scroll to position [1929, 0]
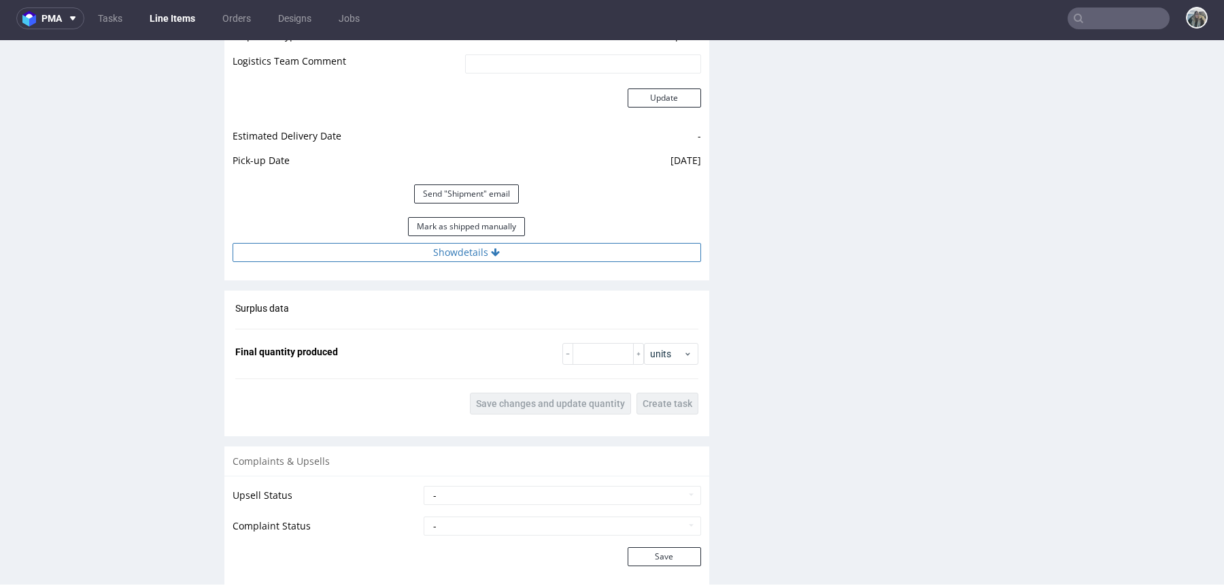
click at [467, 248] on button "Show details" at bounding box center [467, 252] width 469 height 19
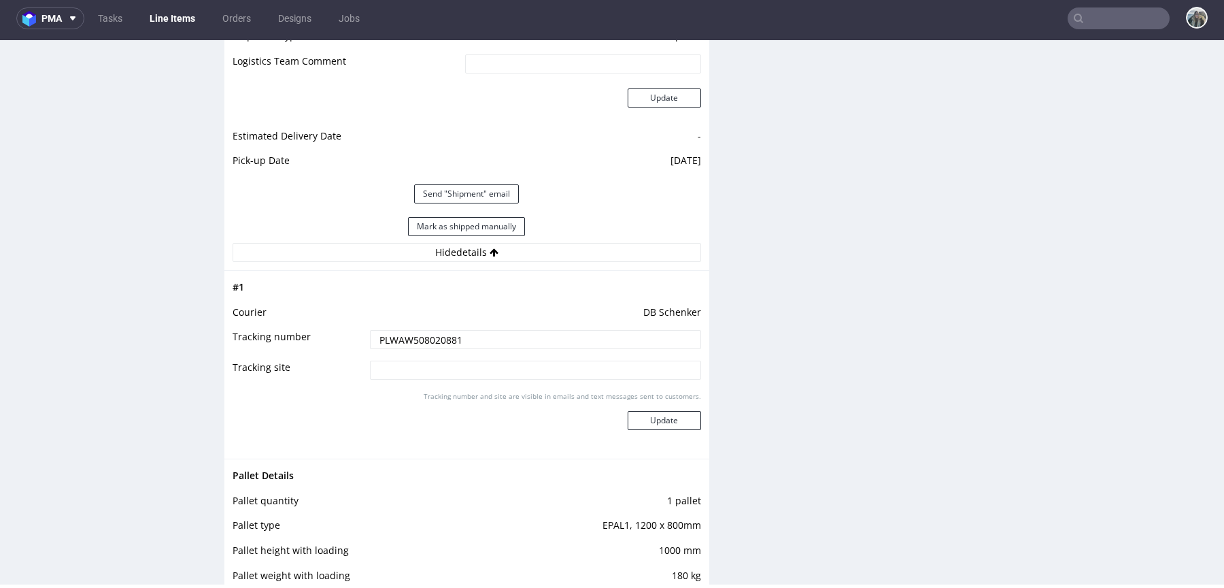
click at [423, 333] on input "PLWAW508020881" at bounding box center [535, 339] width 331 height 19
click at [1104, 12] on input "text" at bounding box center [1119, 18] width 102 height 22
paste input "R870733857"
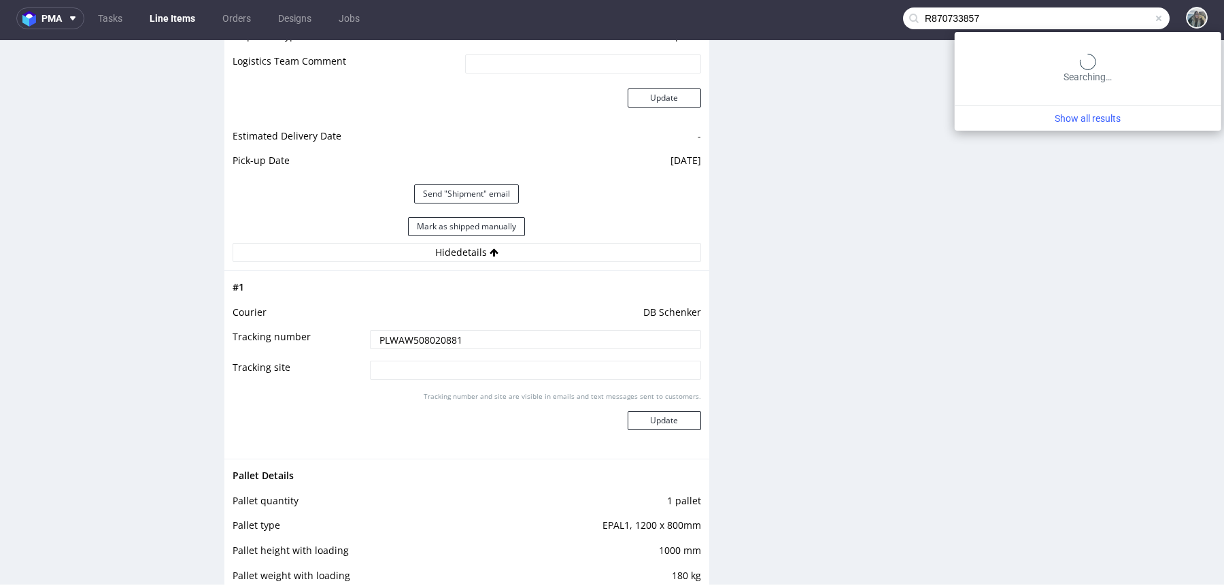
type input "R870733857"
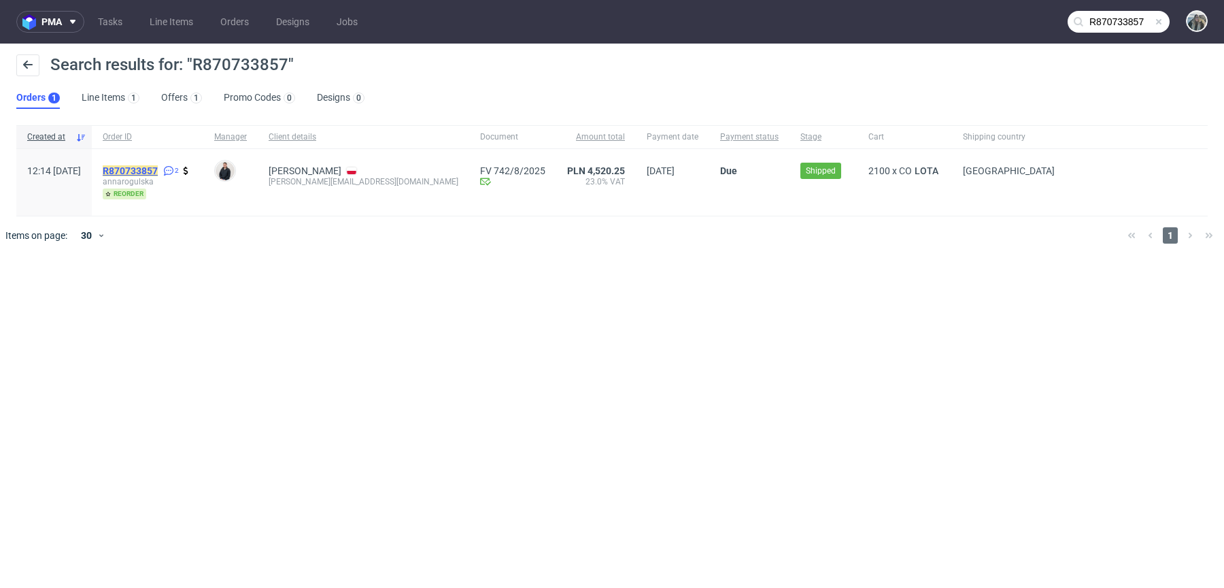
click at [156, 167] on mark "R870733857" at bounding box center [130, 170] width 55 height 11
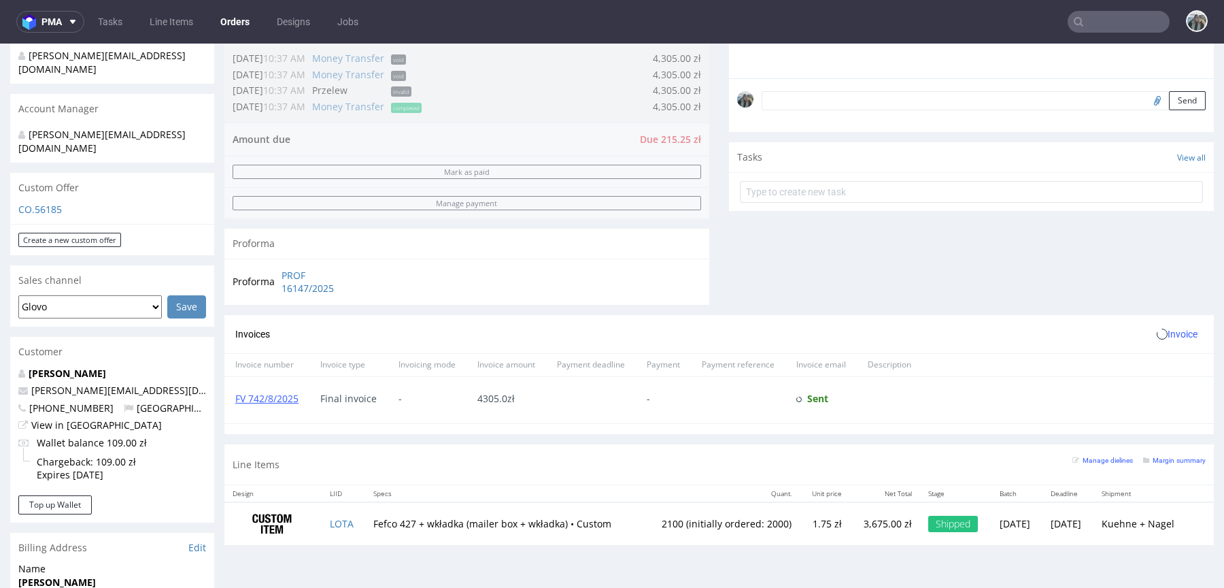
scroll to position [392, 0]
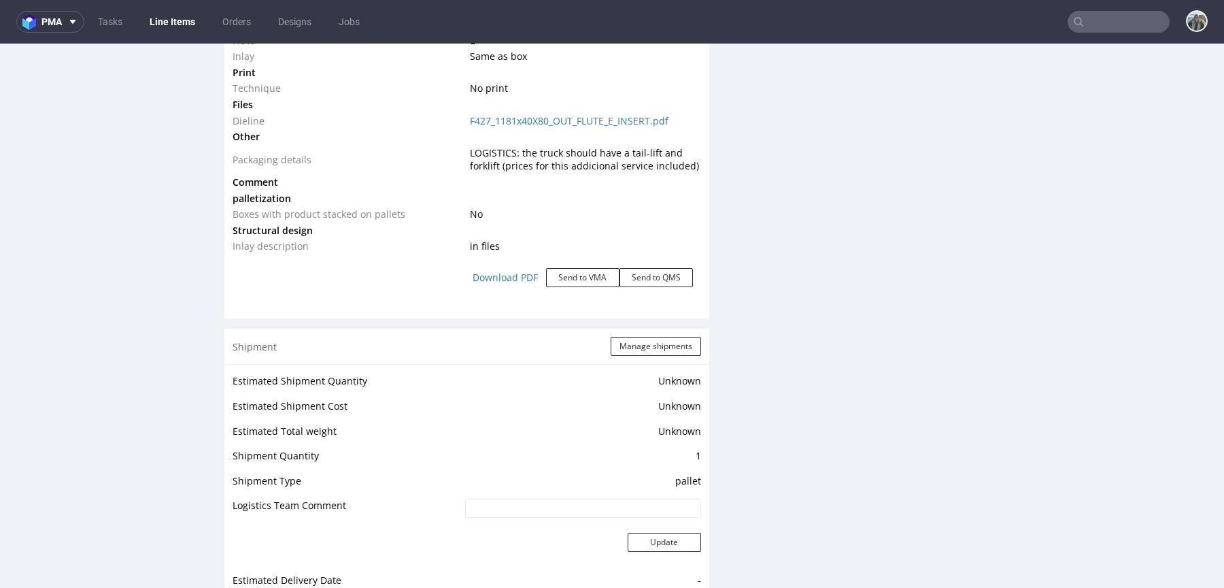
scroll to position [1651, 0]
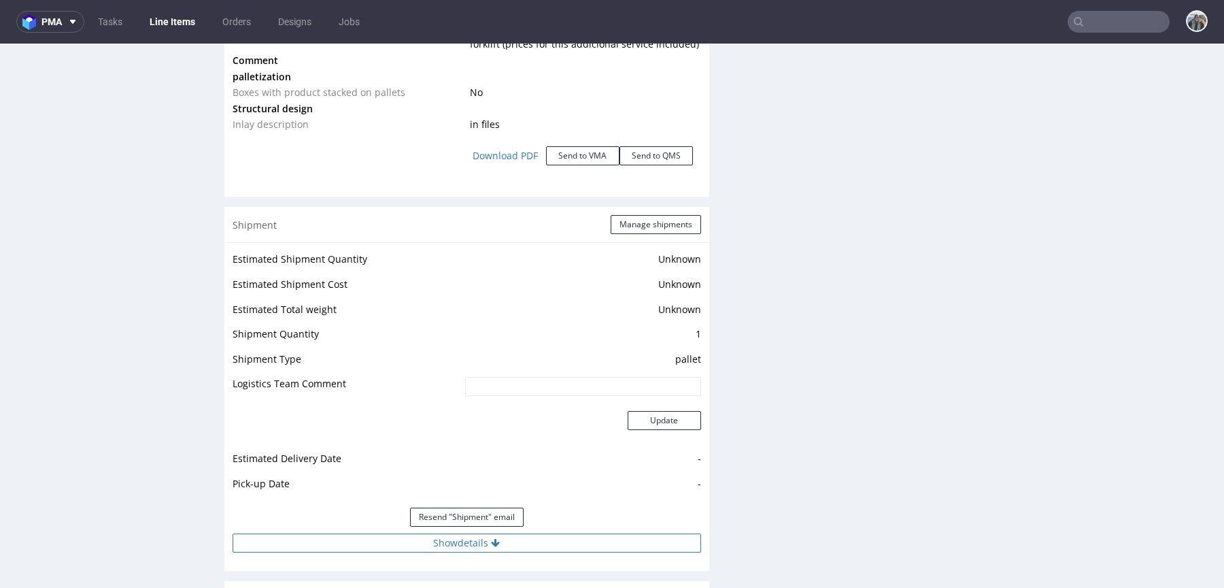
click at [442, 537] on button "Show details" at bounding box center [467, 542] width 469 height 19
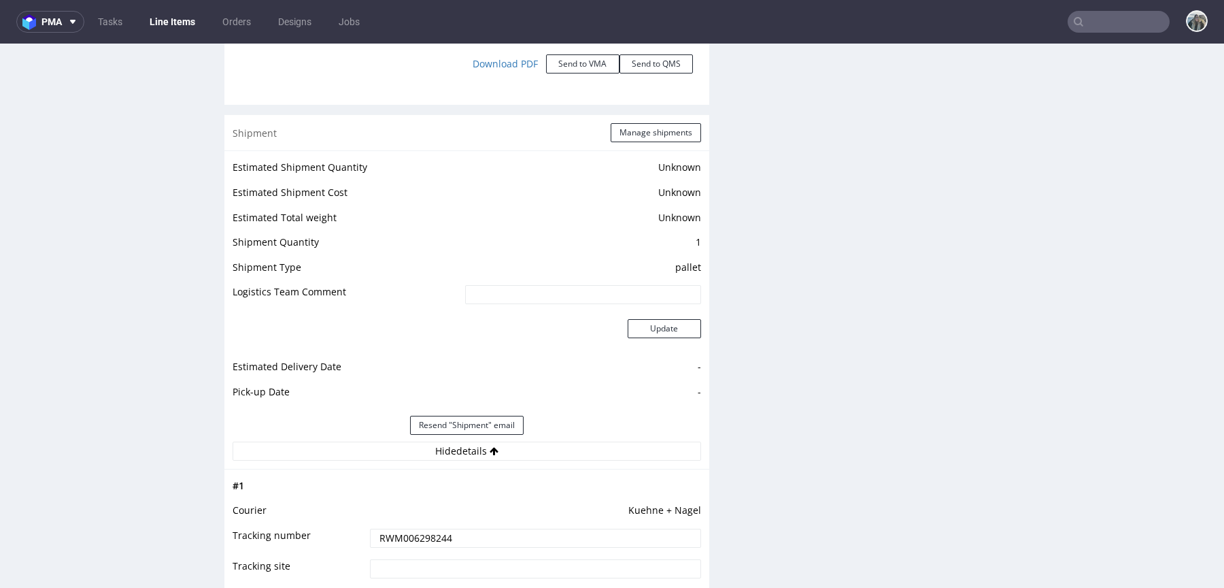
click at [435, 539] on input "RWM006298244" at bounding box center [535, 537] width 331 height 19
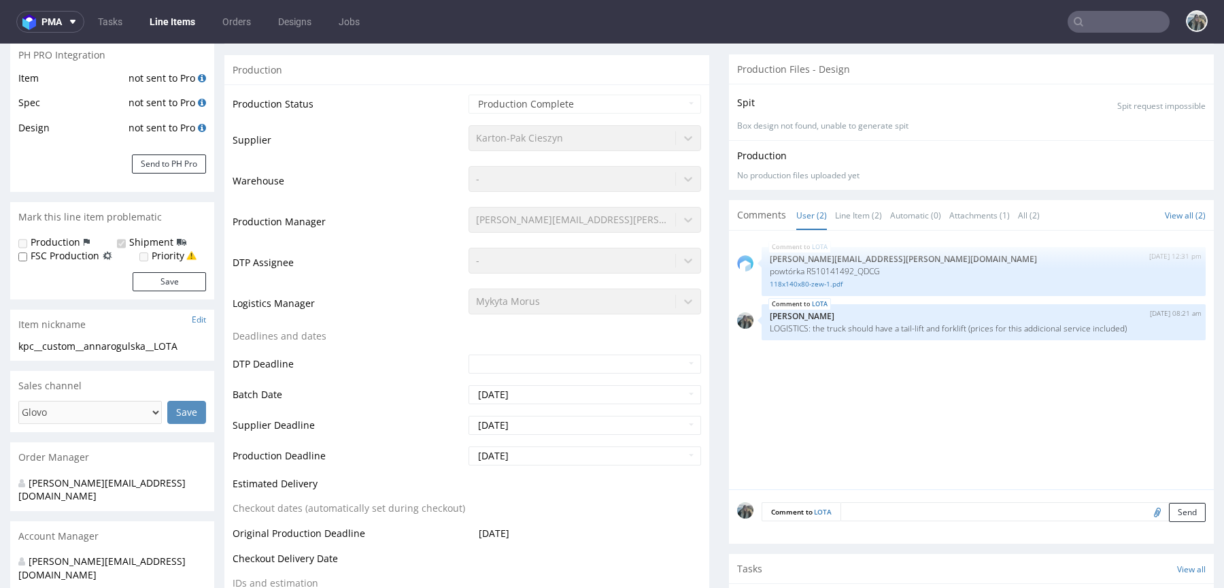
scroll to position [0, 0]
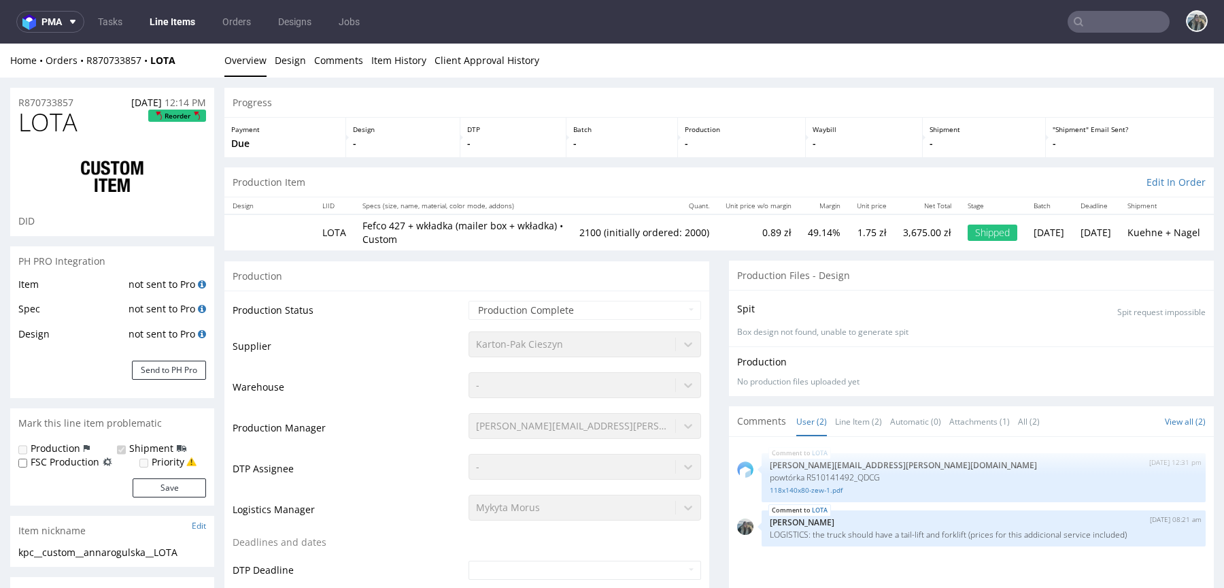
click at [65, 93] on div "R870733857 18.07.2025 12:14 PM" at bounding box center [112, 99] width 204 height 22
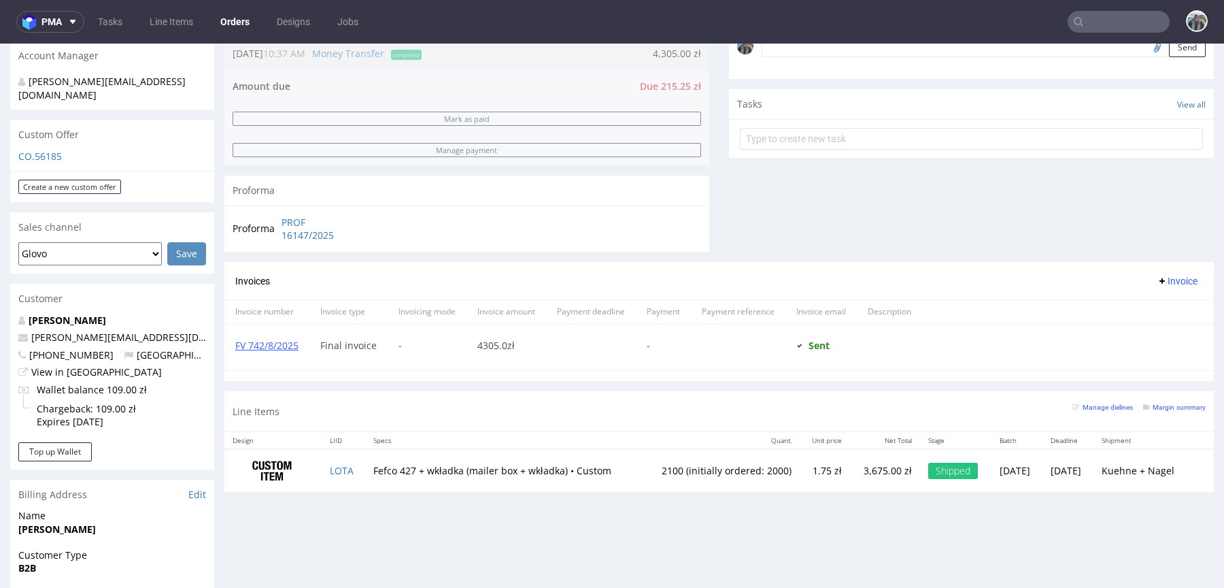
scroll to position [492, 0]
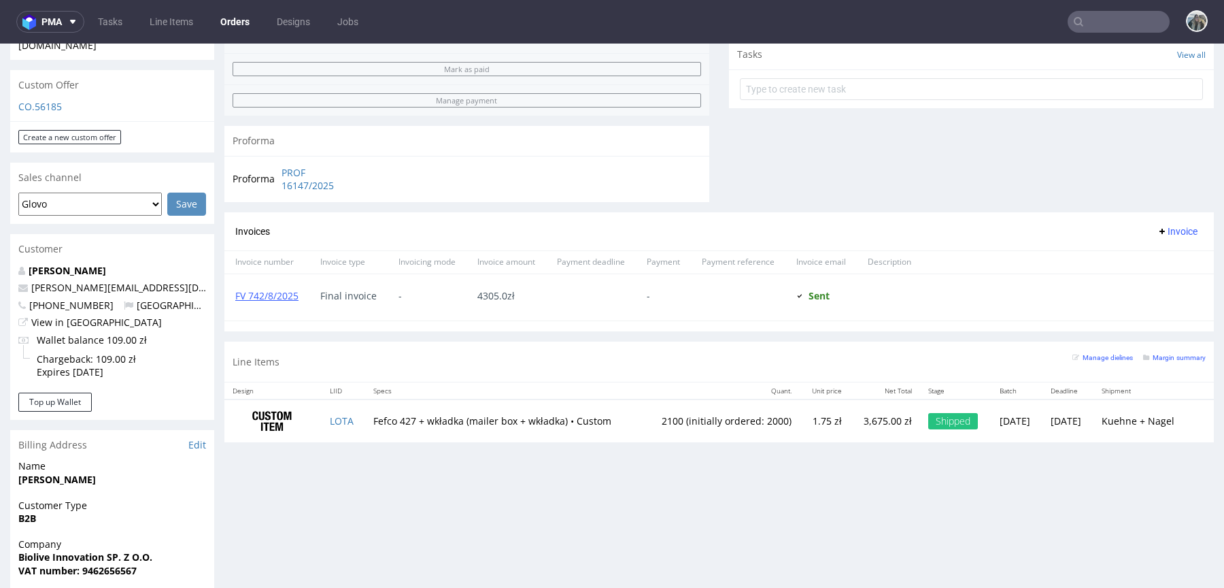
drag, startPoint x: 628, startPoint y: 421, endPoint x: 772, endPoint y: 421, distance: 144.2
click at [772, 421] on tr "LOTA Fefco 427 + wkładka (mailer box + wkładka) • Custom 2100 (initially ordere…" at bounding box center [719, 420] width 990 height 43
copy td "2100 (initially ordered: 2000)"
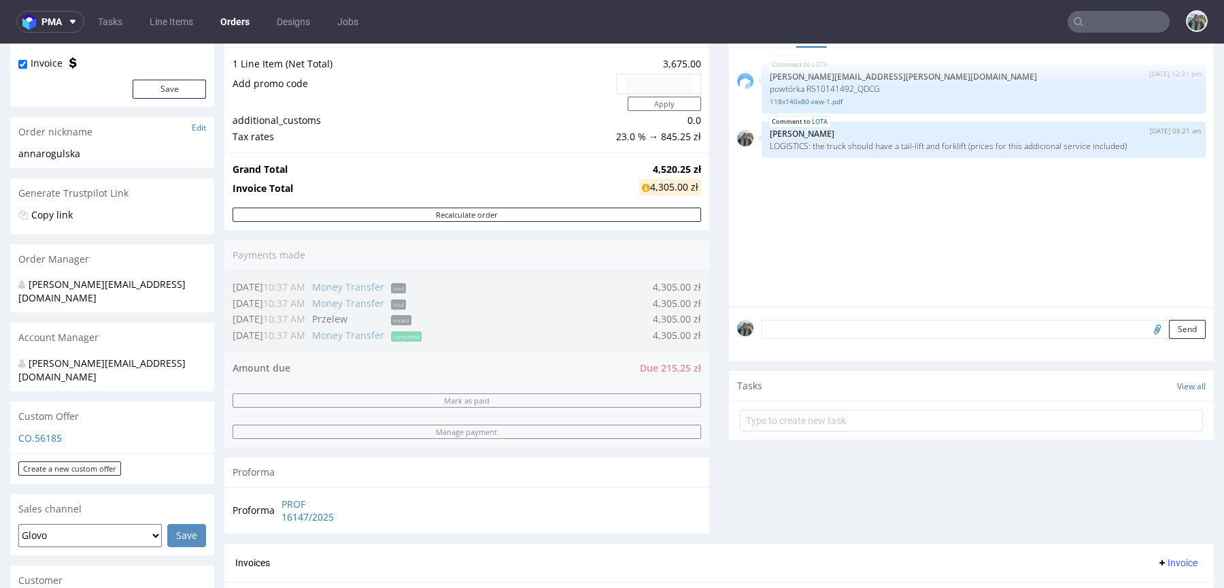
scroll to position [0, 0]
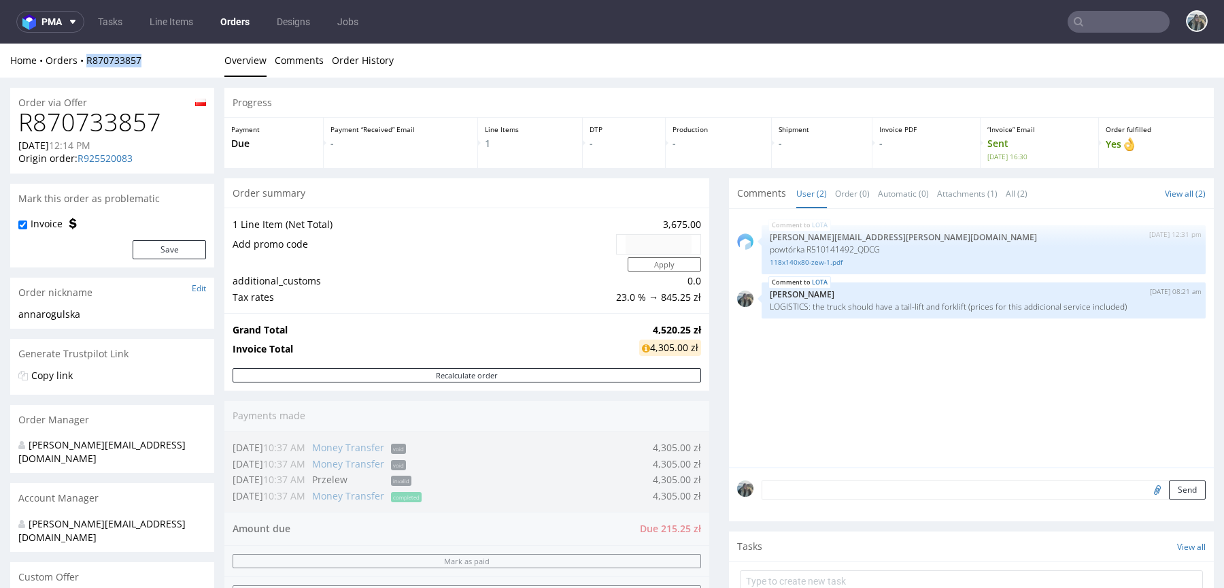
drag, startPoint x: 150, startPoint y: 68, endPoint x: 82, endPoint y: 52, distance: 69.8
click at [83, 54] on div "Home Orders R870733857 Overview Comments Order History" at bounding box center [612, 61] width 1224 height 34
copy link "R870733857"
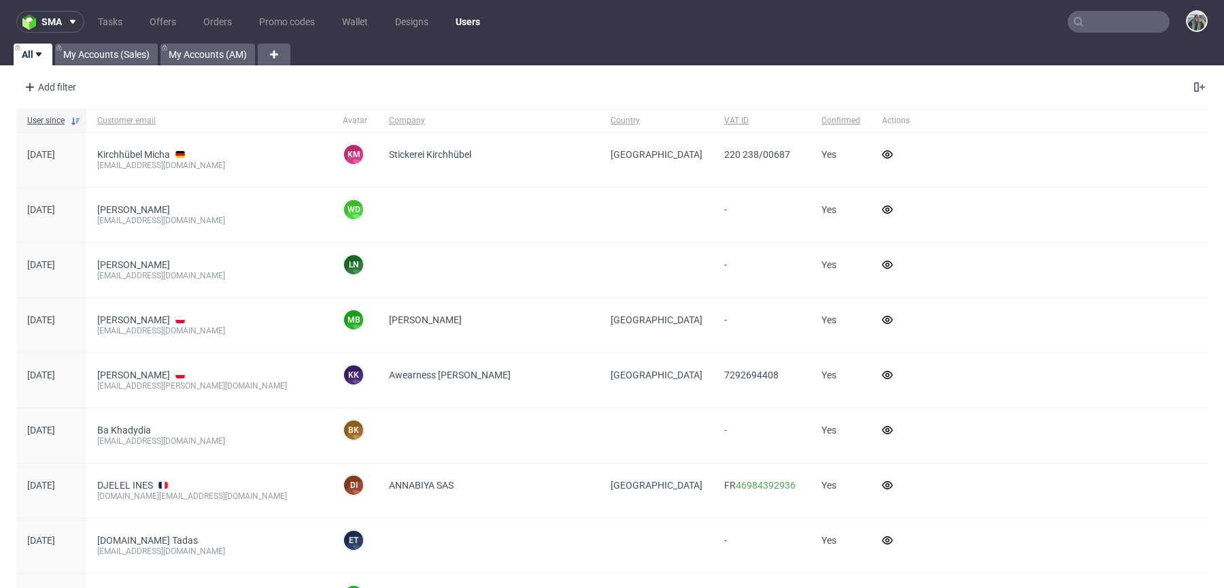
click at [1081, 10] on nav "sma Tasks Offers Orders Promo codes Wallet Designs Users" at bounding box center [612, 22] width 1224 height 44
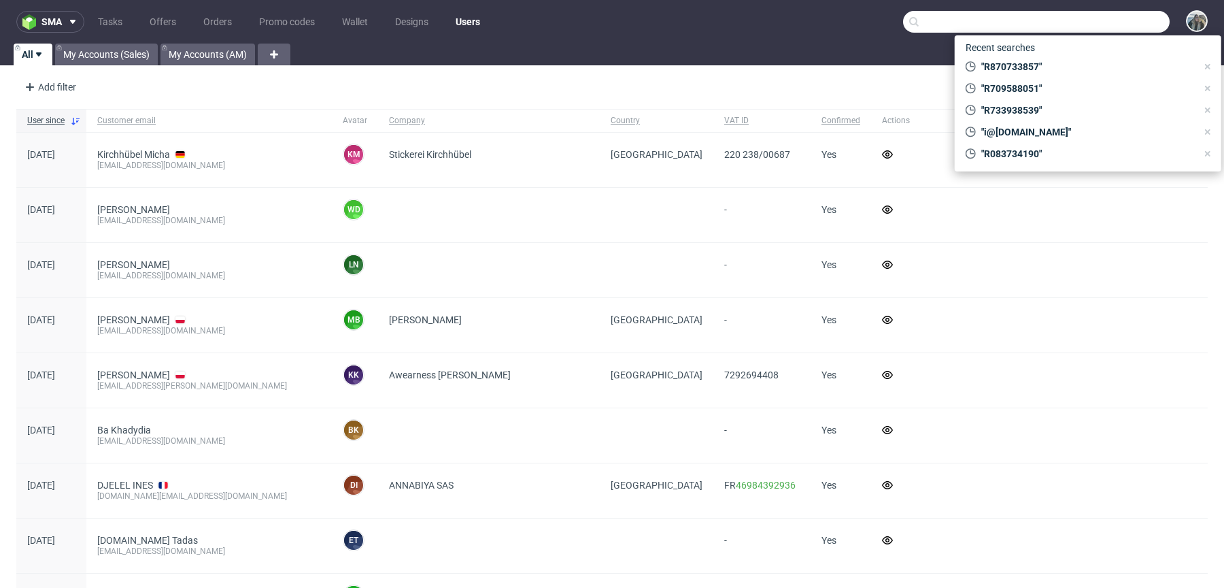
click at [1088, 18] on input "text" at bounding box center [1036, 22] width 267 height 22
paste input "R079150289"
type input "R079150289"
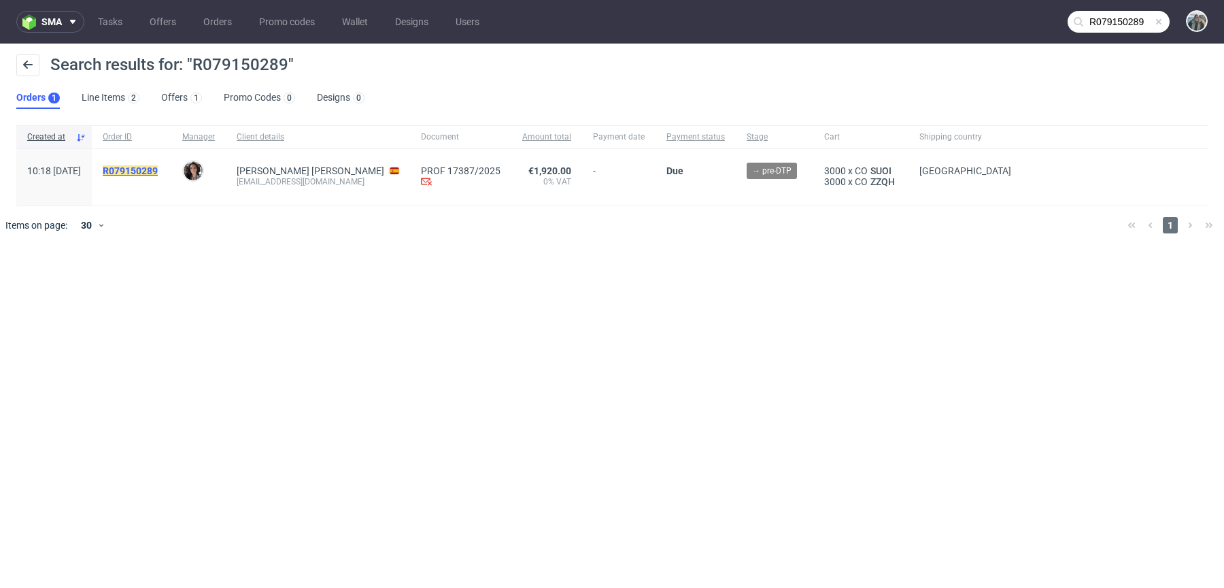
click at [158, 169] on mark "R079150289" at bounding box center [130, 170] width 55 height 11
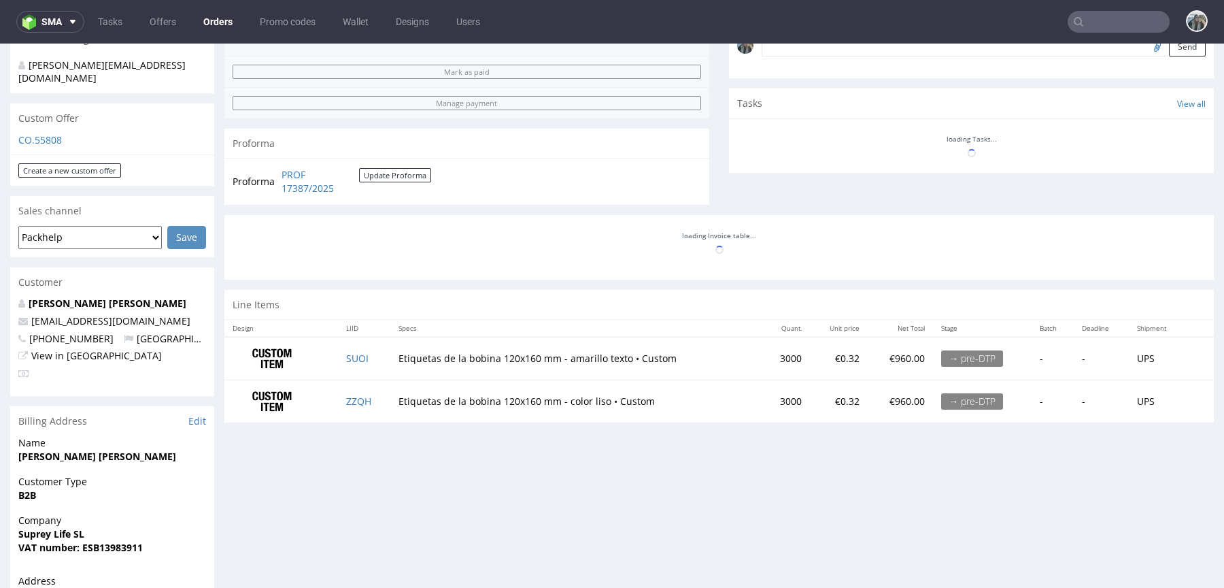
scroll to position [155, 0]
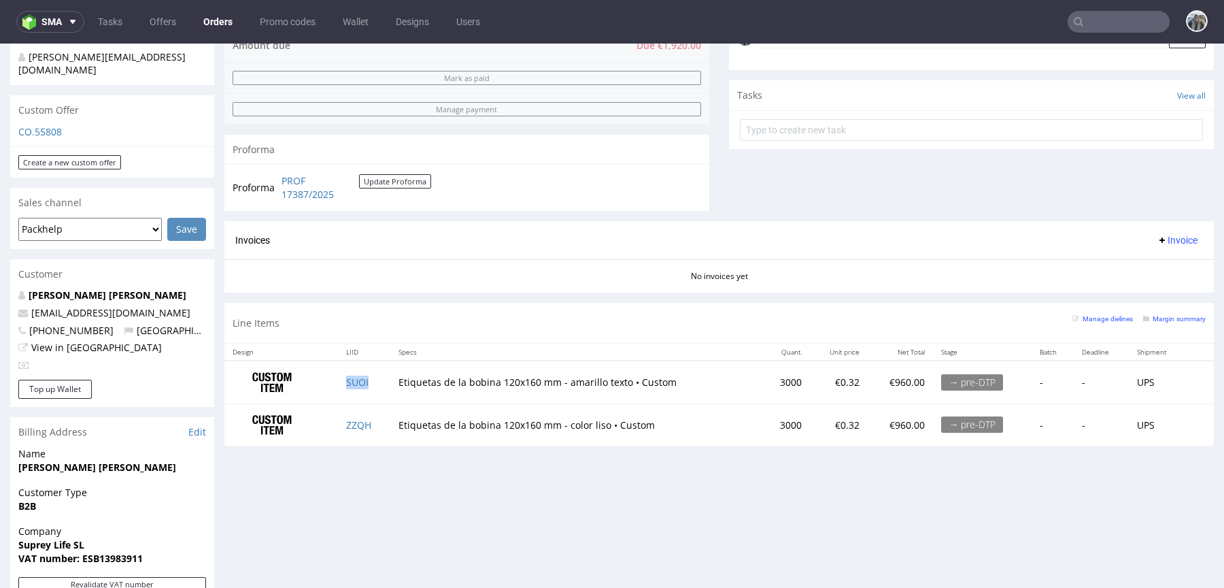
click at [380, 380] on td "SUOI" at bounding box center [364, 381] width 52 height 43
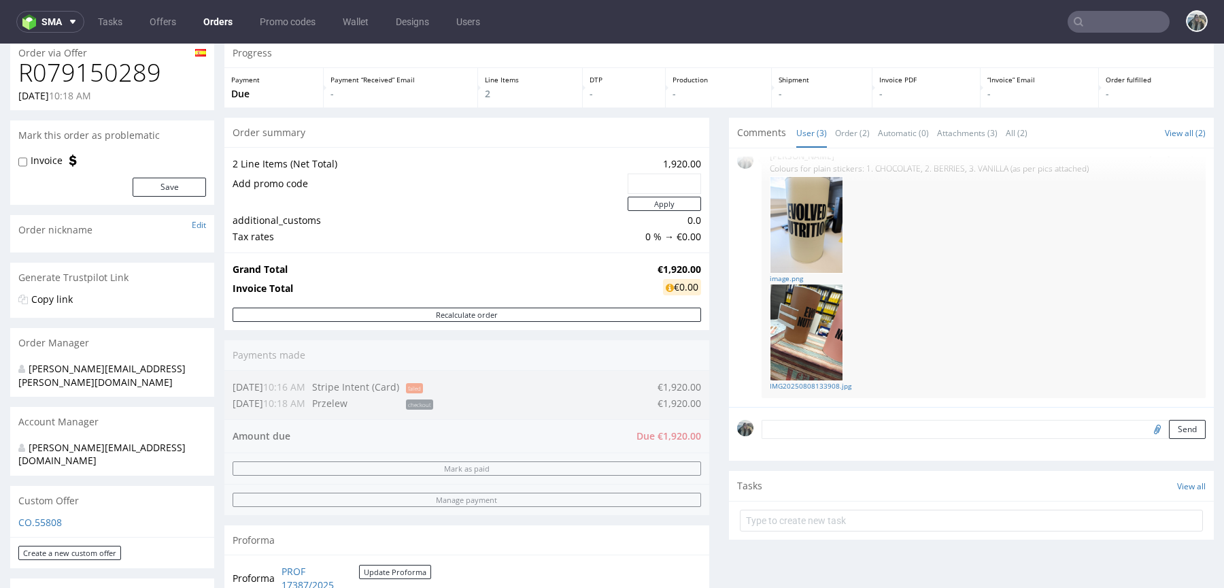
scroll to position [0, 0]
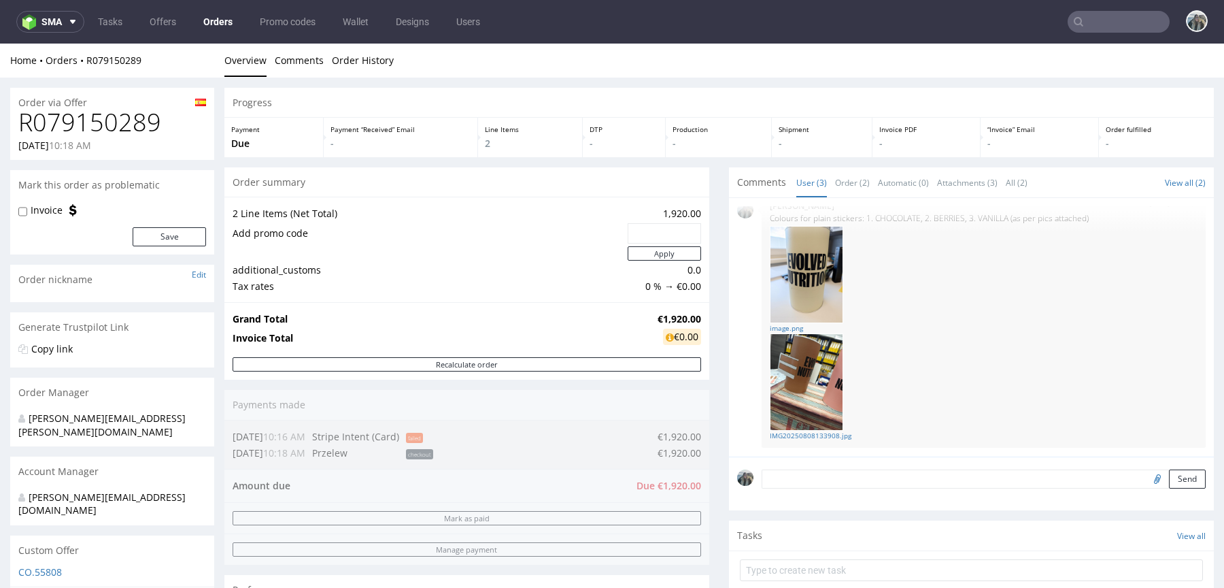
click at [100, 109] on h1 "R079150289" at bounding box center [112, 122] width 188 height 27
copy h1 "R079150289"
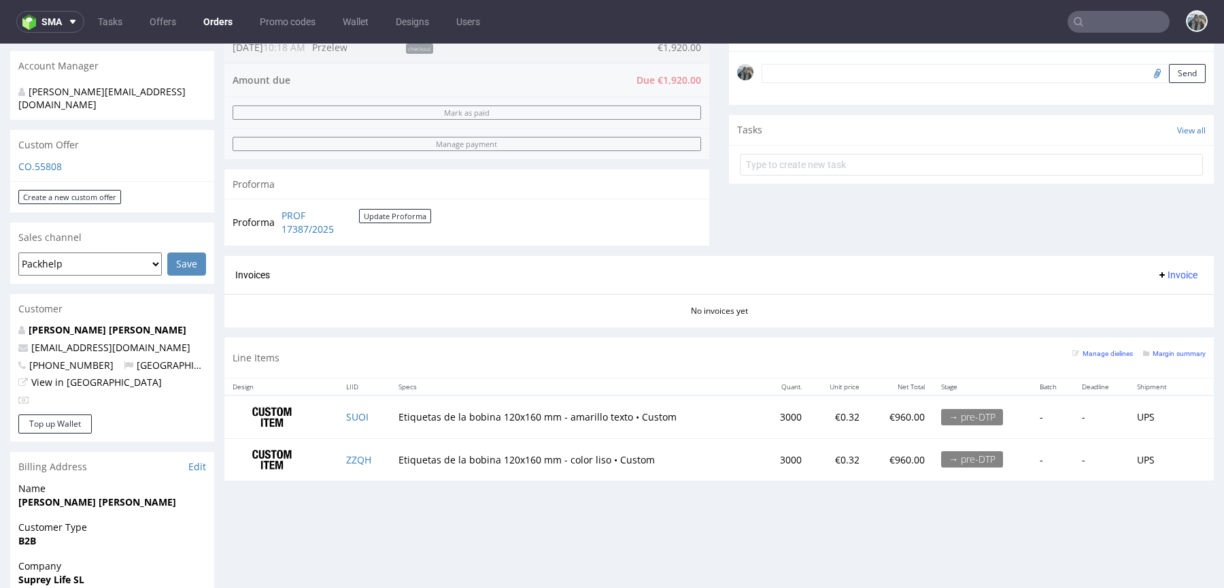
scroll to position [376, 0]
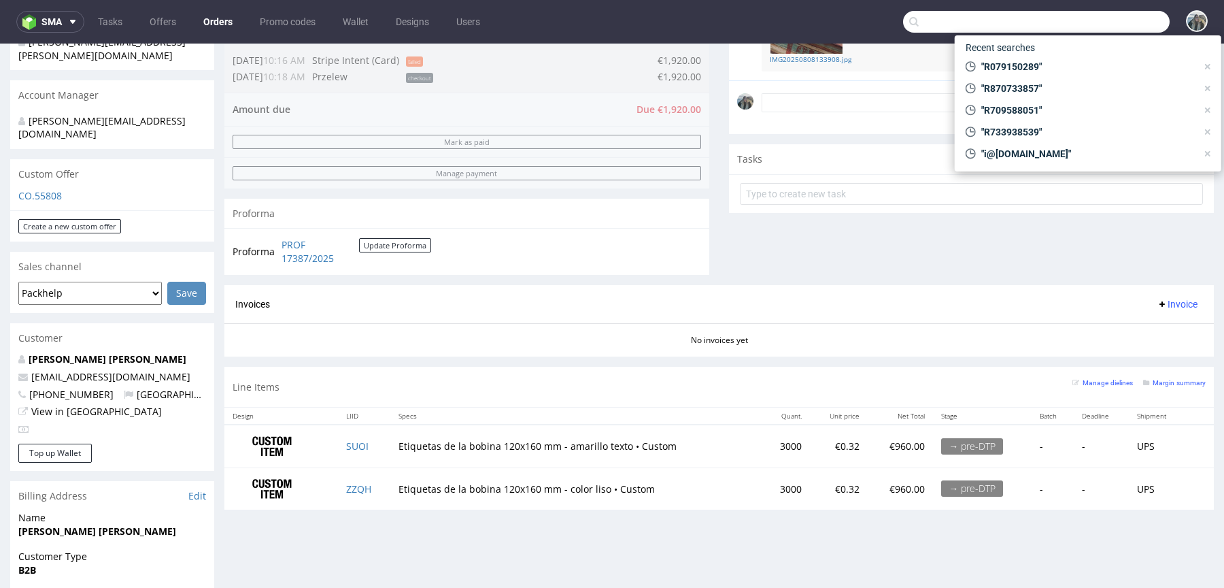
click at [1092, 16] on input "text" at bounding box center [1036, 22] width 267 height 22
paste input "R830459063"
type input "R830459063"
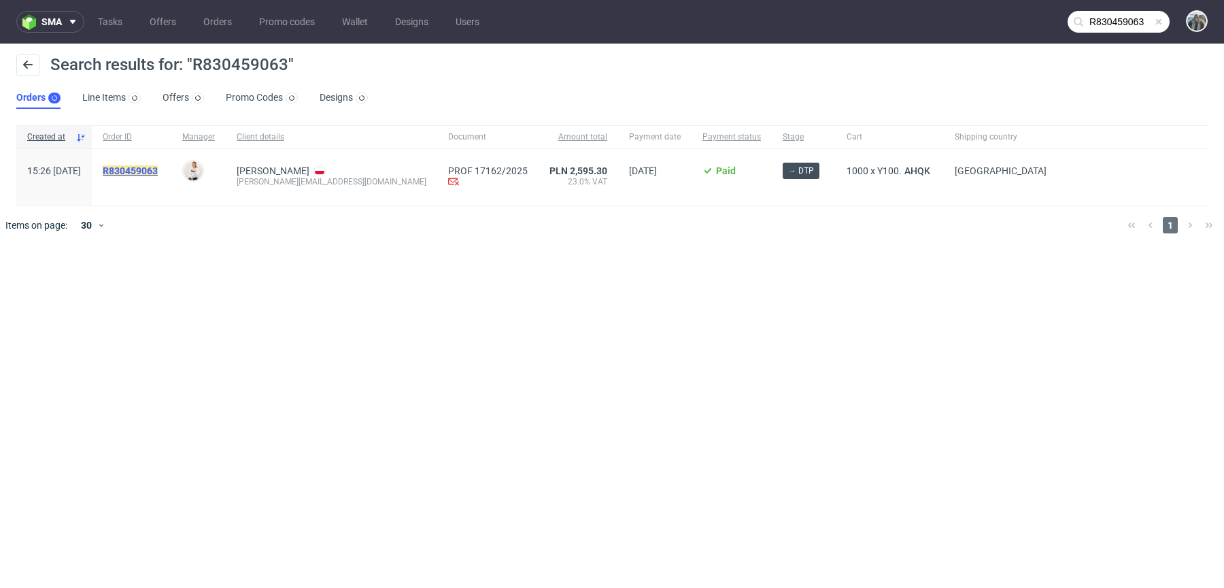
click at [158, 168] on mark "R830459063" at bounding box center [130, 170] width 55 height 11
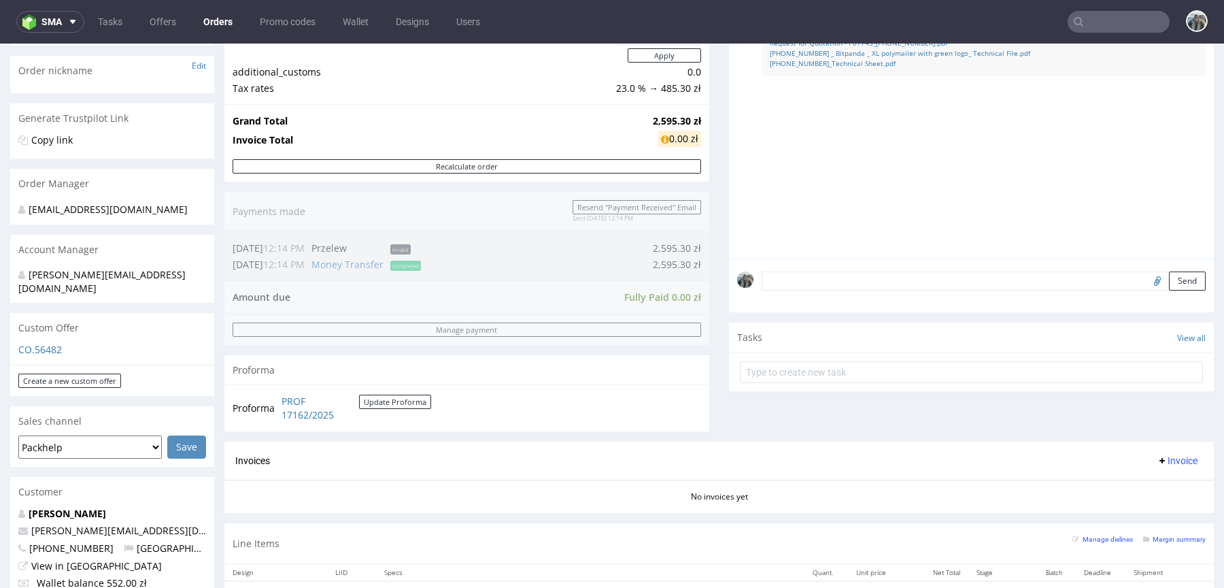
scroll to position [417, 0]
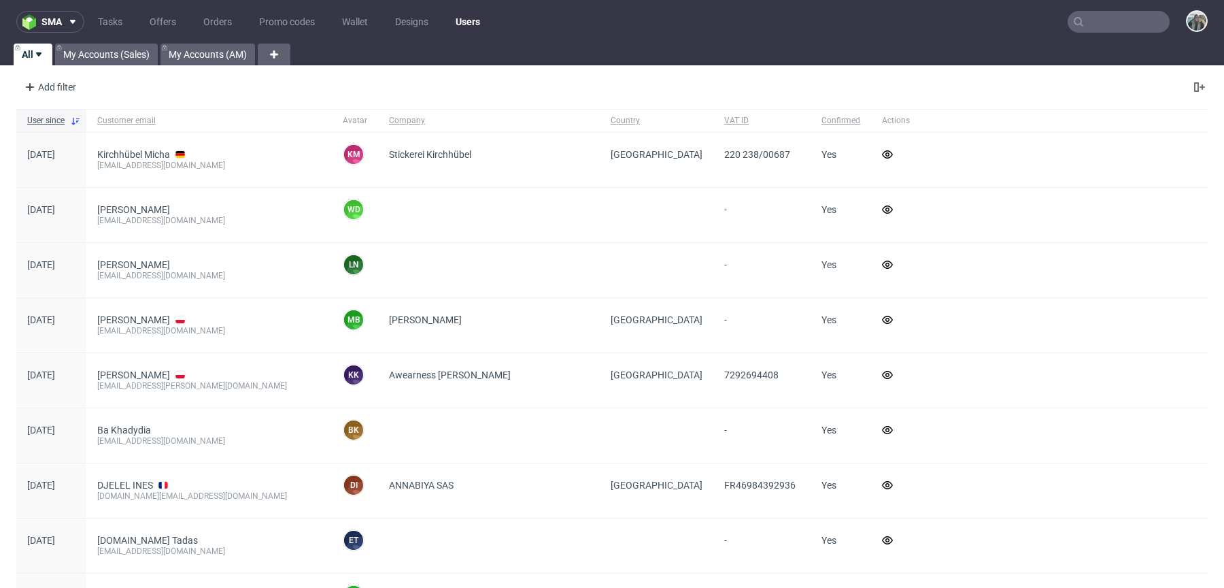
click at [1095, 27] on input "text" at bounding box center [1119, 22] width 102 height 22
paste input "raylo"
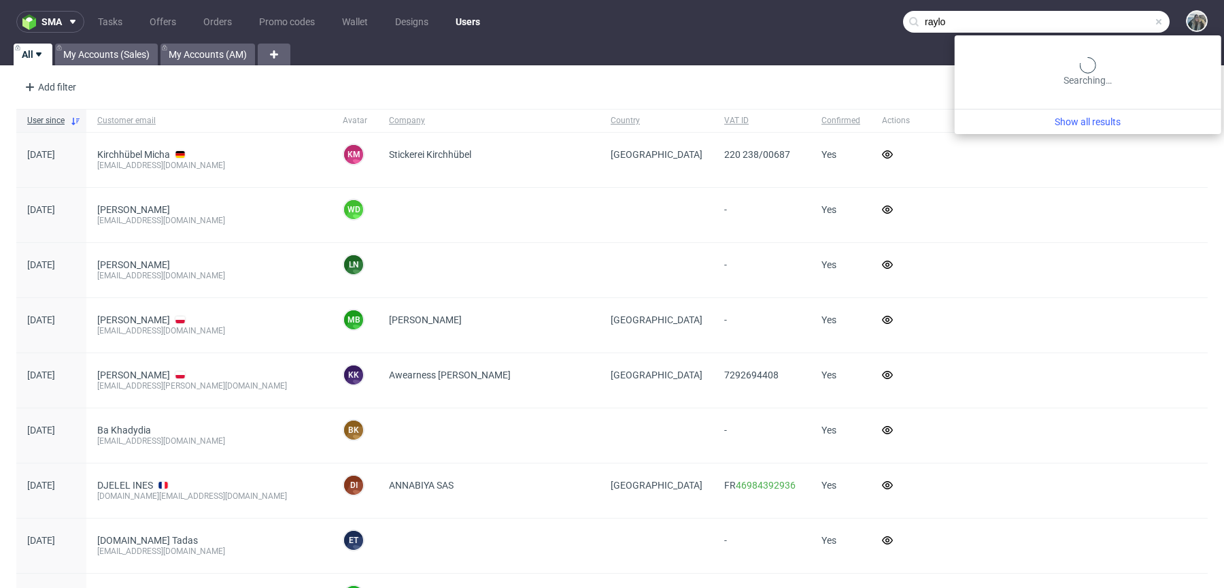
type input "raylo"
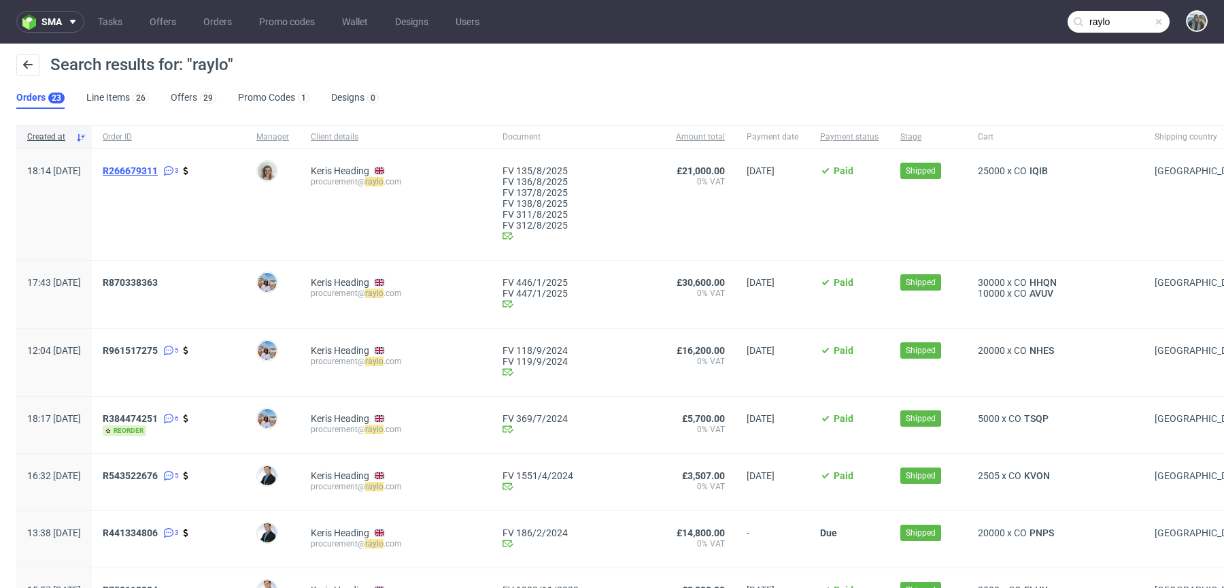
click at [158, 173] on span "R266679311" at bounding box center [130, 170] width 55 height 11
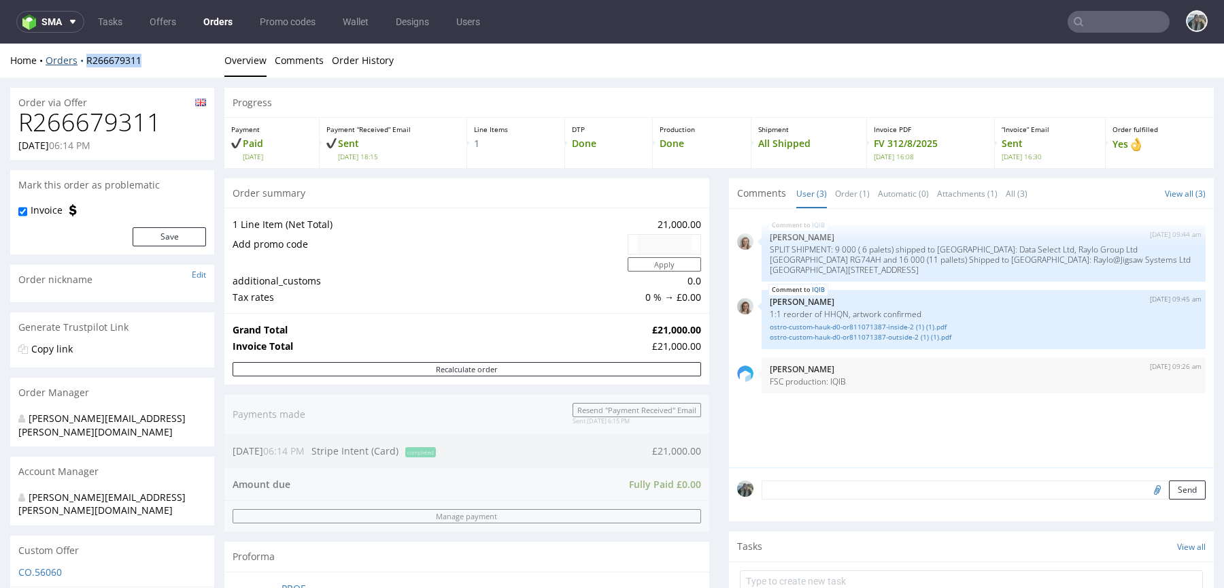
drag, startPoint x: 98, startPoint y: 68, endPoint x: 84, endPoint y: 60, distance: 16.4
click at [82, 61] on div "Home Orders R266679311 Overview Comments Order History" at bounding box center [612, 61] width 1224 height 34
copy link "R266679311"
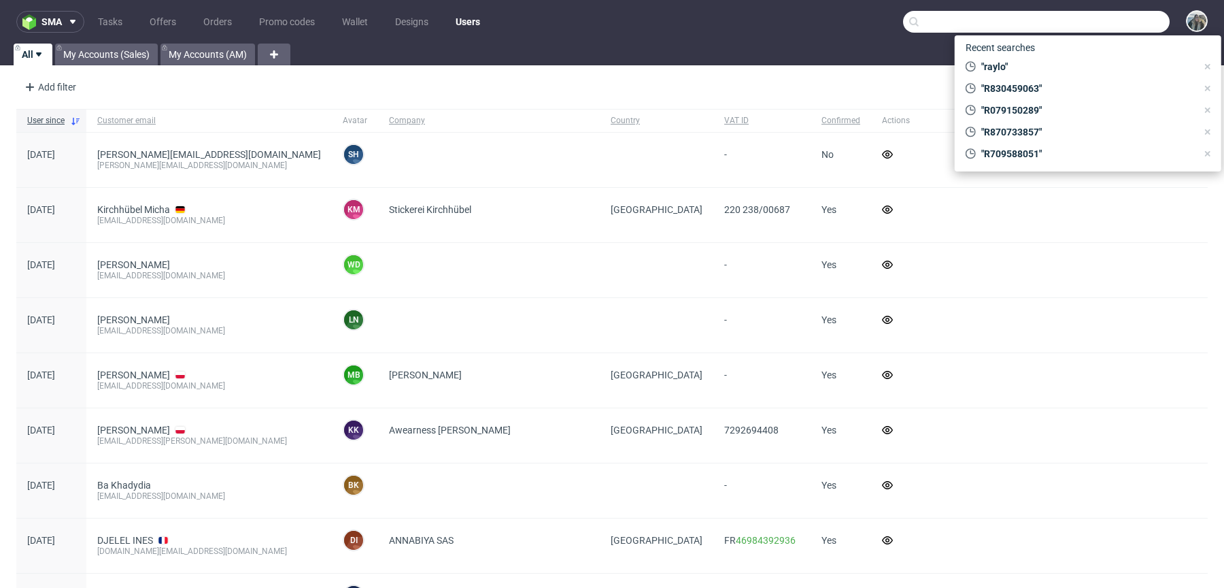
click at [1079, 14] on input "text" at bounding box center [1036, 22] width 267 height 22
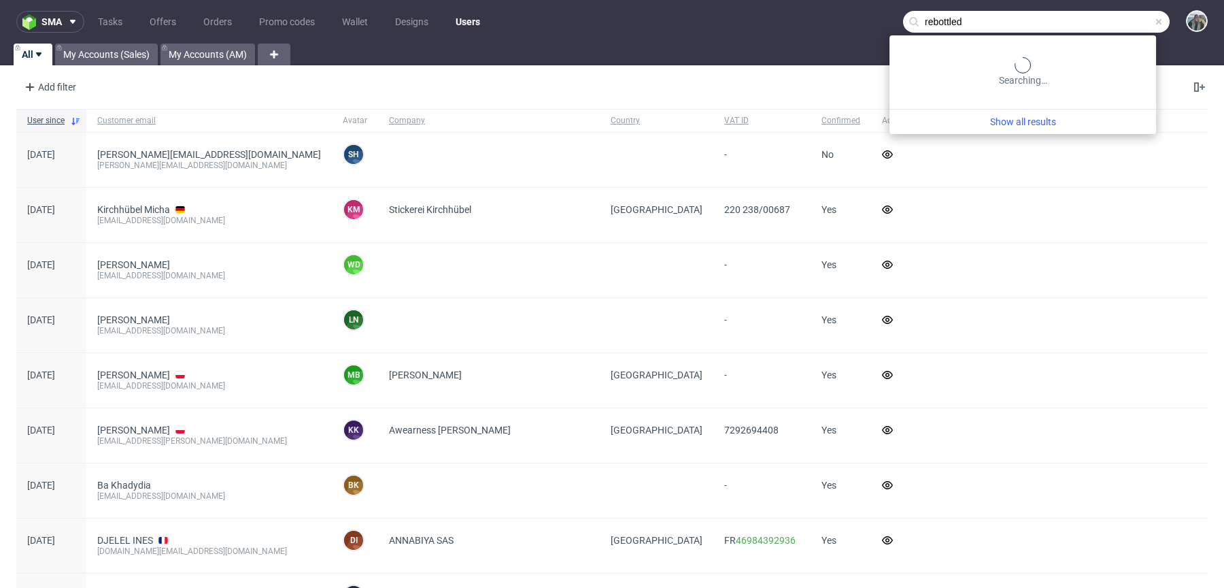
type input "rebottled"
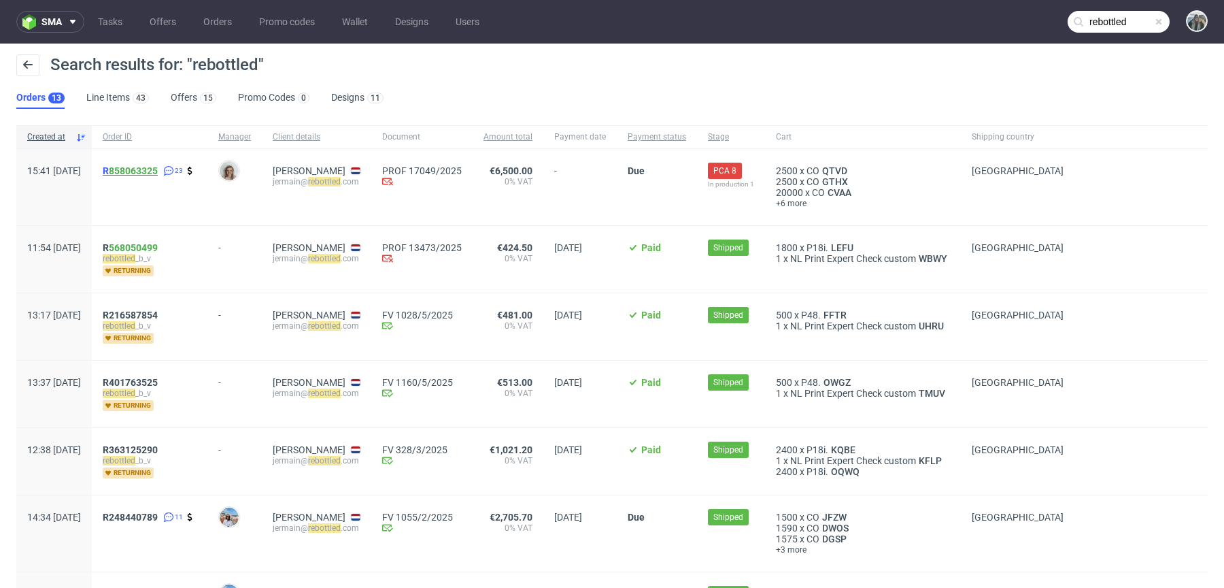
click at [146, 170] on span "R 858063325" at bounding box center [130, 170] width 55 height 11
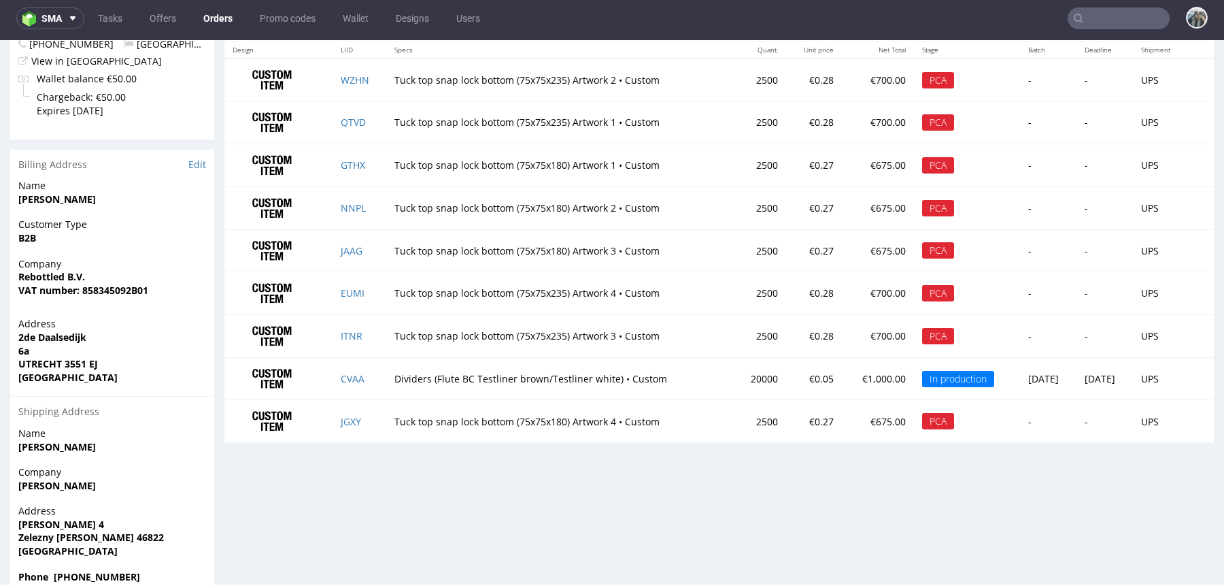
scroll to position [981, 0]
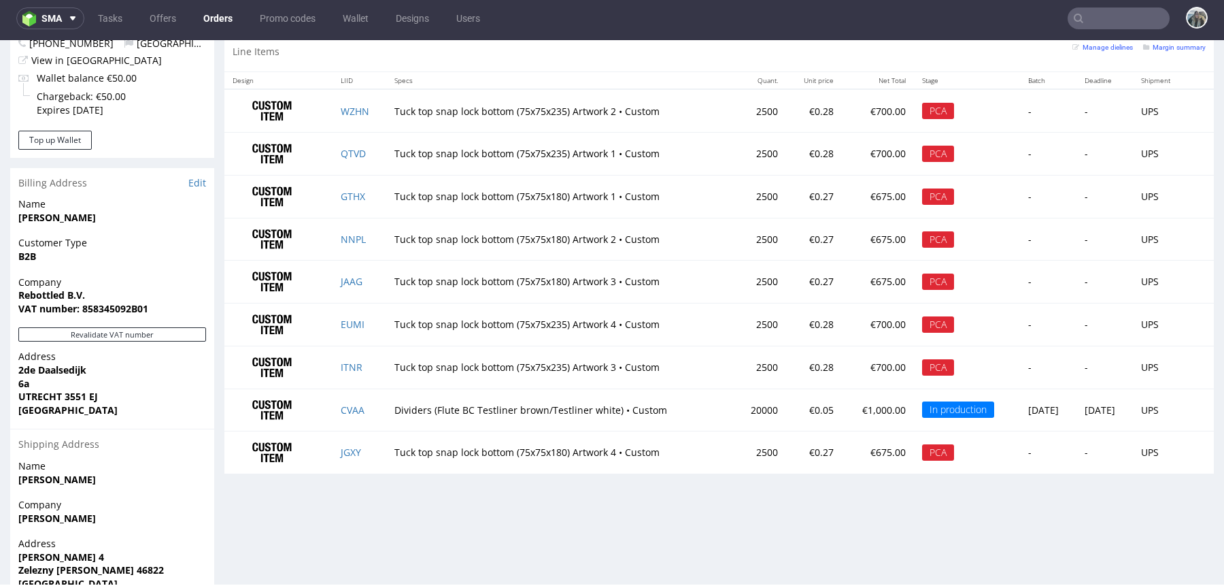
type input "rebottled"
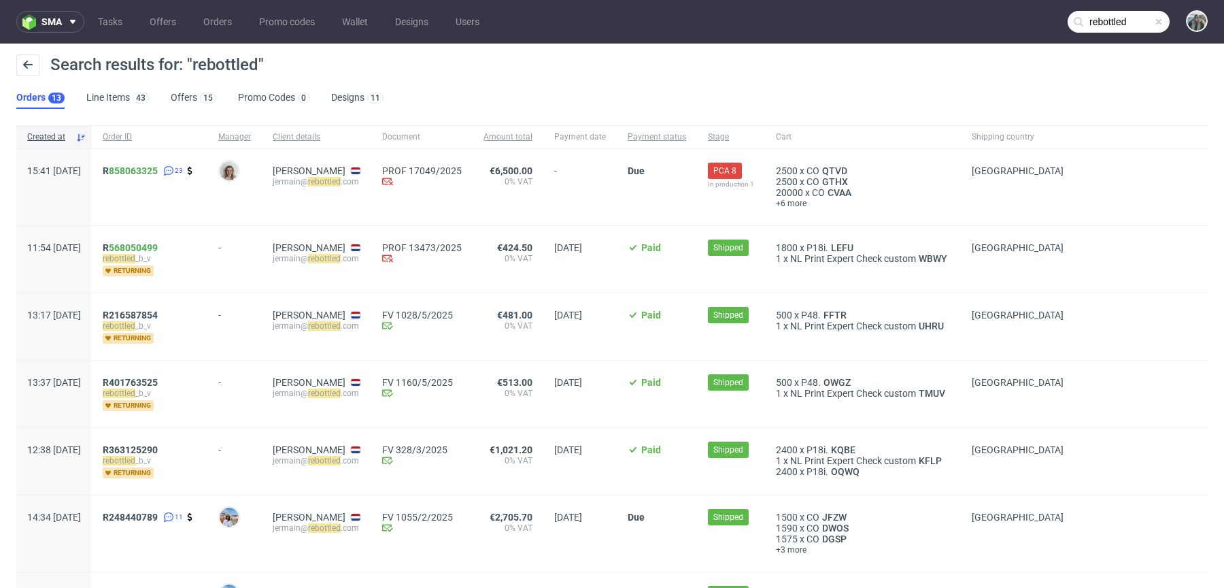
click at [144, 173] on div "R 858063325 23" at bounding box center [150, 187] width 116 height 76
click at [146, 171] on span "R 858063325" at bounding box center [130, 170] width 55 height 11
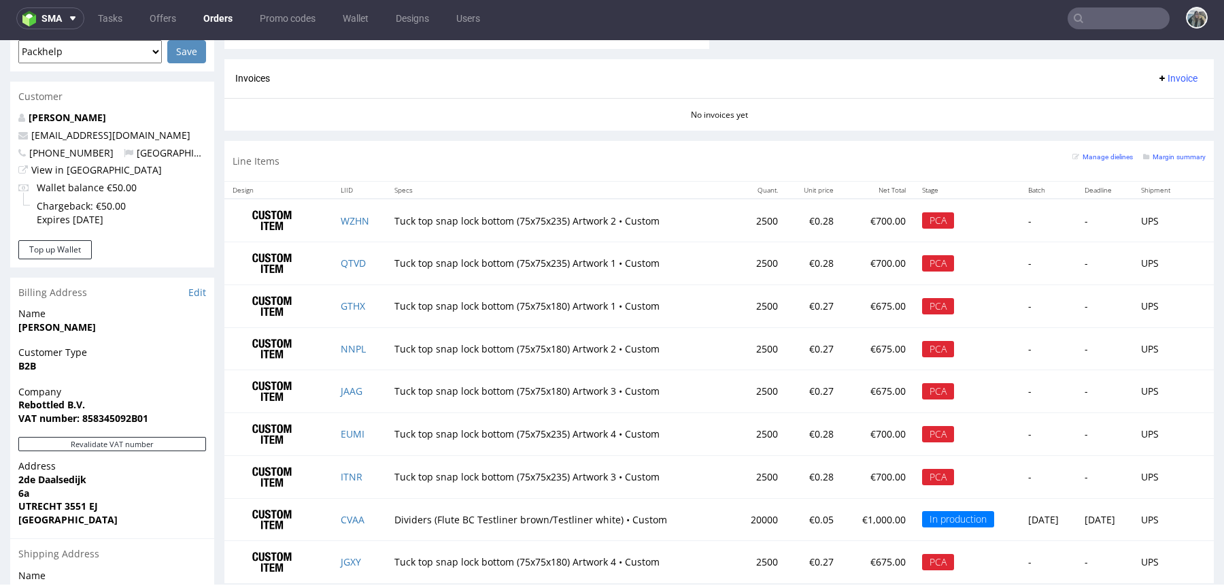
scroll to position [656, 0]
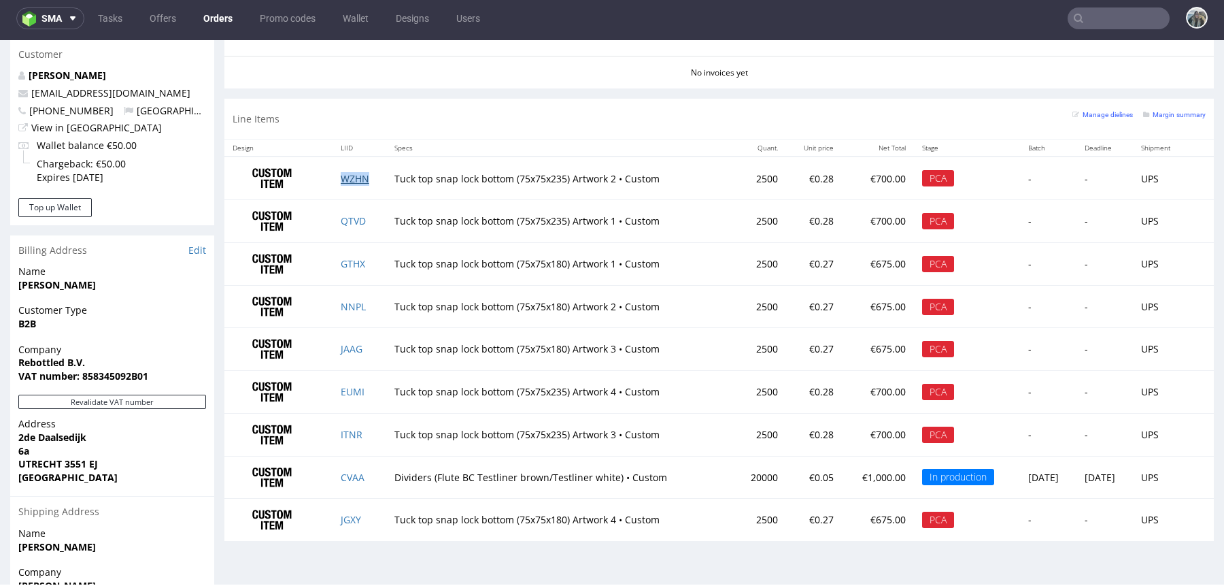
click at [348, 175] on link "WZHN" at bounding box center [355, 178] width 29 height 13
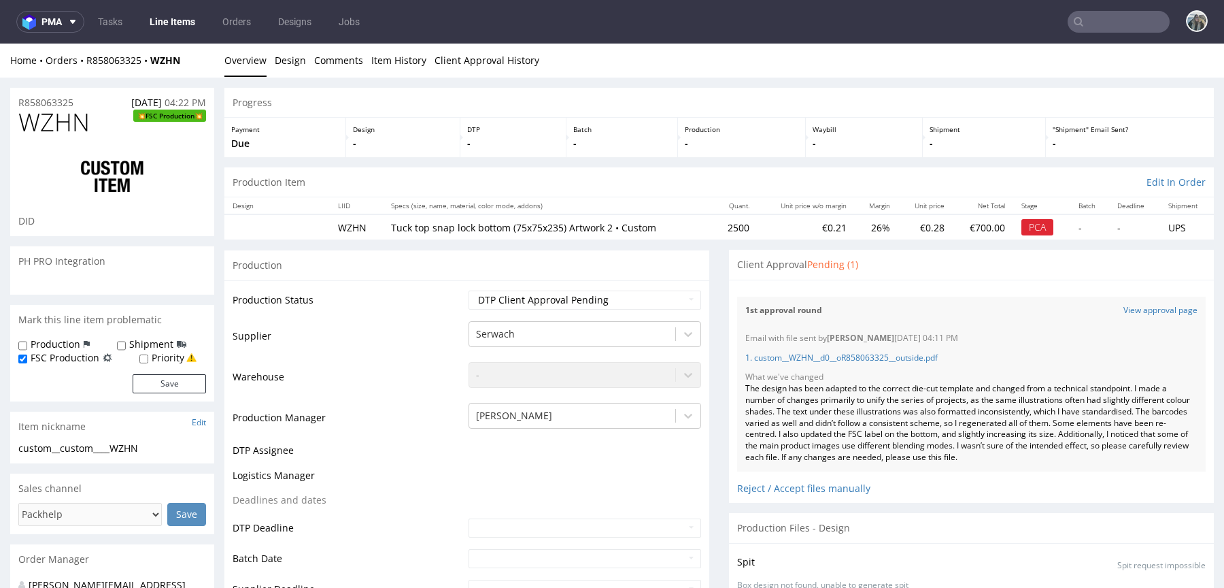
scroll to position [981, 0]
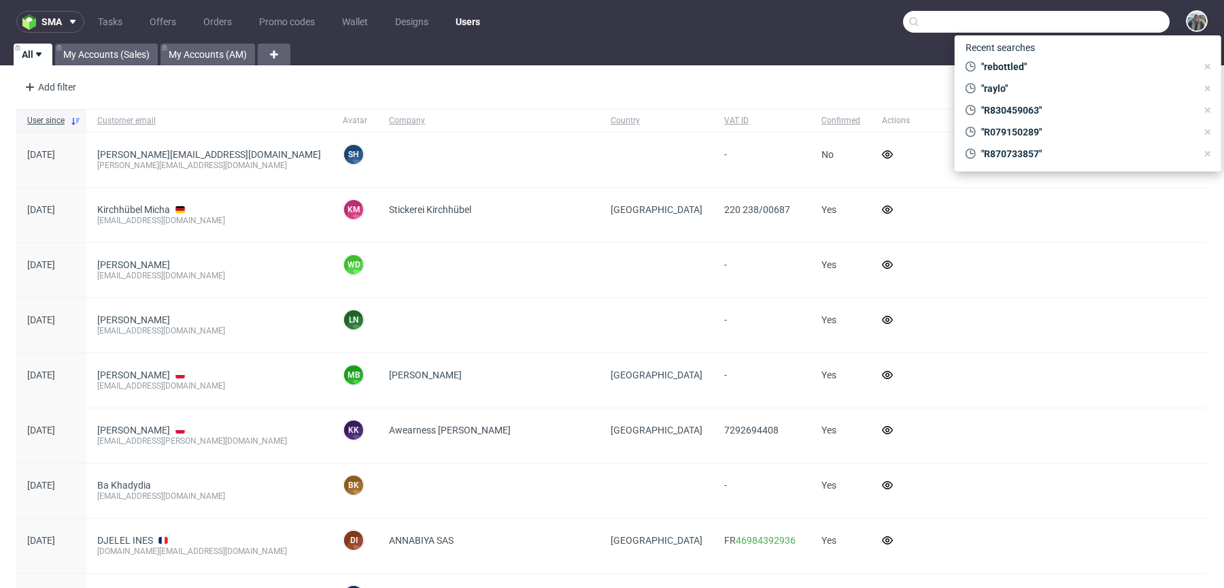
click at [1092, 14] on input "text" at bounding box center [1036, 22] width 267 height 22
paste input "R766589641"
type input "R766589641"
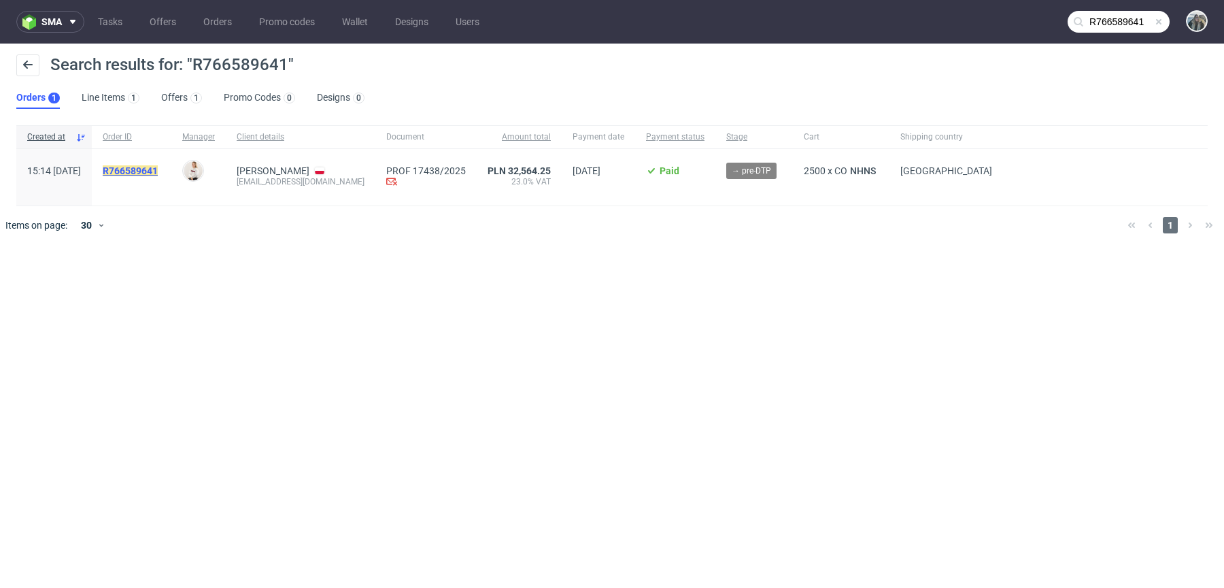
click at [158, 165] on mark "R766589641" at bounding box center [130, 170] width 55 height 11
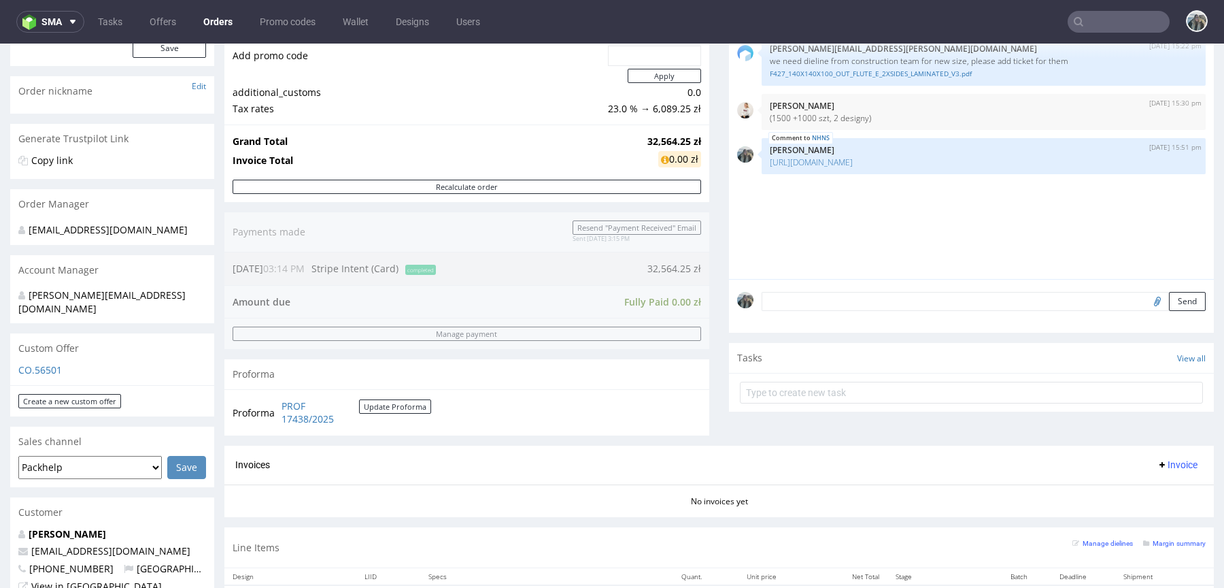
scroll to position [46, 0]
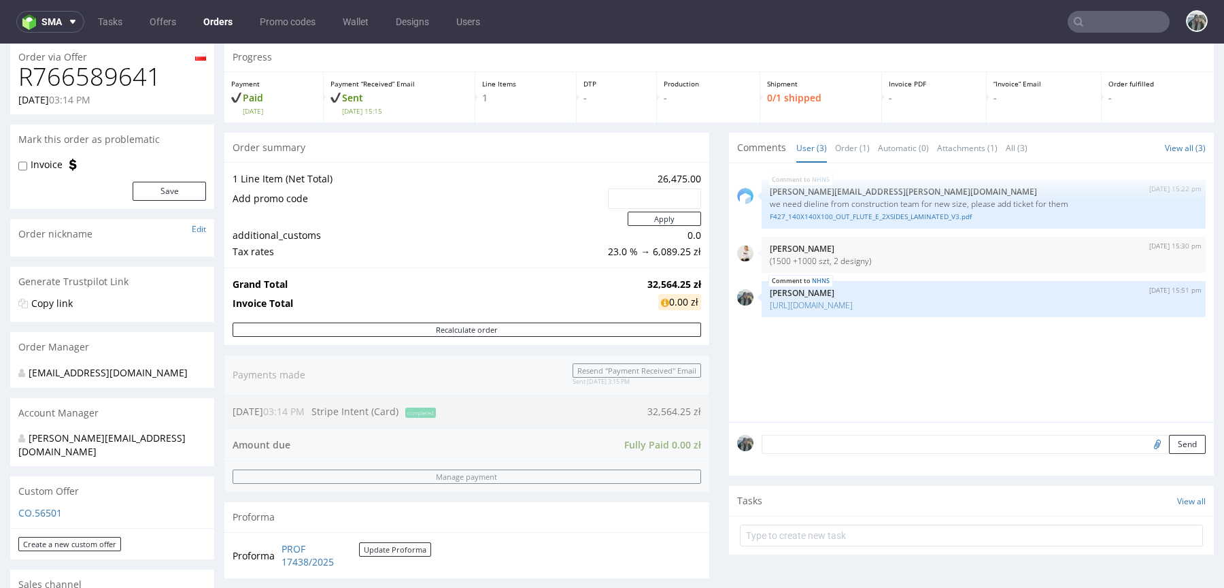
click at [131, 69] on h1 "R766589641" at bounding box center [112, 76] width 188 height 27
click at [130, 69] on h1 "R766589641" at bounding box center [112, 76] width 188 height 27
copy h1 "R766589641"
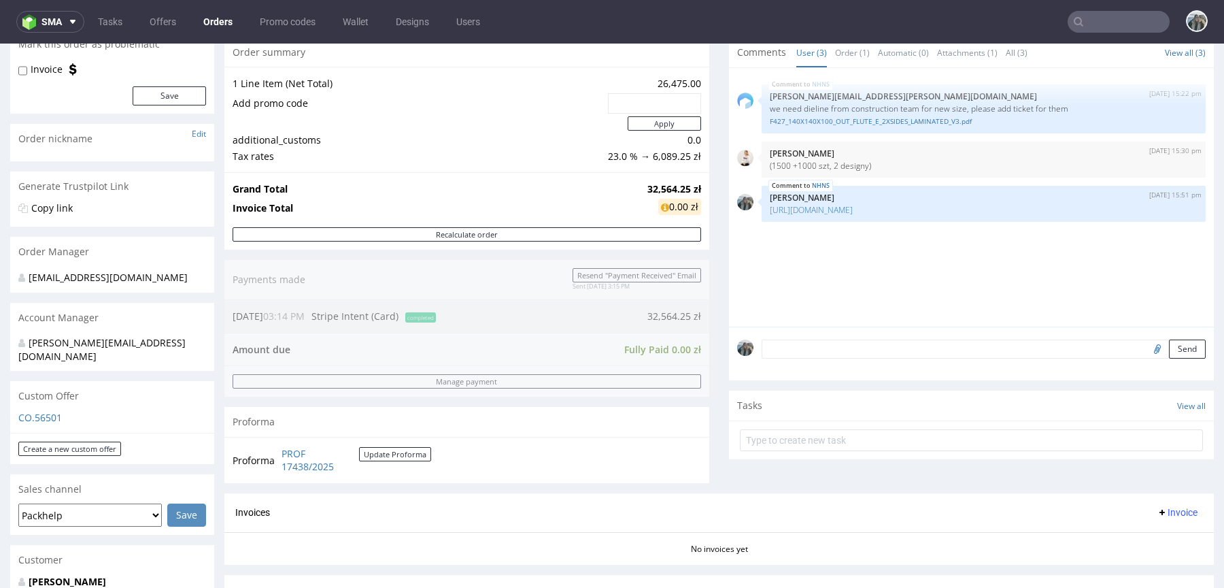
scroll to position [316, 0]
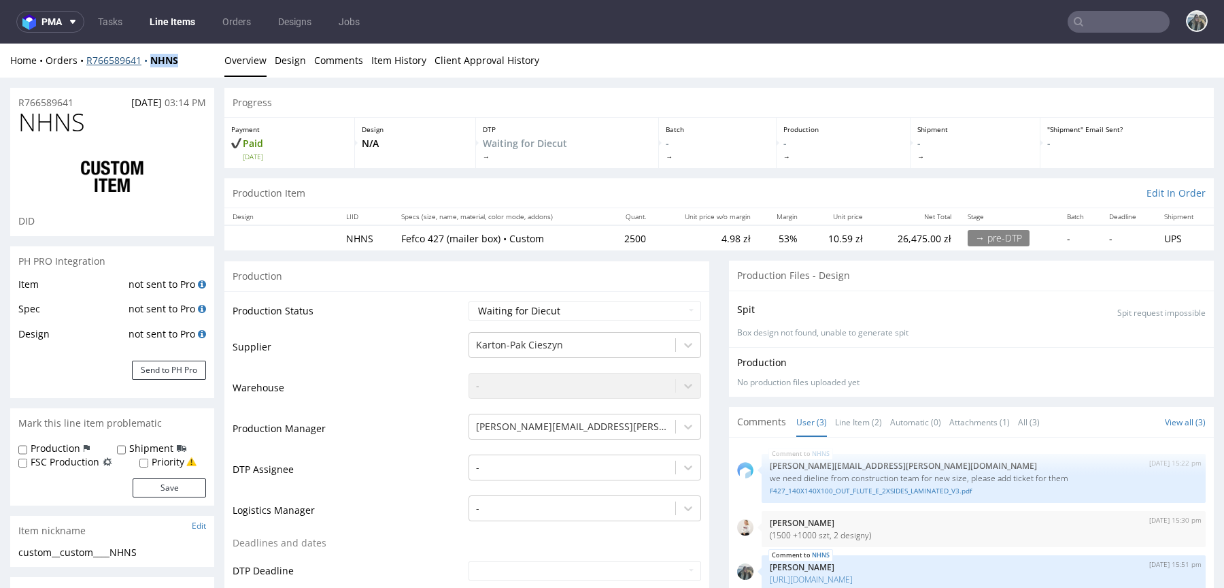
drag, startPoint x: 154, startPoint y: 71, endPoint x: 149, endPoint y: 63, distance: 9.8
click at [149, 63] on div "Home Orders R766589641 NHNS Overview Design Comments Item History Client Approv…" at bounding box center [612, 61] width 1224 height 34
copy strong "NHNS"
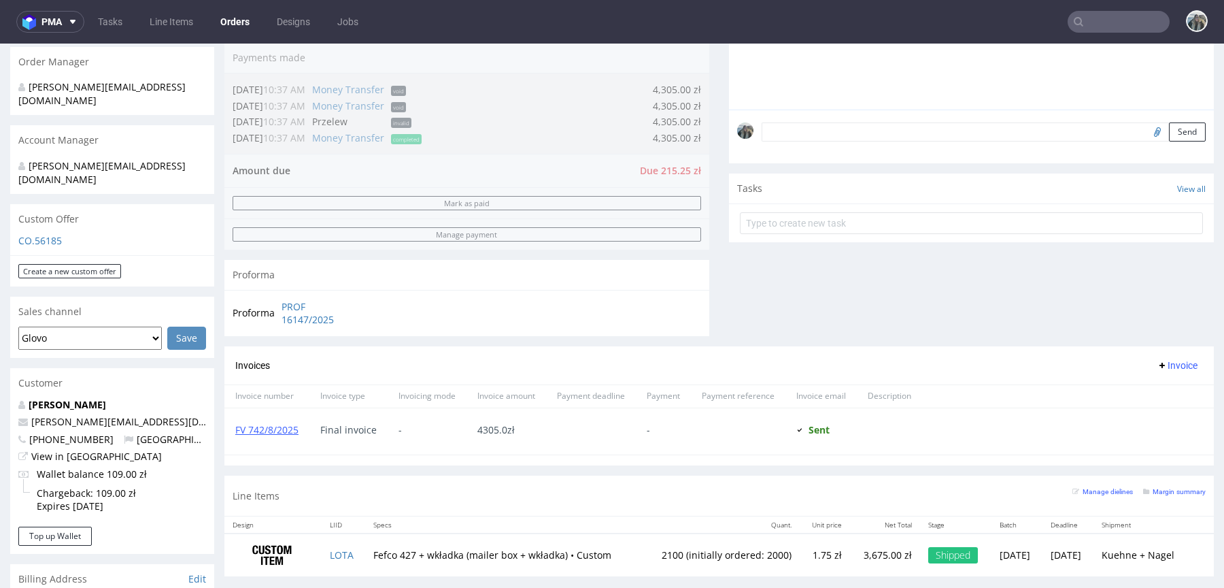
scroll to position [388, 0]
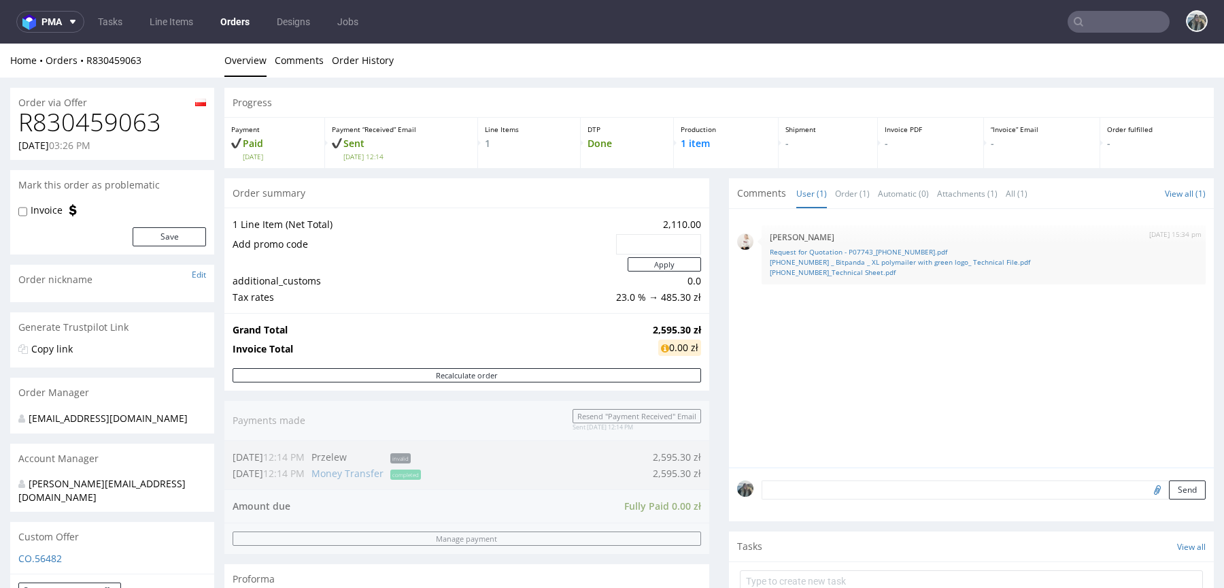
click at [72, 118] on h1 "R830459063" at bounding box center [112, 122] width 188 height 27
copy h1 "R830459063"
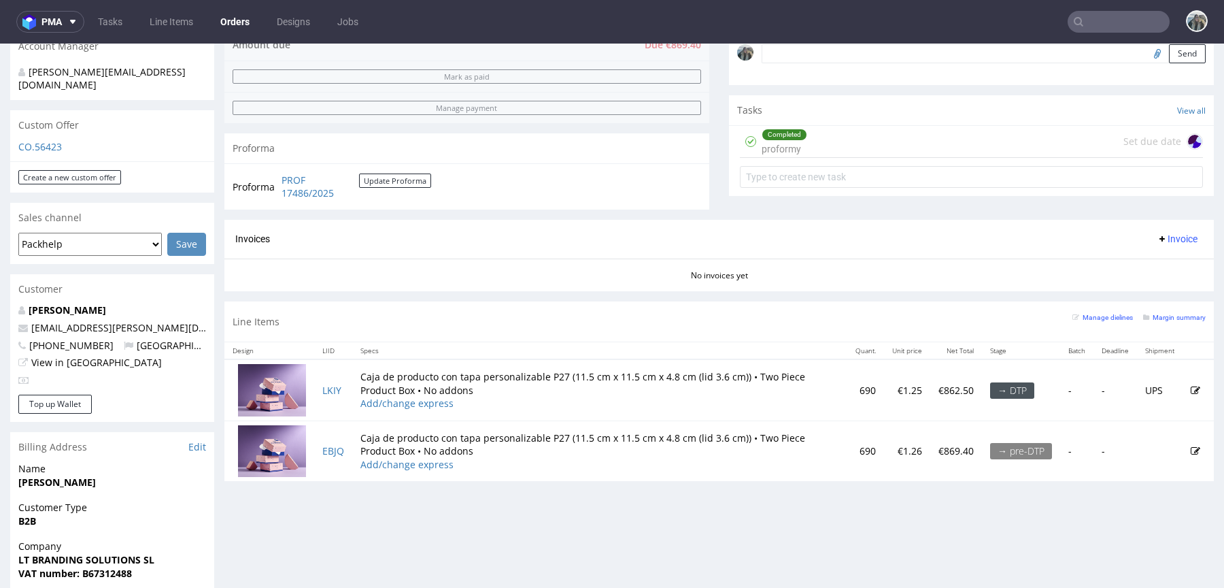
scroll to position [477, 0]
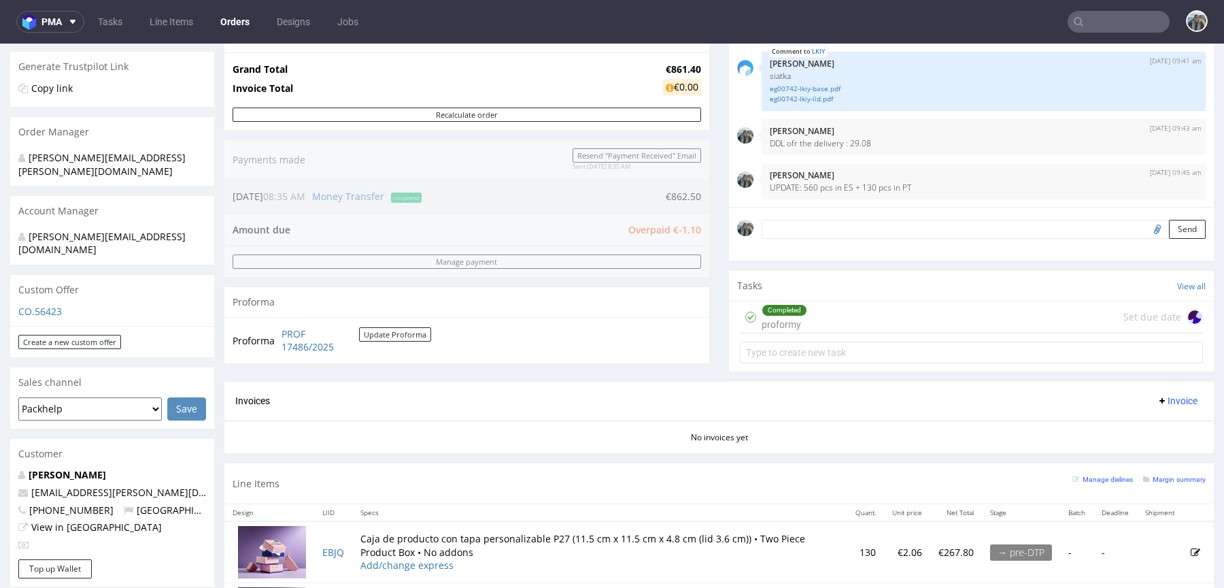
scroll to position [527, 0]
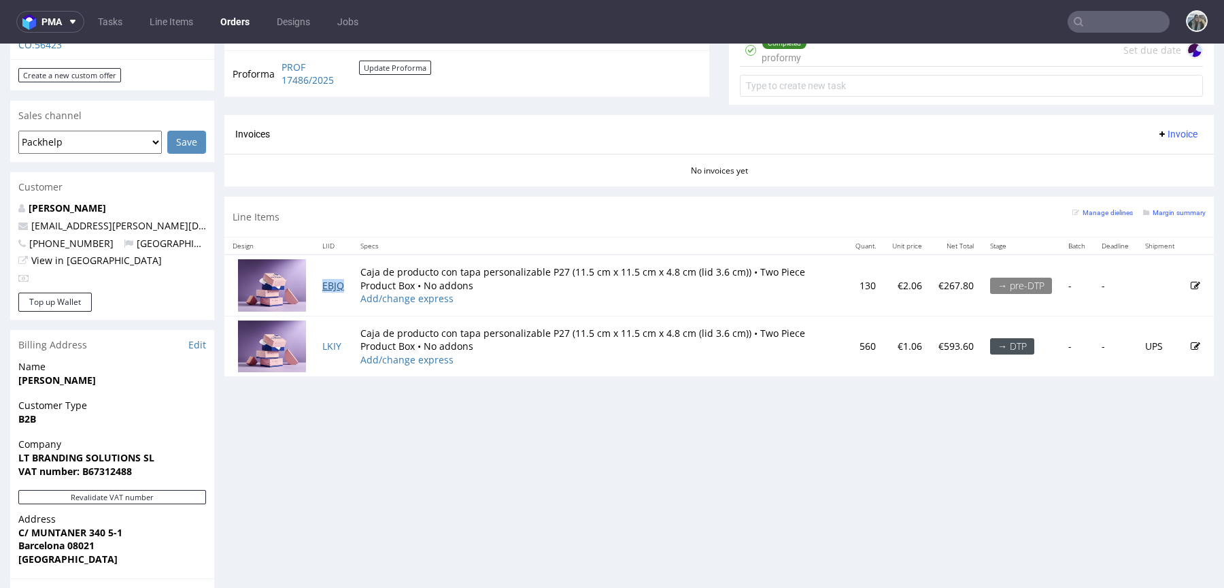
click at [336, 284] on link "EBJQ" at bounding box center [333, 285] width 22 height 13
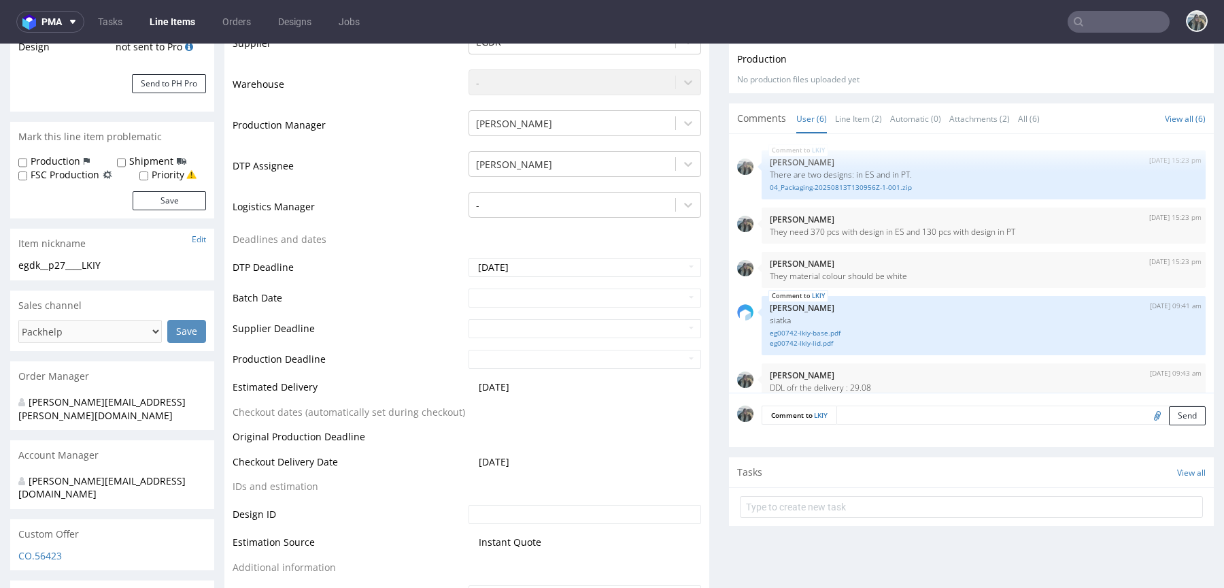
scroll to position [326, 0]
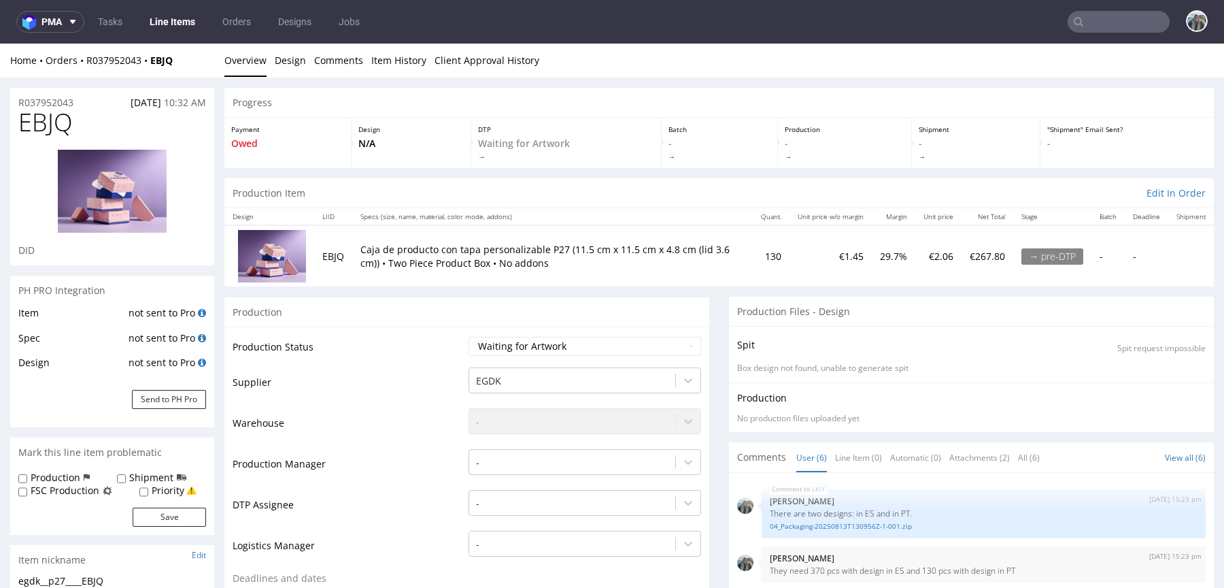
scroll to position [58, 0]
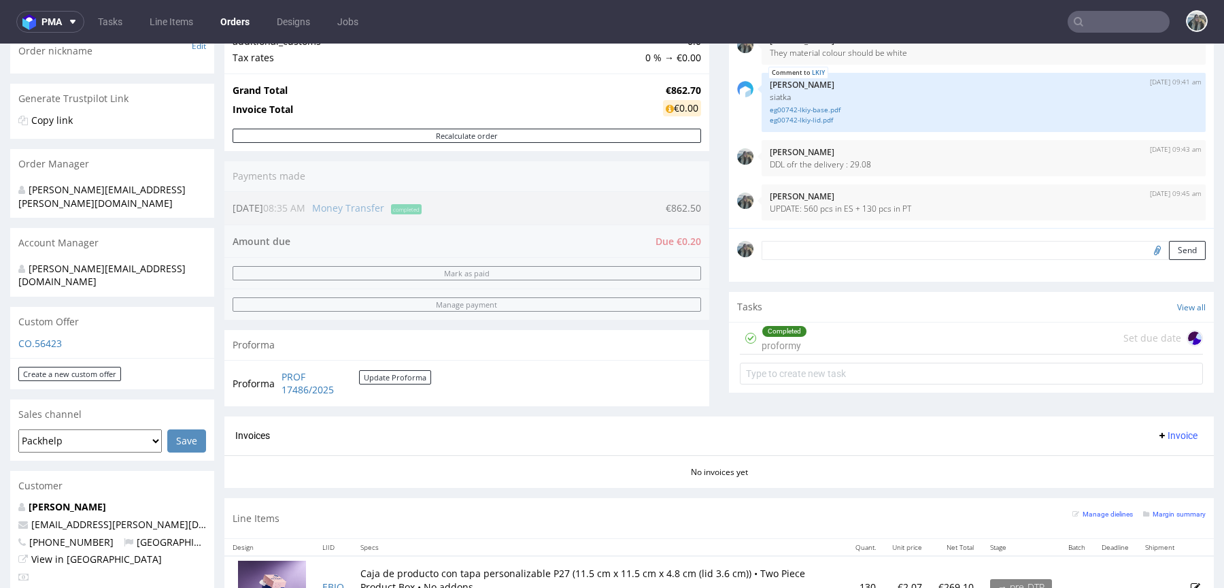
scroll to position [474, 0]
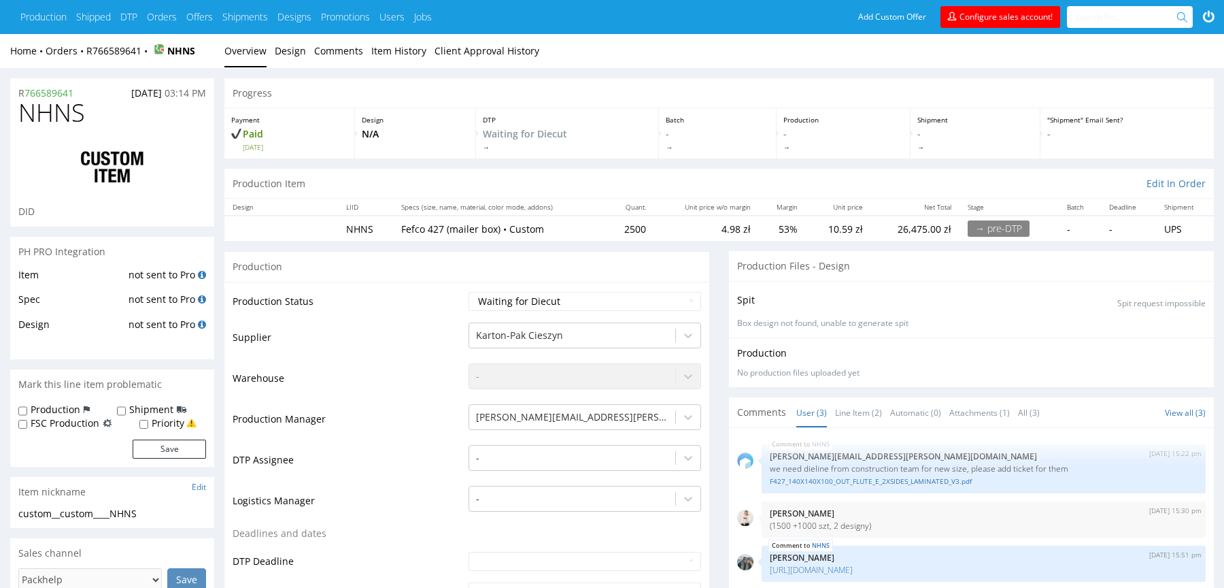
click at [50, 102] on span "NHNS" at bounding box center [51, 112] width 67 height 27
click at [50, 103] on span "NHNS" at bounding box center [51, 112] width 67 height 27
copy span "NHNS"
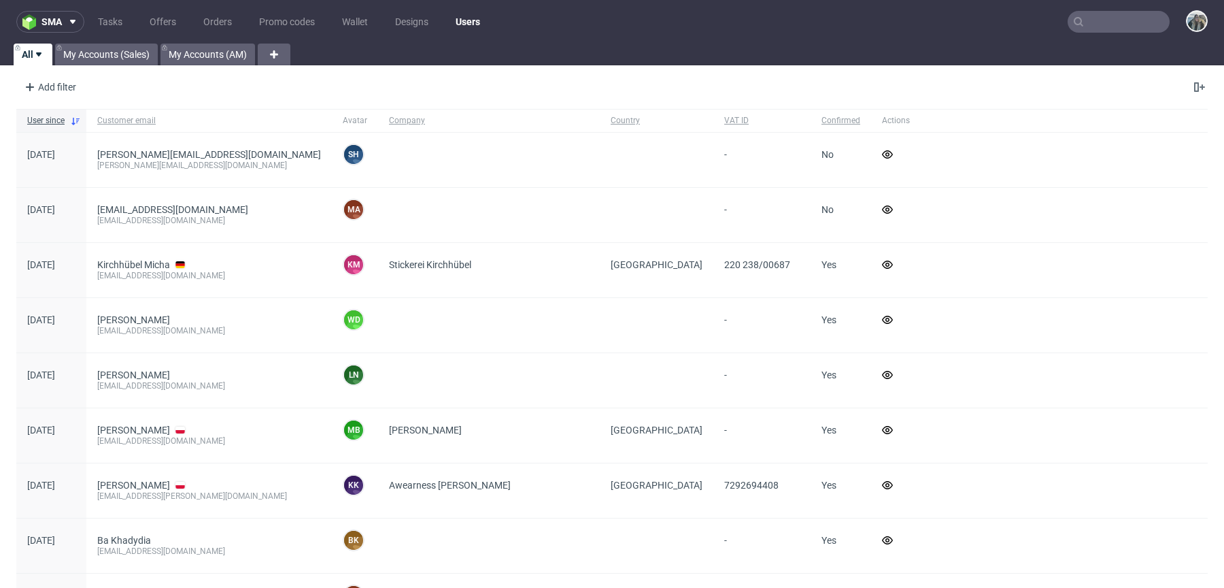
click at [1121, 17] on input "text" at bounding box center [1119, 22] width 102 height 22
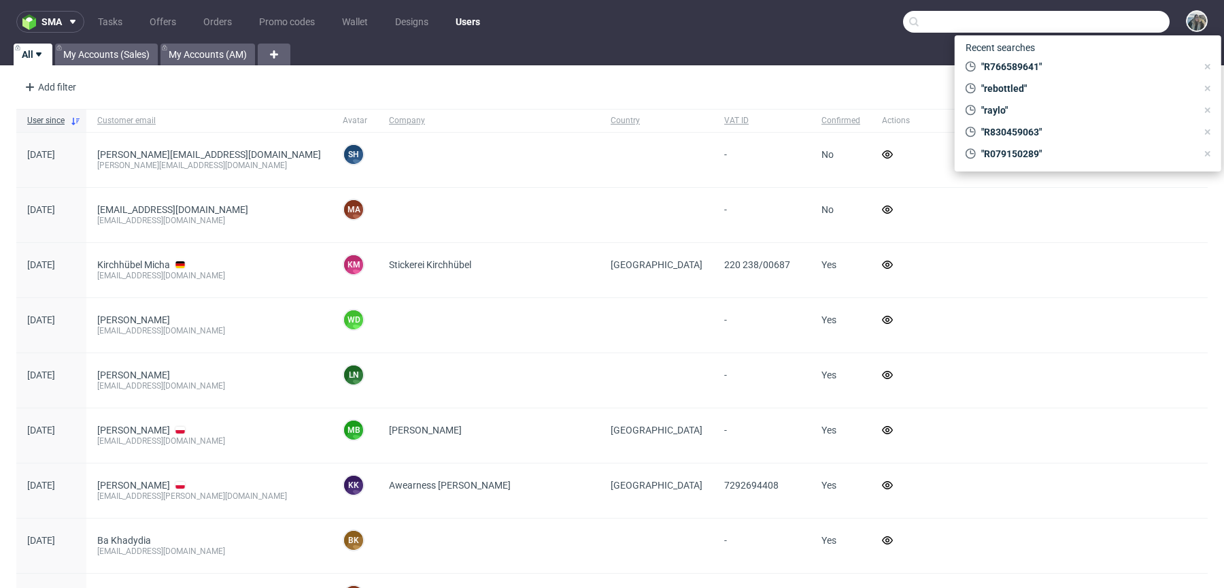
paste input "NHNS"
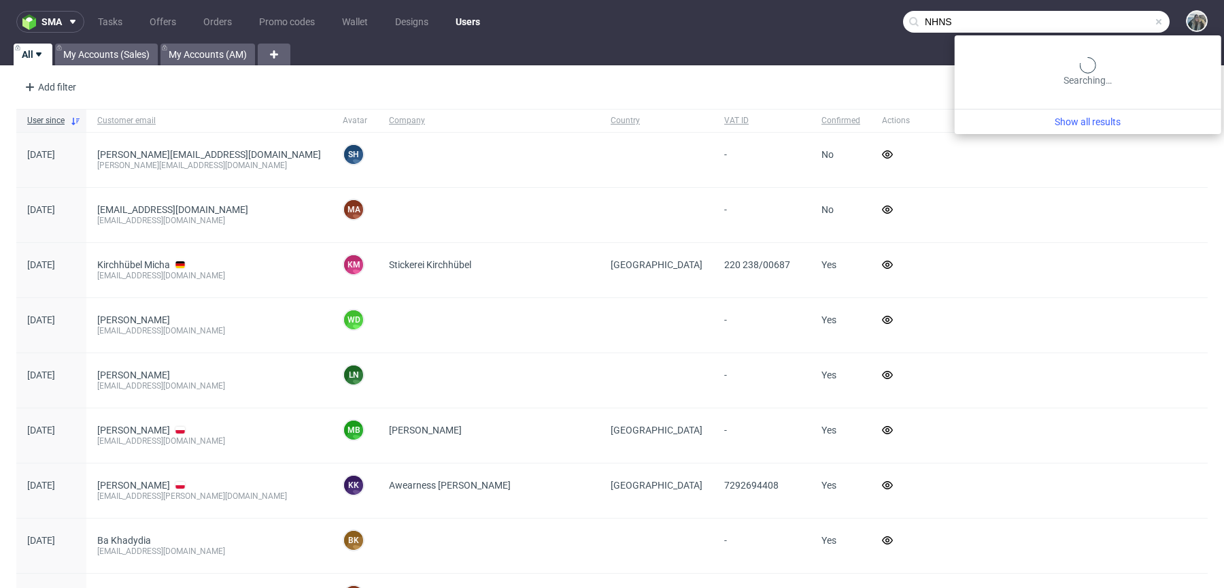
type input "NHNS"
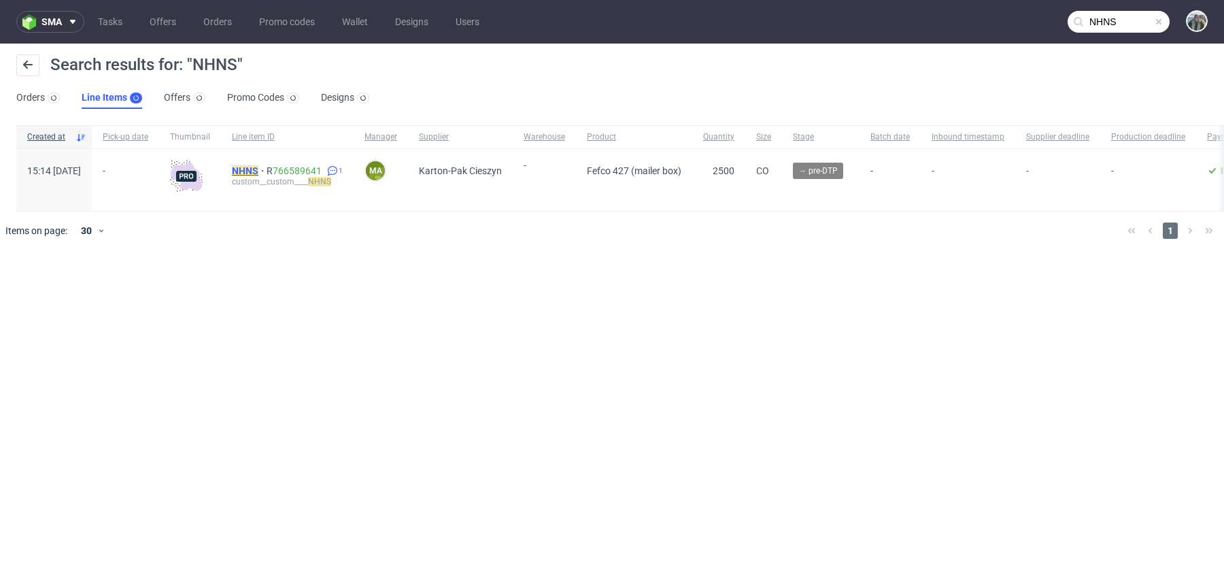
click at [258, 166] on mark "NHNS" at bounding box center [245, 170] width 27 height 11
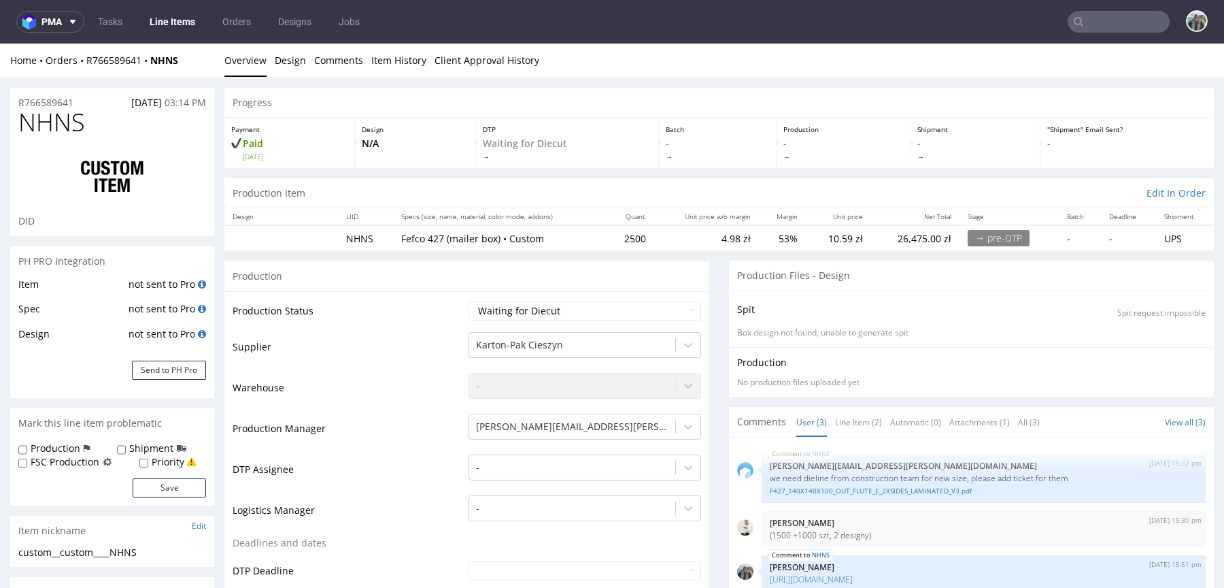
scroll to position [5, 0]
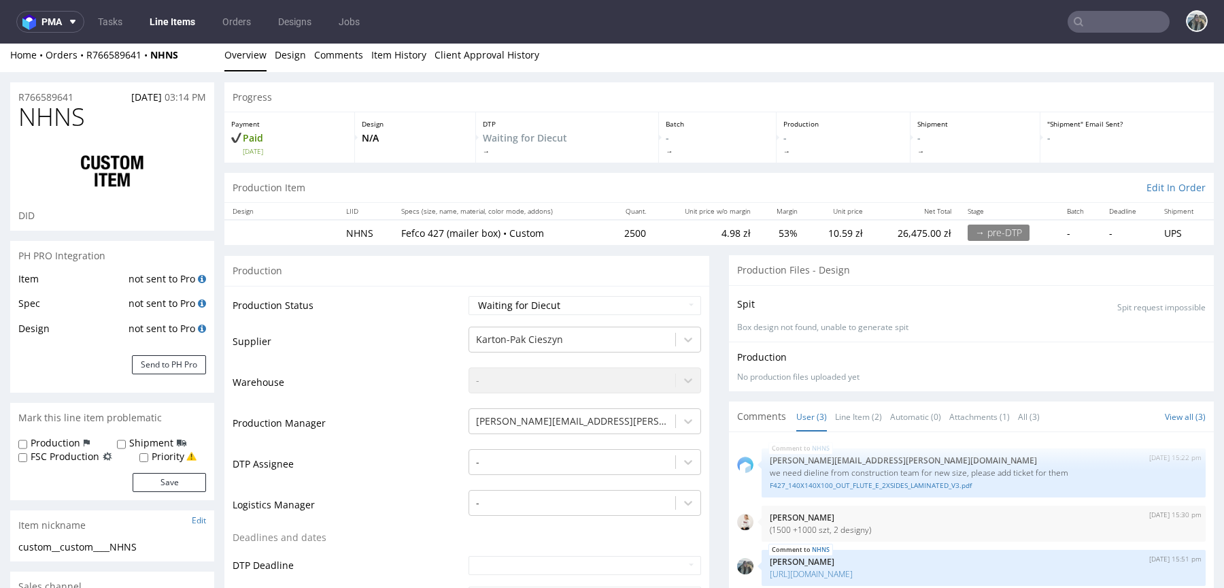
drag, startPoint x: 158, startPoint y: 65, endPoint x: 149, endPoint y: 60, distance: 10.0
click at [149, 60] on div "Home Orders R766589641 NHNS Overview Design Comments Item History Client Approv…" at bounding box center [612, 55] width 1224 height 34
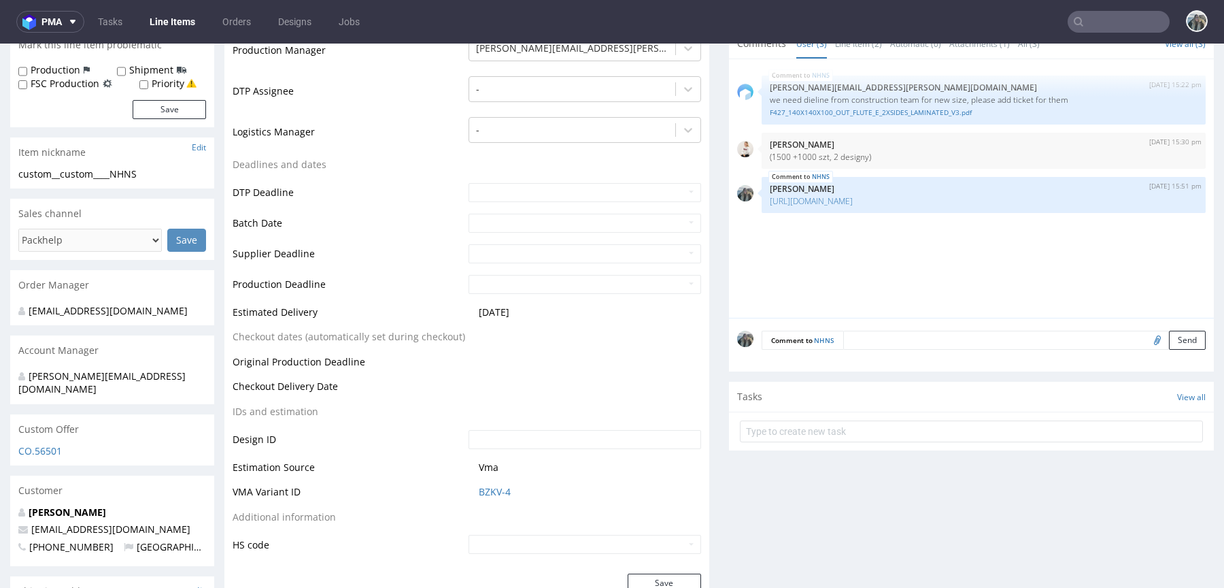
scroll to position [0, 0]
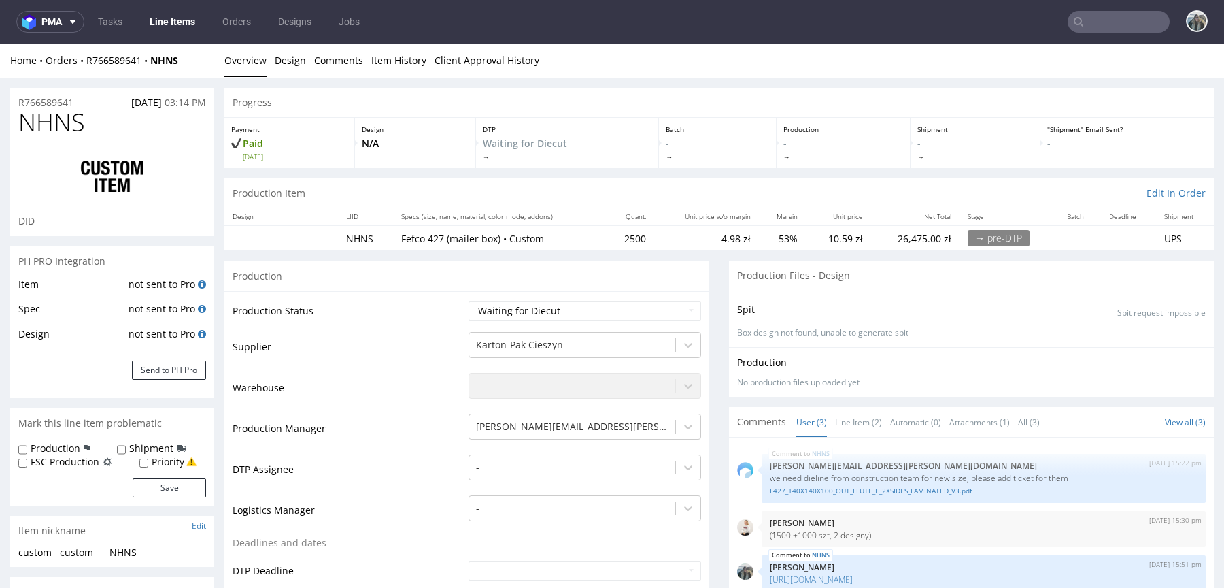
click at [63, 109] on span "NHNS" at bounding box center [51, 122] width 67 height 27
click at [53, 105] on p "R766589641" at bounding box center [45, 103] width 55 height 14
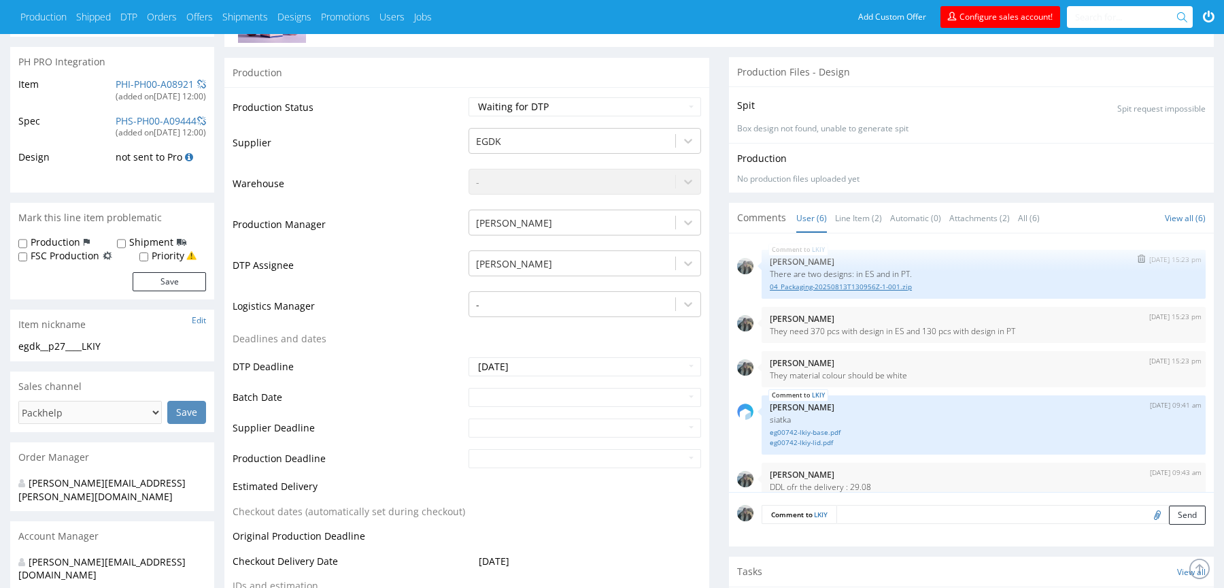
click at [881, 286] on link "04_Packaging-20250813T130956Z-1-001.zip" at bounding box center [984, 287] width 428 height 10
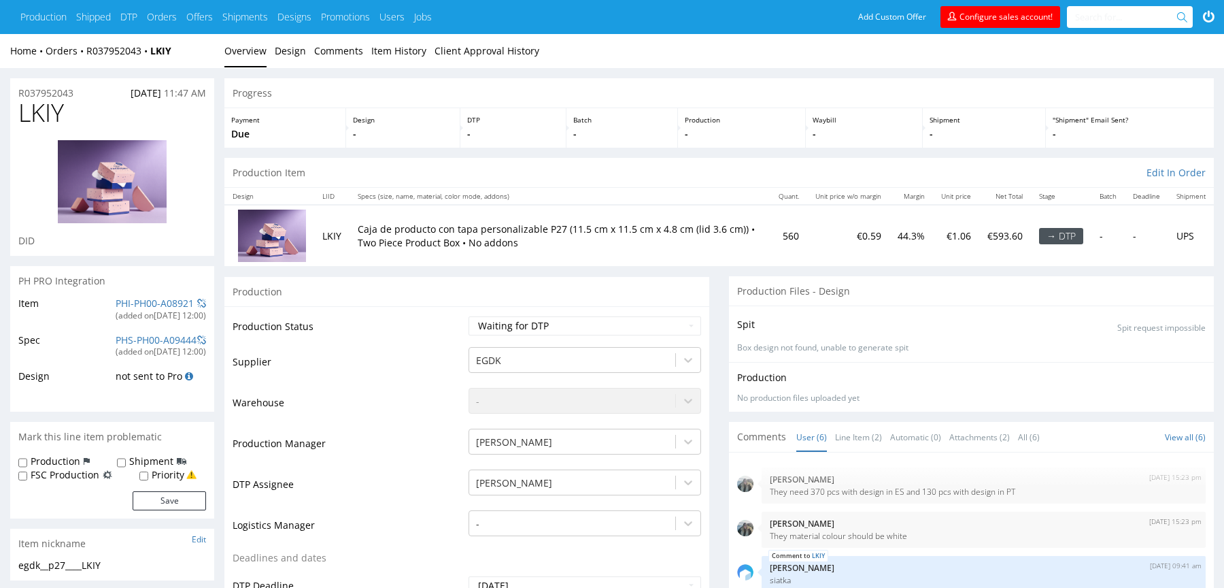
click at [53, 125] on span "LKIY" at bounding box center [41, 112] width 46 height 27
click at [48, 116] on span "LKIY" at bounding box center [41, 112] width 46 height 27
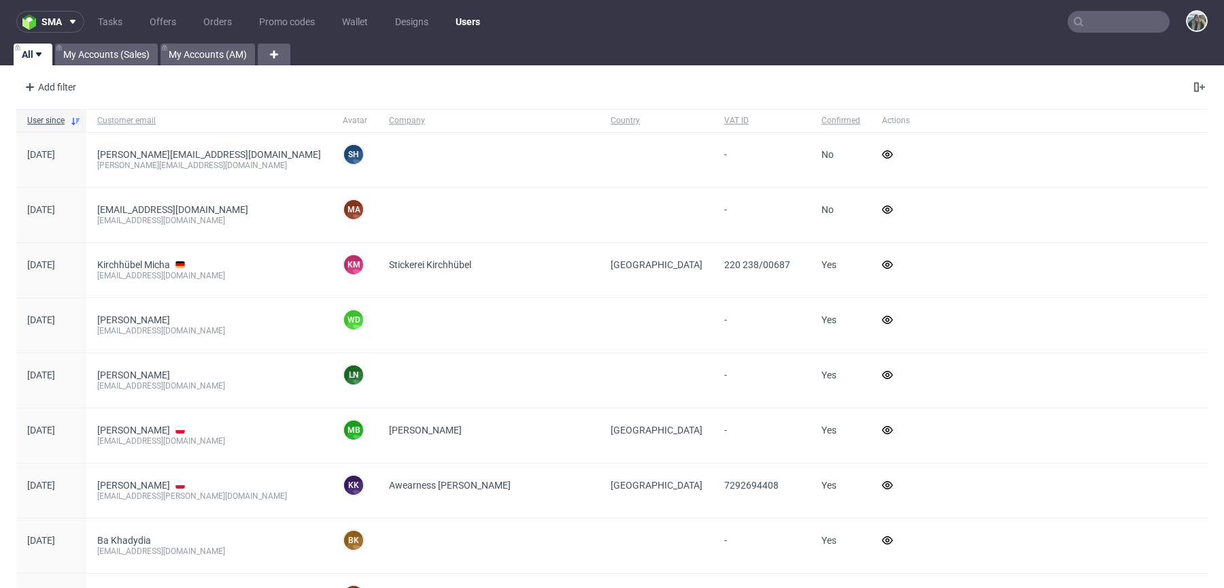
click at [1095, 28] on input "text" at bounding box center [1119, 22] width 102 height 22
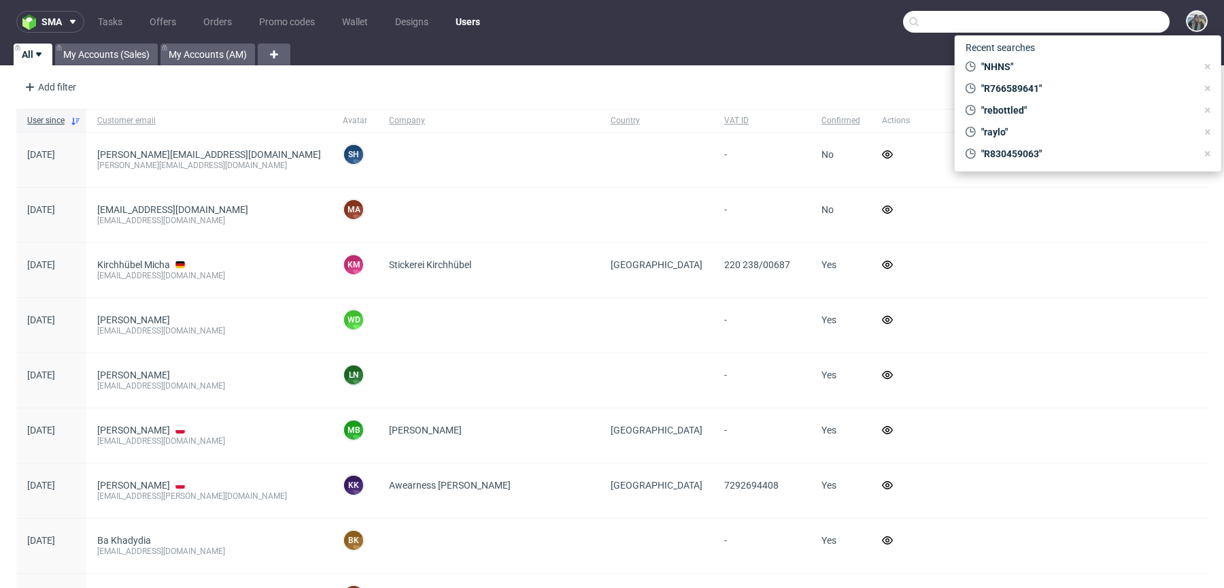
paste input "NHNS"
type input "NHNS"
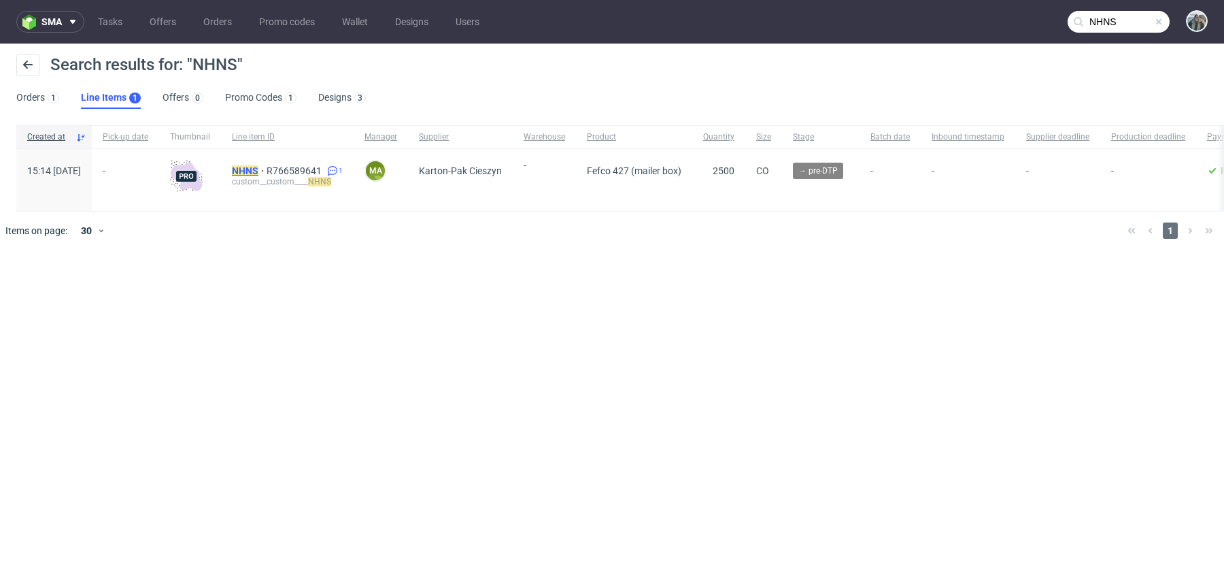
click at [258, 174] on mark "NHNS" at bounding box center [245, 170] width 27 height 11
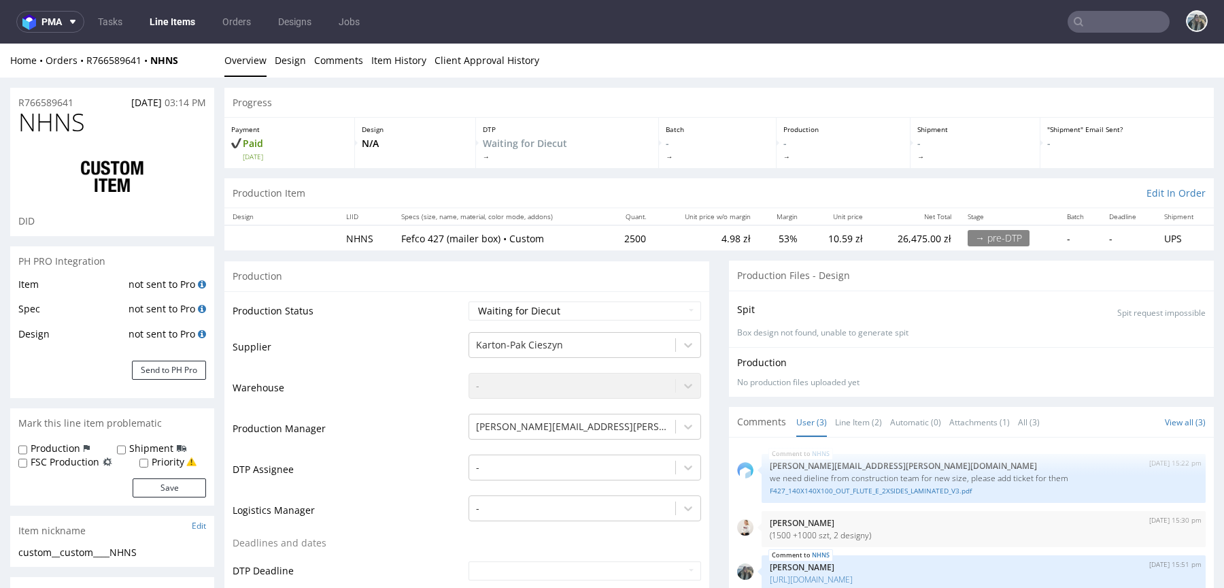
scroll to position [102, 0]
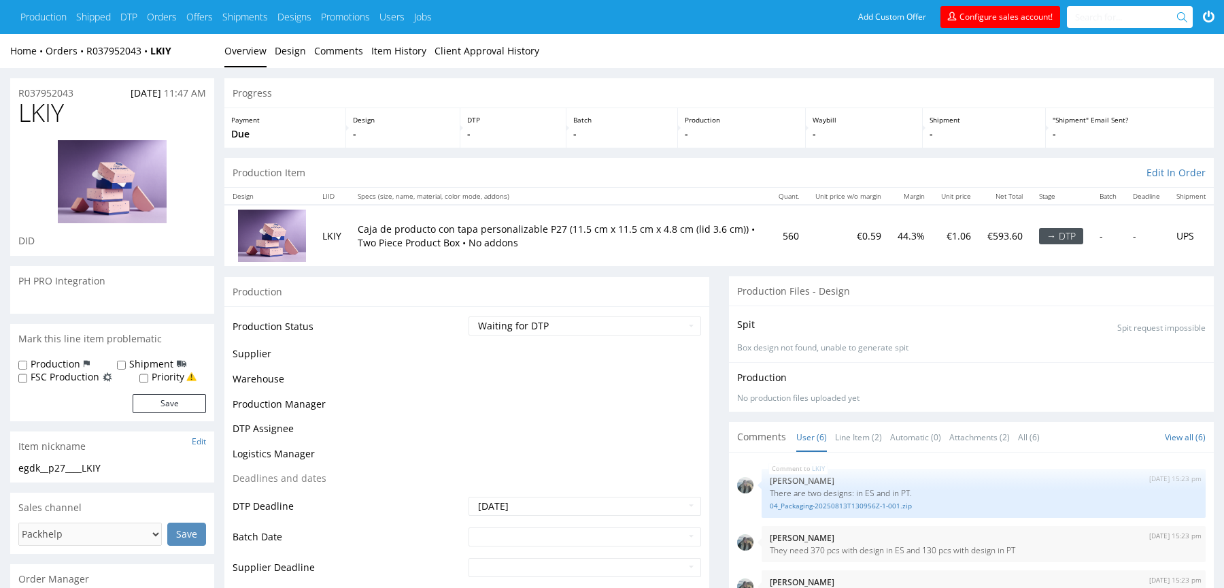
scroll to position [58, 0]
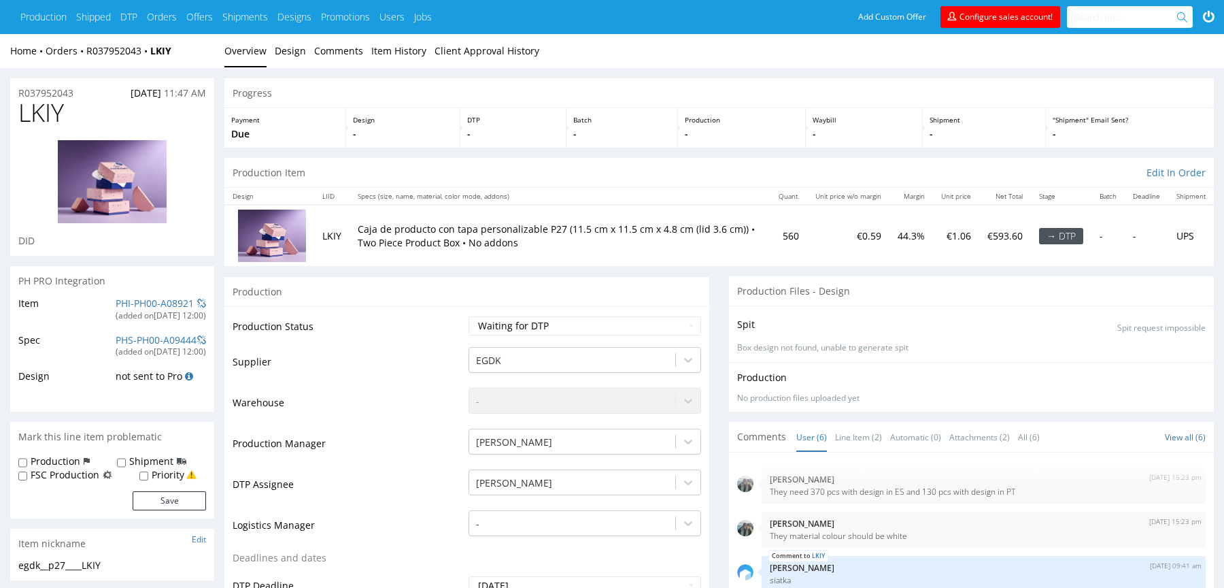
click at [39, 117] on span "LKIY" at bounding box center [41, 112] width 46 height 27
click at [39, 116] on span "LKIY" at bounding box center [41, 112] width 46 height 27
copy span "LKIY"
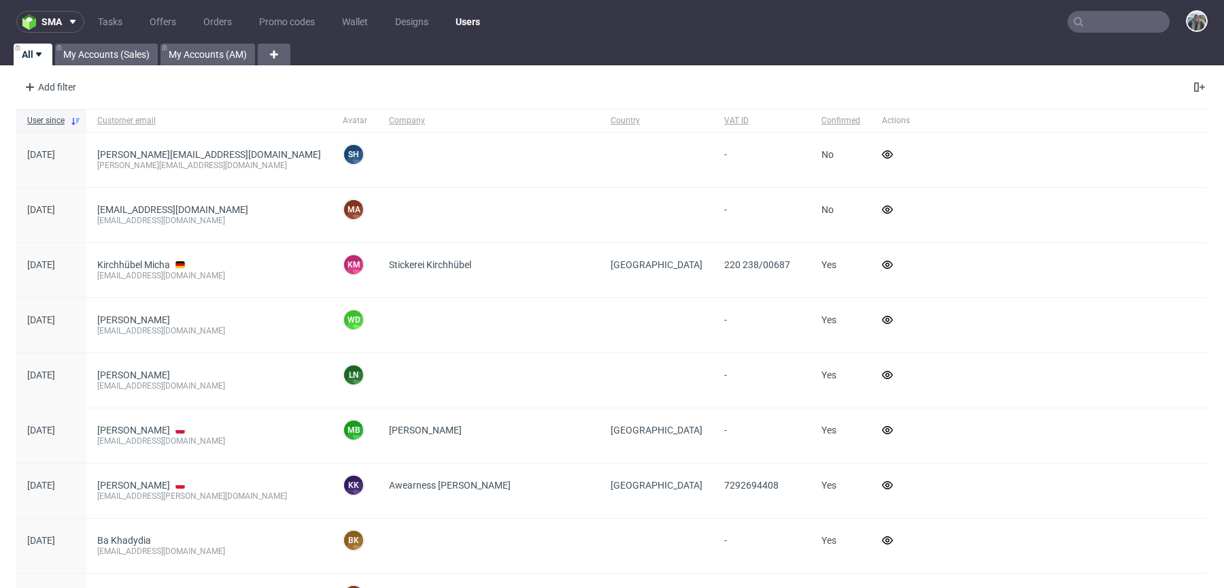
click at [1110, 22] on input "text" at bounding box center [1119, 22] width 102 height 22
paste input "LKIY"
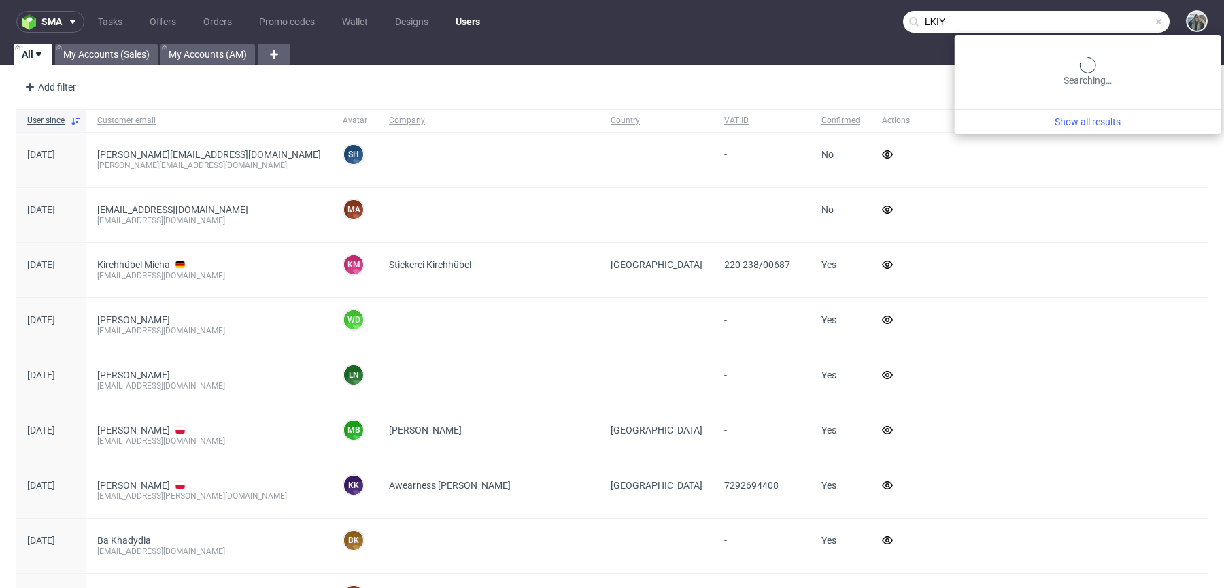
type input "LKIY"
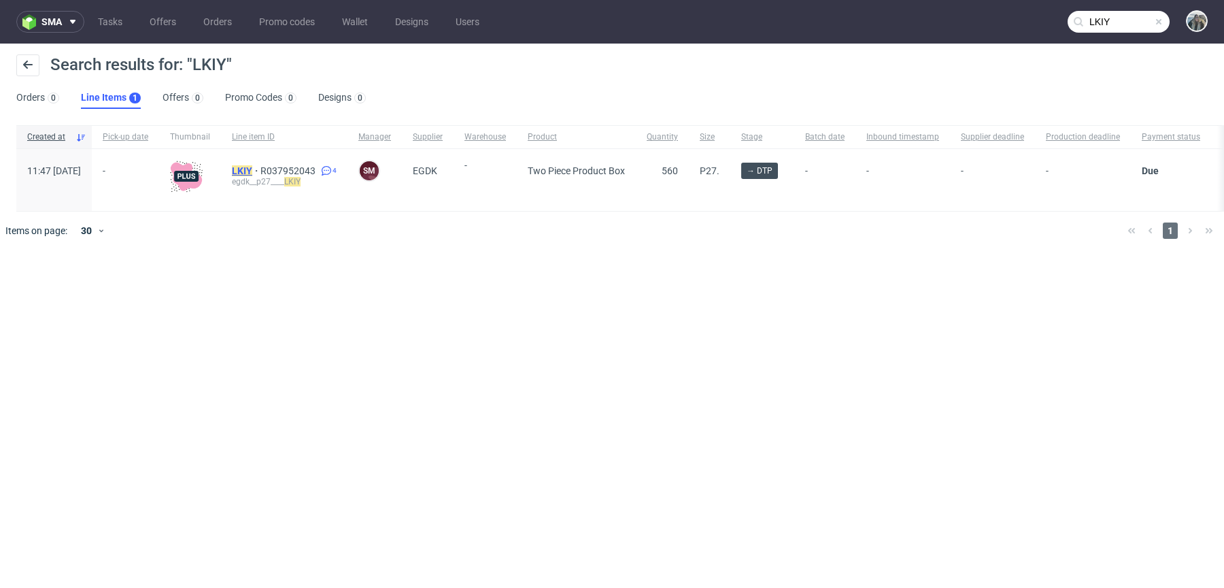
click at [252, 167] on mark "LKIY" at bounding box center [242, 170] width 20 height 11
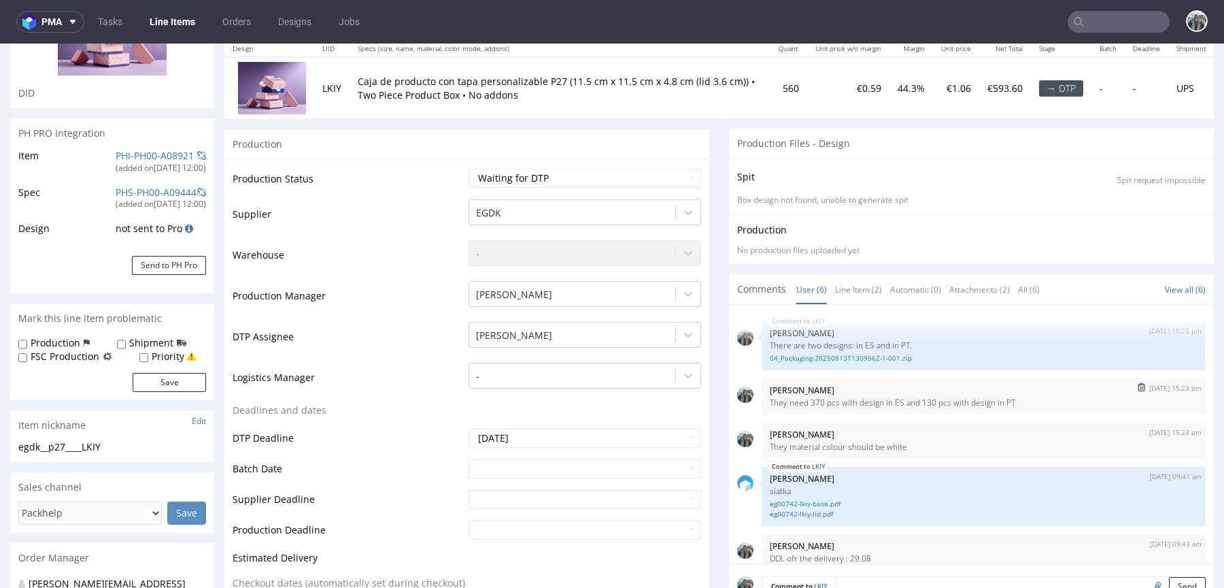
scroll to position [239, 0]
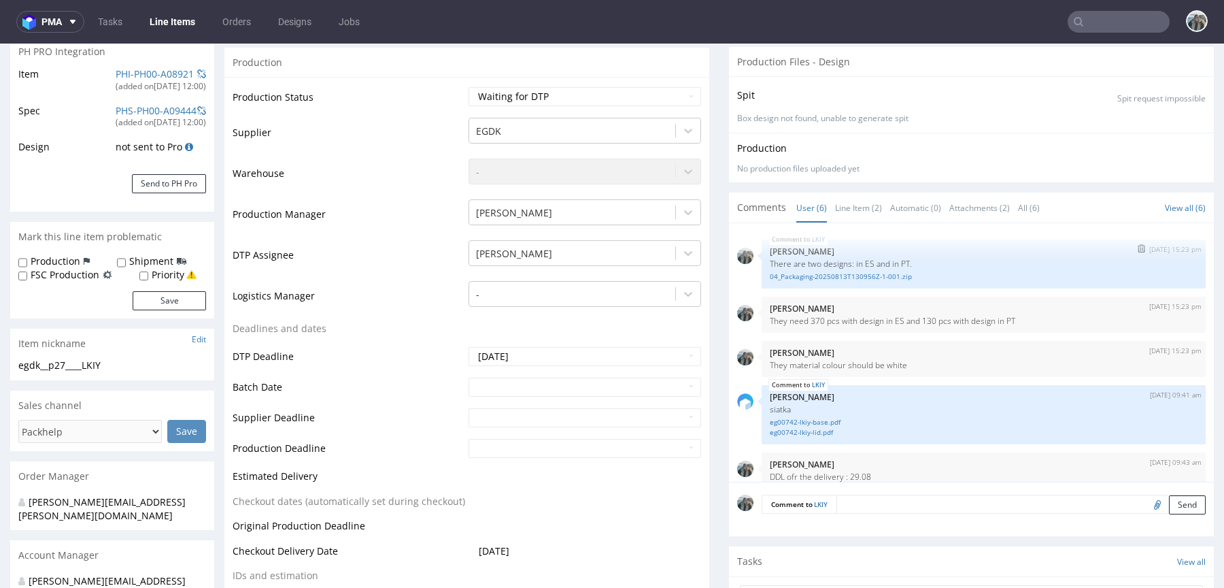
click at [864, 281] on div "LKIY 13th Aug 25 | 15:23 pm Zeniuk Magdalena There are two designs: in ES and i…" at bounding box center [984, 263] width 444 height 49
click at [886, 271] on link "04_Packaging-20250813T130956Z-1-001.zip" at bounding box center [984, 276] width 428 height 10
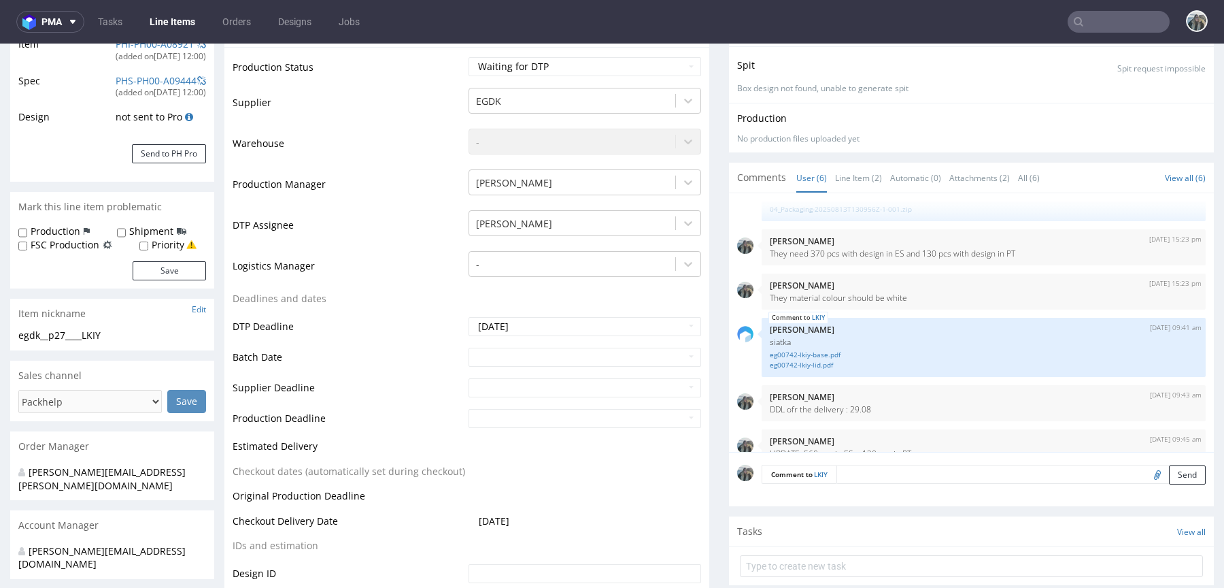
scroll to position [37, 0]
click at [1138, 235] on img "submit" at bounding box center [1141, 239] width 7 height 8
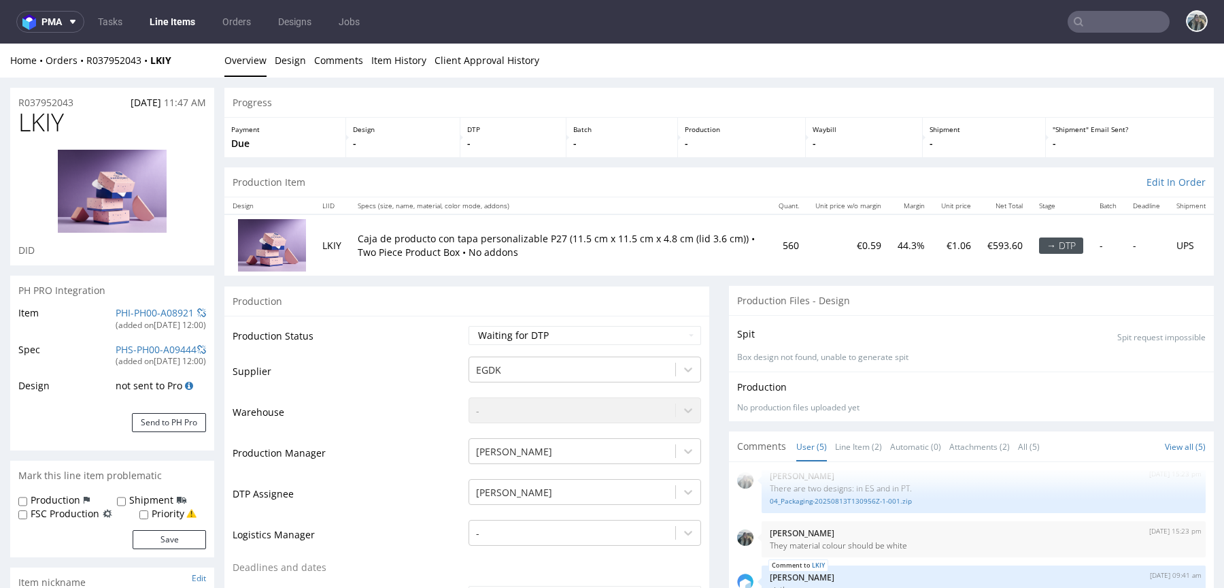
scroll to position [410, 0]
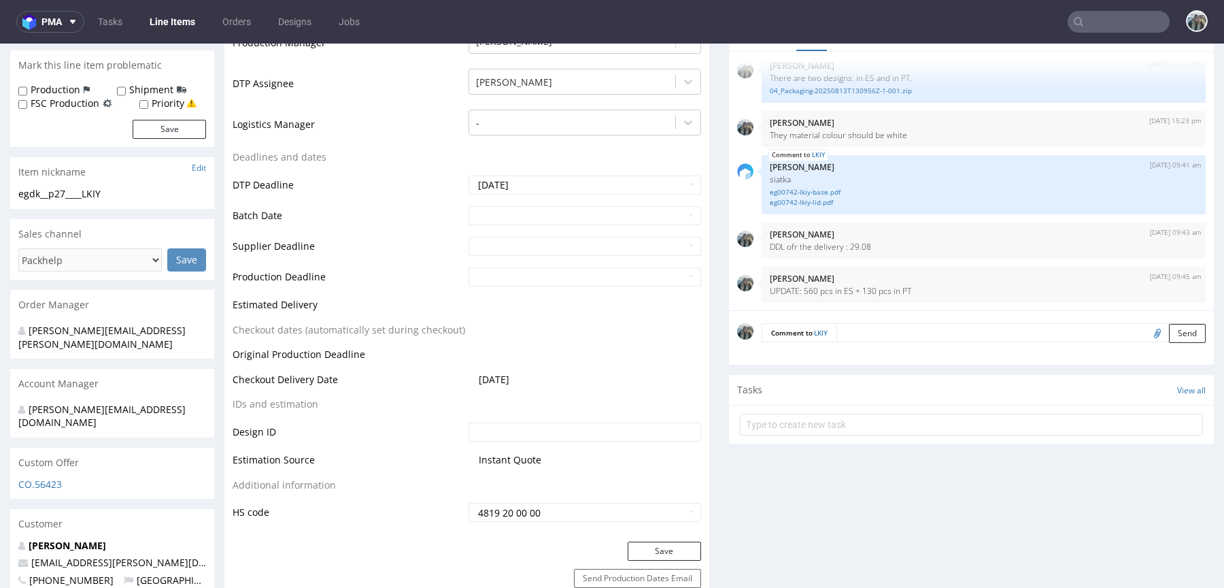
click at [1146, 326] on input "file" at bounding box center [1155, 333] width 19 height 18
type input "C:\fakepath\6026208-box-es-product-box-two-pieces-27-kraft-print-indigo-color-f…"
click at [1045, 338] on textarea at bounding box center [1021, 332] width 369 height 19
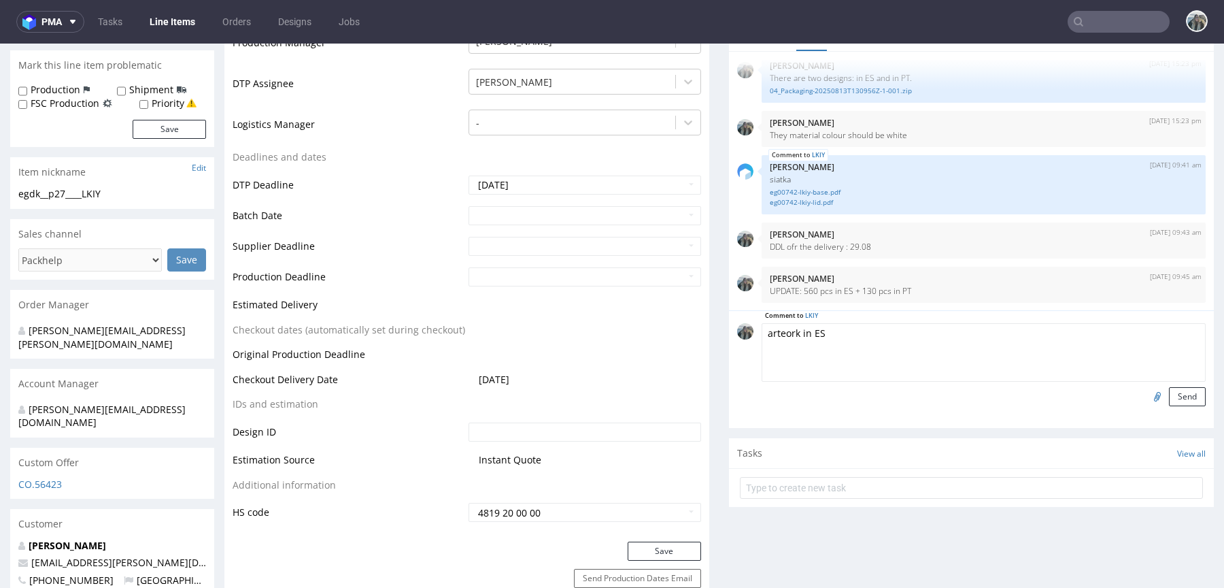
click at [777, 335] on textarea "arteork in ES" at bounding box center [984, 352] width 444 height 58
type textarea "artwork in ES"
click at [1181, 388] on button "Send" at bounding box center [1187, 396] width 37 height 19
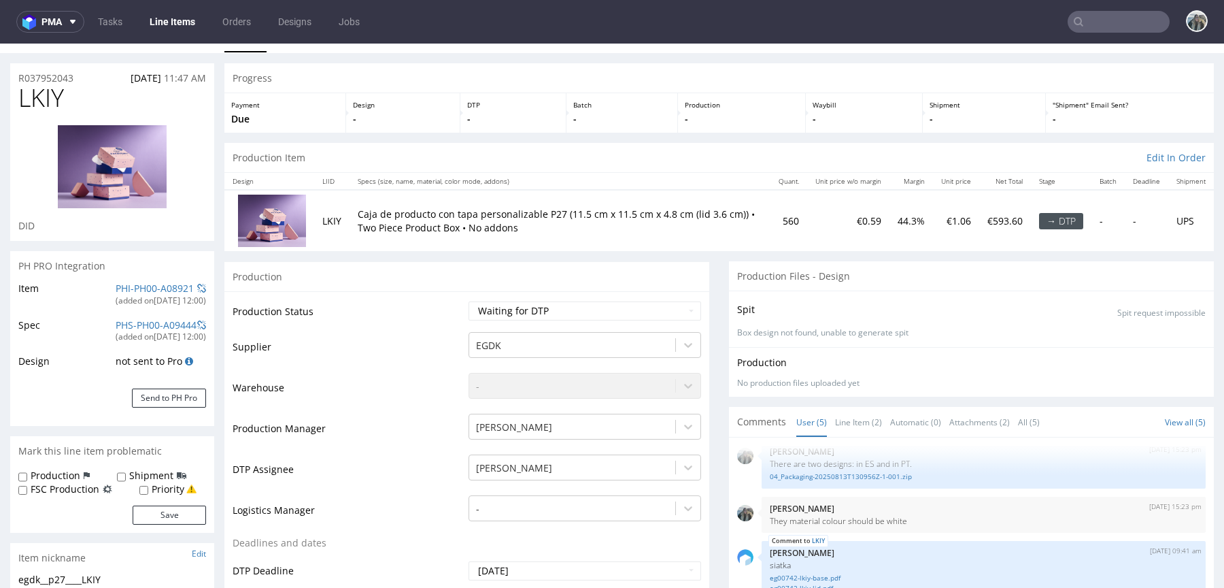
scroll to position [0, 0]
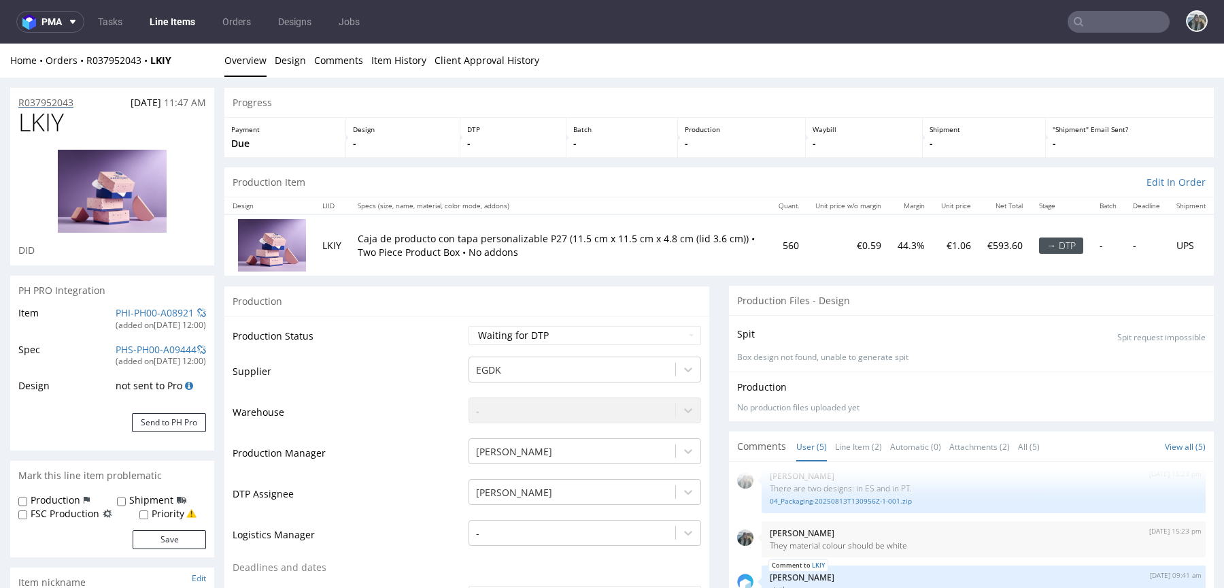
click at [54, 100] on p "R037952043" at bounding box center [45, 103] width 55 height 14
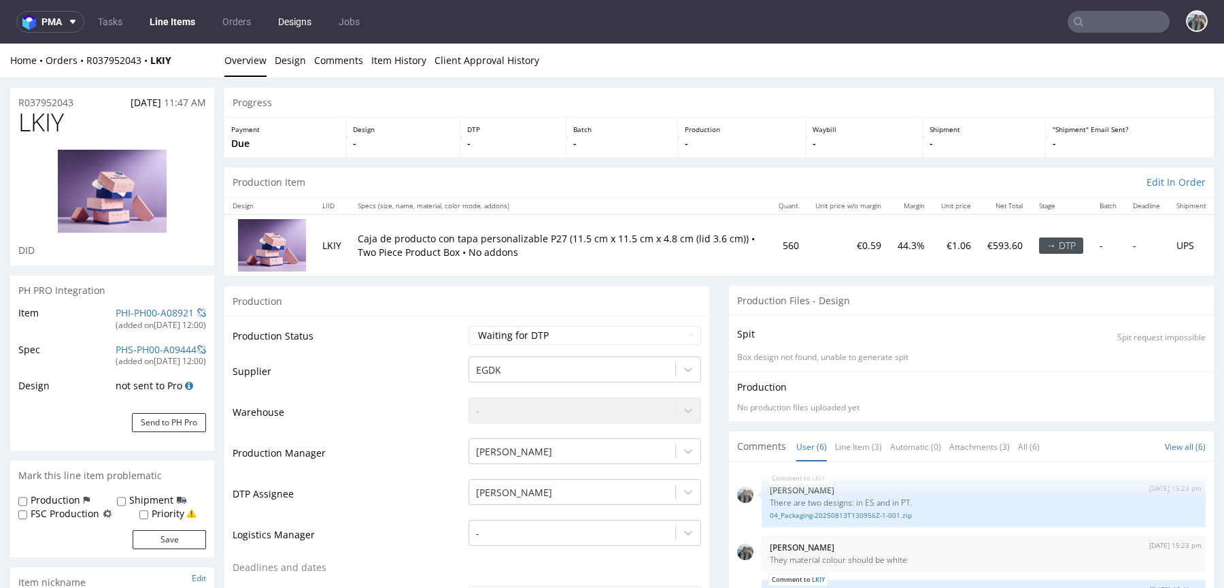
scroll to position [71, 0]
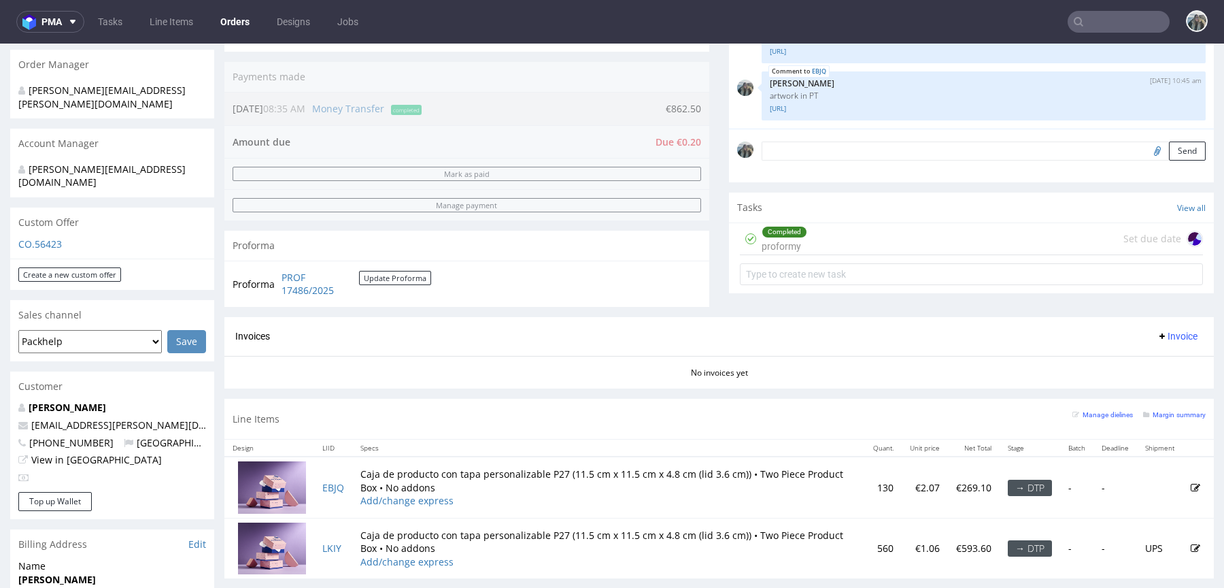
scroll to position [354, 0]
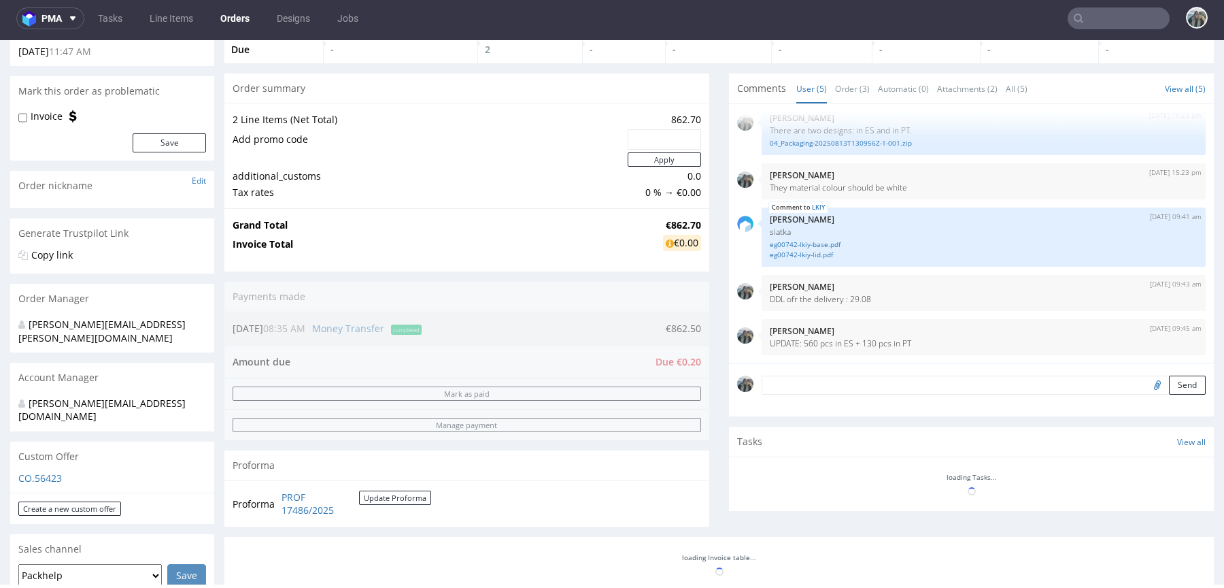
scroll to position [381, 0]
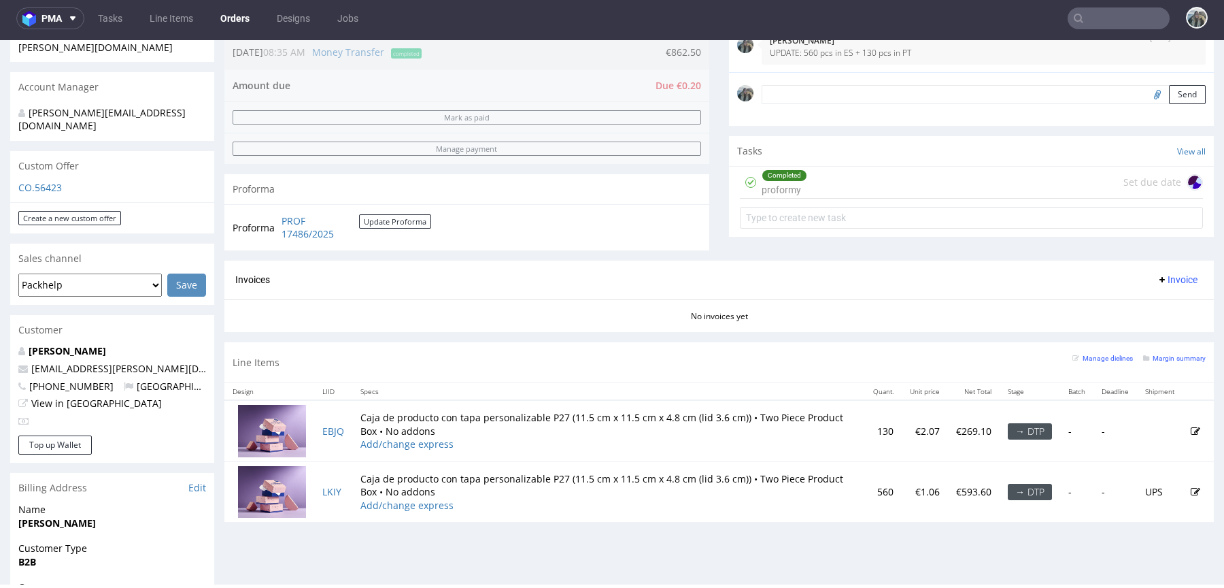
click at [1146, 97] on input "file" at bounding box center [1155, 94] width 19 height 18
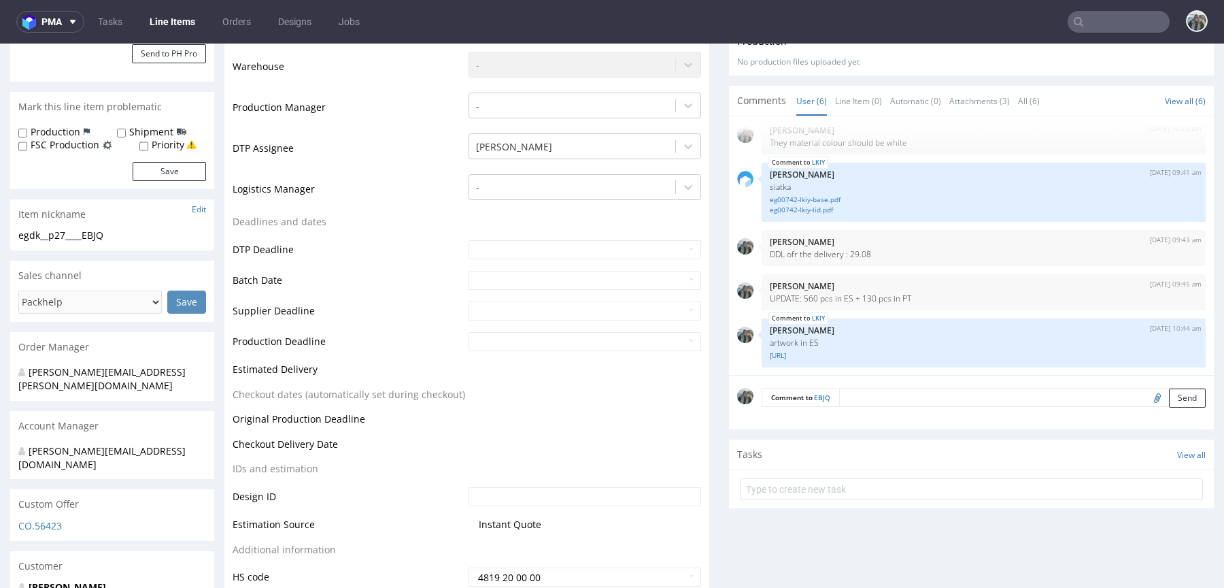
scroll to position [403, 0]
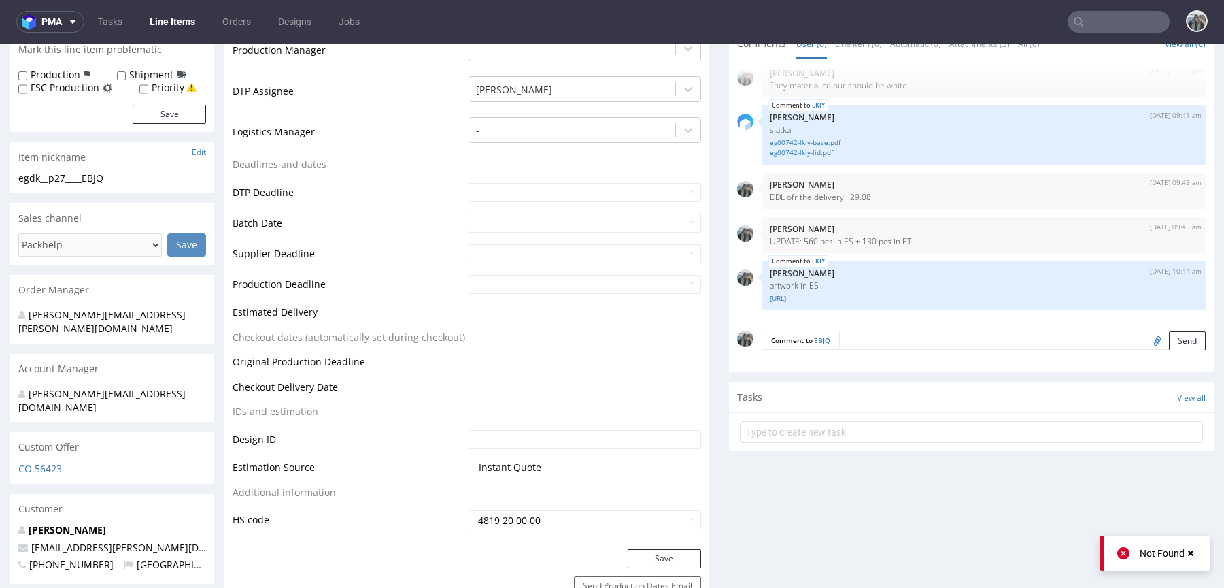
click at [1146, 343] on input "file" at bounding box center [1155, 340] width 19 height 18
type input "C:\fakepath\6026208-box-es-product-box-two-pieces-27-kraft-print-indigo-color-f…"
click at [932, 339] on textarea at bounding box center [1022, 340] width 367 height 19
paste textarea "artwork in ES"
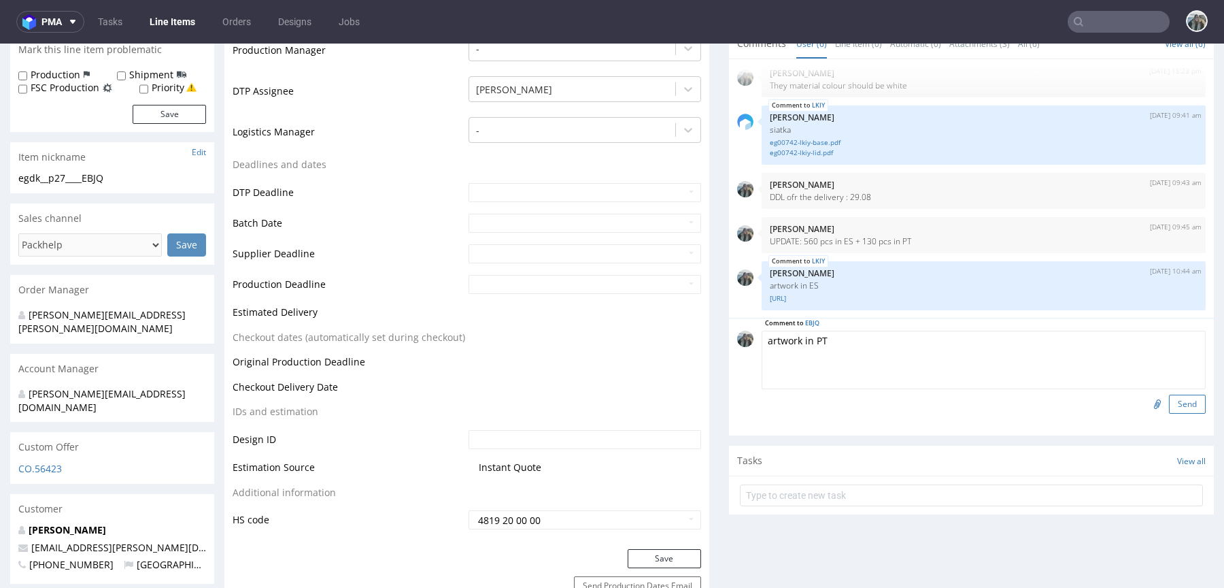
type textarea "artwork in PT"
click at [1171, 404] on button "Send" at bounding box center [1187, 403] width 37 height 19
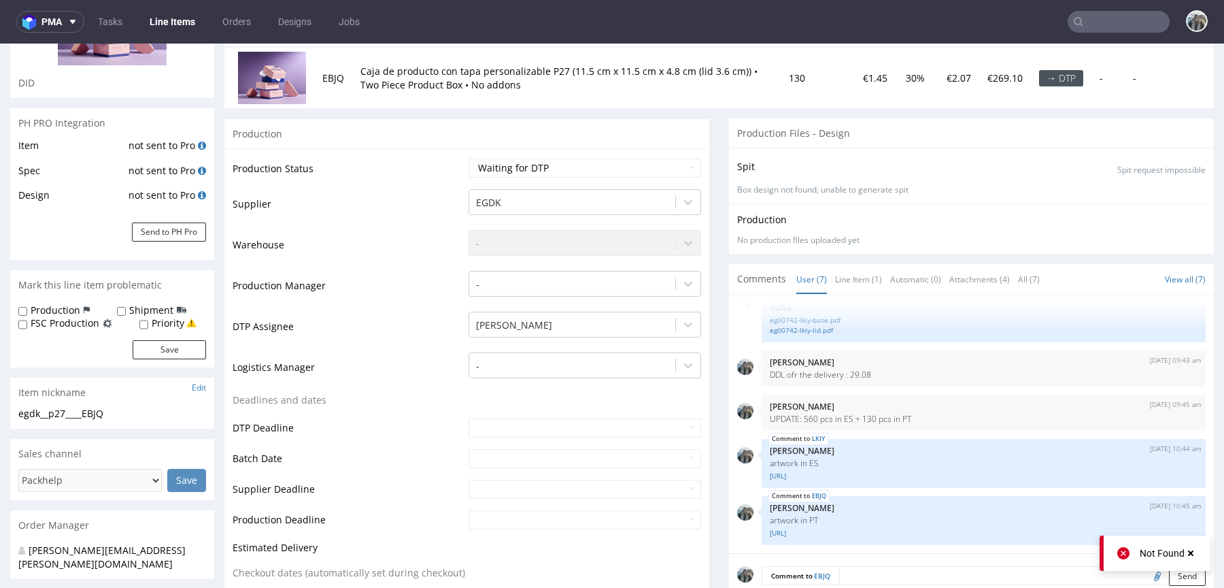
scroll to position [186, 0]
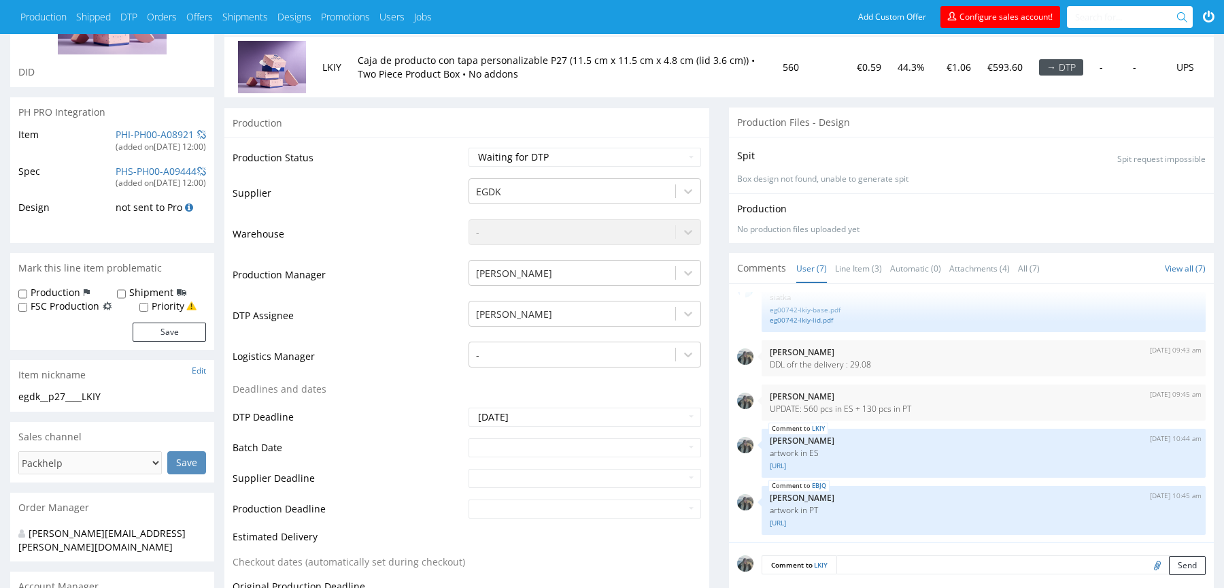
scroll to position [171, 0]
click at [822, 479] on link "EBJQ" at bounding box center [819, 483] width 14 height 11
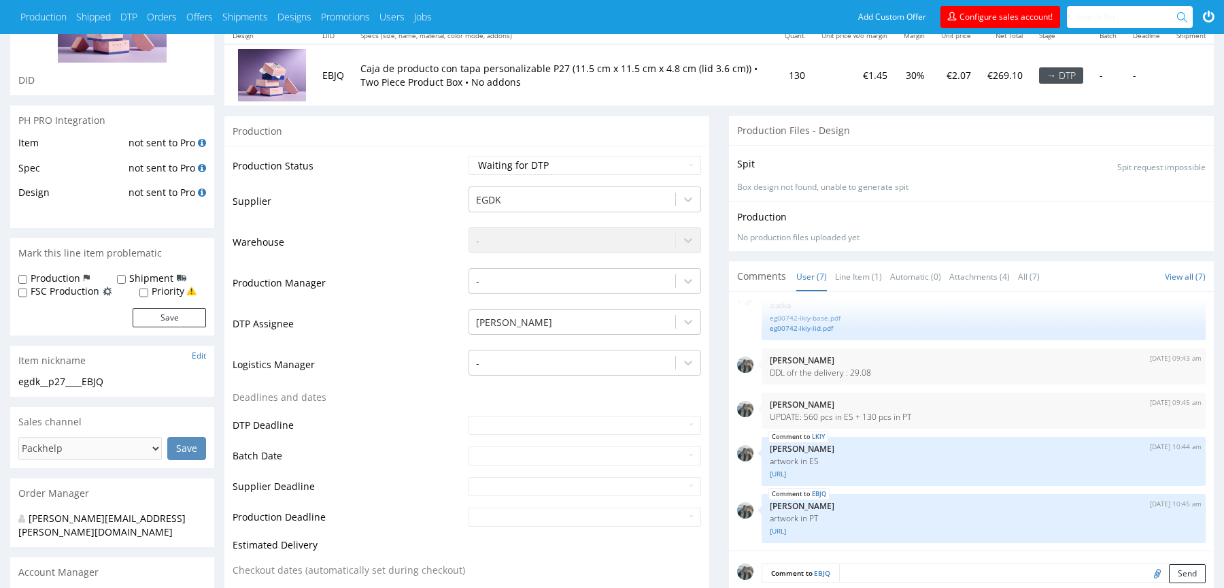
scroll to position [165, 0]
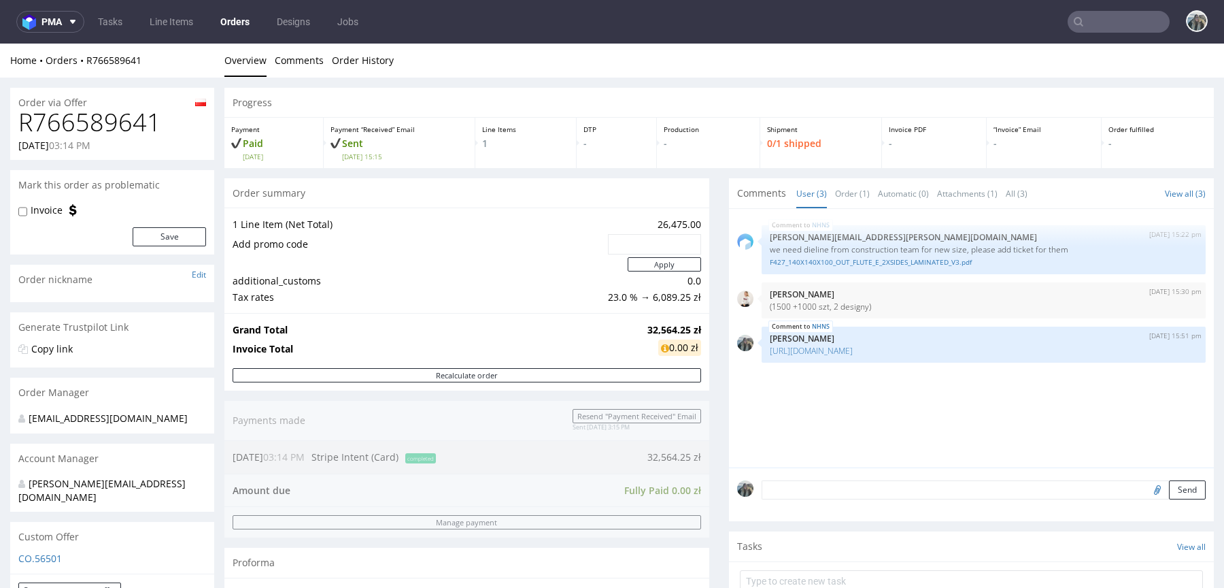
click at [135, 131] on h1 "R766589641" at bounding box center [112, 122] width 188 height 27
copy h1 "R766589641"
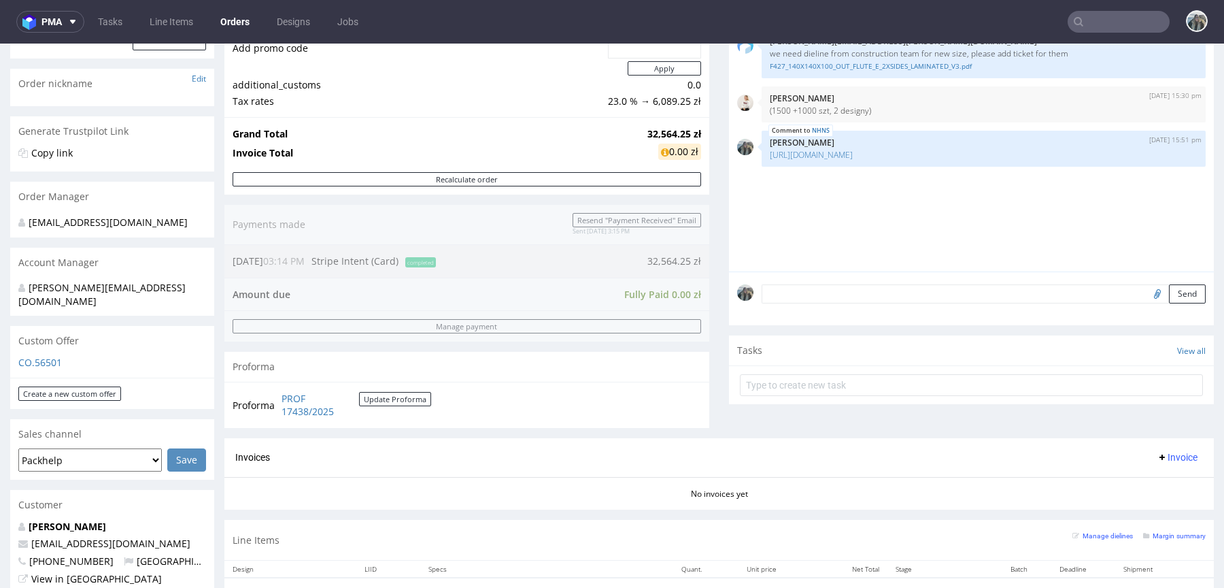
scroll to position [448, 0]
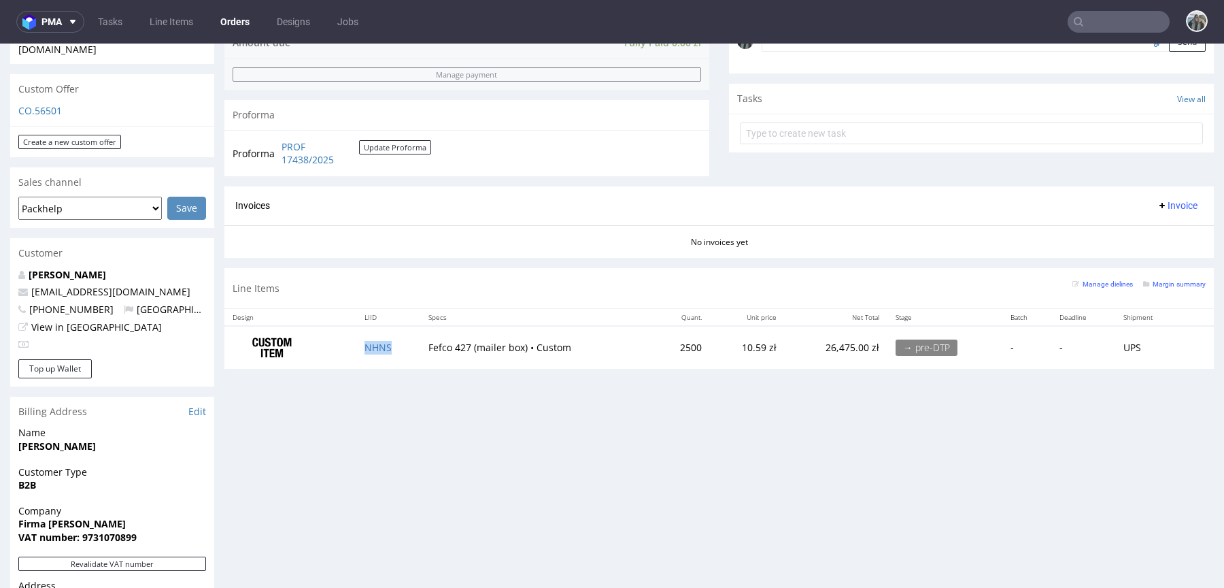
click at [398, 344] on td "NHNS" at bounding box center [388, 347] width 64 height 43
copy link "NHNS"
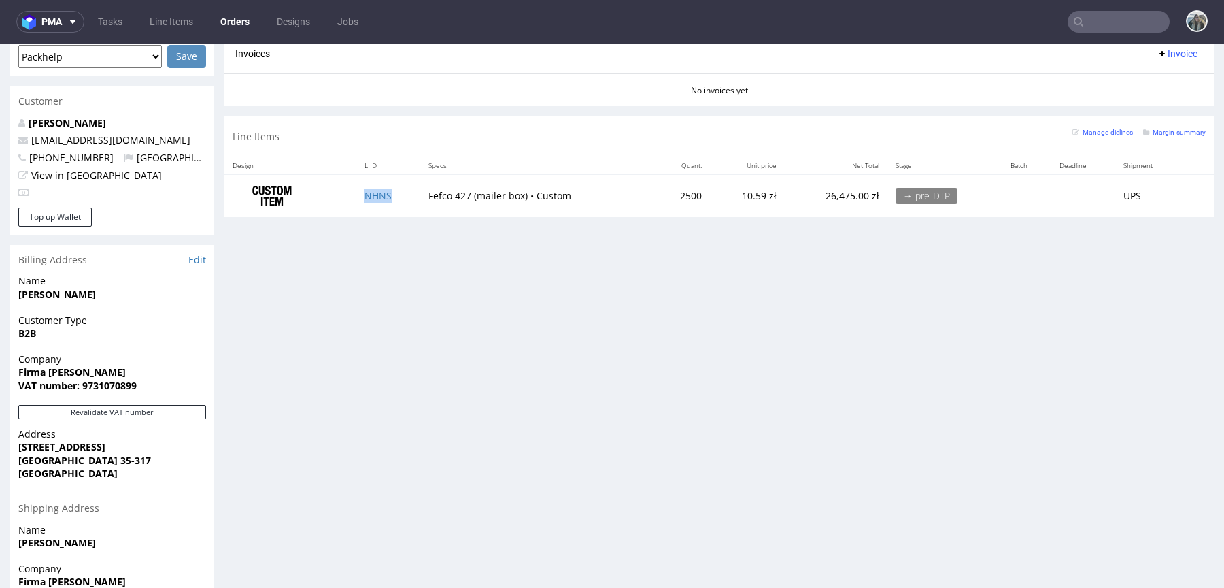
scroll to position [706, 0]
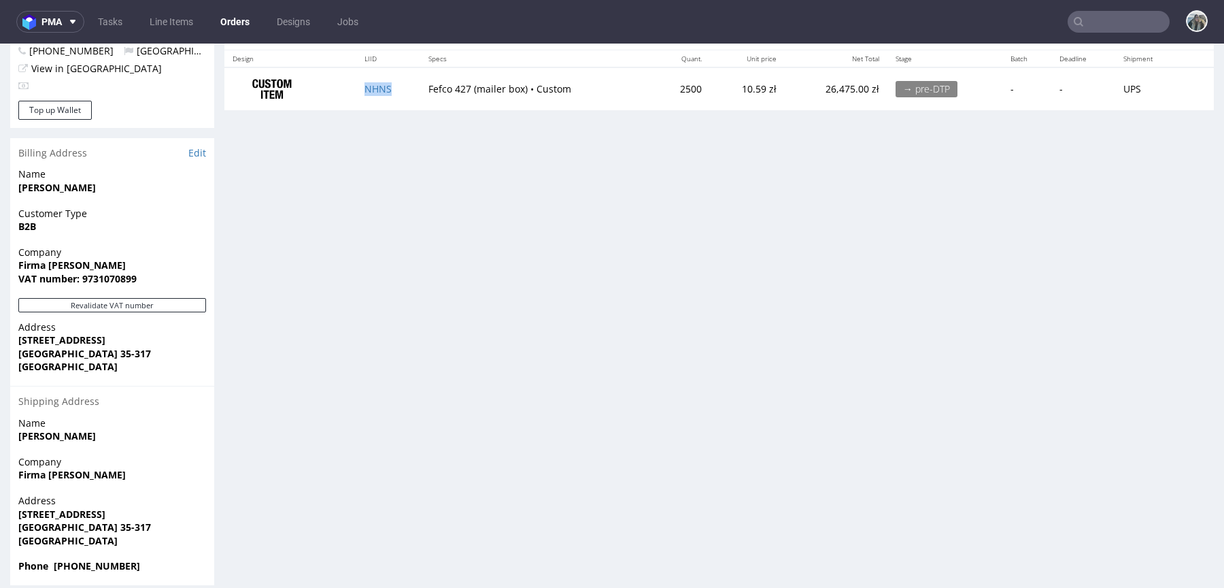
drag, startPoint x: 101, startPoint y: 177, endPoint x: 26, endPoint y: 177, distance: 74.8
click at [27, 181] on span "[PERSON_NAME]" at bounding box center [112, 188] width 188 height 14
drag, startPoint x: 155, startPoint y: 252, endPoint x: 4, endPoint y: 250, distance: 151.0
copy strong "Firma [PERSON_NAME]"
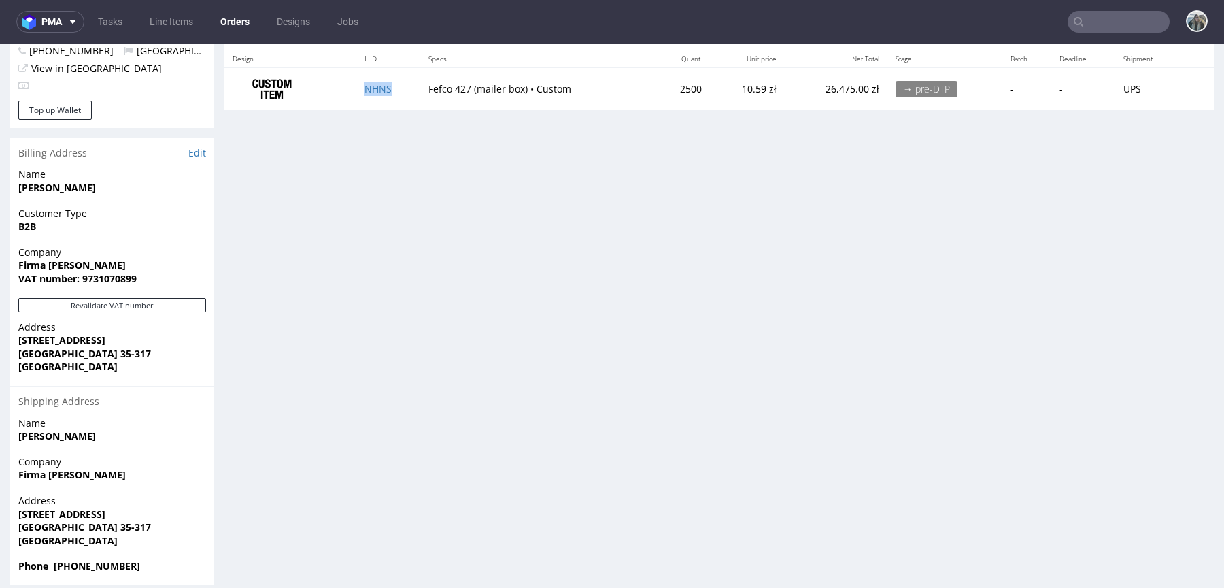
scroll to position [3, 0]
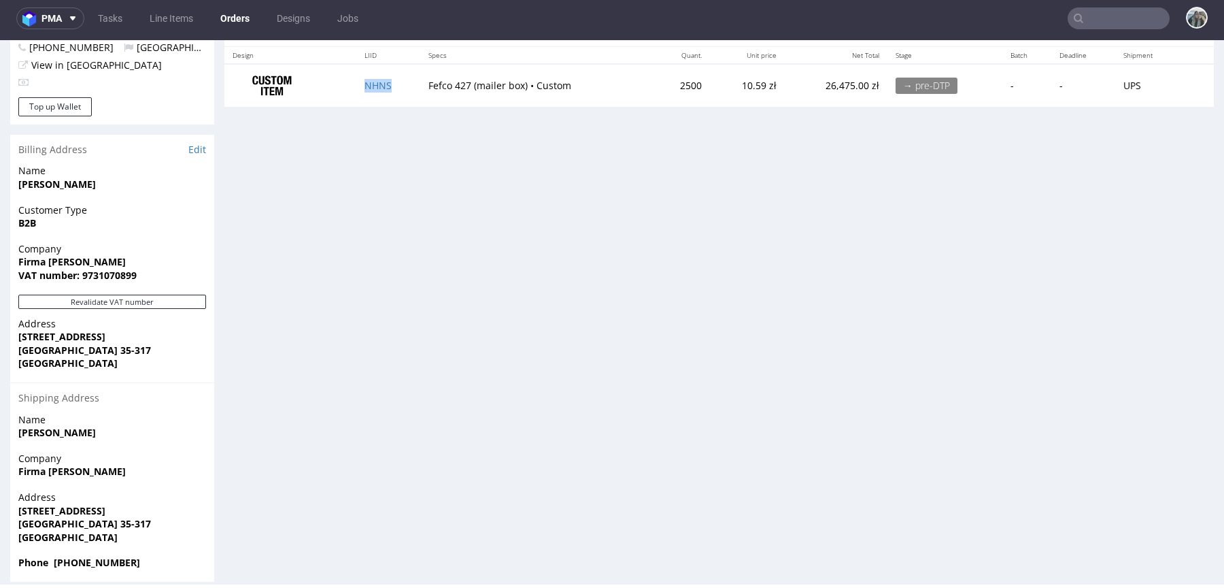
drag, startPoint x: 101, startPoint y: 422, endPoint x: 0, endPoint y: 422, distance: 101.3
copy strong "[PERSON_NAME]"
drag, startPoint x: 82, startPoint y: 495, endPoint x: 0, endPoint y: 495, distance: 81.6
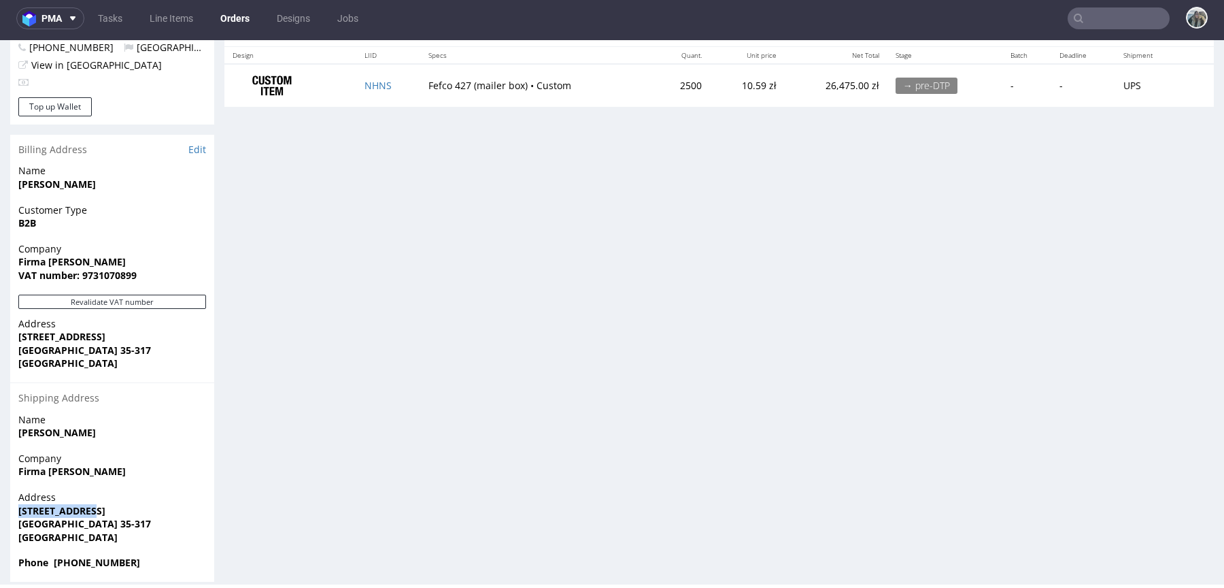
copy strong "[STREET_ADDRESS]"
drag, startPoint x: 99, startPoint y: 506, endPoint x: 5, endPoint y: 509, distance: 93.9
copy strong "[GEOGRAPHIC_DATA] 35-317"
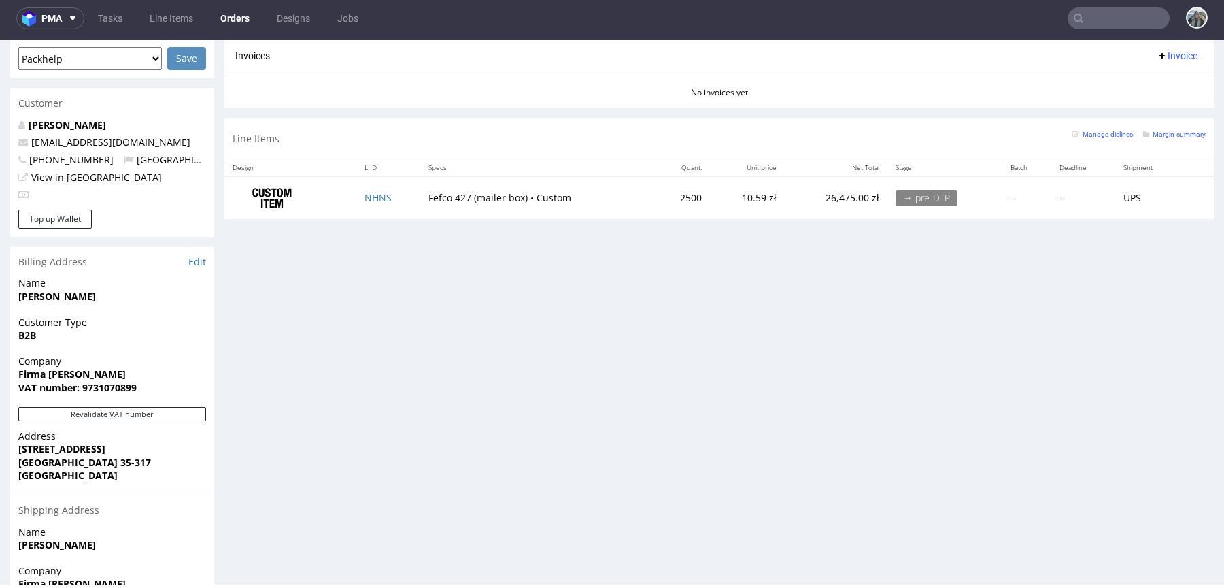
scroll to position [434, 0]
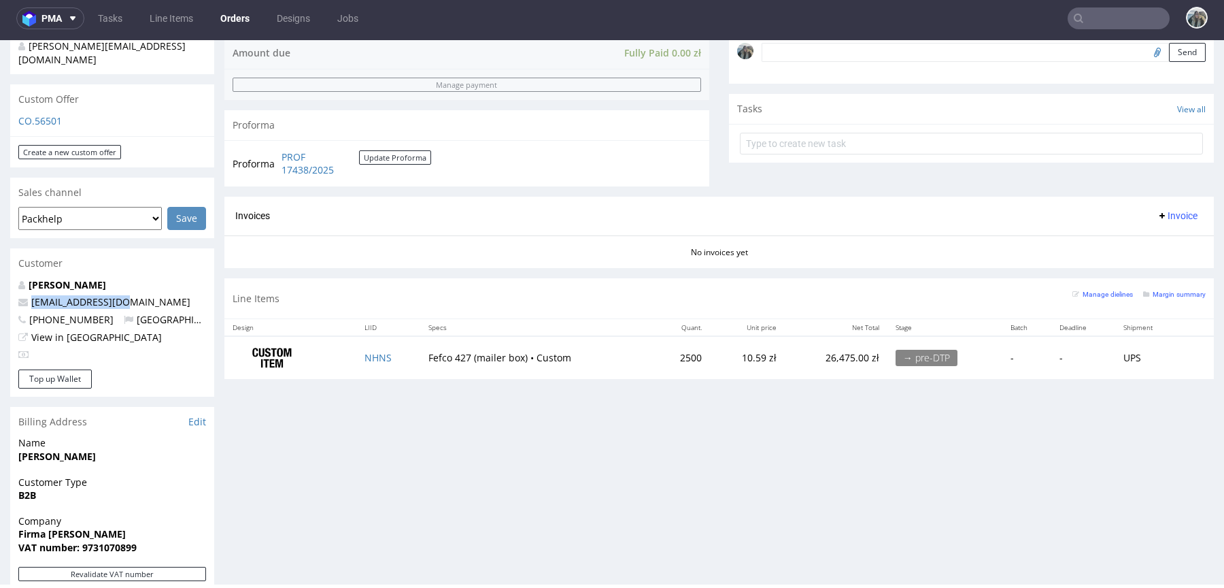
drag, startPoint x: 129, startPoint y: 294, endPoint x: 0, endPoint y: 292, distance: 128.6
click at [0, 293] on div "Order via Offer R766589641 [DATE] 03:14 PM Mark this order as problematic Invoi…" at bounding box center [612, 252] width 1224 height 1224
copy span "[EMAIL_ADDRESS][DOMAIN_NAME]"
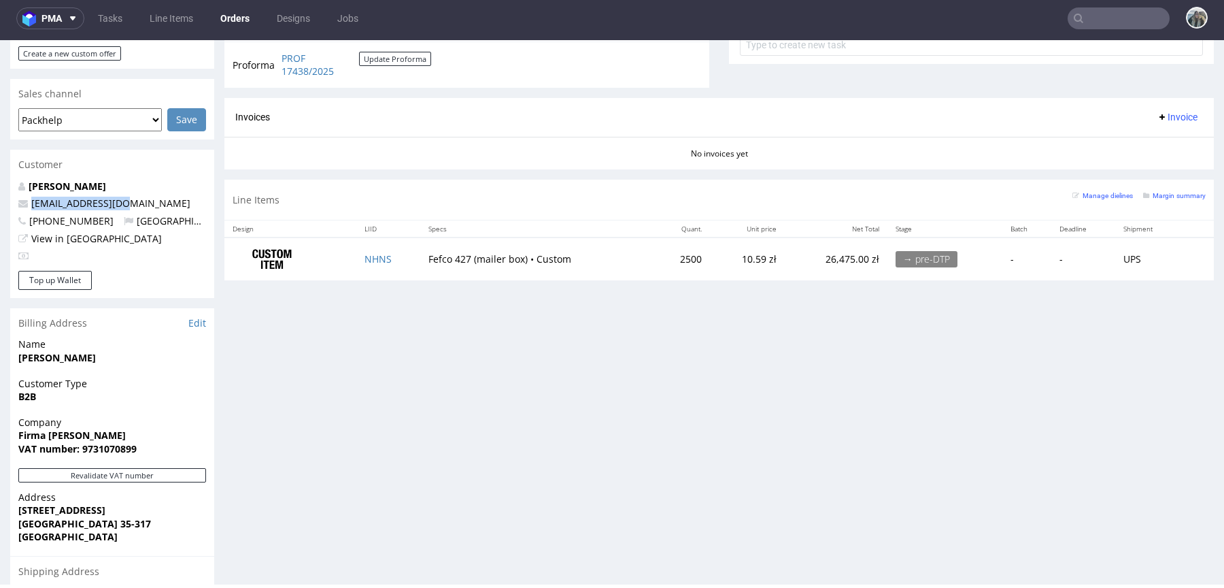
scroll to position [541, 0]
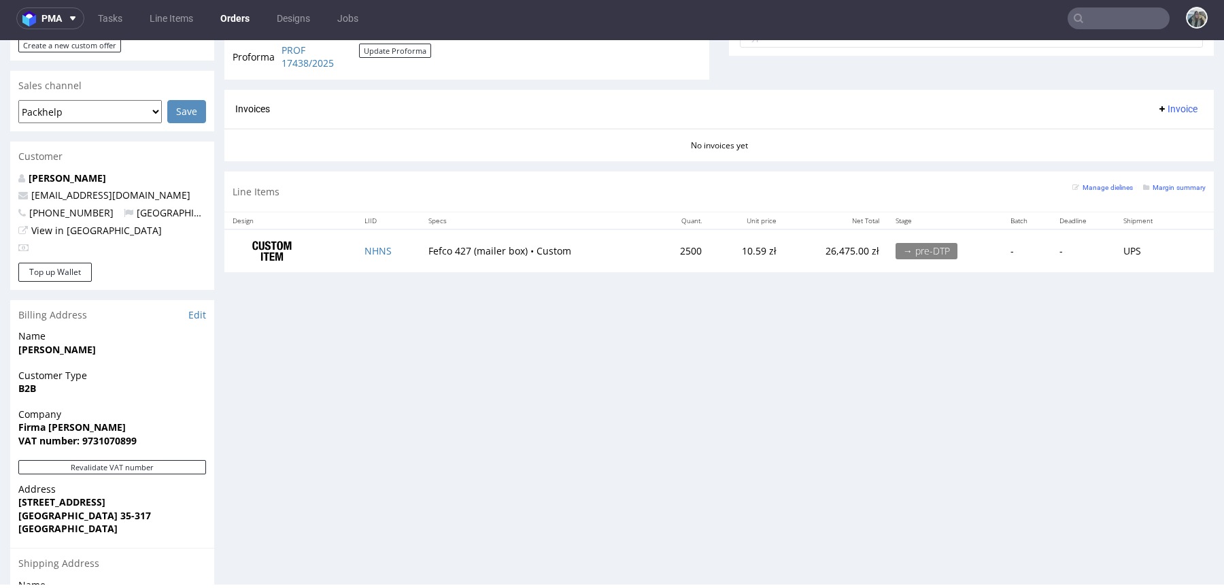
click at [75, 206] on span "[PHONE_NUMBER]" at bounding box center [65, 212] width 95 height 13
copy p "48737815893 [GEOGRAPHIC_DATA]"
click at [1105, 22] on input "text" at bounding box center [1119, 18] width 102 height 22
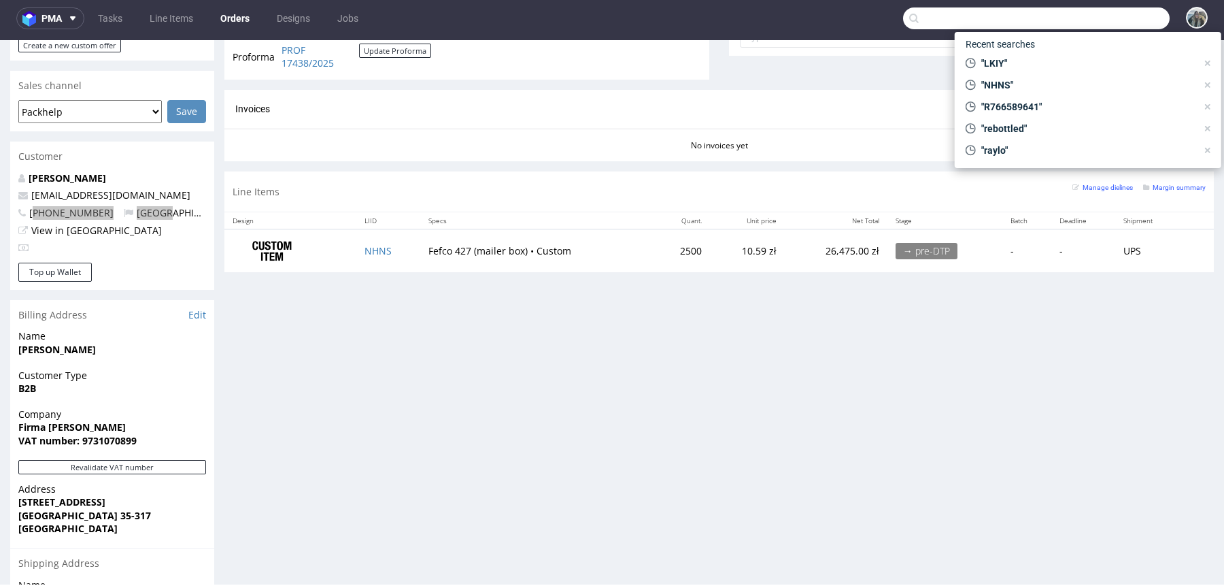
paste input "teamsunday"
type input "teamsunday"
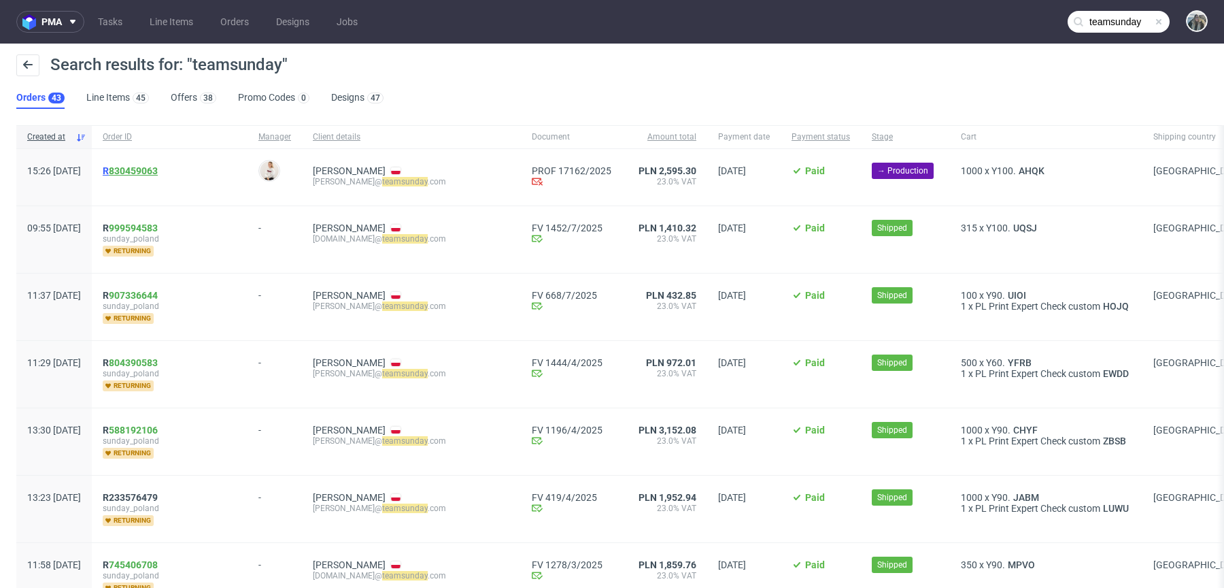
click at [152, 165] on link "830459063" at bounding box center [133, 170] width 49 height 11
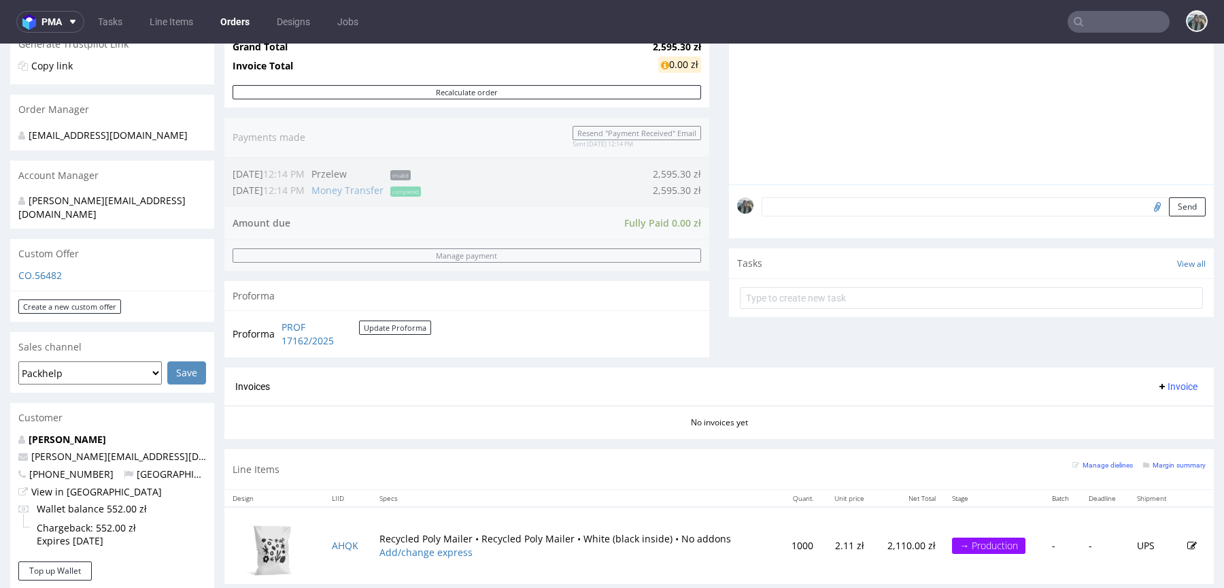
scroll to position [589, 0]
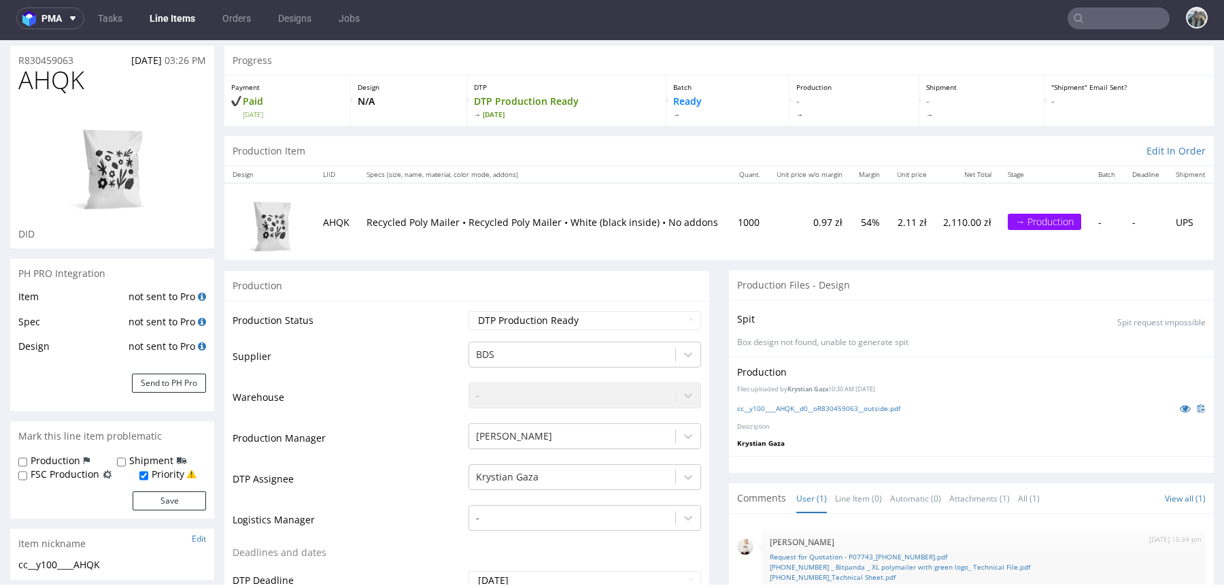
scroll to position [68, 0]
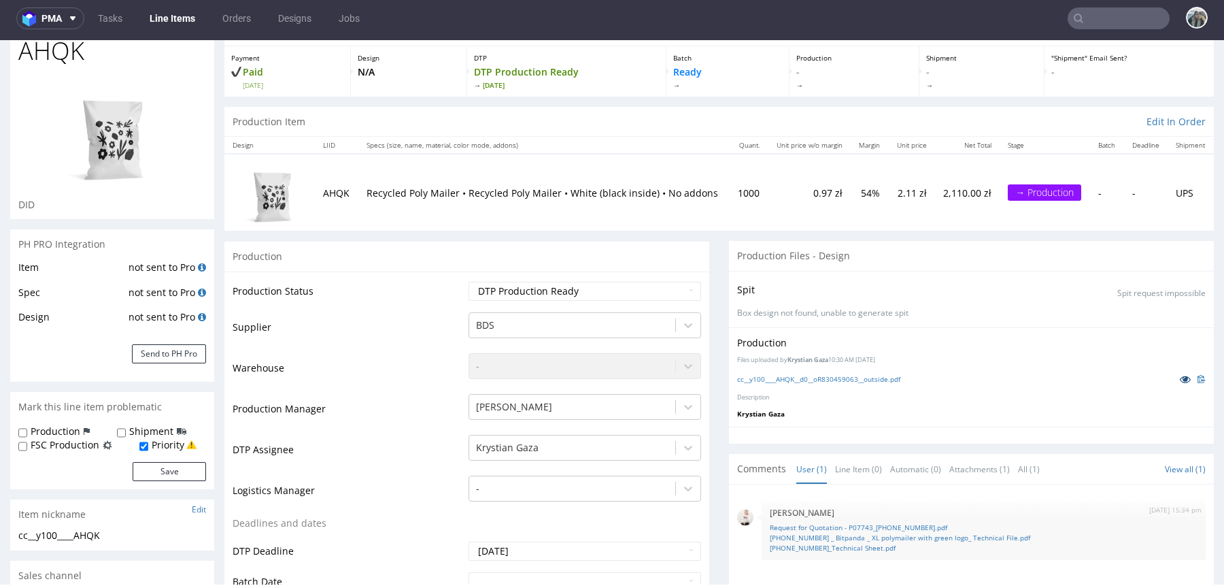
click at [1180, 382] on icon at bounding box center [1185, 379] width 11 height 10
